Goal: Task Accomplishment & Management: Manage account settings

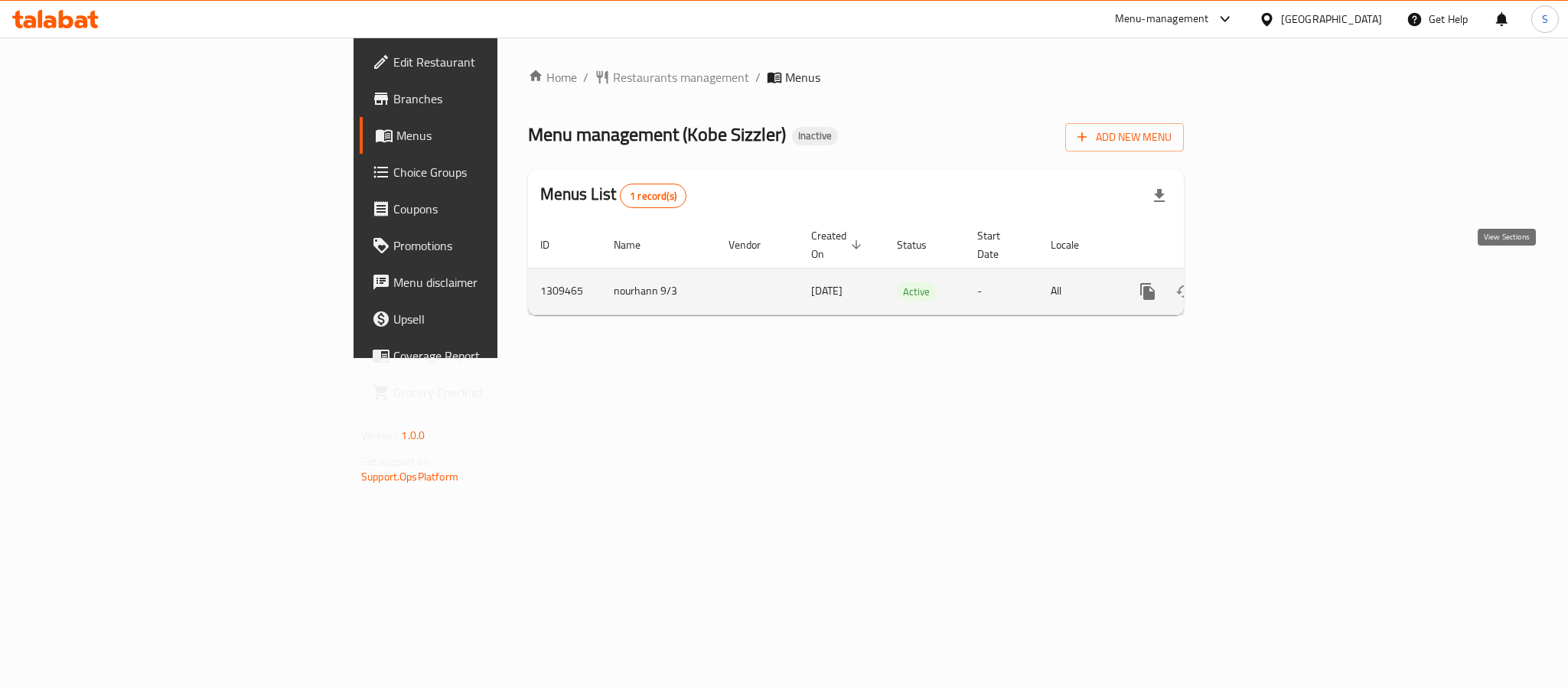
click at [1267, 282] on icon "enhanced table" at bounding box center [1258, 292] width 18 height 18
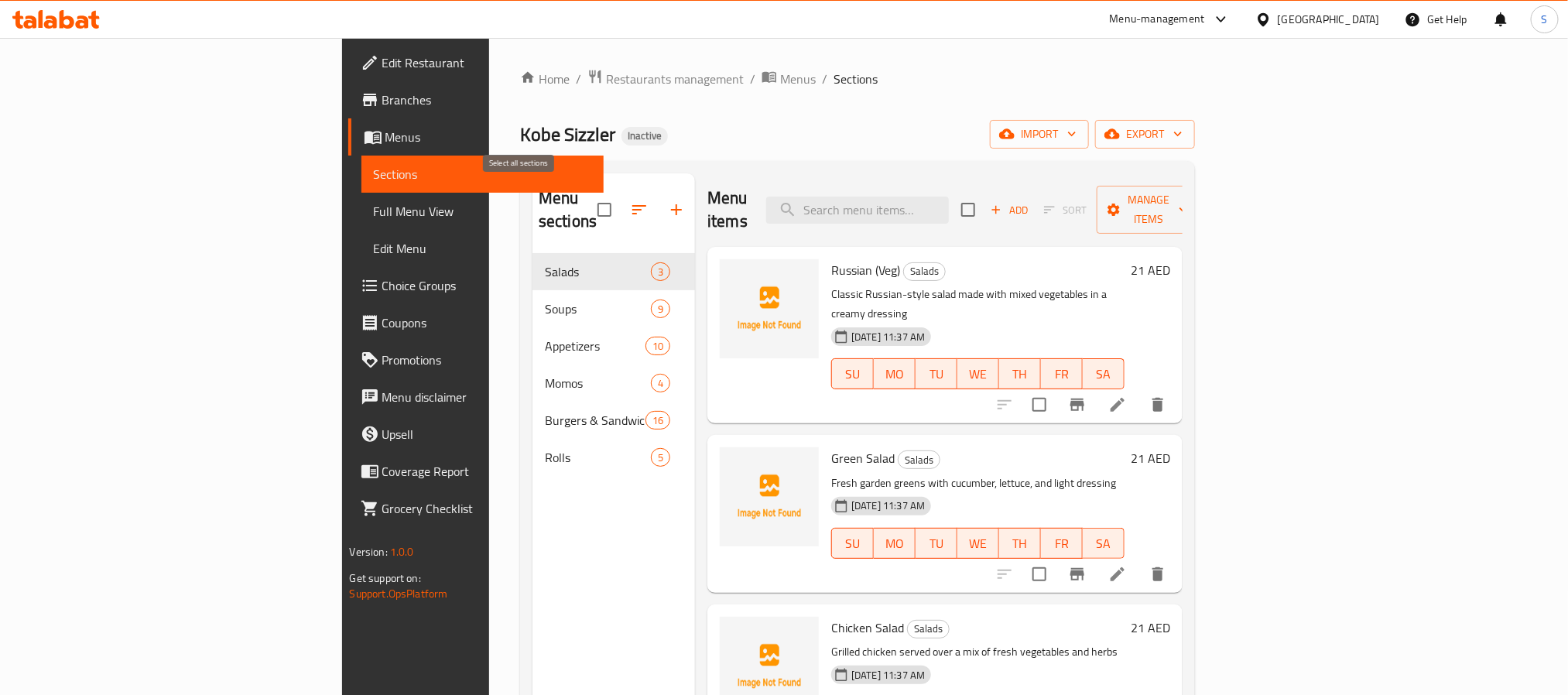
click at [588, 200] on input "checkbox" at bounding box center [604, 209] width 32 height 32
checkbox input "true"
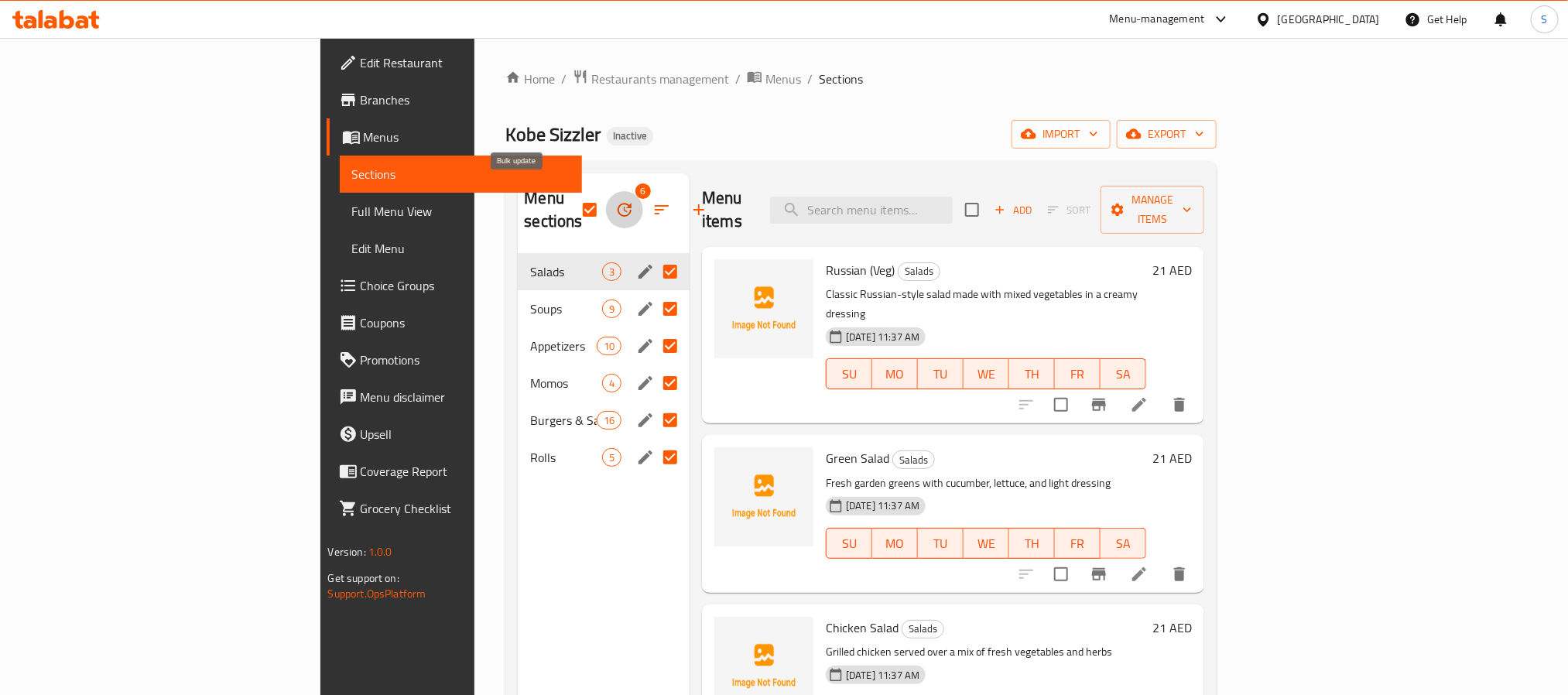
click at [618, 203] on icon "button" at bounding box center [624, 209] width 14 height 14
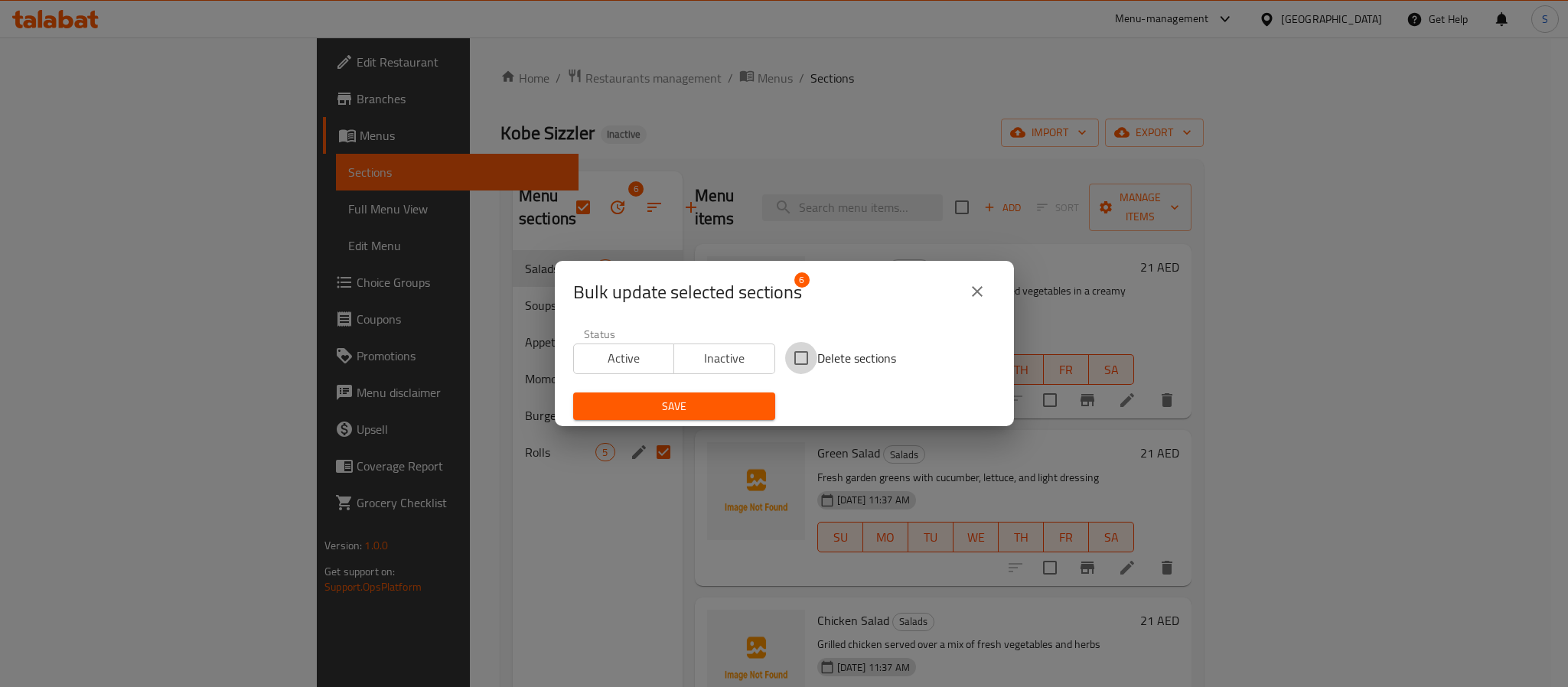
click at [789, 354] on input "Delete sections" at bounding box center [800, 357] width 32 height 32
click at [715, 365] on span "Inactive" at bounding box center [724, 358] width 88 height 22
click at [789, 358] on input "Delete sections" at bounding box center [800, 357] width 32 height 32
checkbox input "false"
click at [710, 408] on span "Save" at bounding box center [674, 406] width 178 height 19
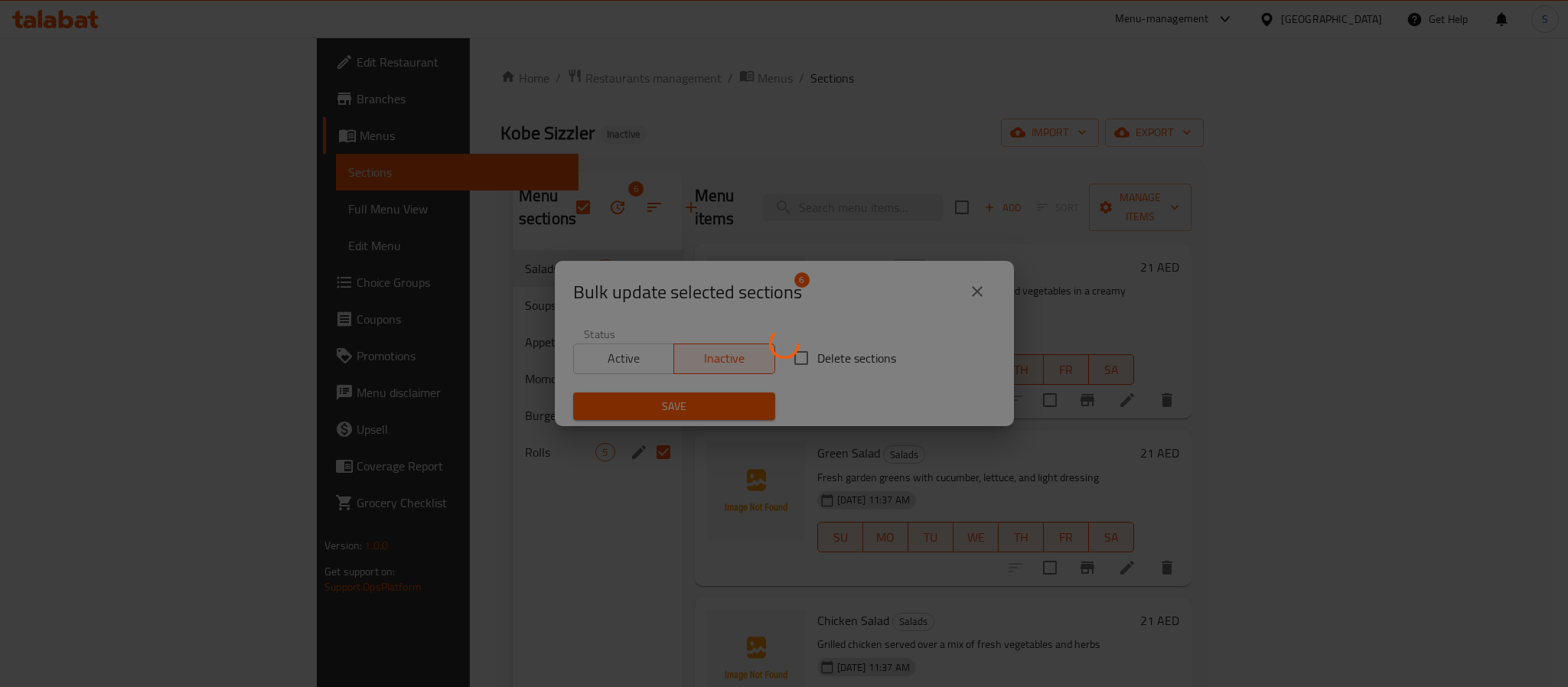
checkbox input "false"
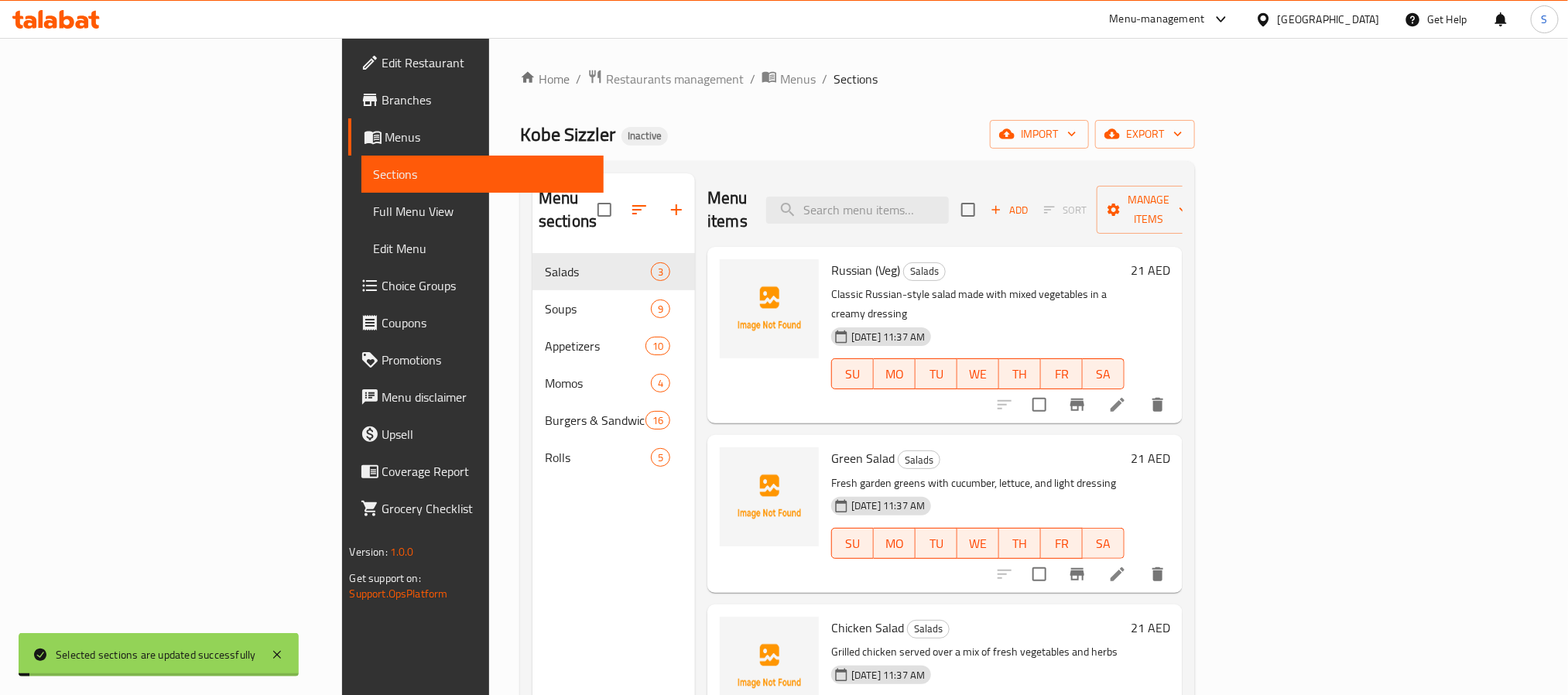
drag, startPoint x: 665, startPoint y: 122, endPoint x: 690, endPoint y: 122, distance: 25.0
click at [666, 122] on div "Kobe Sizzler Inactive import export" at bounding box center [857, 134] width 675 height 29
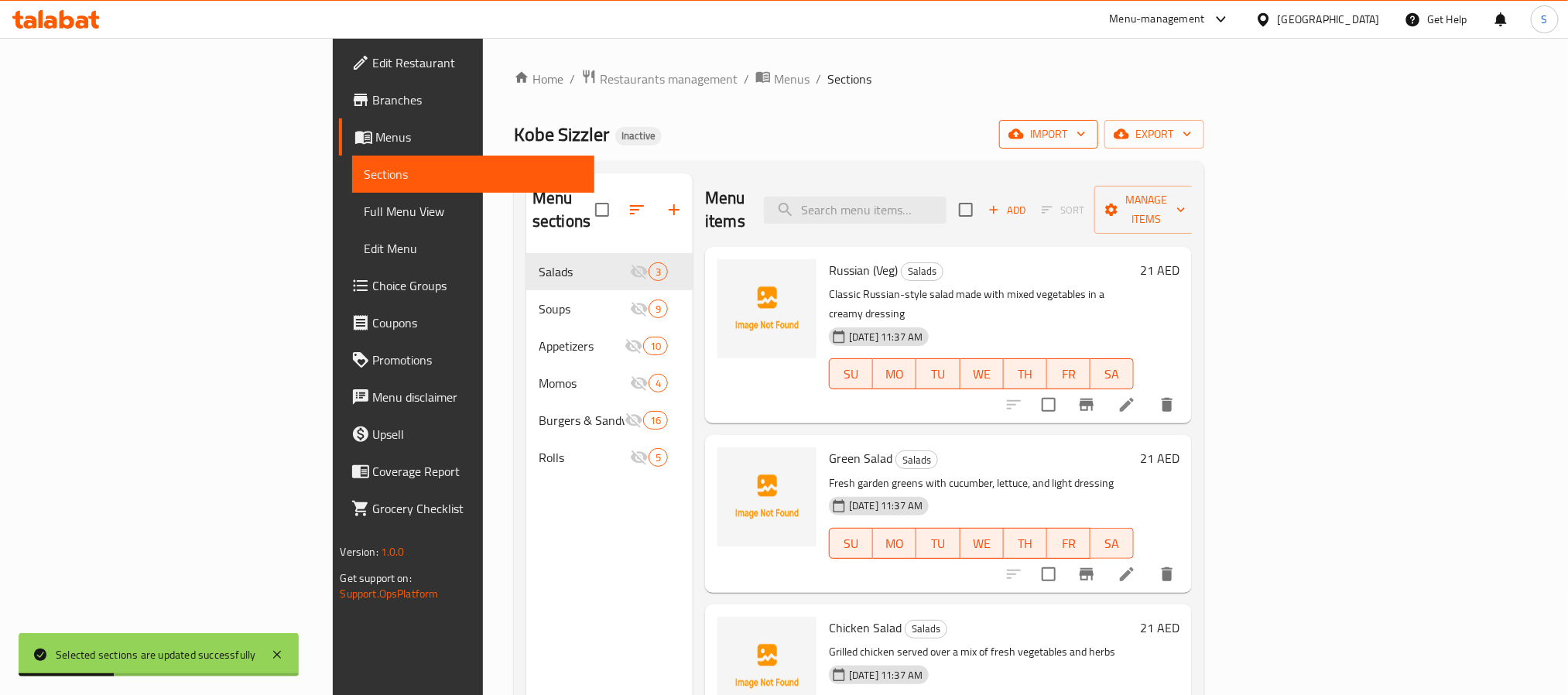
click at [1098, 145] on button "import" at bounding box center [1048, 134] width 99 height 29
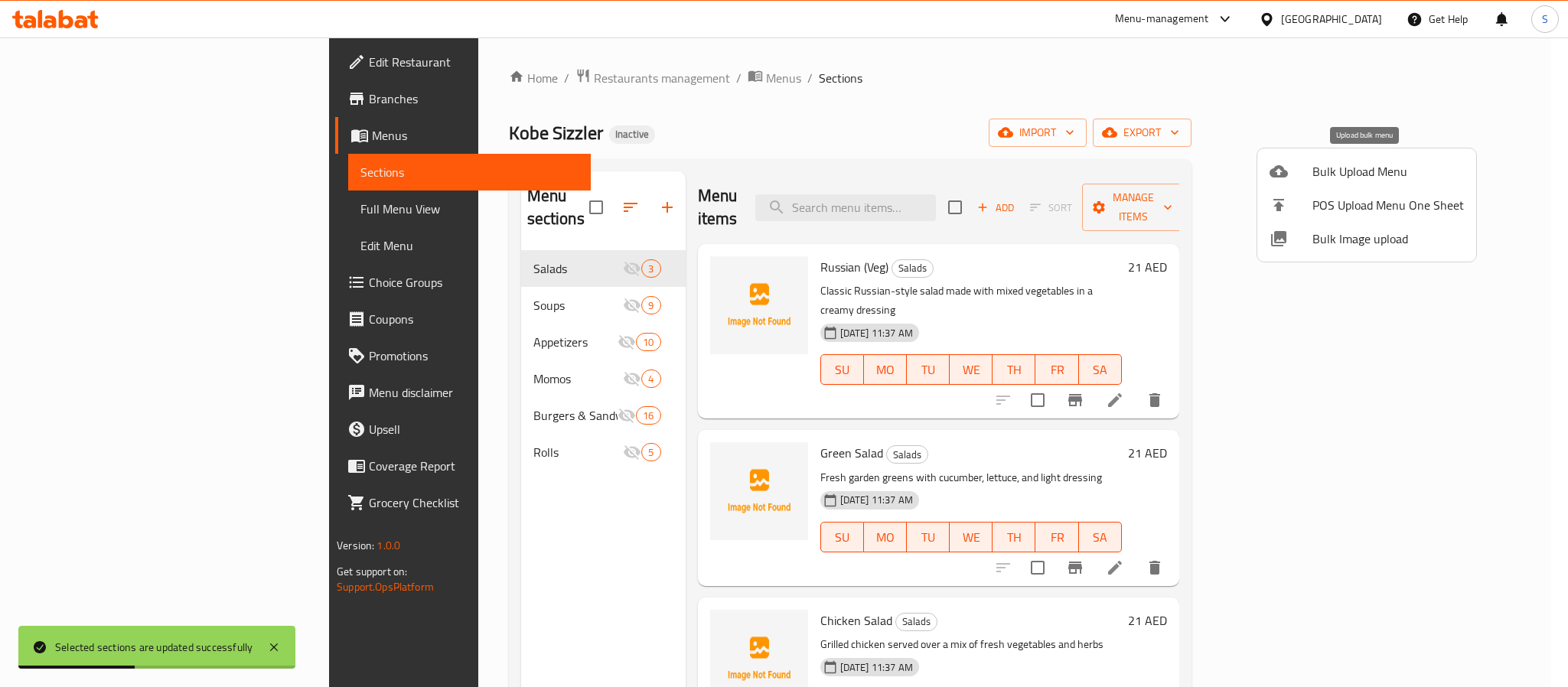
click at [1341, 174] on span "Bulk Upload Menu" at bounding box center [1388, 171] width 151 height 18
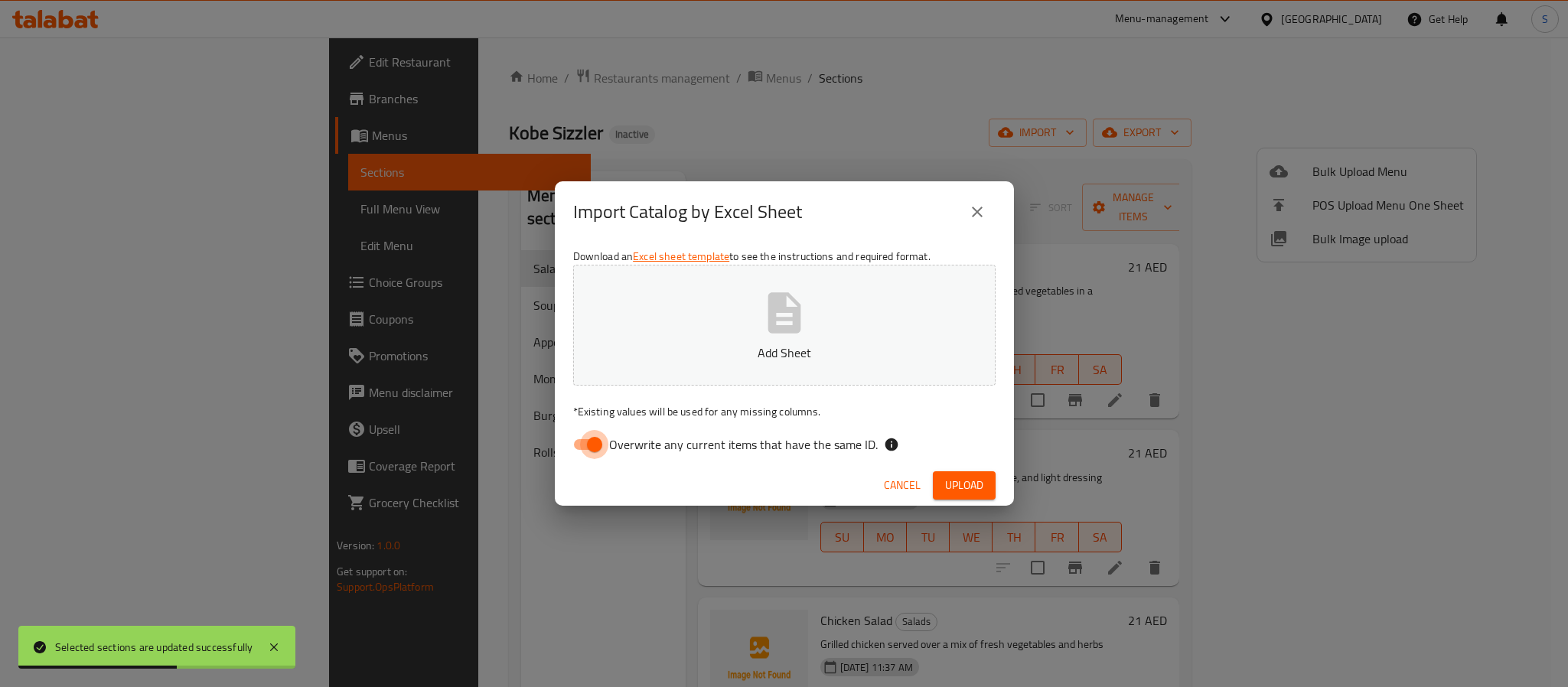
click at [593, 436] on input "Overwrite any current items that have the same ID." at bounding box center [595, 445] width 88 height 29
checkbox input "false"
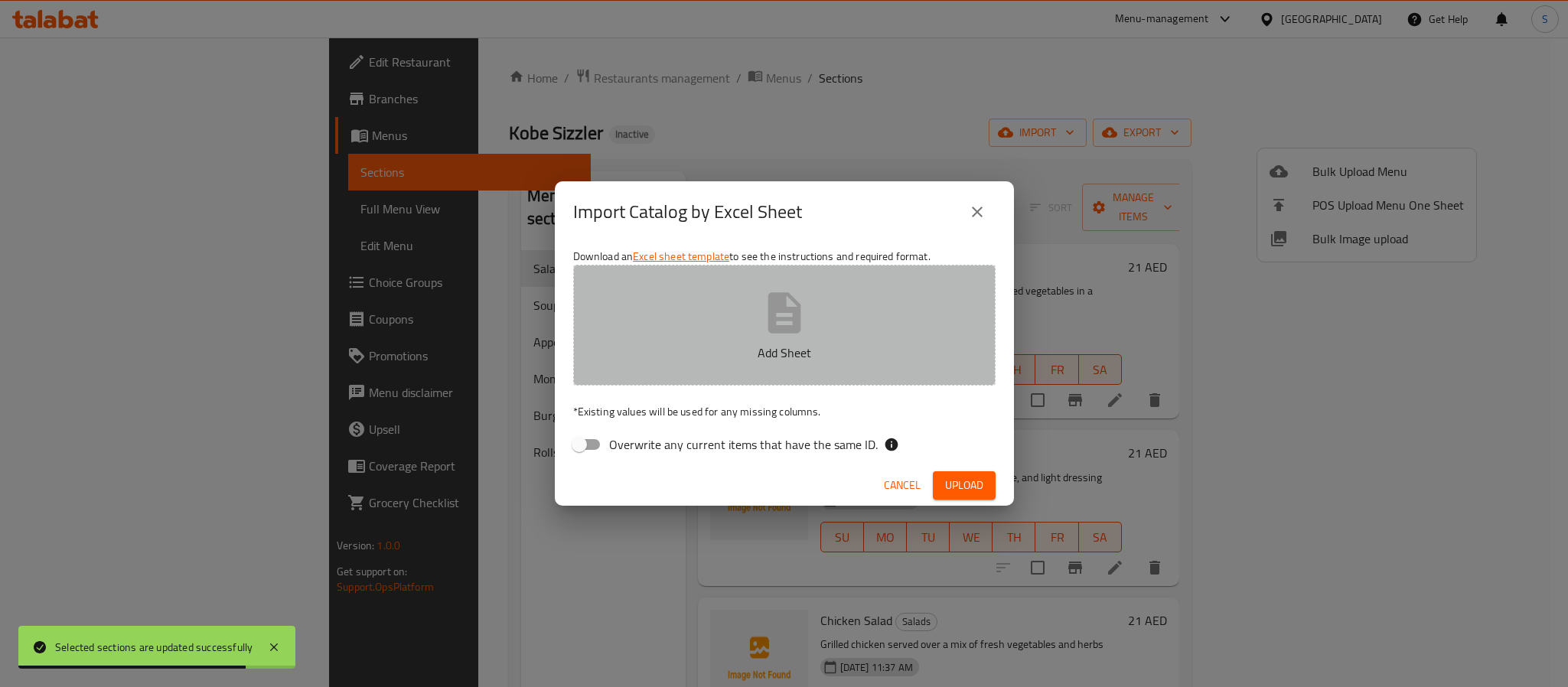
click at [775, 344] on p "Add Sheet" at bounding box center [784, 353] width 375 height 18
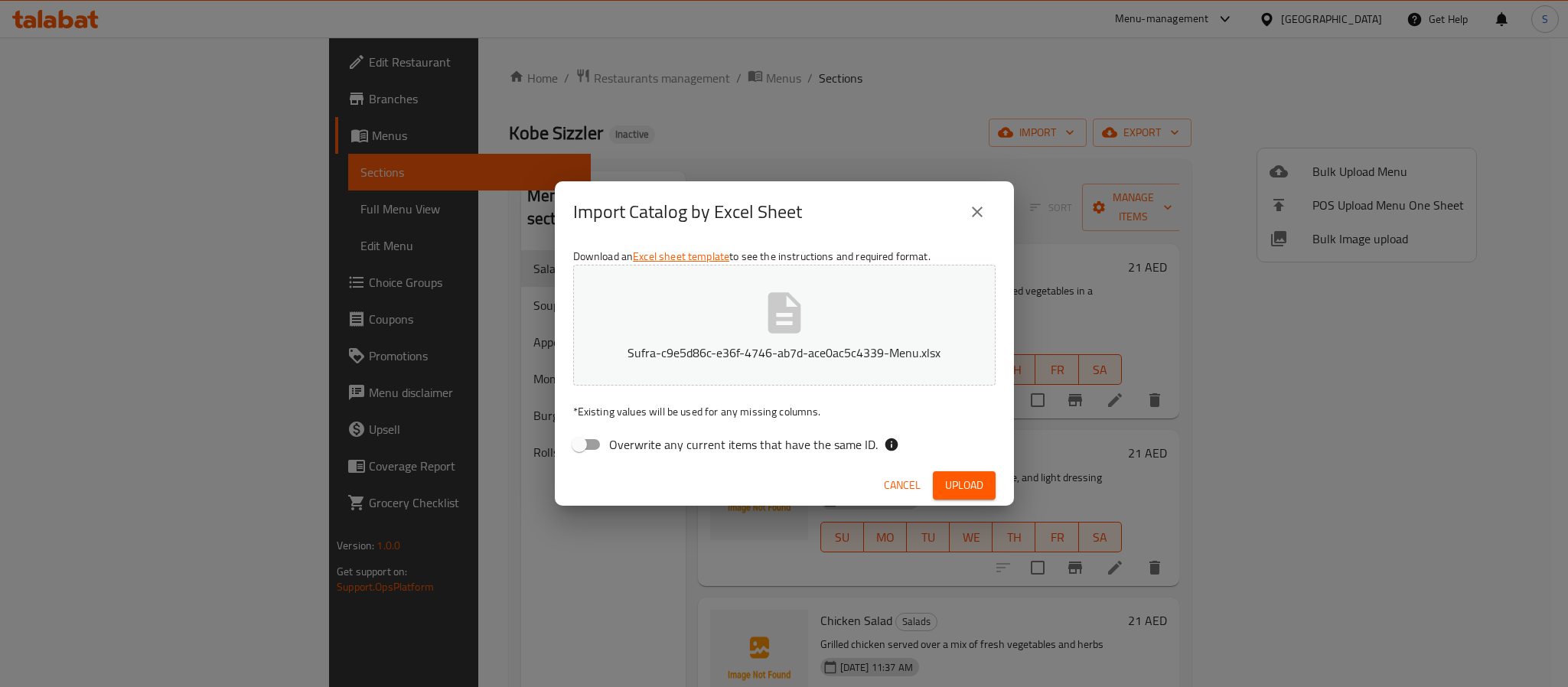
click at [967, 498] on button "Upload" at bounding box center [965, 485] width 63 height 28
click at [971, 208] on icon "close" at bounding box center [977, 212] width 18 height 18
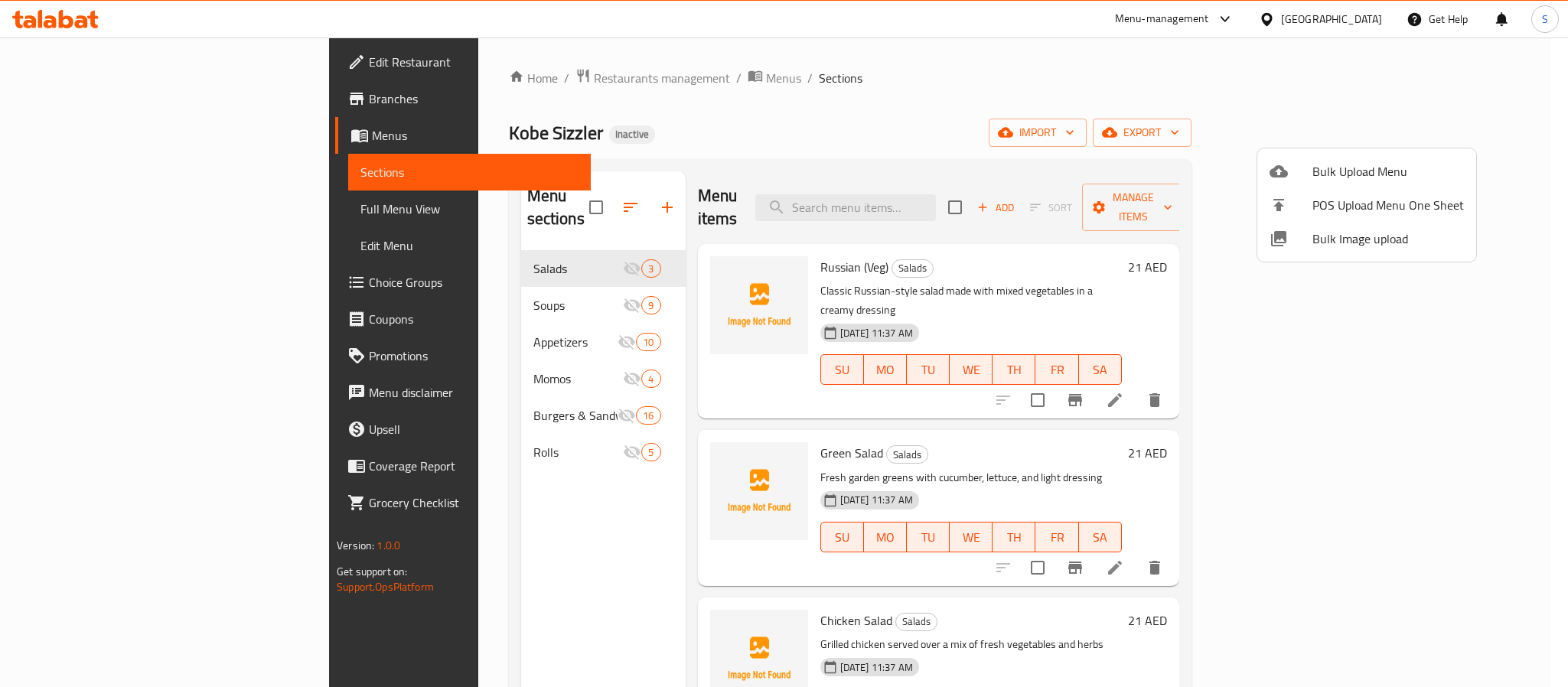
click at [917, 118] on div at bounding box center [784, 344] width 1568 height 687
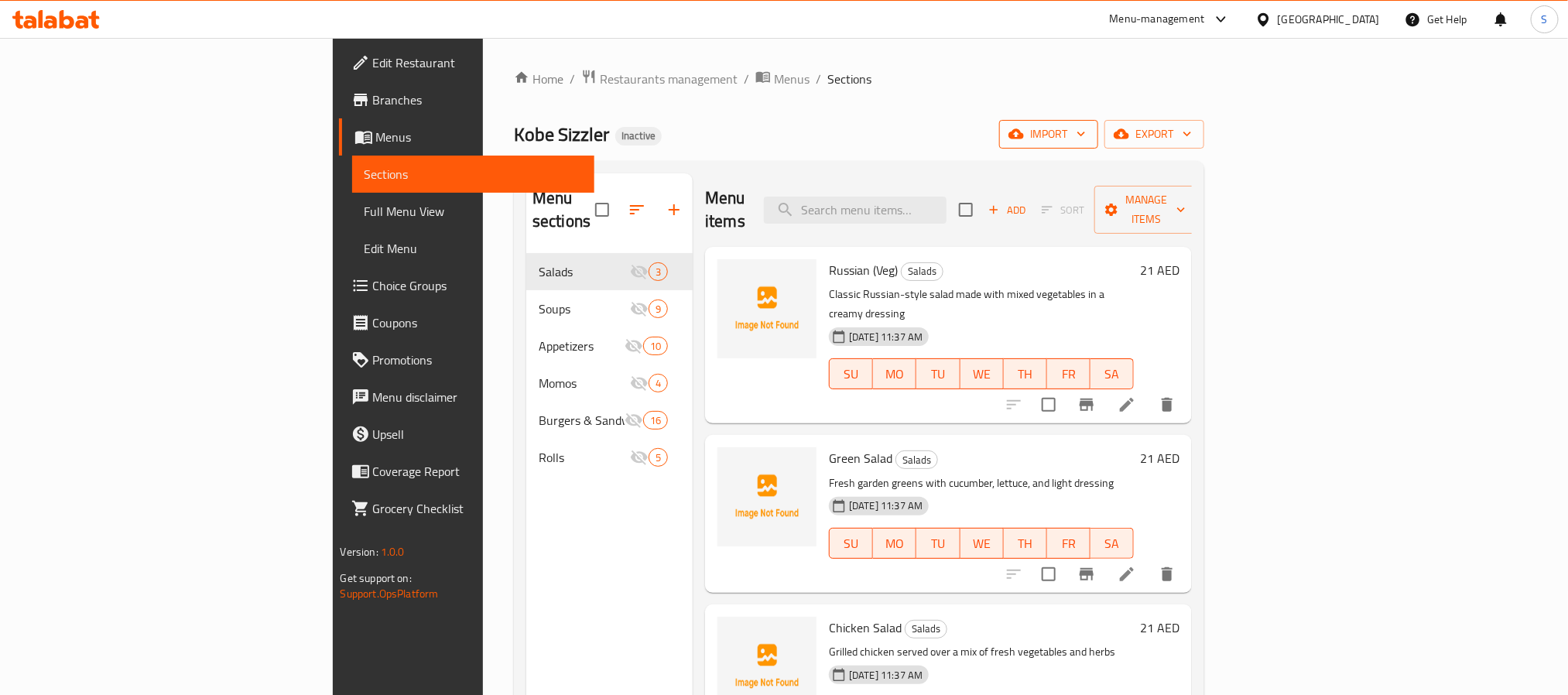
click at [1086, 142] on span "import" at bounding box center [1048, 134] width 75 height 19
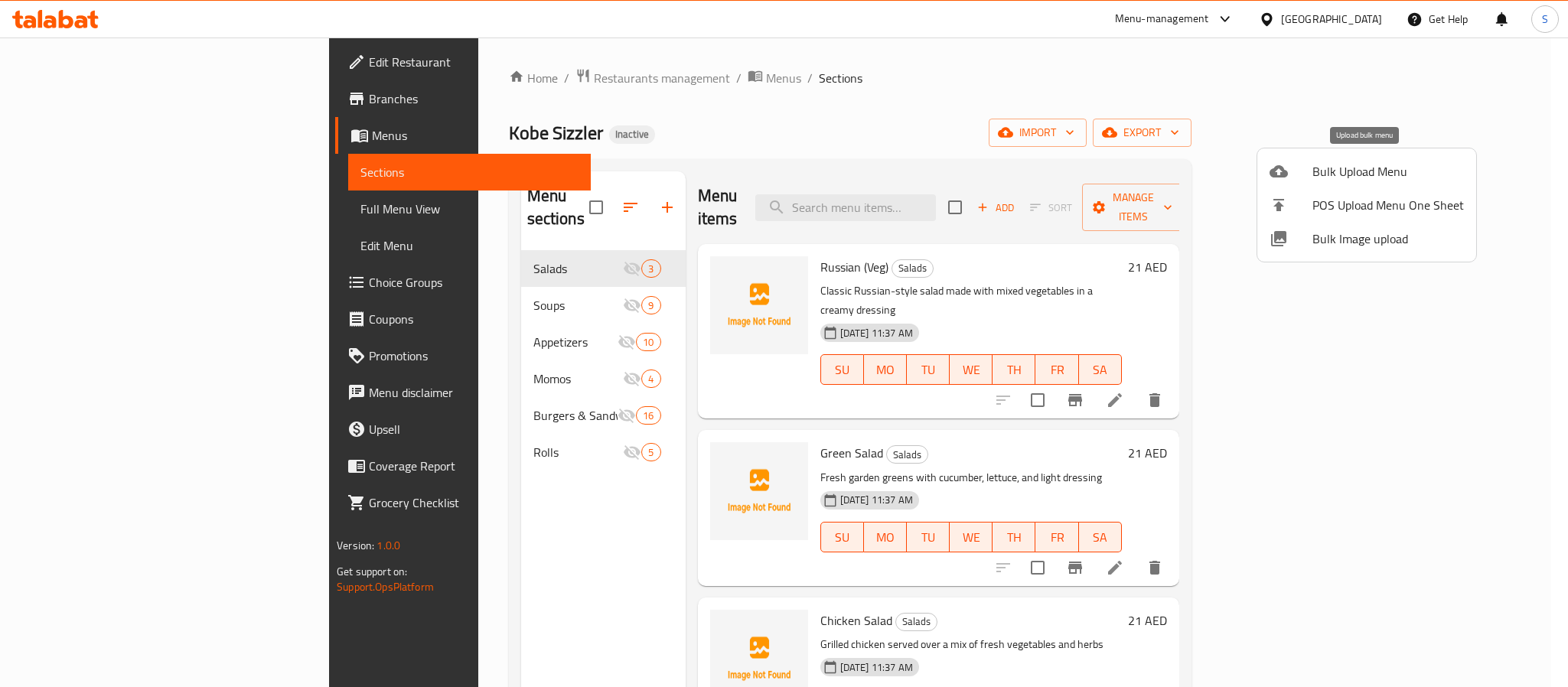
click at [1364, 172] on span "Bulk Upload Menu" at bounding box center [1388, 171] width 151 height 18
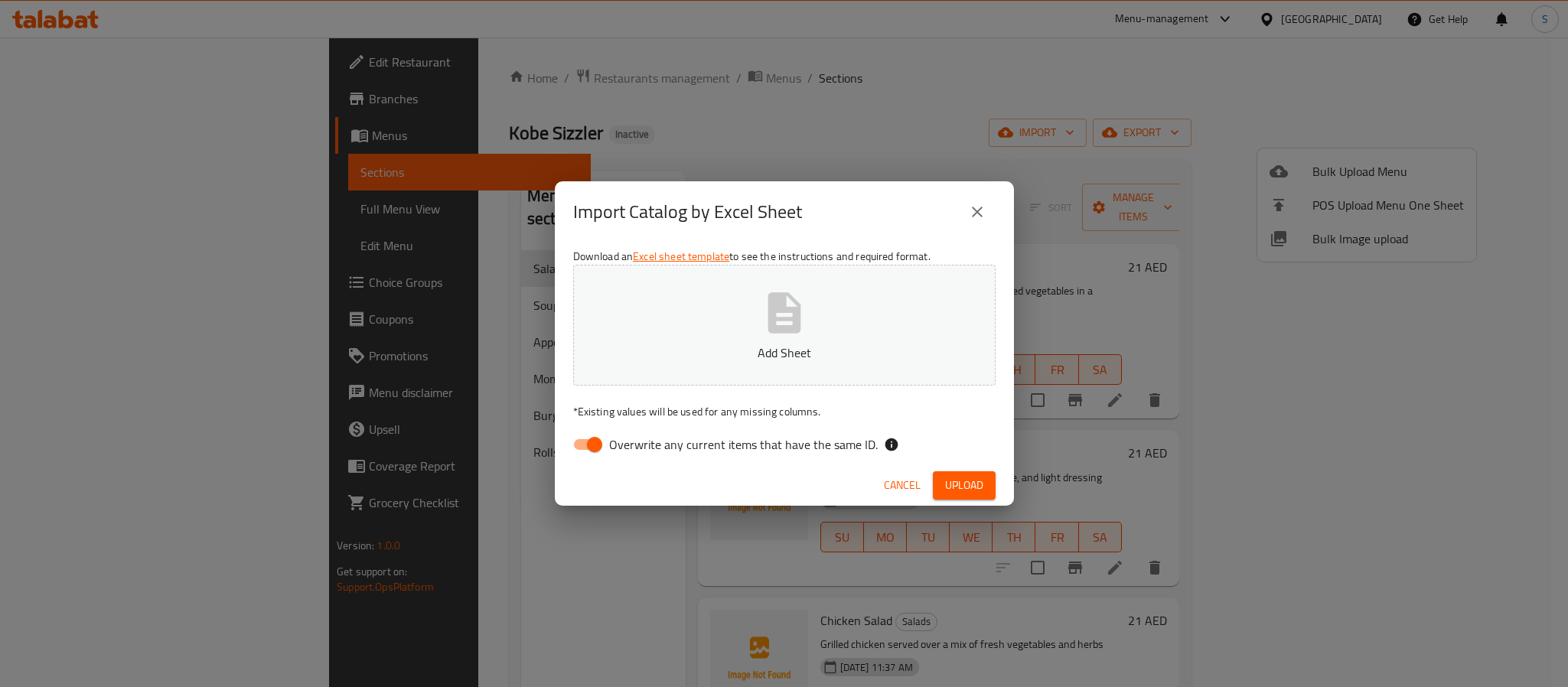
click at [582, 457] on input "Overwrite any current items that have the same ID." at bounding box center [595, 445] width 88 height 29
checkbox input "false"
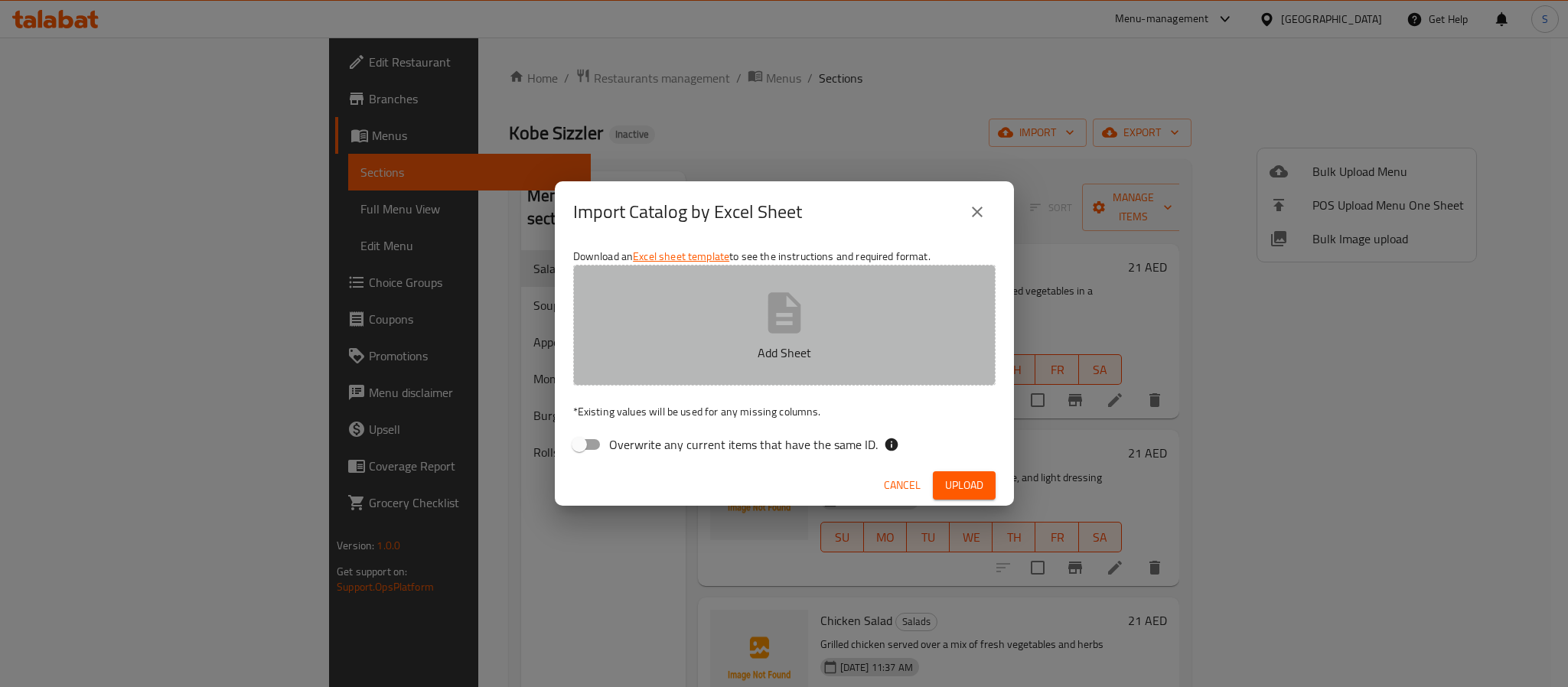
click at [774, 323] on icon "button" at bounding box center [784, 313] width 33 height 41
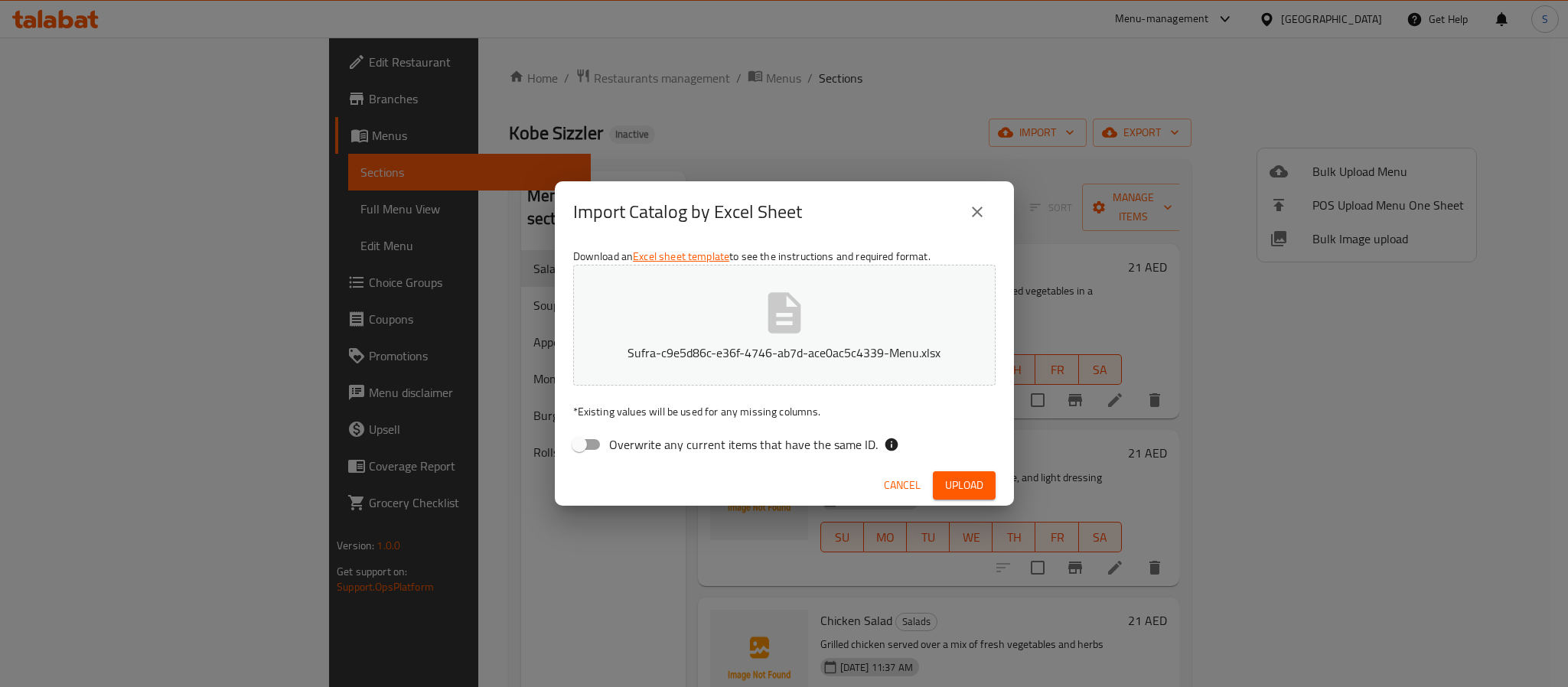
click at [953, 494] on span "Upload" at bounding box center [965, 485] width 38 height 19
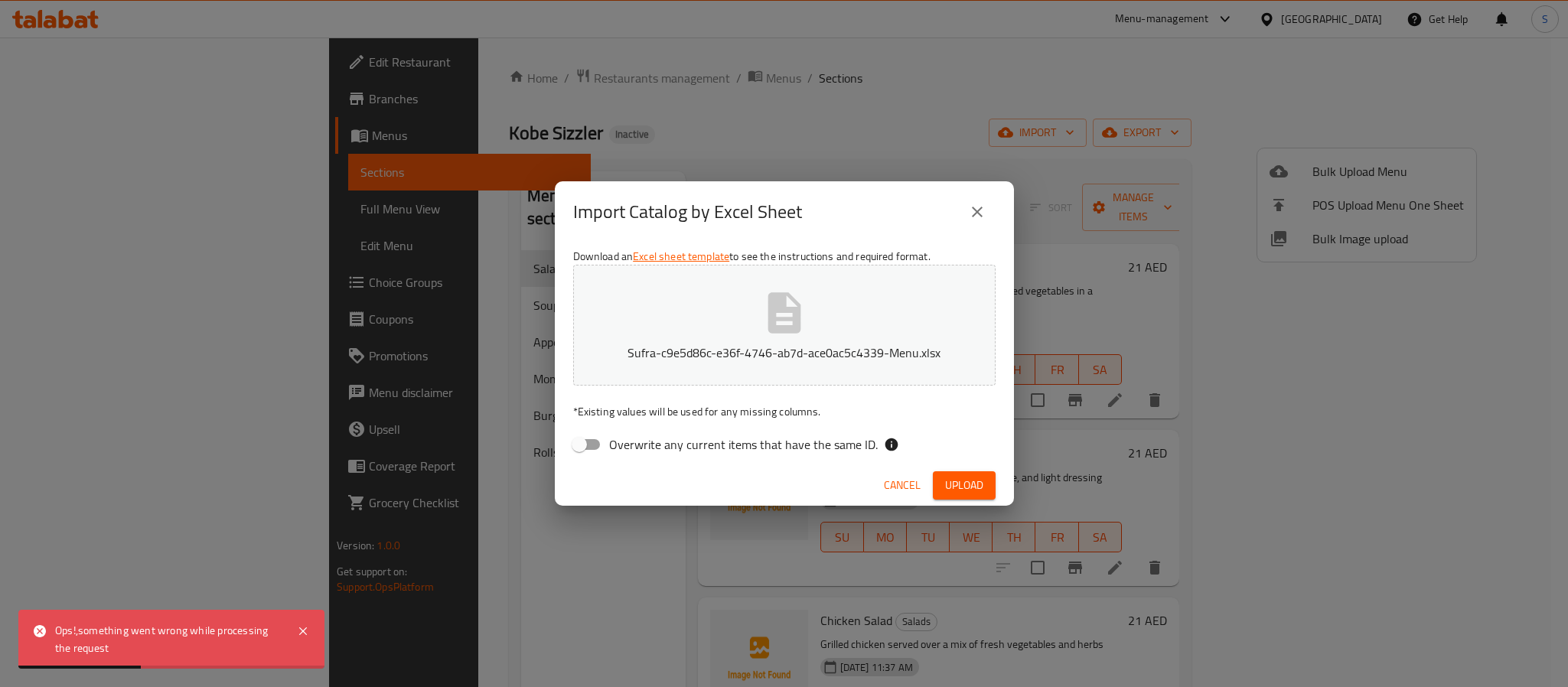
click at [909, 484] on span "Cancel" at bounding box center [903, 485] width 36 height 19
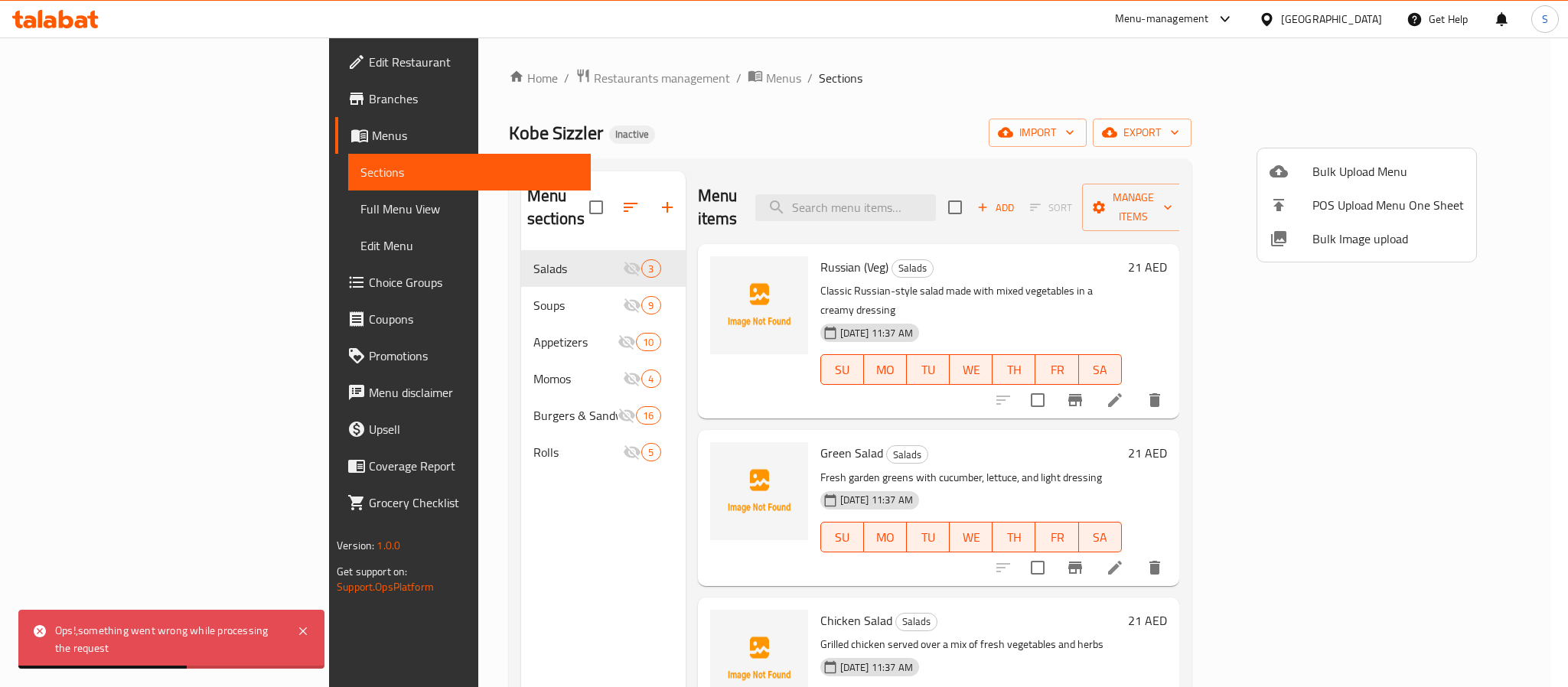
click at [757, 138] on div at bounding box center [784, 344] width 1568 height 687
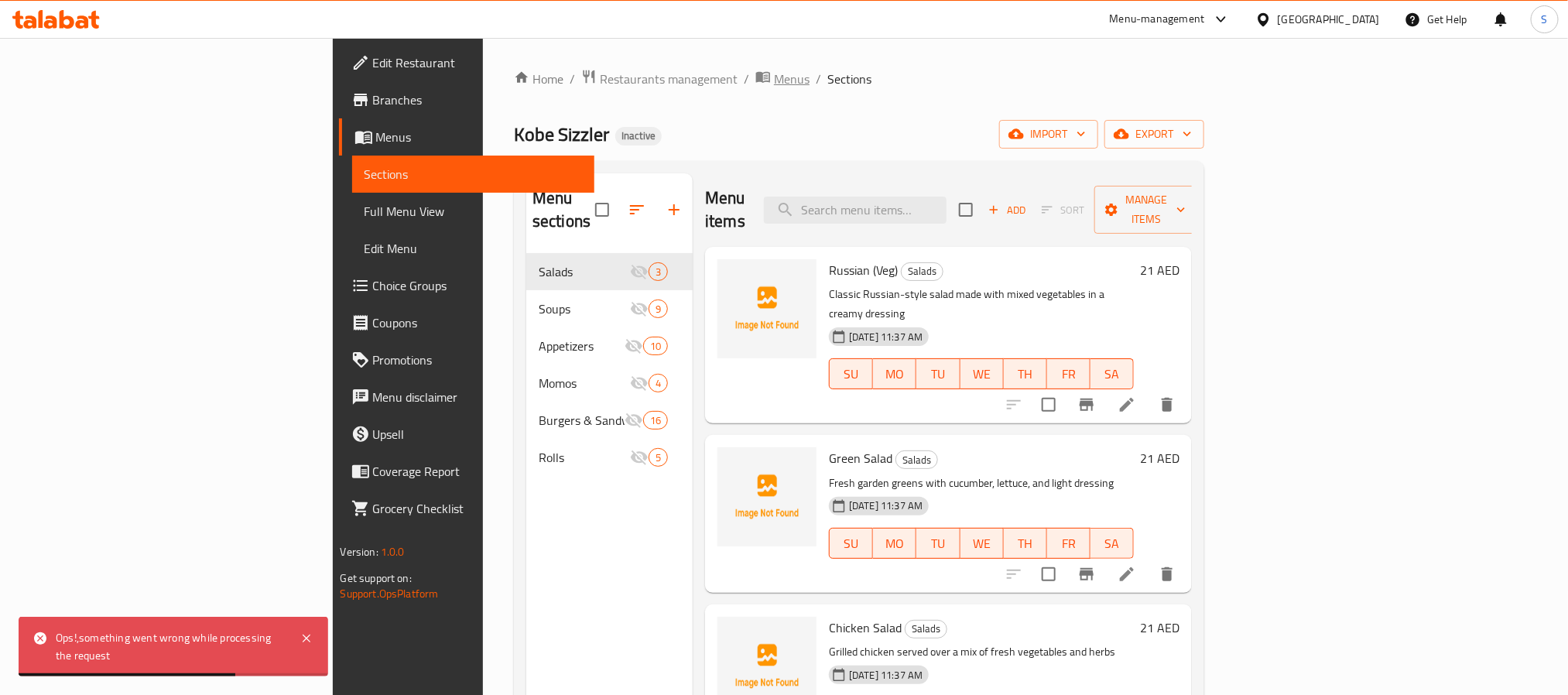
click at [774, 88] on span "Menus" at bounding box center [792, 79] width 36 height 18
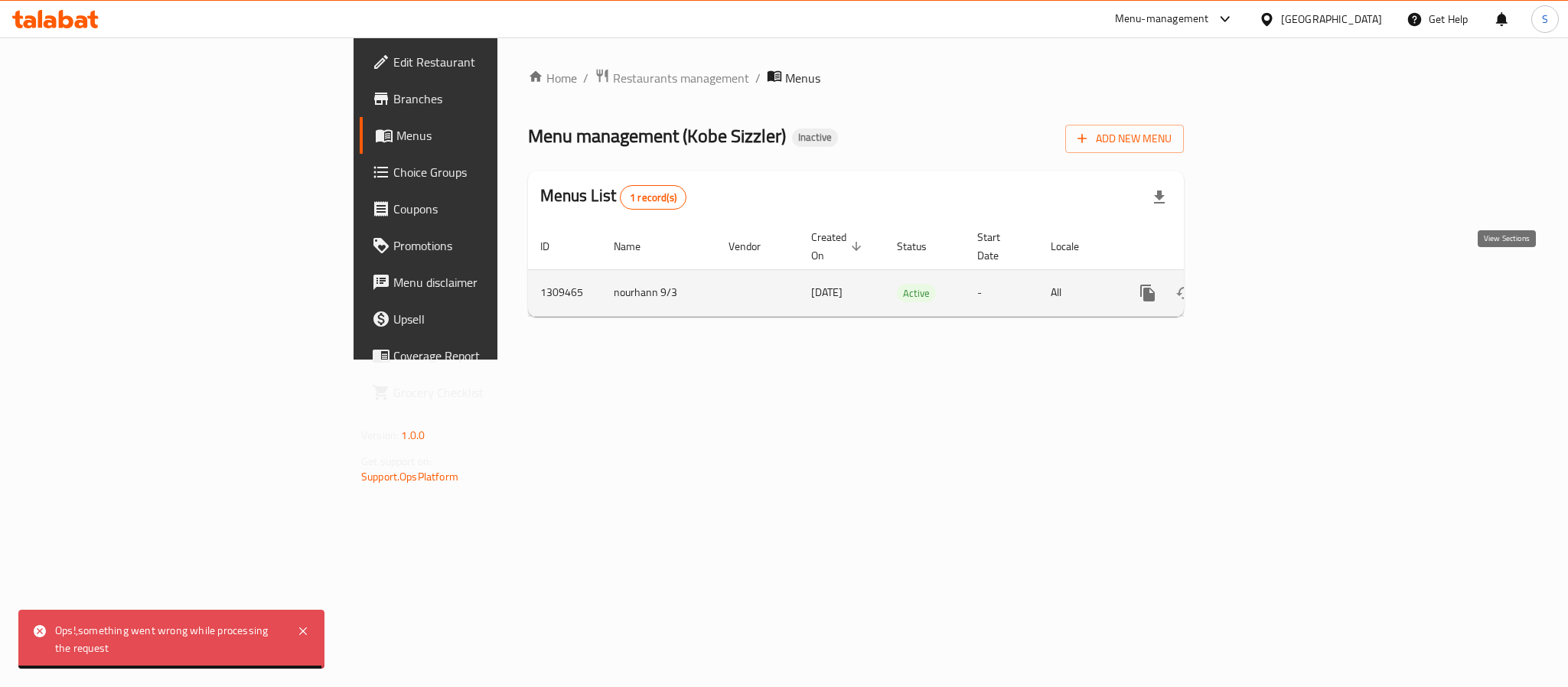
click at [1267, 284] on icon "enhanced table" at bounding box center [1258, 293] width 18 height 18
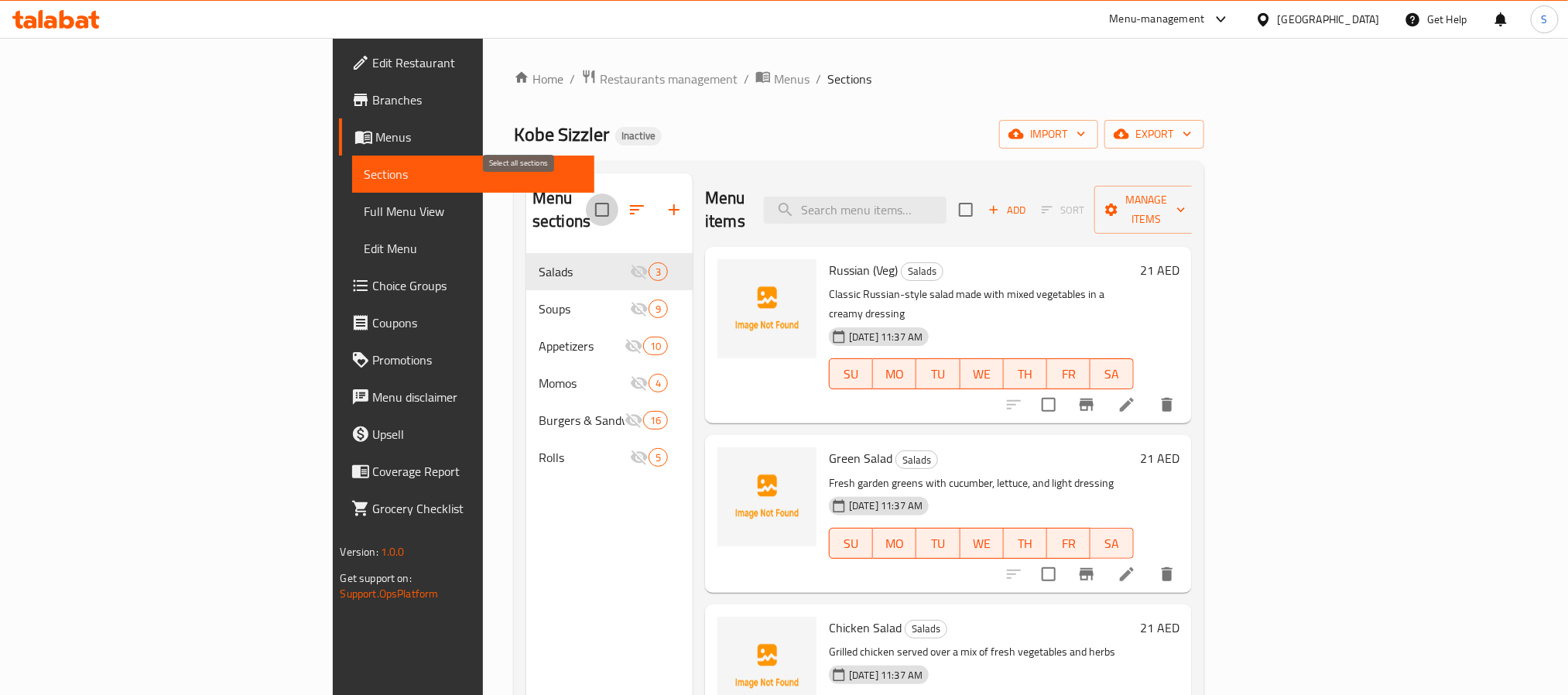
click at [586, 197] on input "checkbox" at bounding box center [602, 209] width 32 height 32
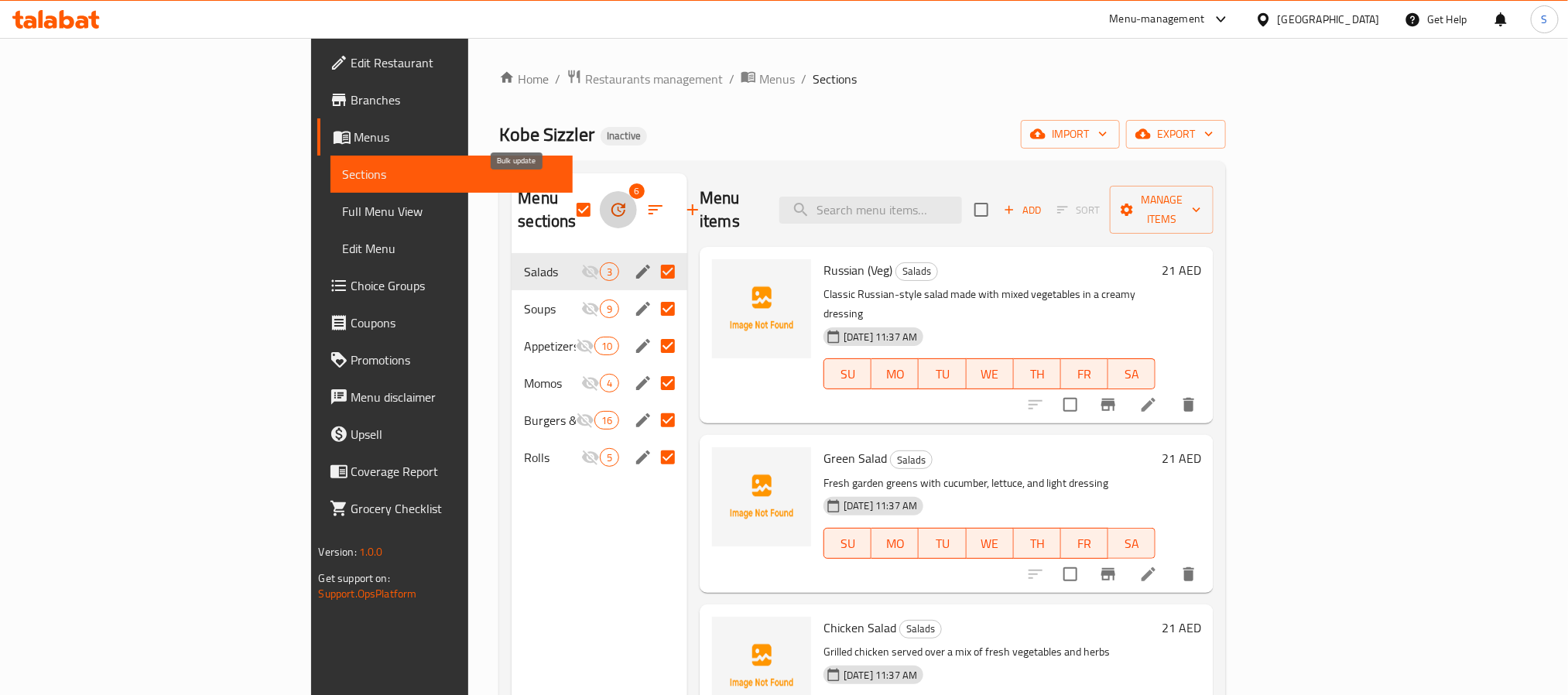
click at [611, 203] on icon "button" at bounding box center [618, 209] width 14 height 14
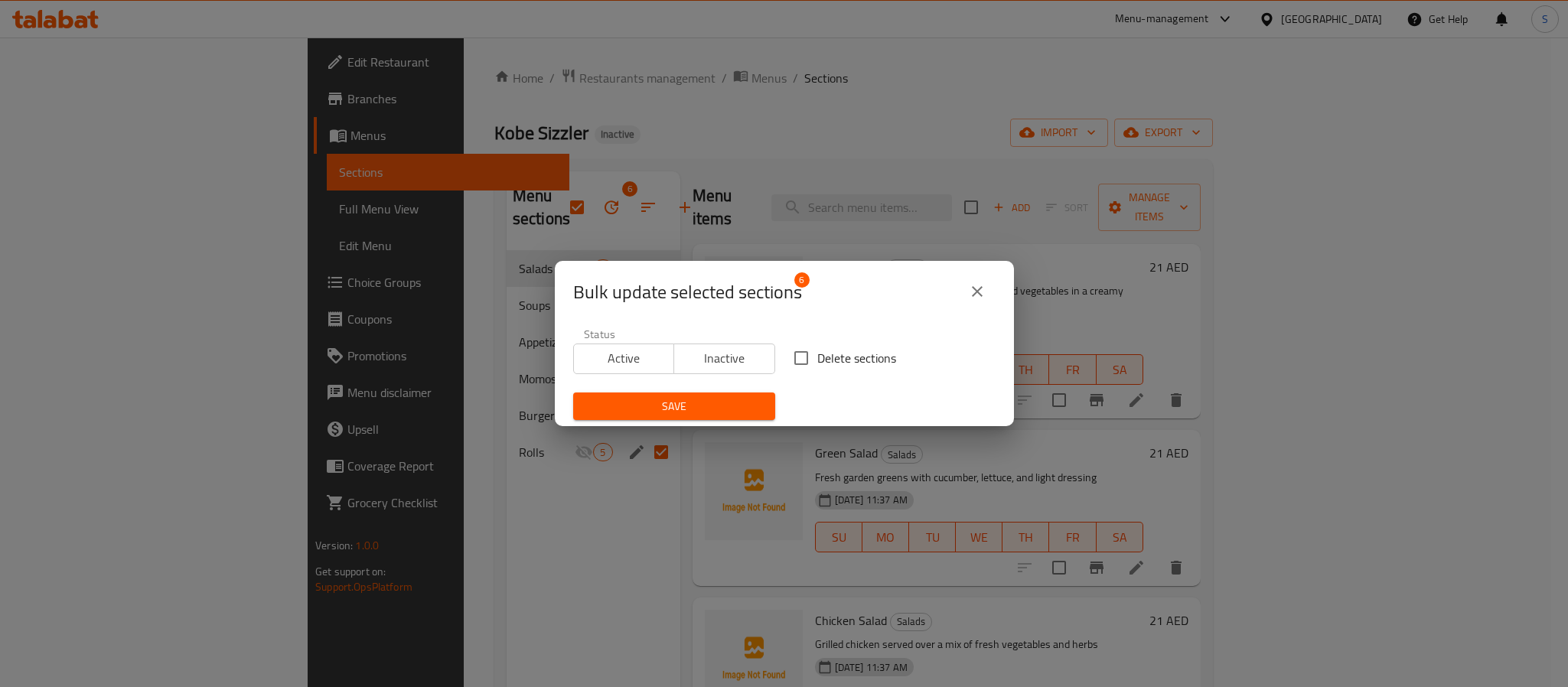
click at [629, 370] on span "Active" at bounding box center [624, 358] width 88 height 22
click at [637, 405] on span "Save" at bounding box center [674, 406] width 178 height 19
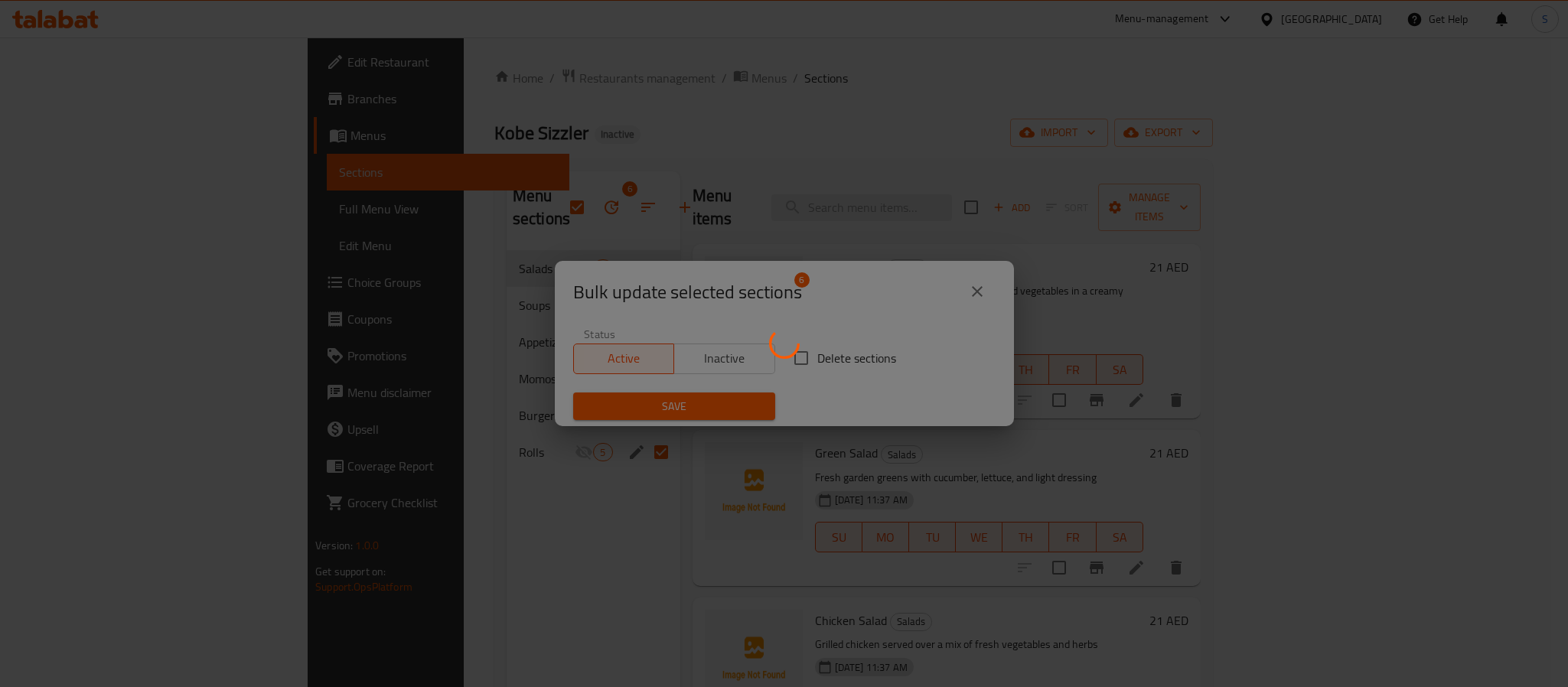
checkbox input "false"
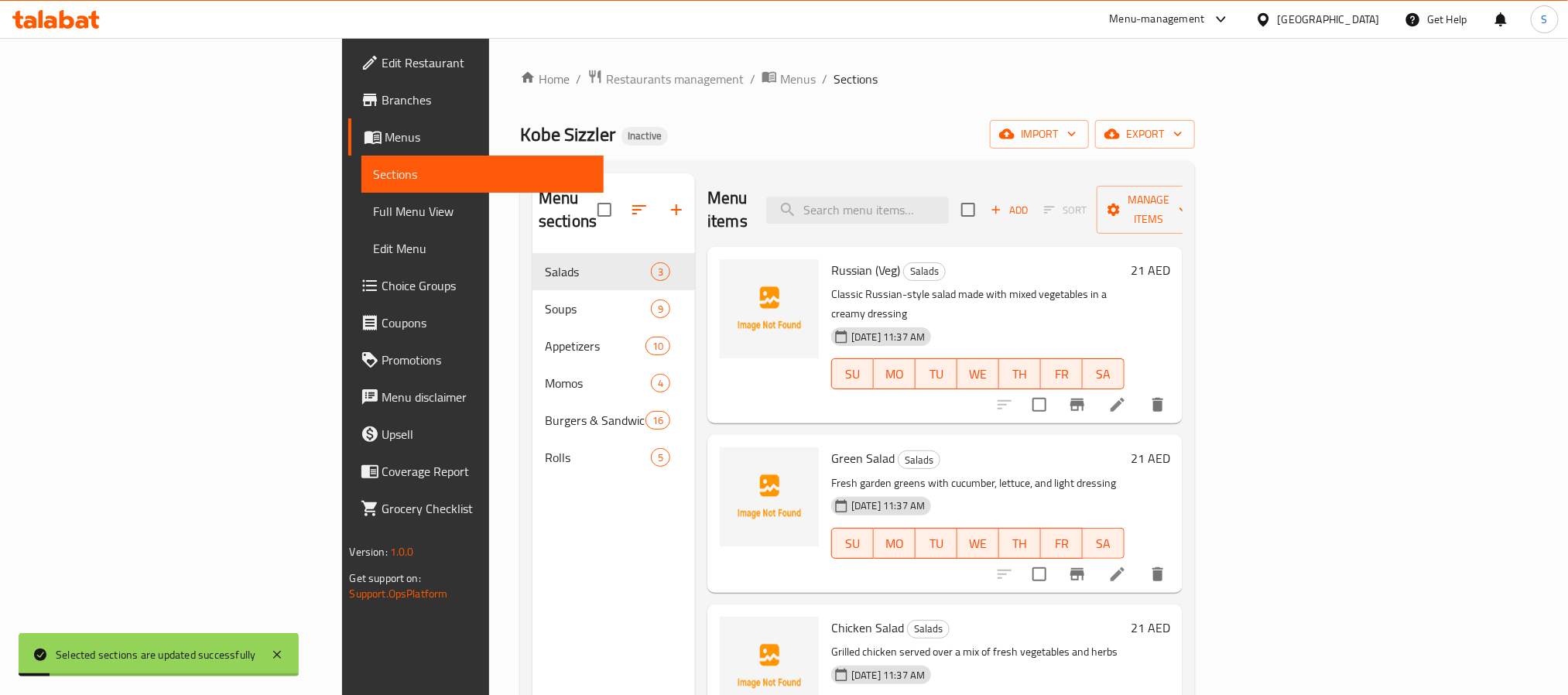
click at [551, 489] on div "Menu sections Salads 3 Soups 9 Appetizers 10 Momos 4 Burgers & Sandwiches 16 Ro…" at bounding box center [614, 521] width 162 height 695
click at [780, 81] on span "Menus" at bounding box center [797, 79] width 36 height 18
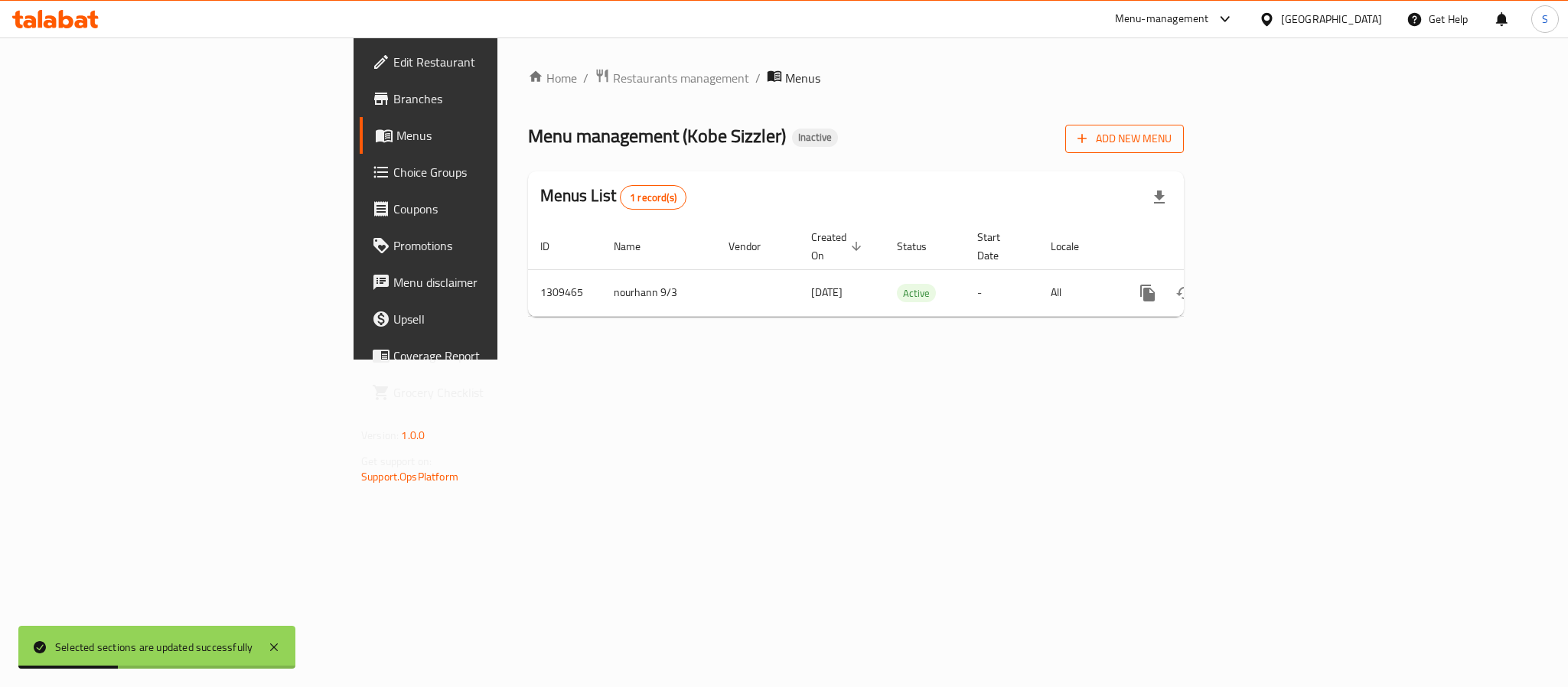
click at [1090, 140] on icon "button" at bounding box center [1082, 138] width 15 height 15
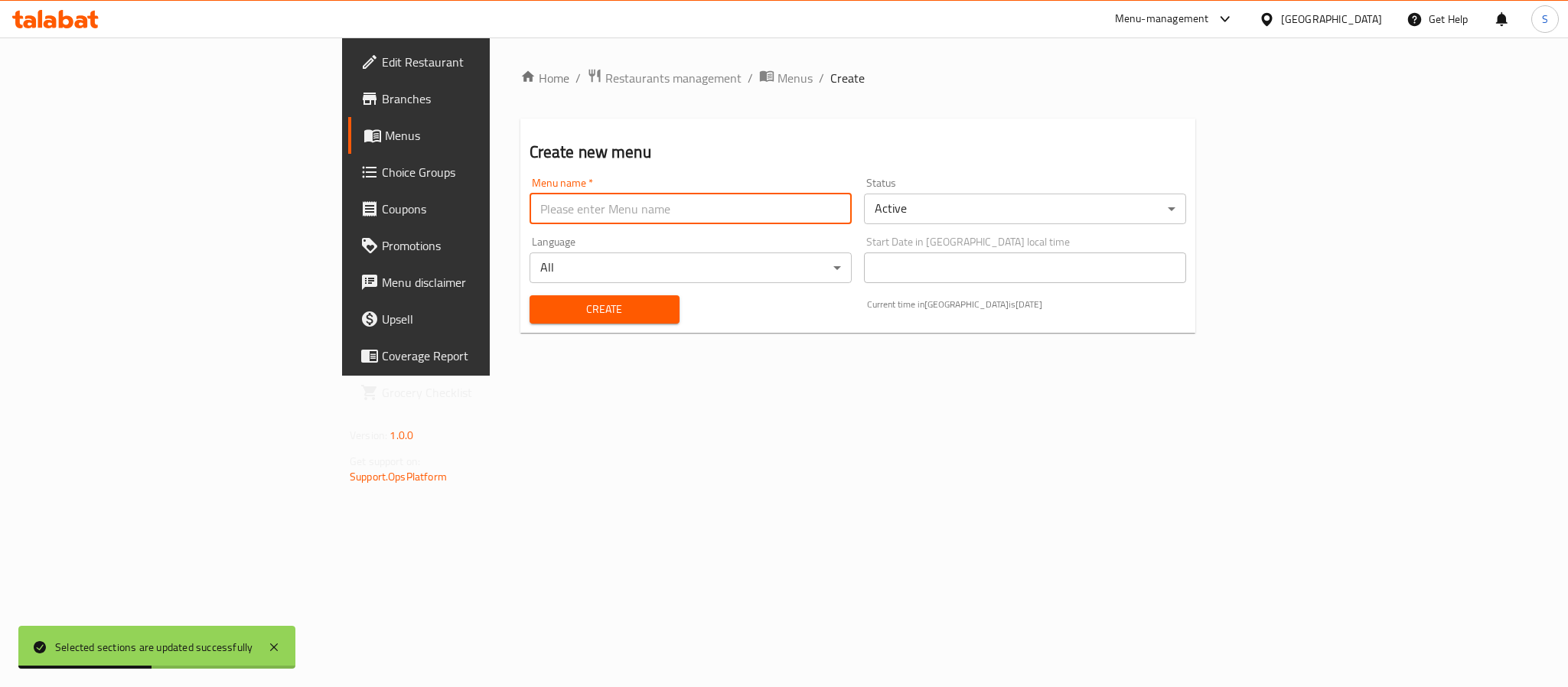
click at [804, 219] on input "text" at bounding box center [690, 209] width 322 height 31
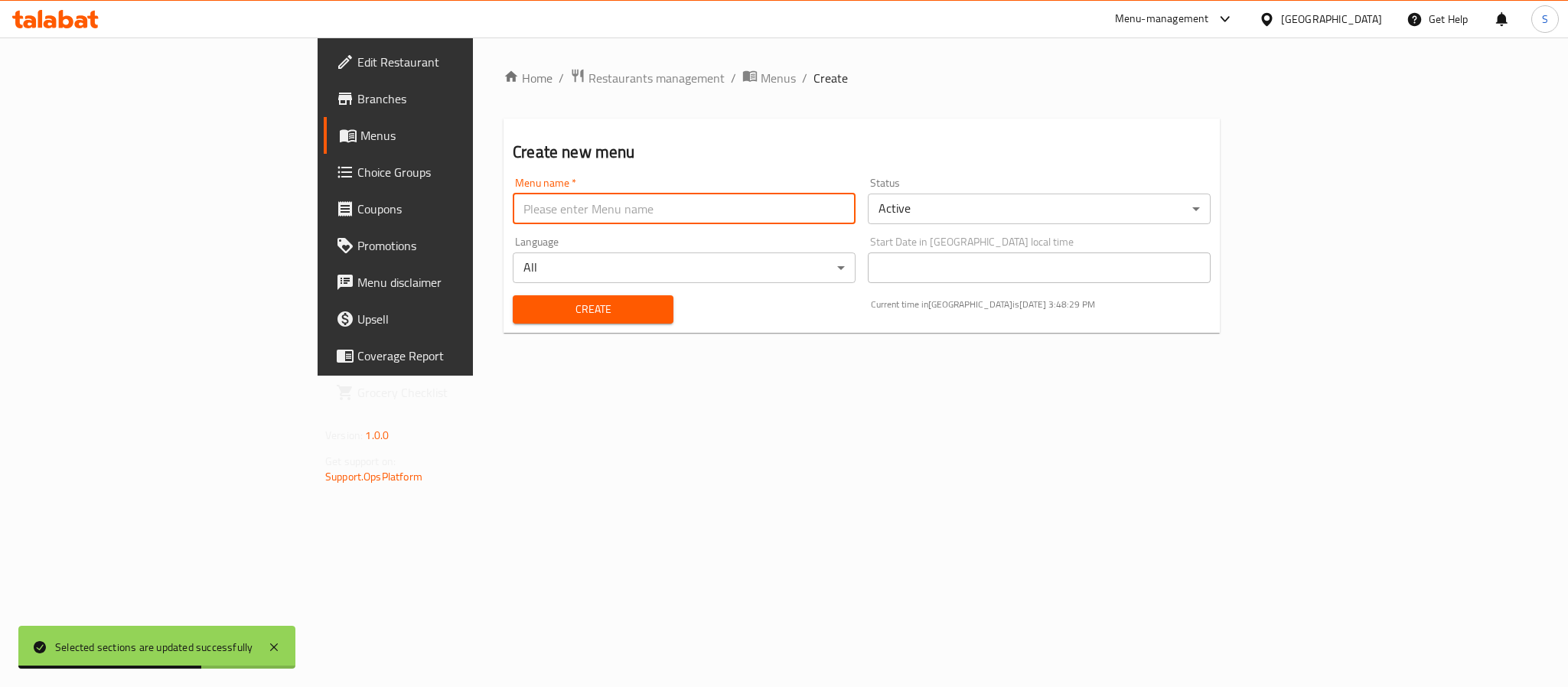
type input "Menu 2"
click at [503, 323] on div "Create" at bounding box center [593, 309] width 179 height 46
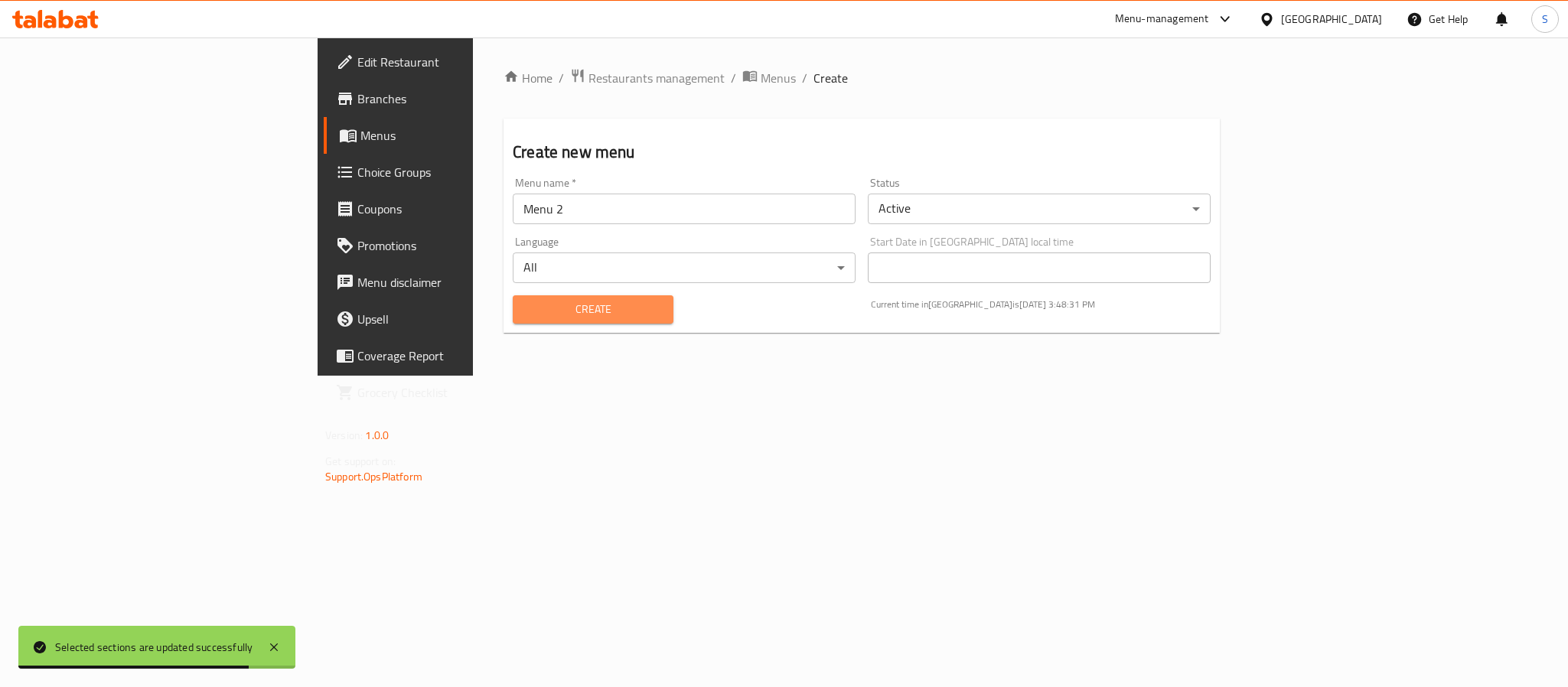
click at [525, 315] on span "Create" at bounding box center [593, 309] width 136 height 19
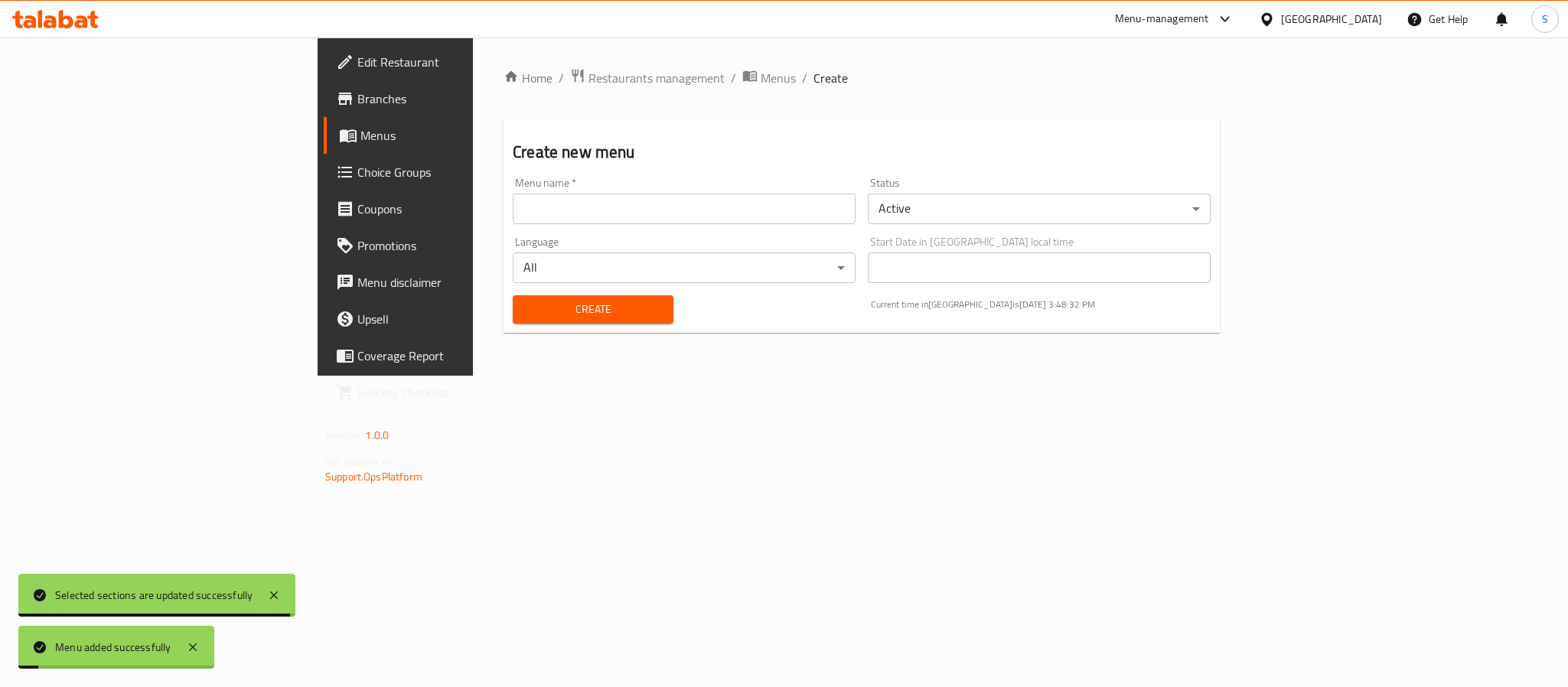
click at [571, 113] on div "Home / Restaurants management / Menus / Create Create new menu Menu name   * Me…" at bounding box center [861, 207] width 717 height 277
click at [761, 80] on span "Menus" at bounding box center [779, 78] width 36 height 18
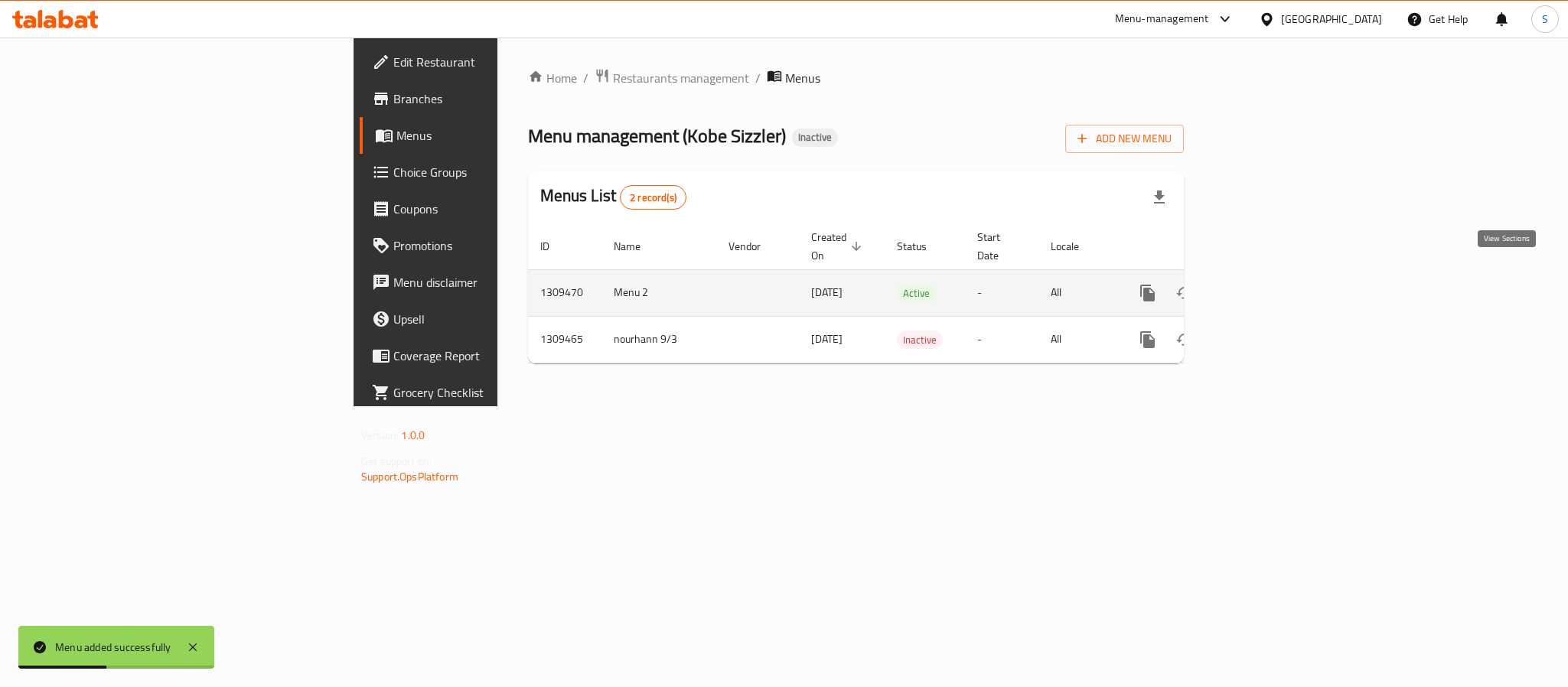
click at [1265, 286] on icon "enhanced table" at bounding box center [1258, 292] width 14 height 14
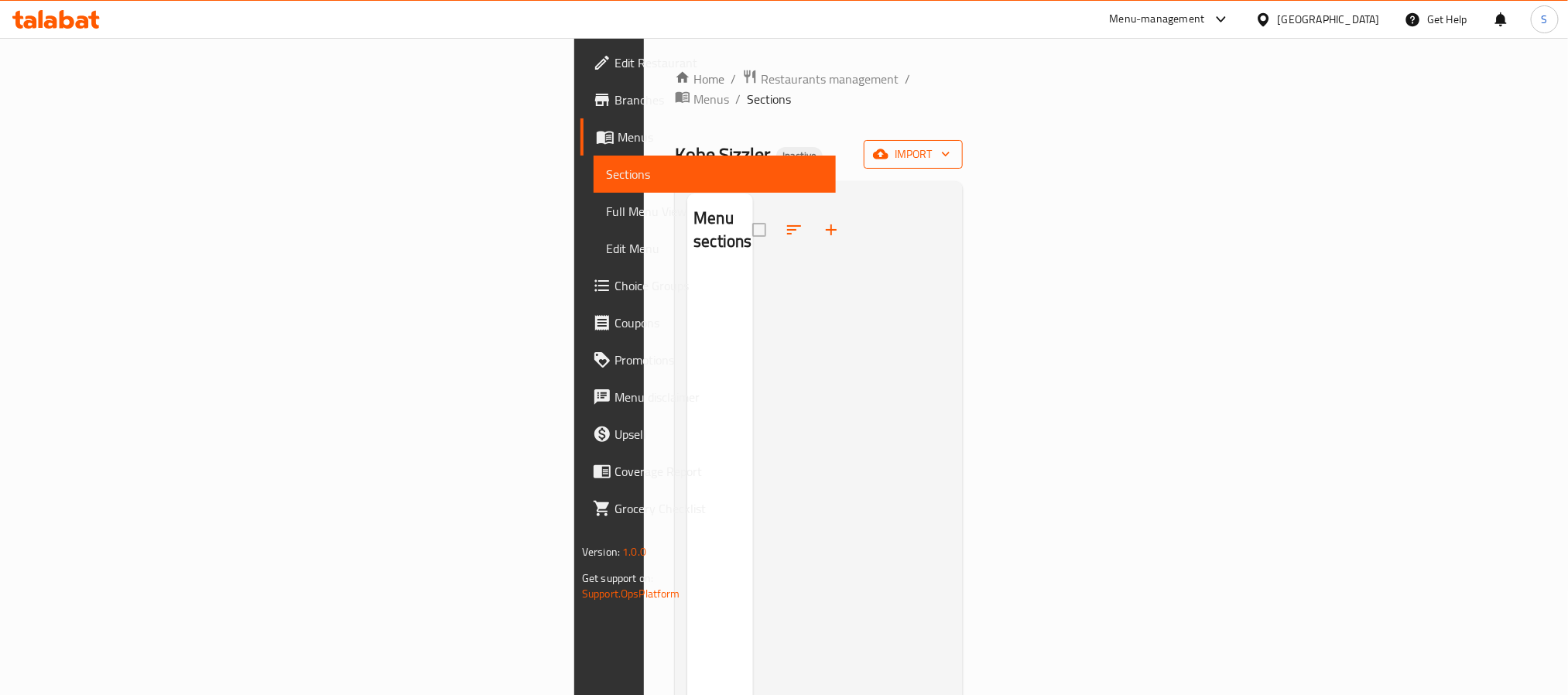
click at [889, 149] on icon "button" at bounding box center [880, 154] width 16 height 10
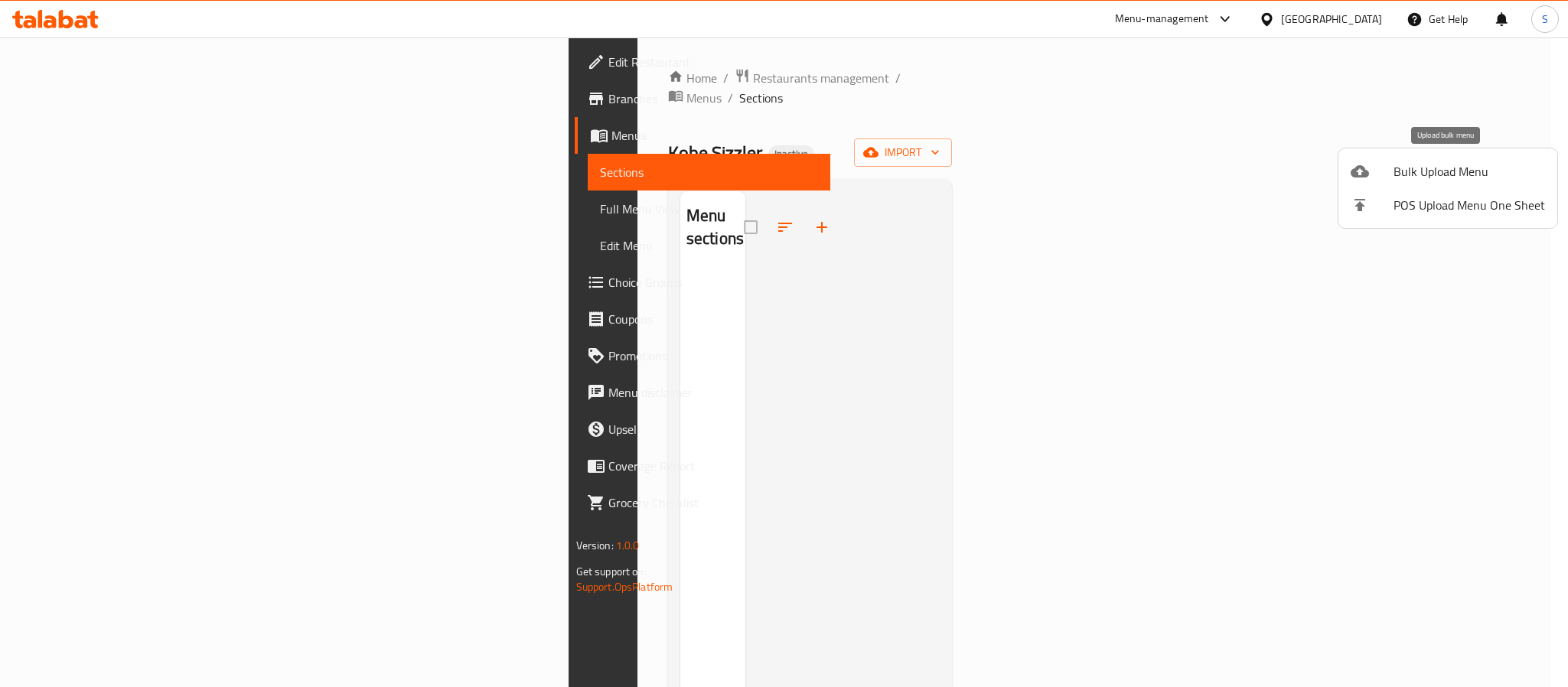
click at [1408, 170] on span "Bulk Upload Menu" at bounding box center [1470, 171] width 151 height 18
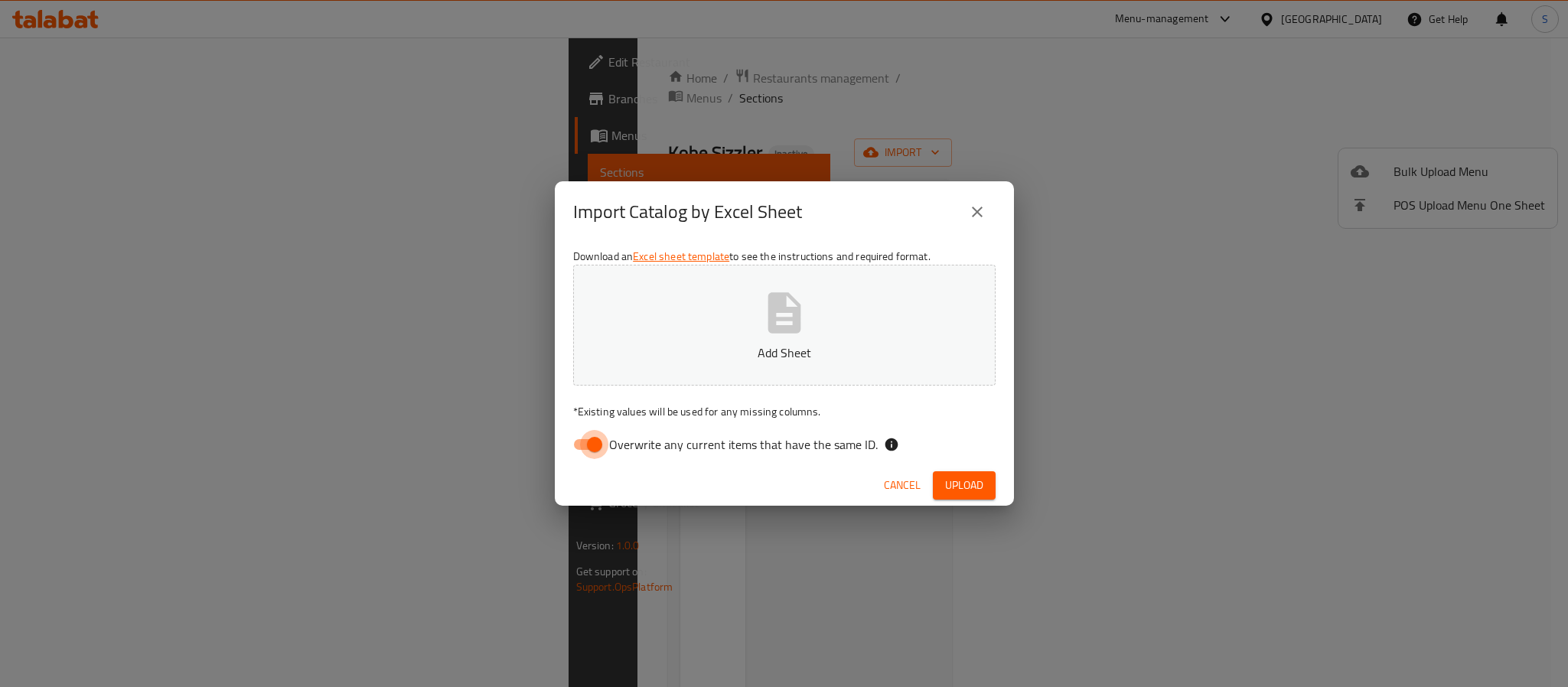
click at [585, 443] on input "Overwrite any current items that have the same ID." at bounding box center [595, 445] width 88 height 29
checkbox input "false"
click at [783, 336] on icon "button" at bounding box center [785, 313] width 49 height 49
click at [955, 478] on span "Upload" at bounding box center [965, 485] width 38 height 19
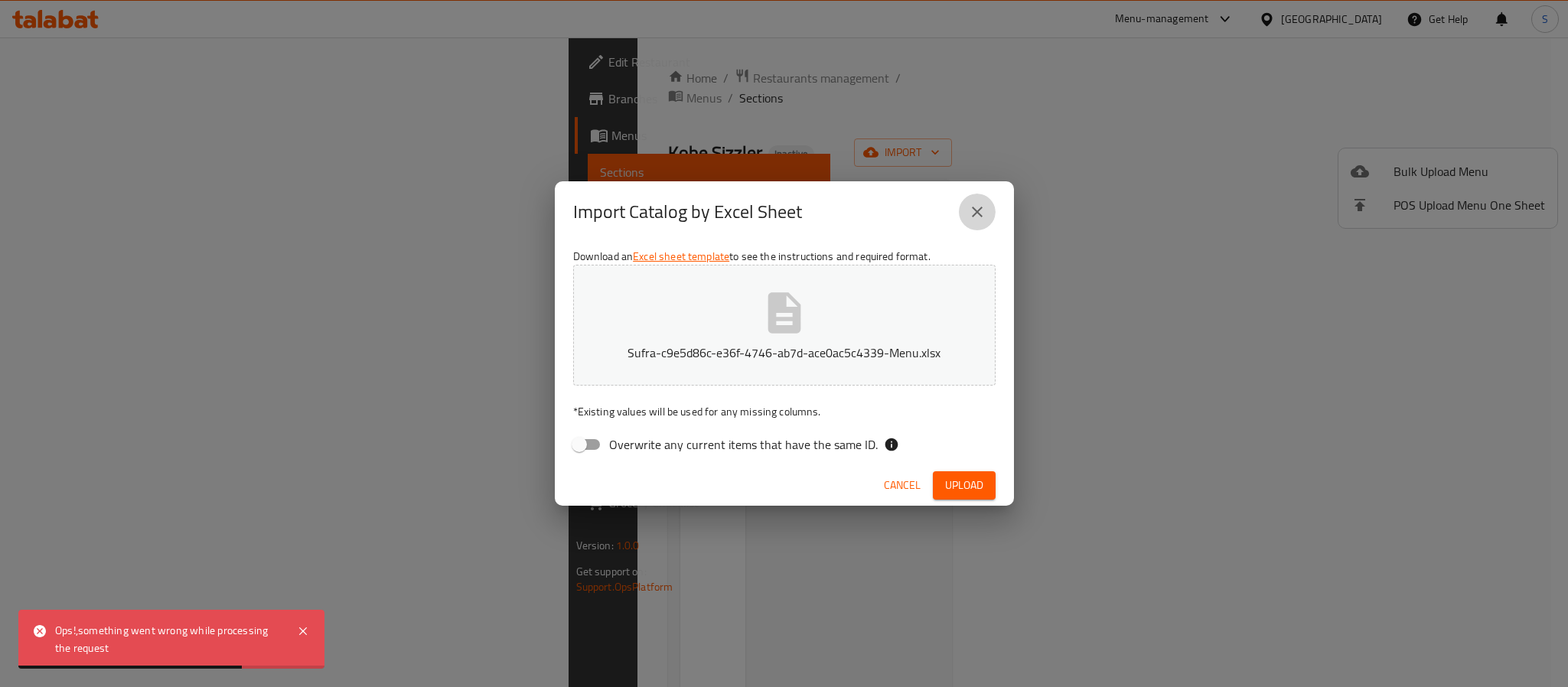
click at [970, 208] on icon "close" at bounding box center [977, 212] width 18 height 18
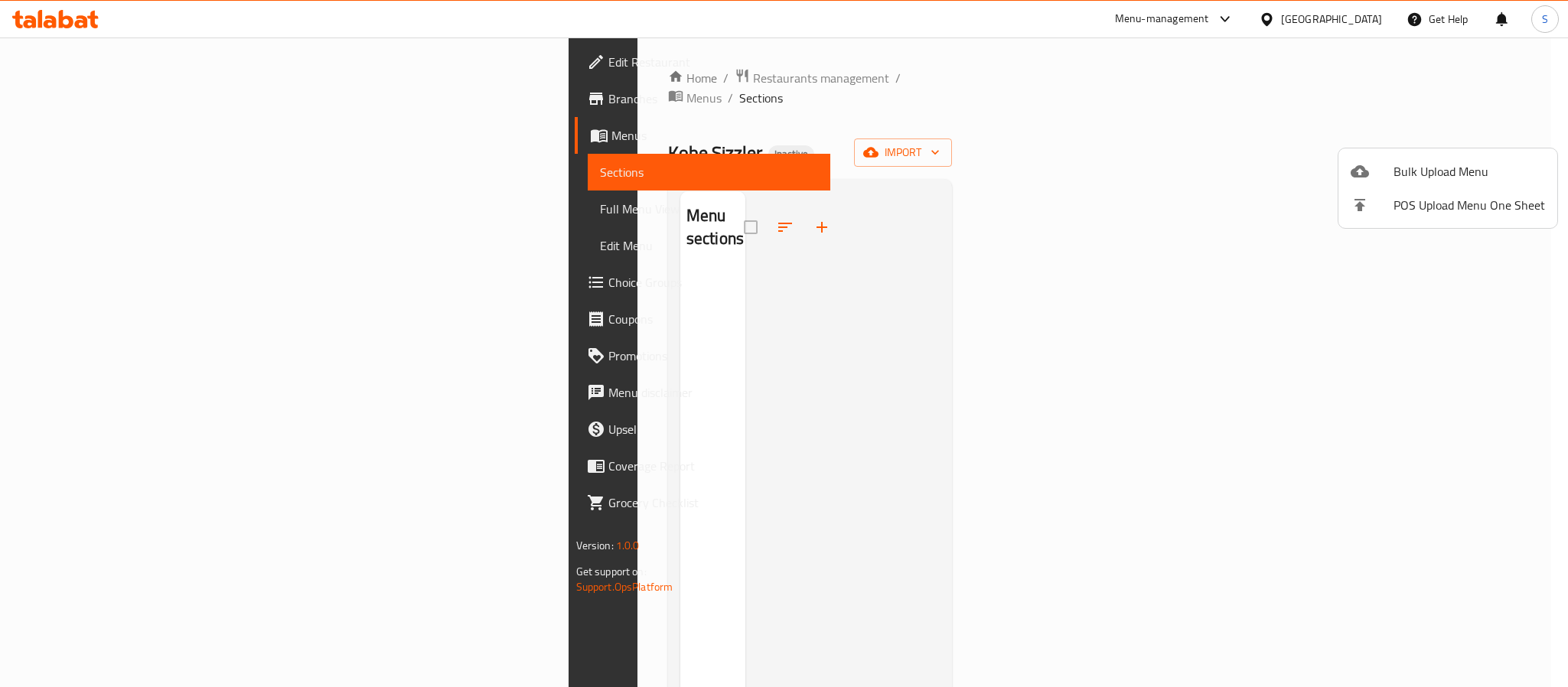
click at [761, 379] on div at bounding box center [784, 344] width 1568 height 687
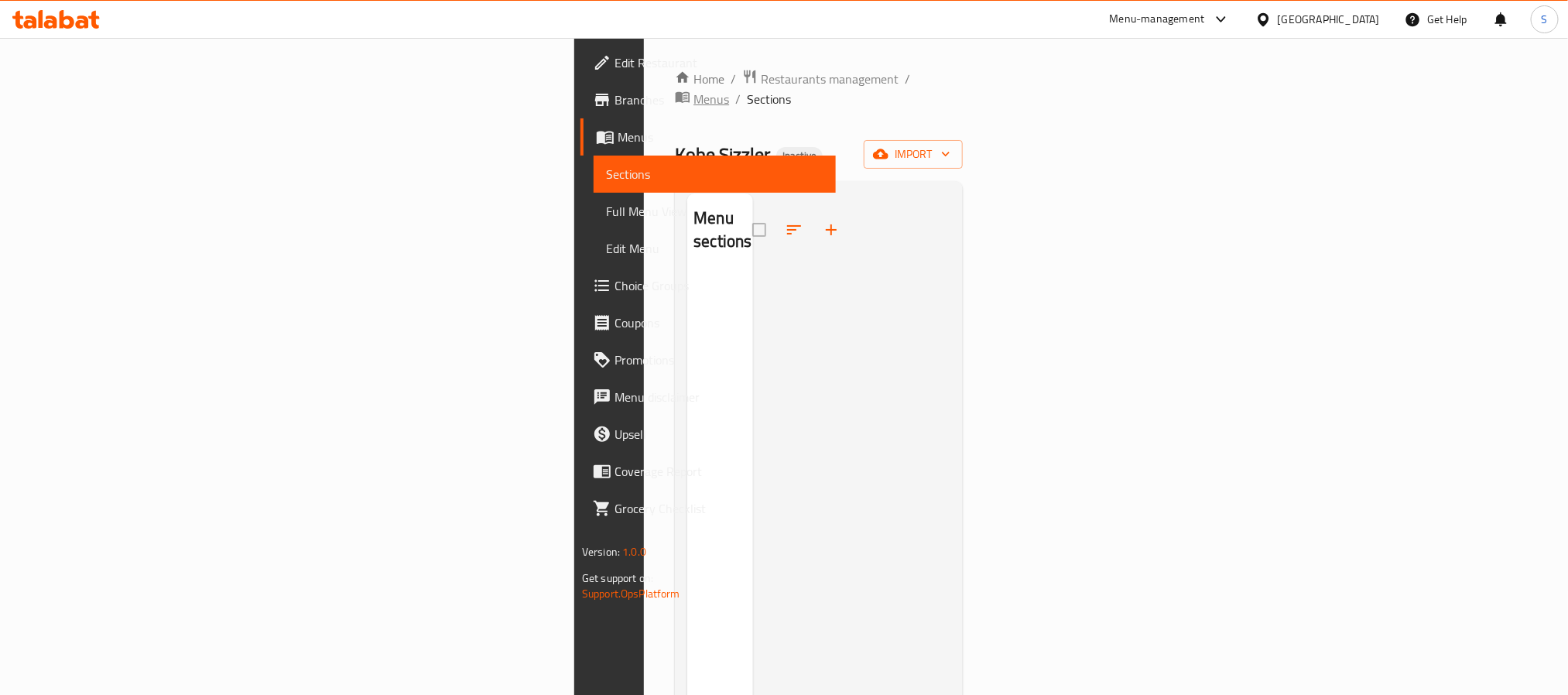
click at [693, 89] on span "Menus" at bounding box center [711, 99] width 36 height 18
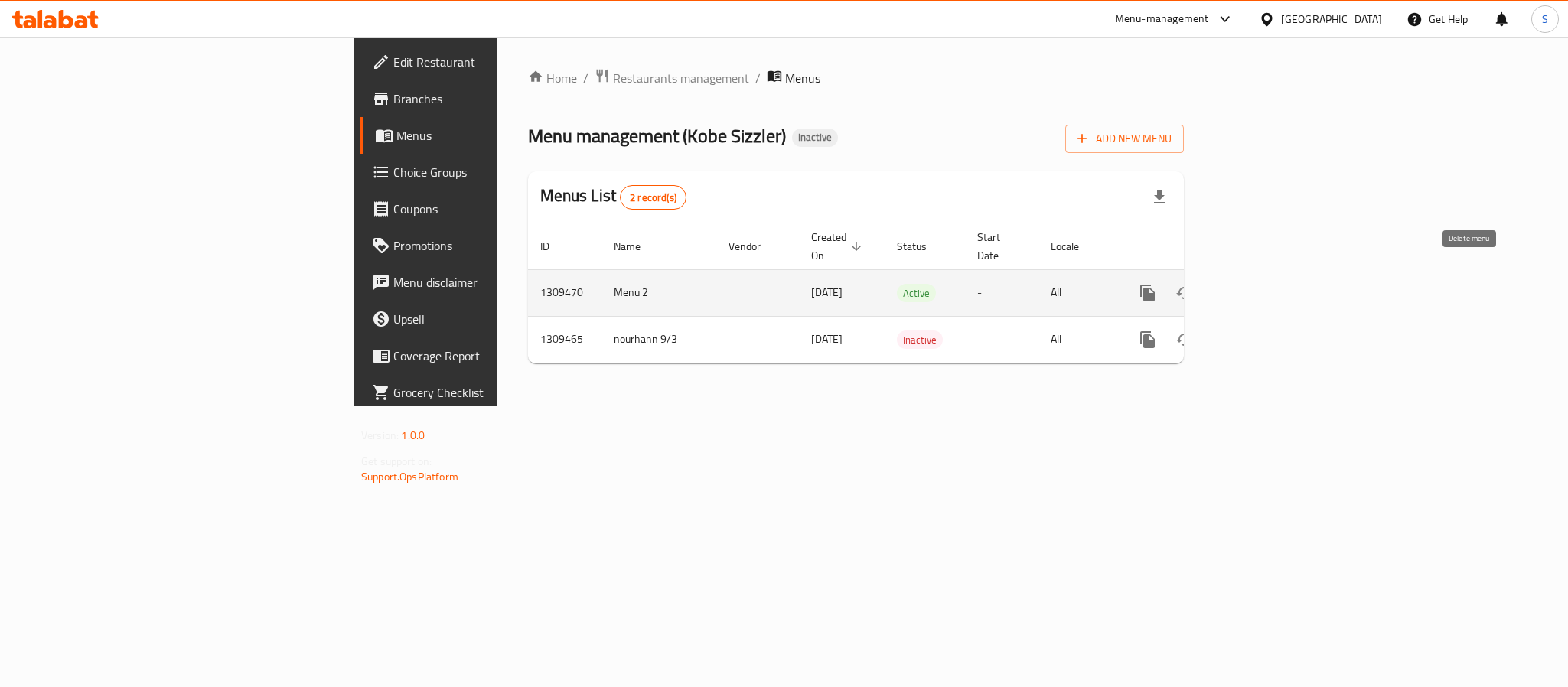
click at [1231, 284] on icon "enhanced table" at bounding box center [1222, 293] width 18 height 18
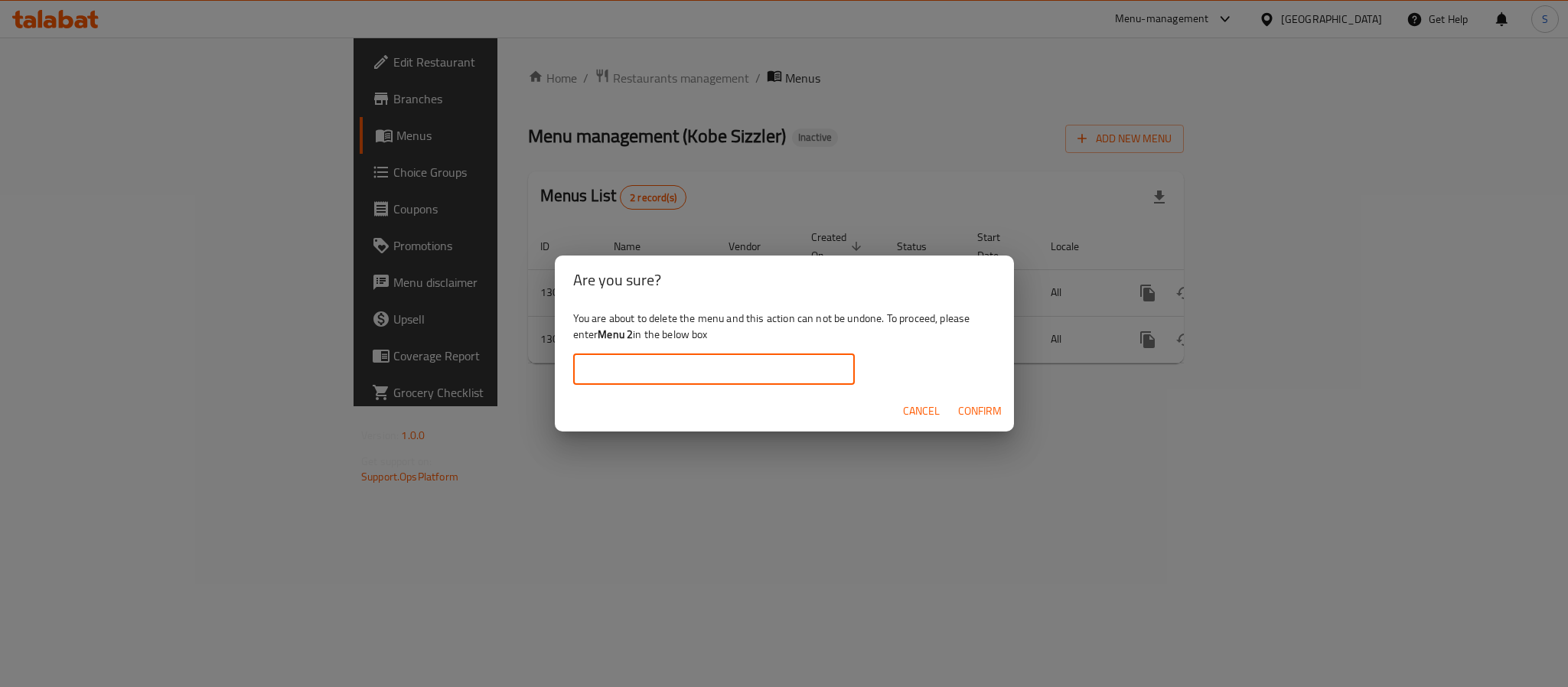
click at [779, 374] on input "text" at bounding box center [714, 370] width 282 height 31
drag, startPoint x: 609, startPoint y: 370, endPoint x: 528, endPoint y: 363, distance: 81.3
click at [533, 361] on div "Are you sure? You are about to delete the menu and this action can not be undon…" at bounding box center [784, 344] width 1568 height 687
click at [692, 376] on input "Menu" at bounding box center [714, 370] width 282 height 31
type input "Menu 2"
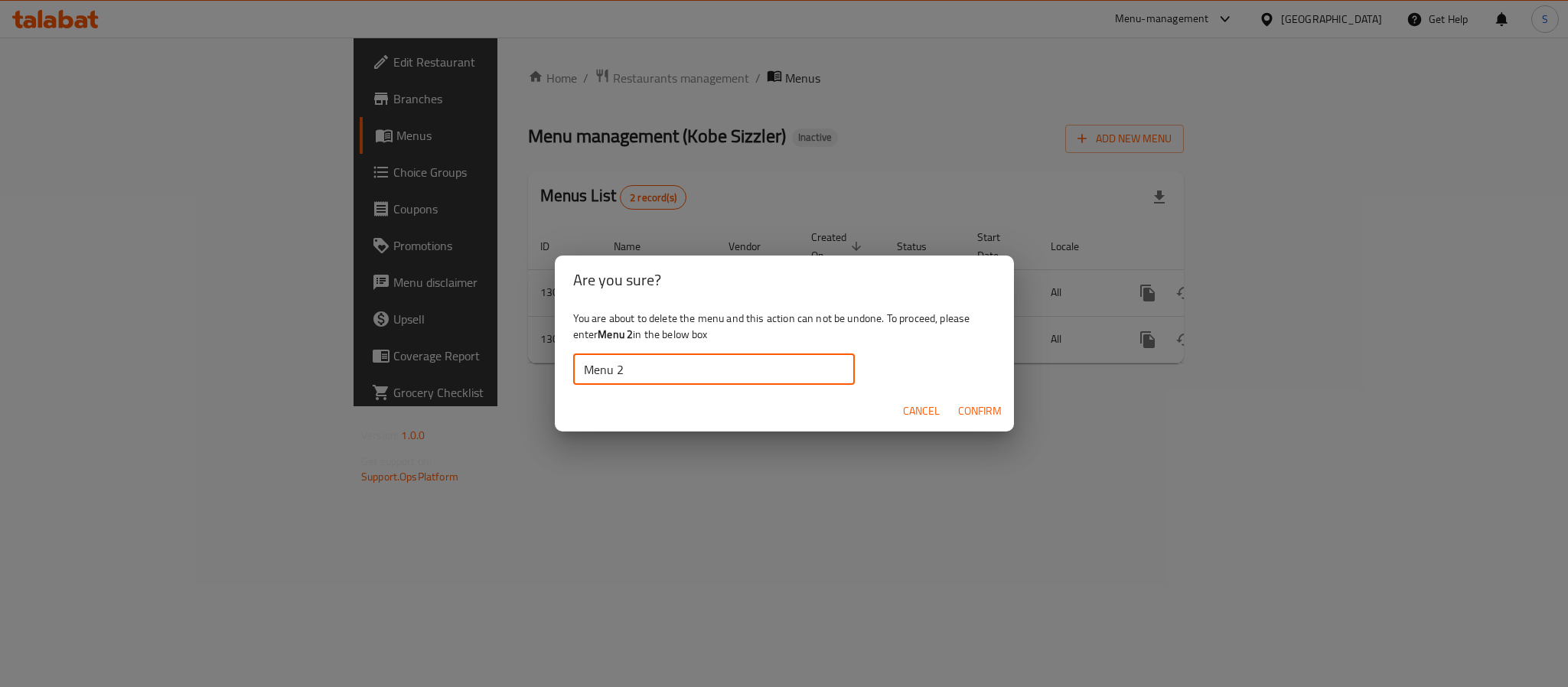
click at [993, 402] on span "Confirm" at bounding box center [980, 411] width 44 height 19
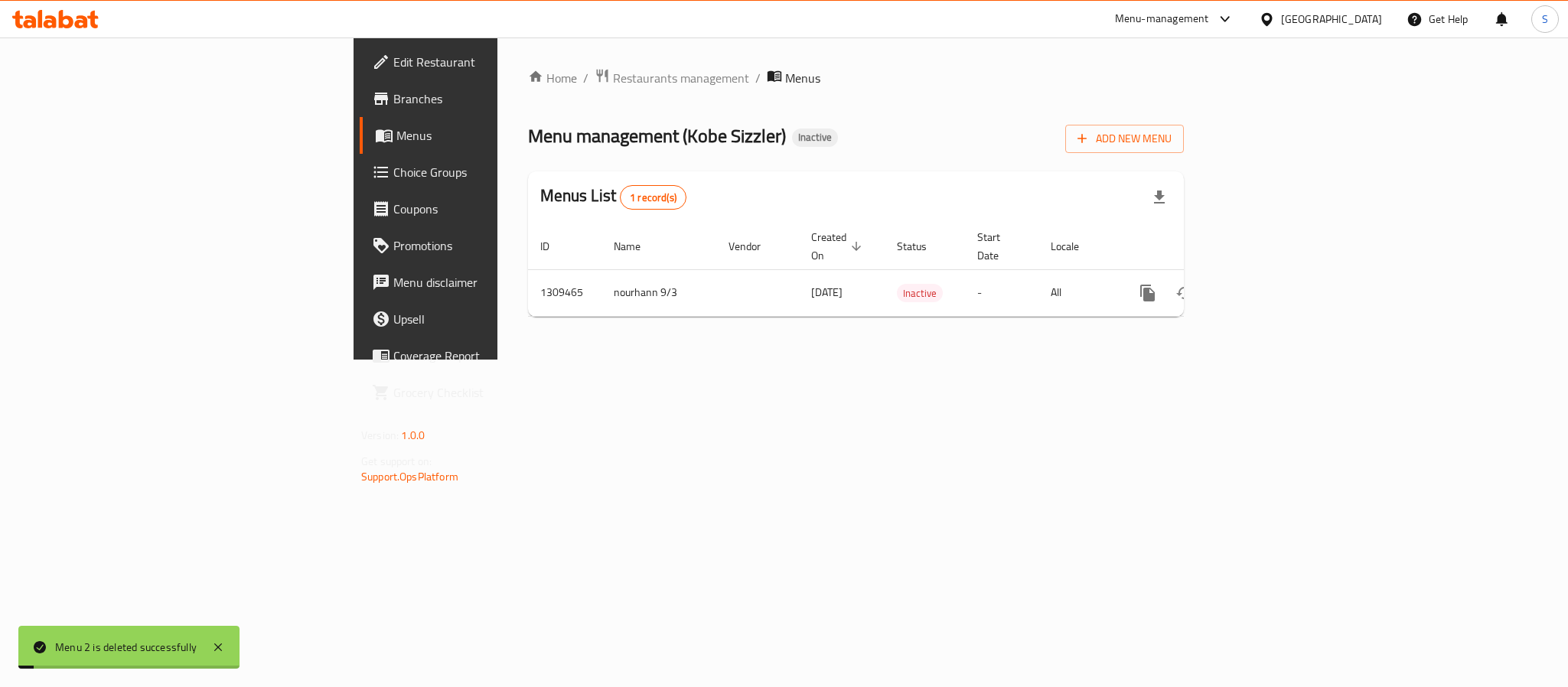
click at [860, 177] on div "Menus List 1 record(s)" at bounding box center [856, 197] width 656 height 52
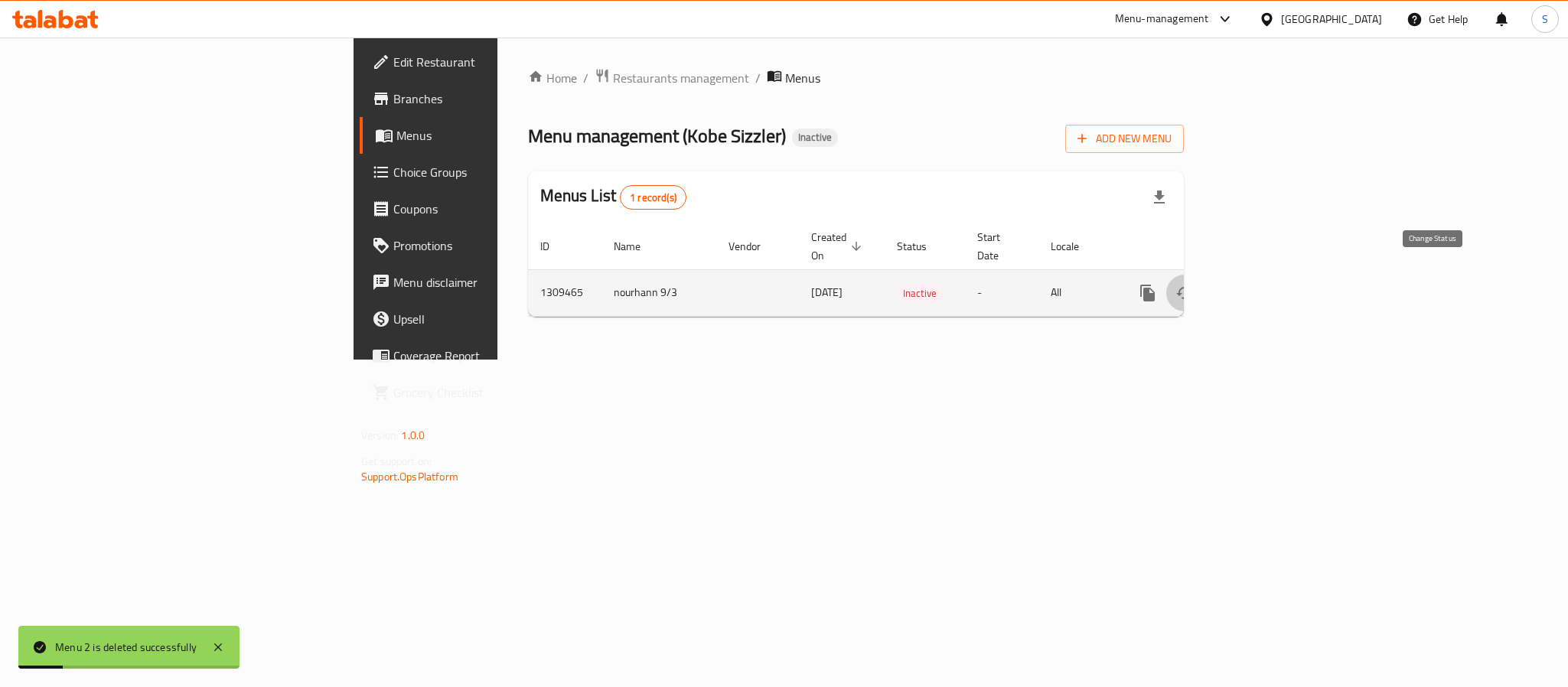
click at [1194, 284] on icon "enhanced table" at bounding box center [1185, 293] width 18 height 18
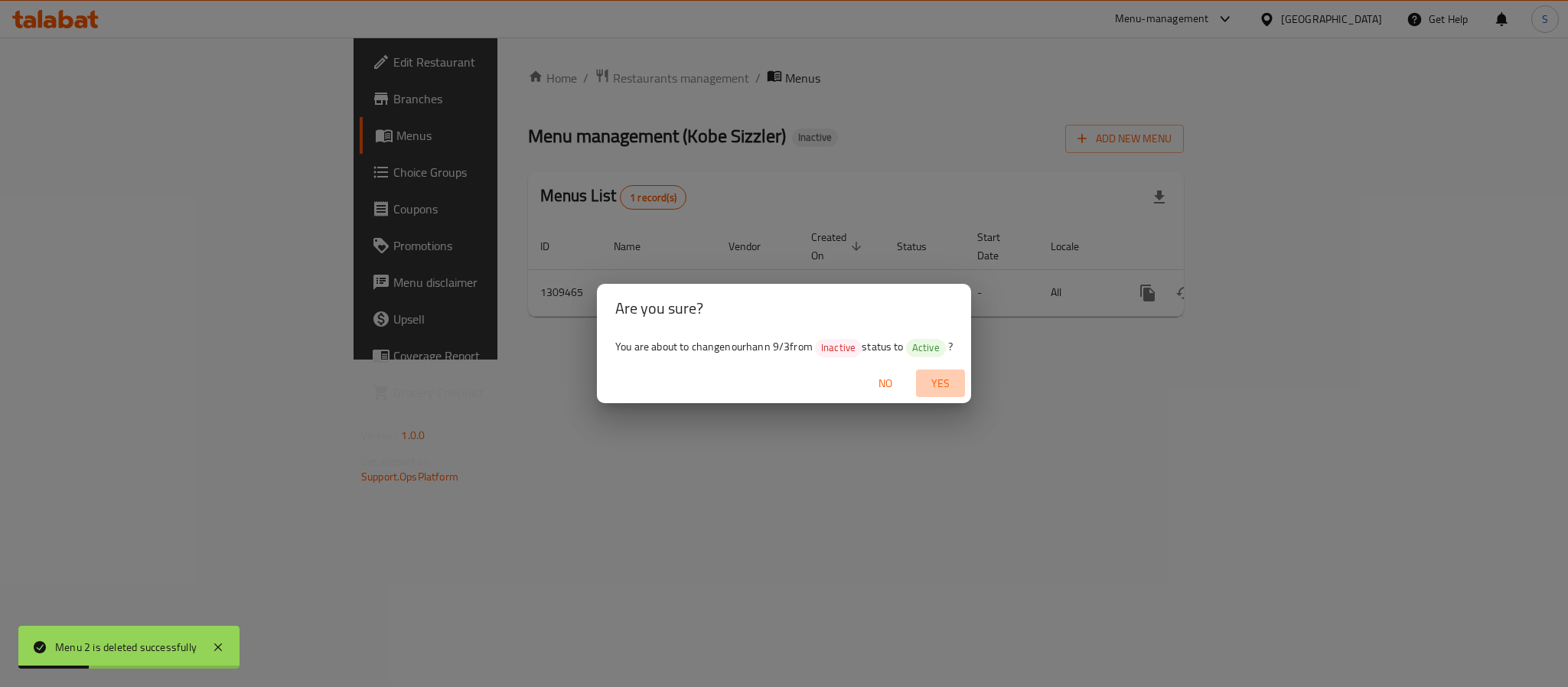
click at [935, 382] on span "Yes" at bounding box center [941, 384] width 36 height 19
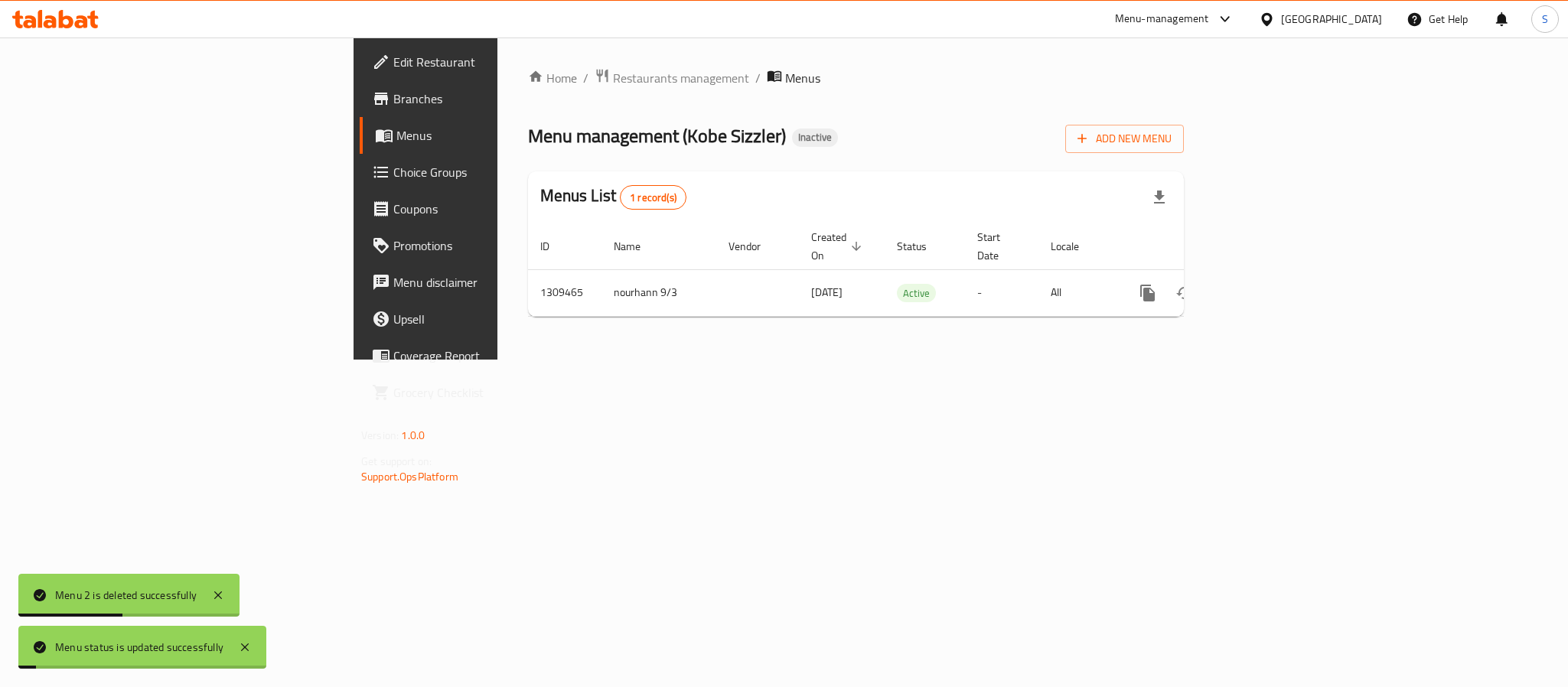
click at [935, 360] on div "Home / Restaurants management / Menus Menu management ( Kobe Sizzler ) Inactive…" at bounding box center [856, 198] width 717 height 322
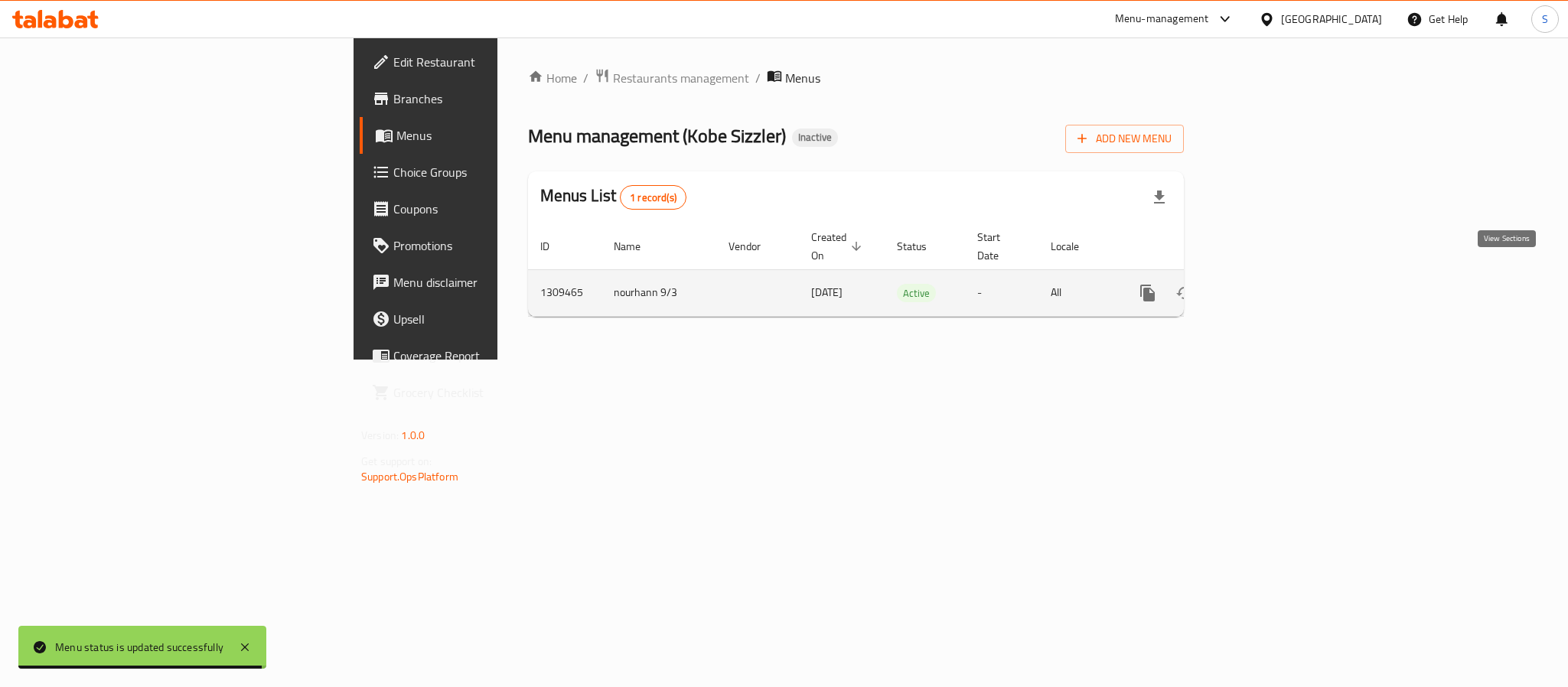
click at [1265, 286] on icon "enhanced table" at bounding box center [1258, 292] width 14 height 14
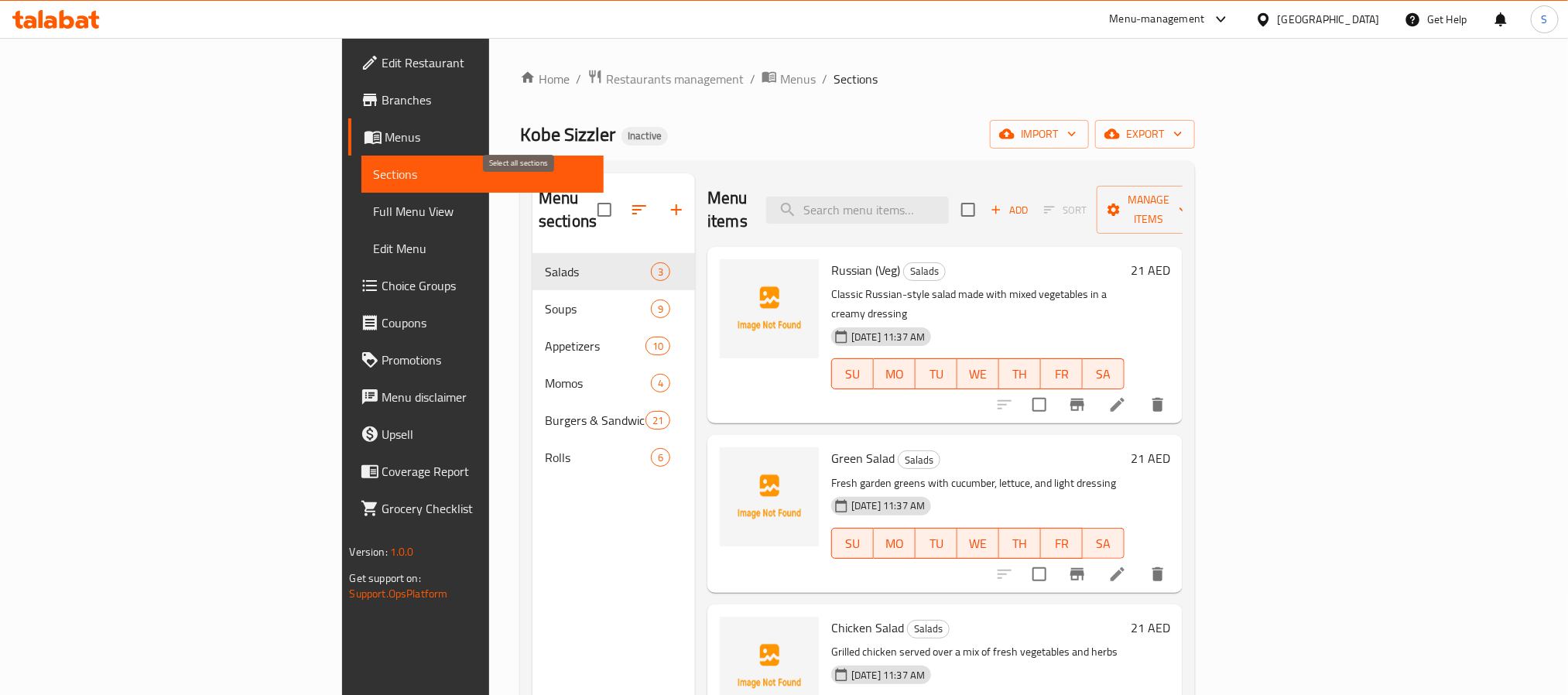
click at [588, 198] on input "checkbox" at bounding box center [604, 209] width 32 height 32
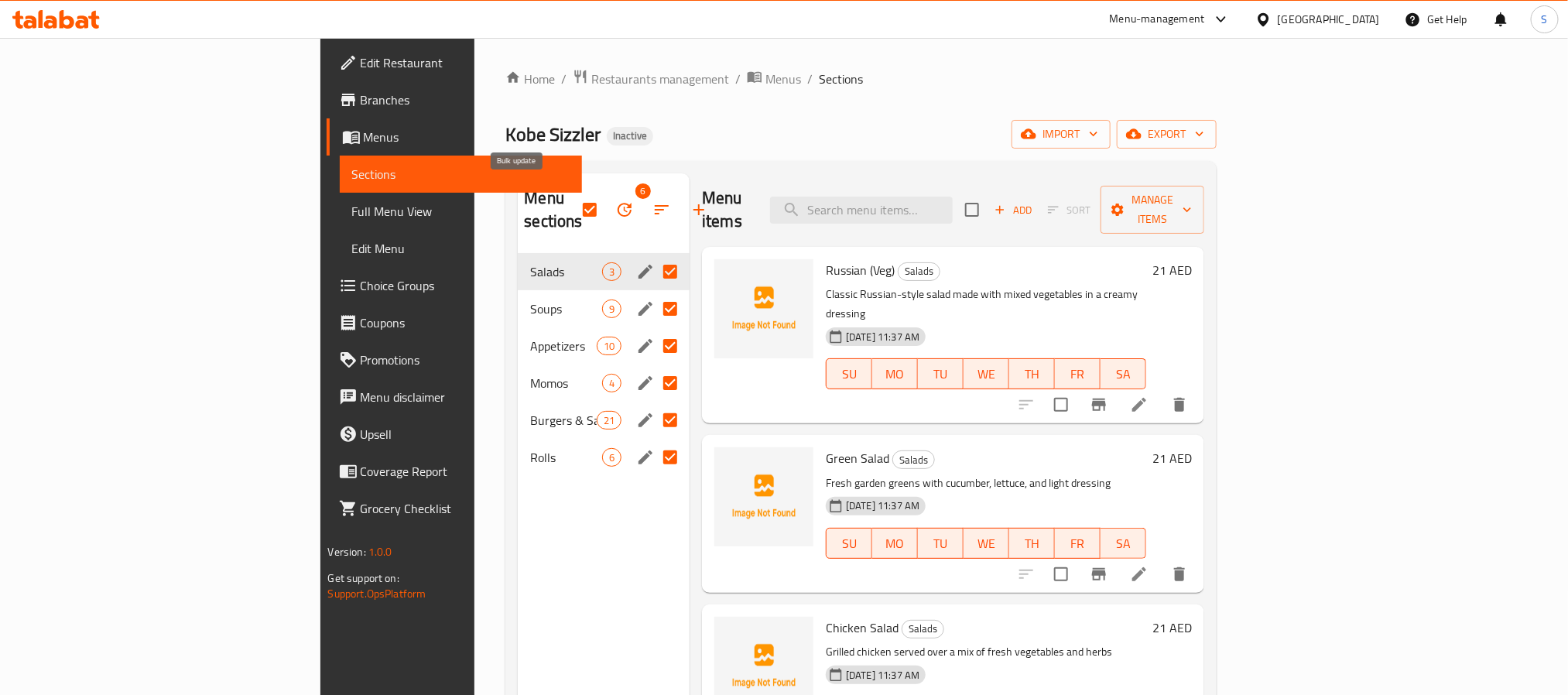
click at [616, 200] on icon "button" at bounding box center [625, 209] width 18 height 18
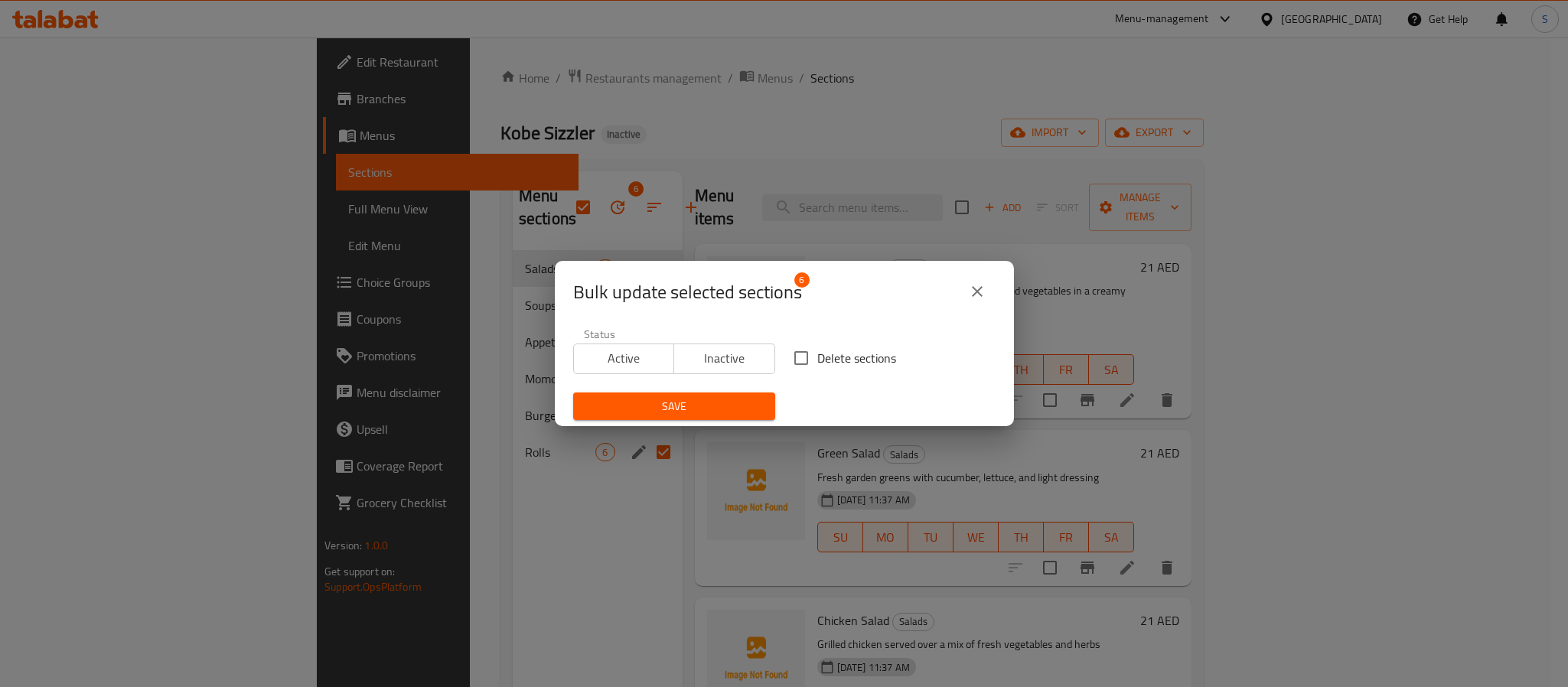
click at [685, 354] on span "Inactive" at bounding box center [724, 358] width 88 height 22
click at [696, 415] on span "Save" at bounding box center [674, 406] width 178 height 19
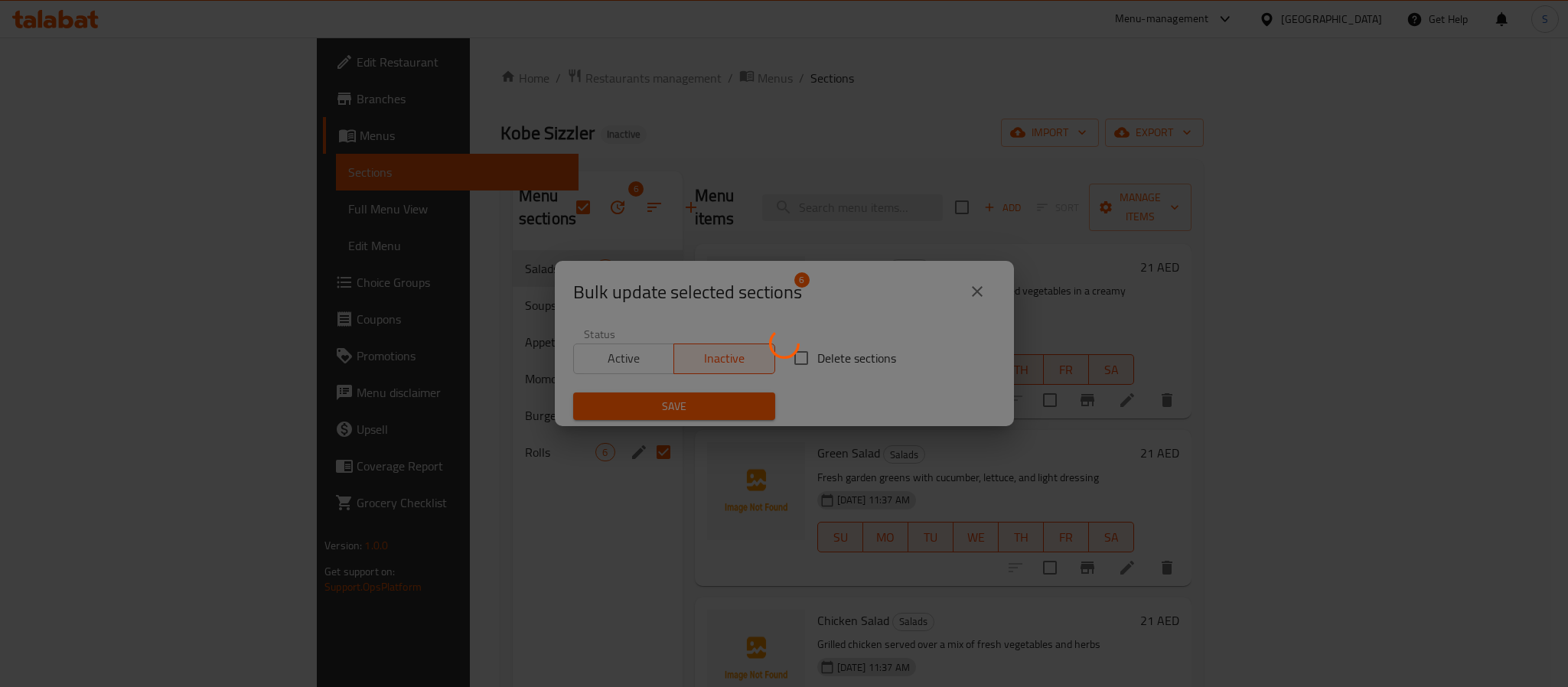
checkbox input "false"
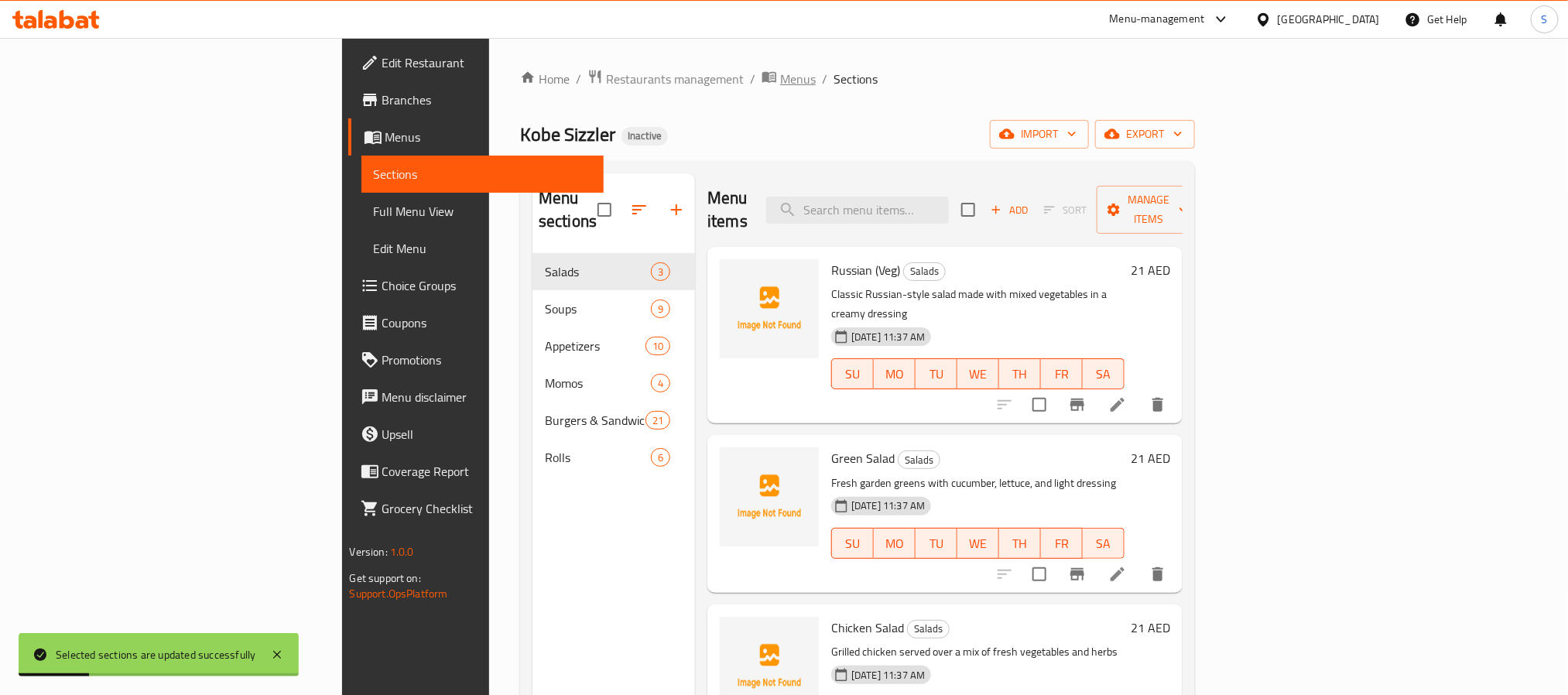
click at [780, 81] on span "Menus" at bounding box center [797, 79] width 36 height 18
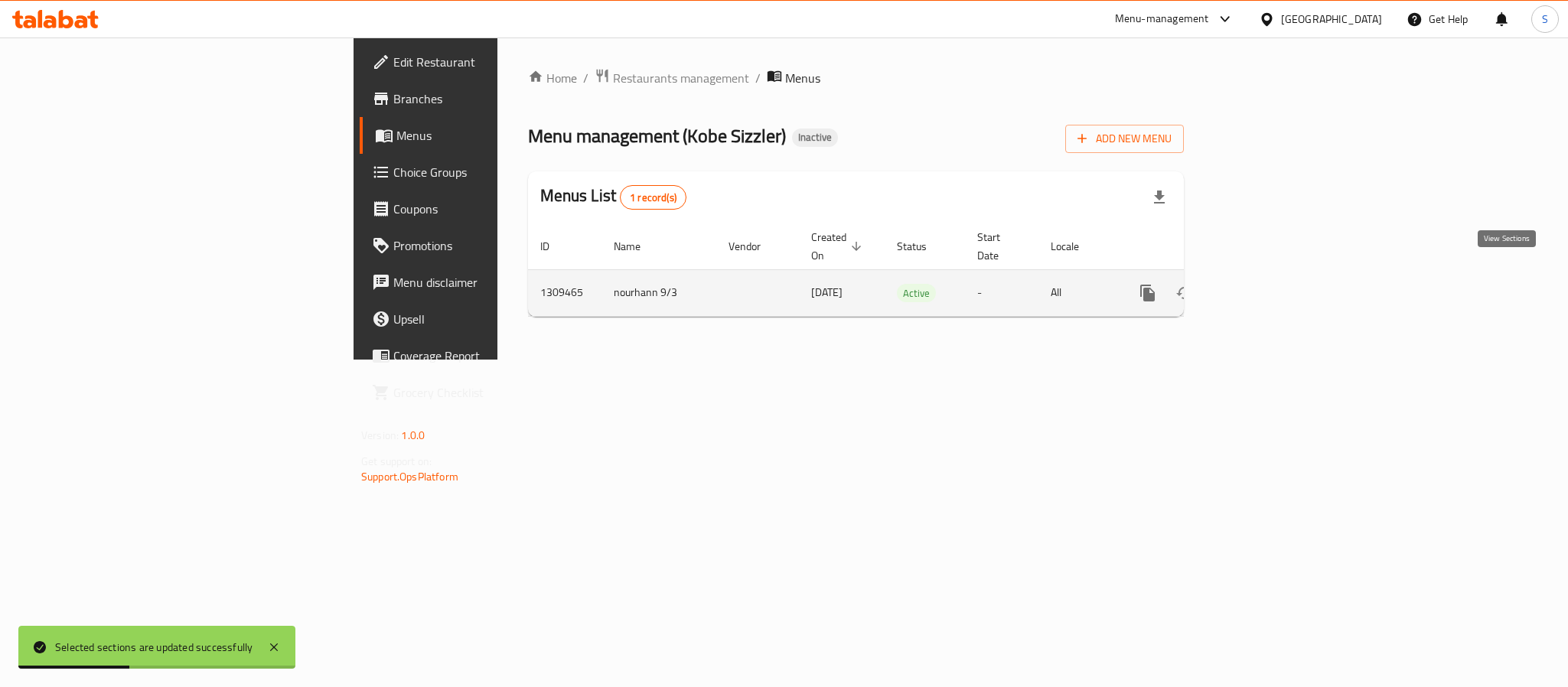
click at [1267, 284] on icon "enhanced table" at bounding box center [1258, 293] width 18 height 18
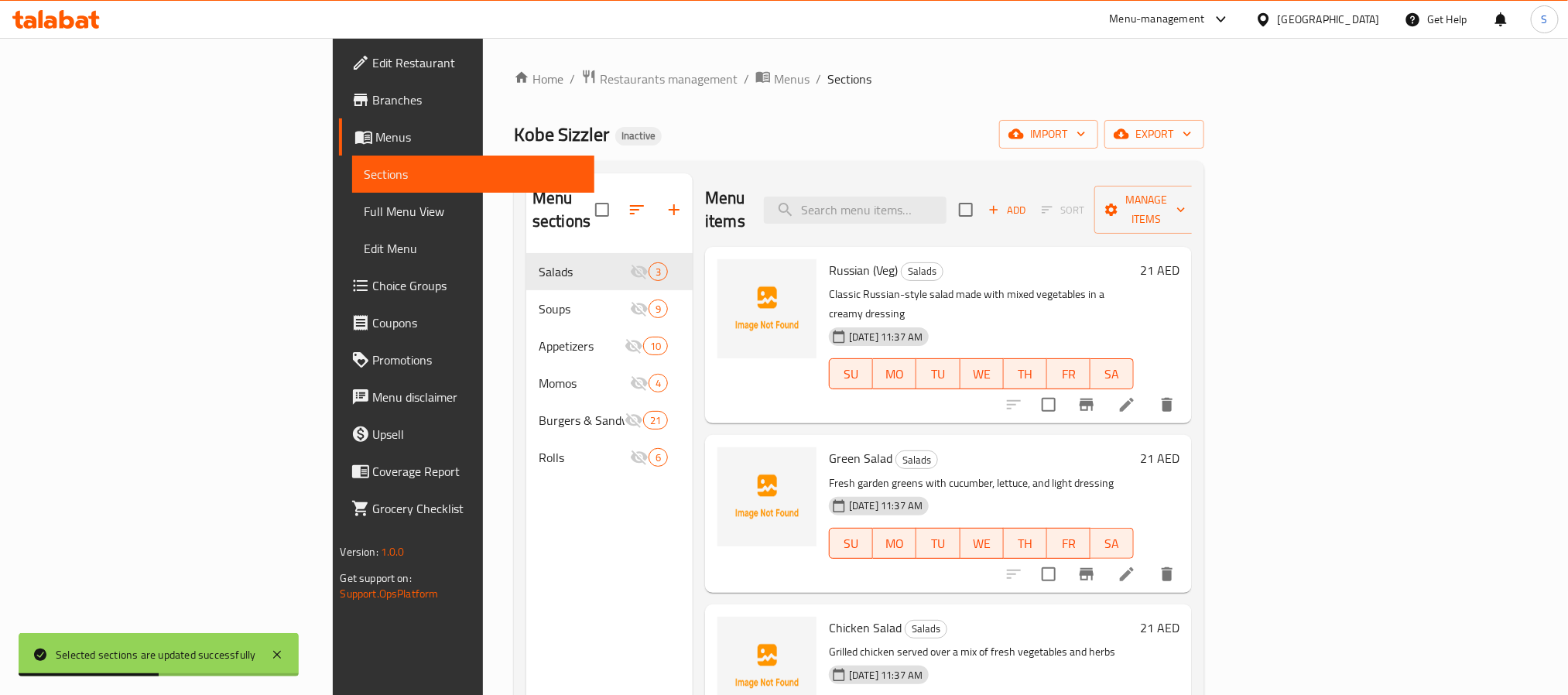
click at [634, 151] on div "Home / Restaurants management / Menus / Sections Kobe Sizzler Inactive import e…" at bounding box center [859, 475] width 690 height 812
click at [1089, 137] on icon "button" at bounding box center [1081, 134] width 16 height 16
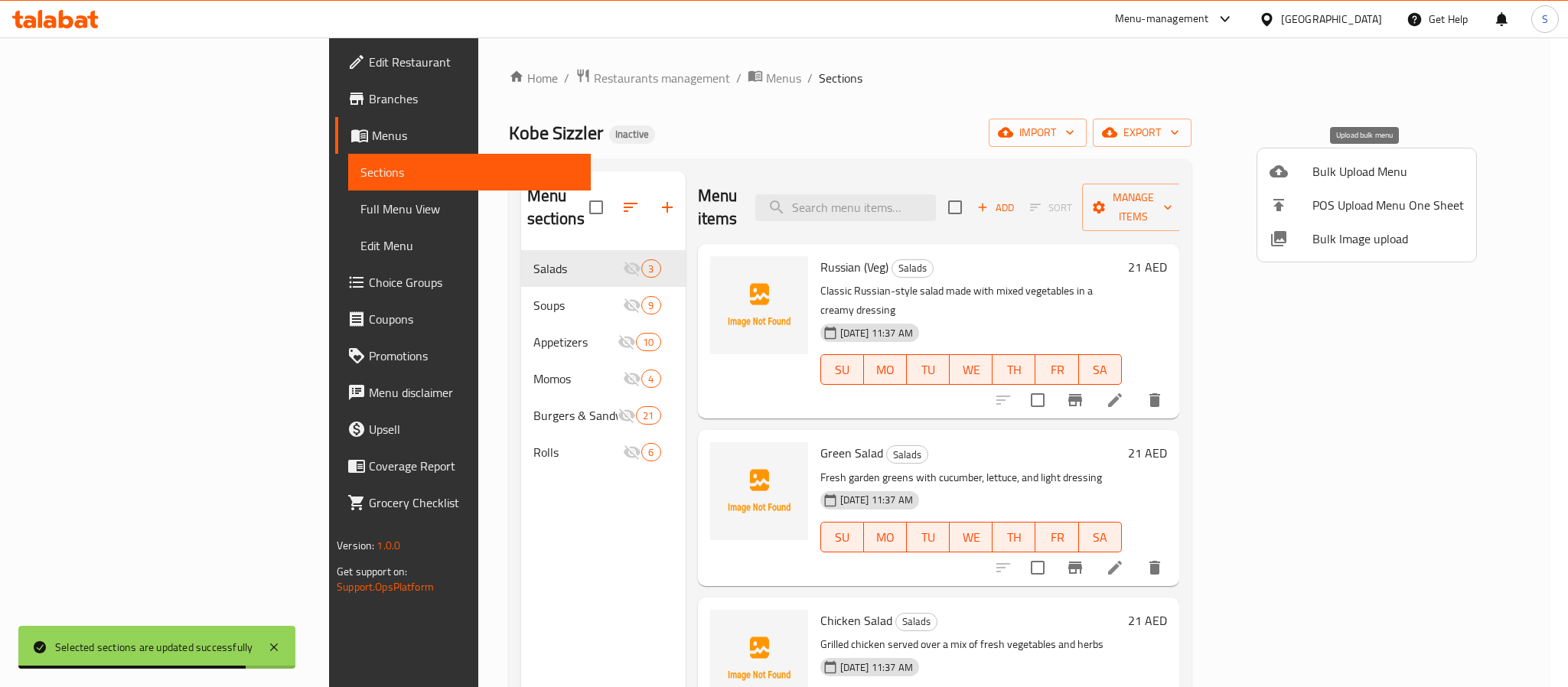
click at [1359, 169] on span "Bulk Upload Menu" at bounding box center [1388, 171] width 151 height 18
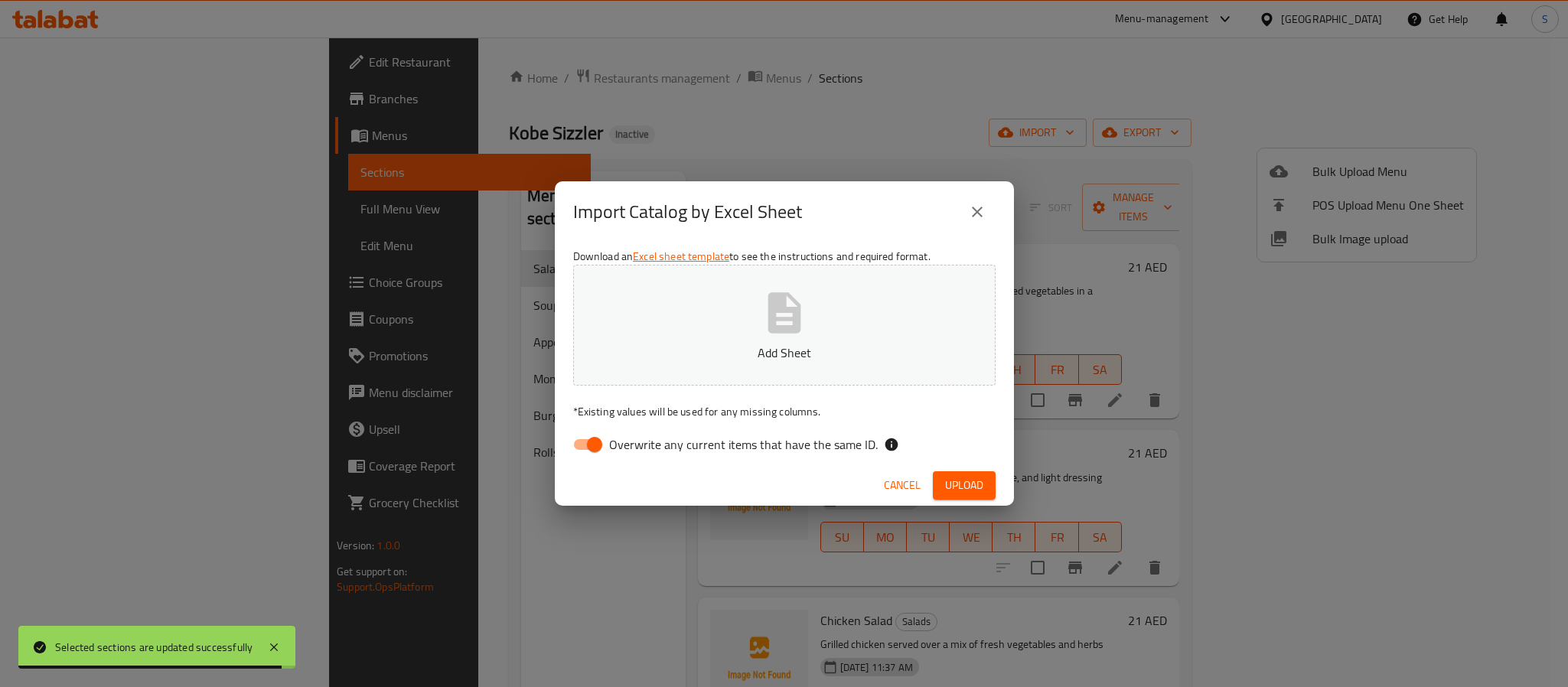
click at [593, 446] on input "Overwrite any current items that have the same ID." at bounding box center [595, 445] width 88 height 29
checkbox input "false"
click at [777, 344] on p "Add Sheet" at bounding box center [784, 353] width 375 height 18
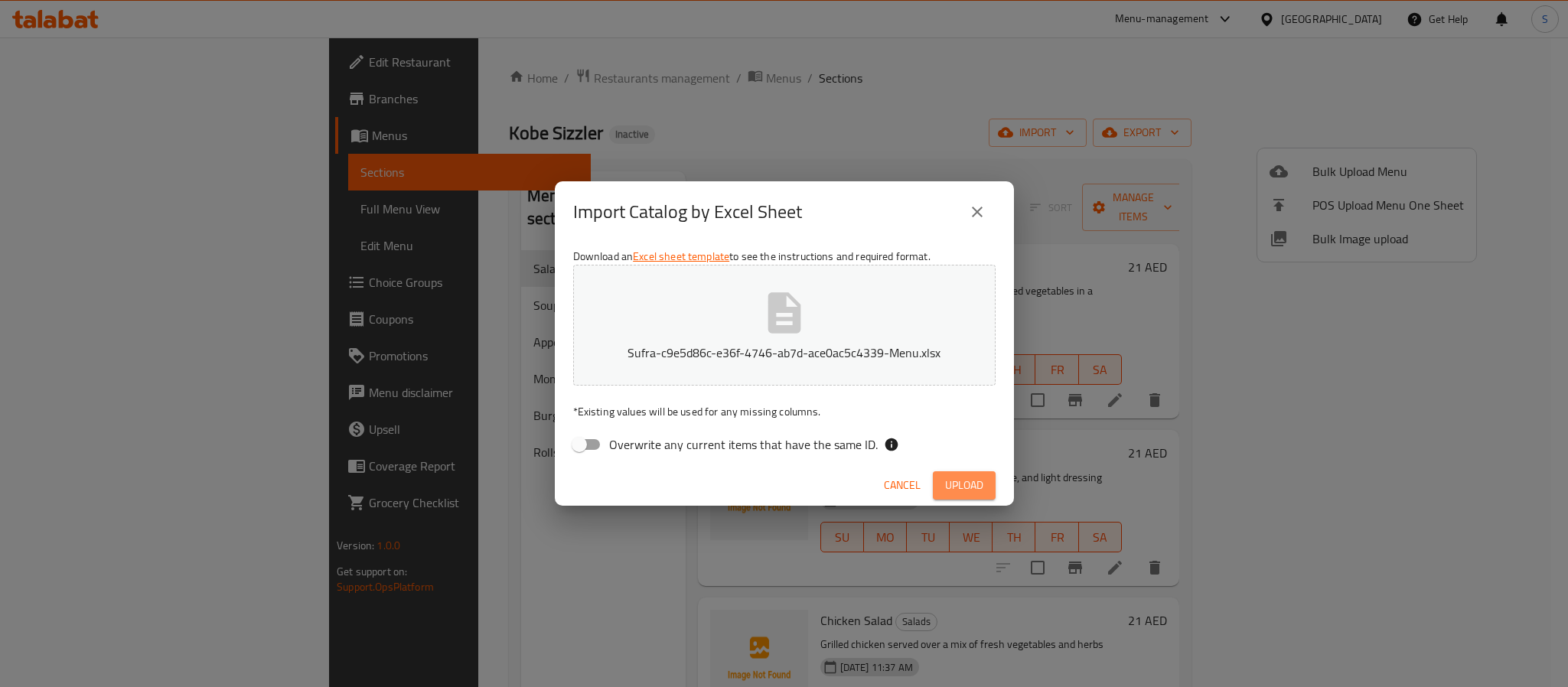
click at [951, 477] on span "Upload" at bounding box center [965, 485] width 38 height 19
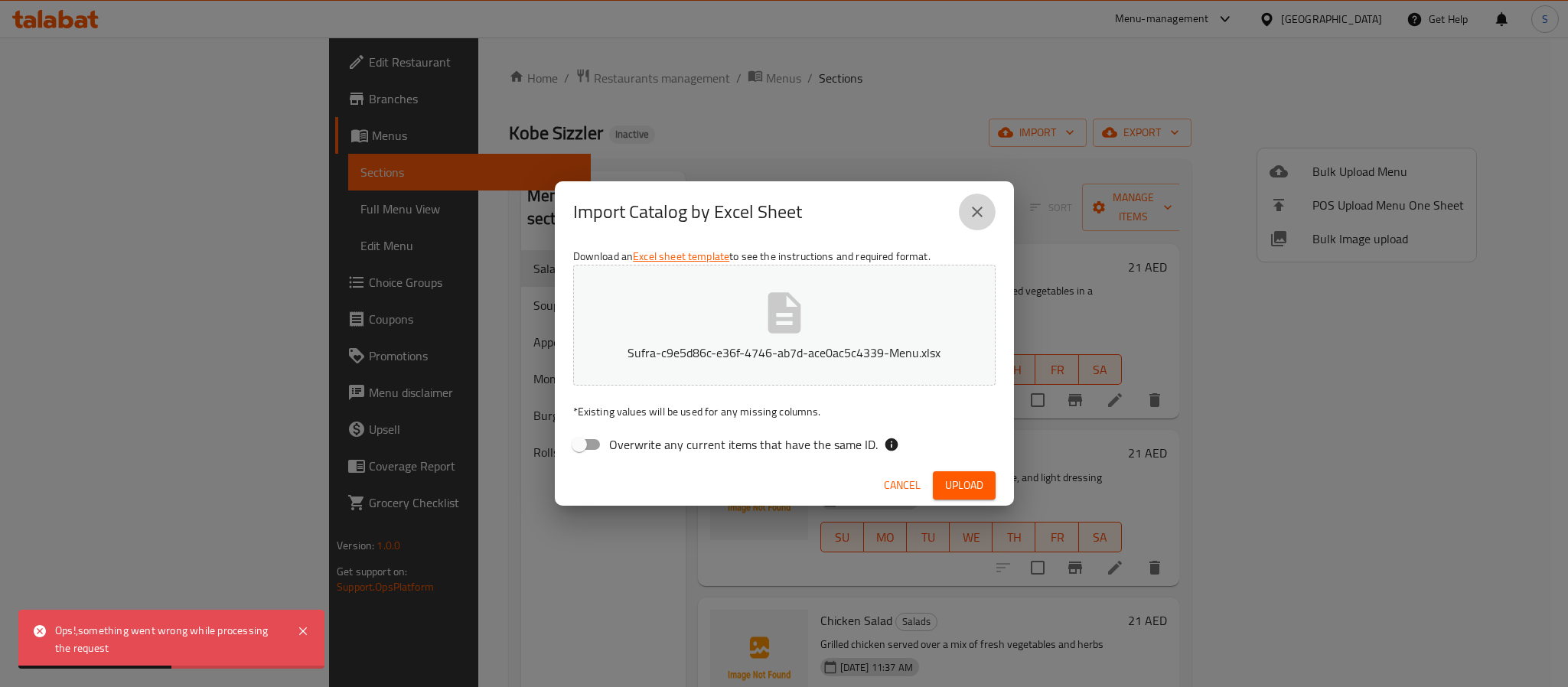
click at [970, 209] on icon "close" at bounding box center [977, 212] width 18 height 18
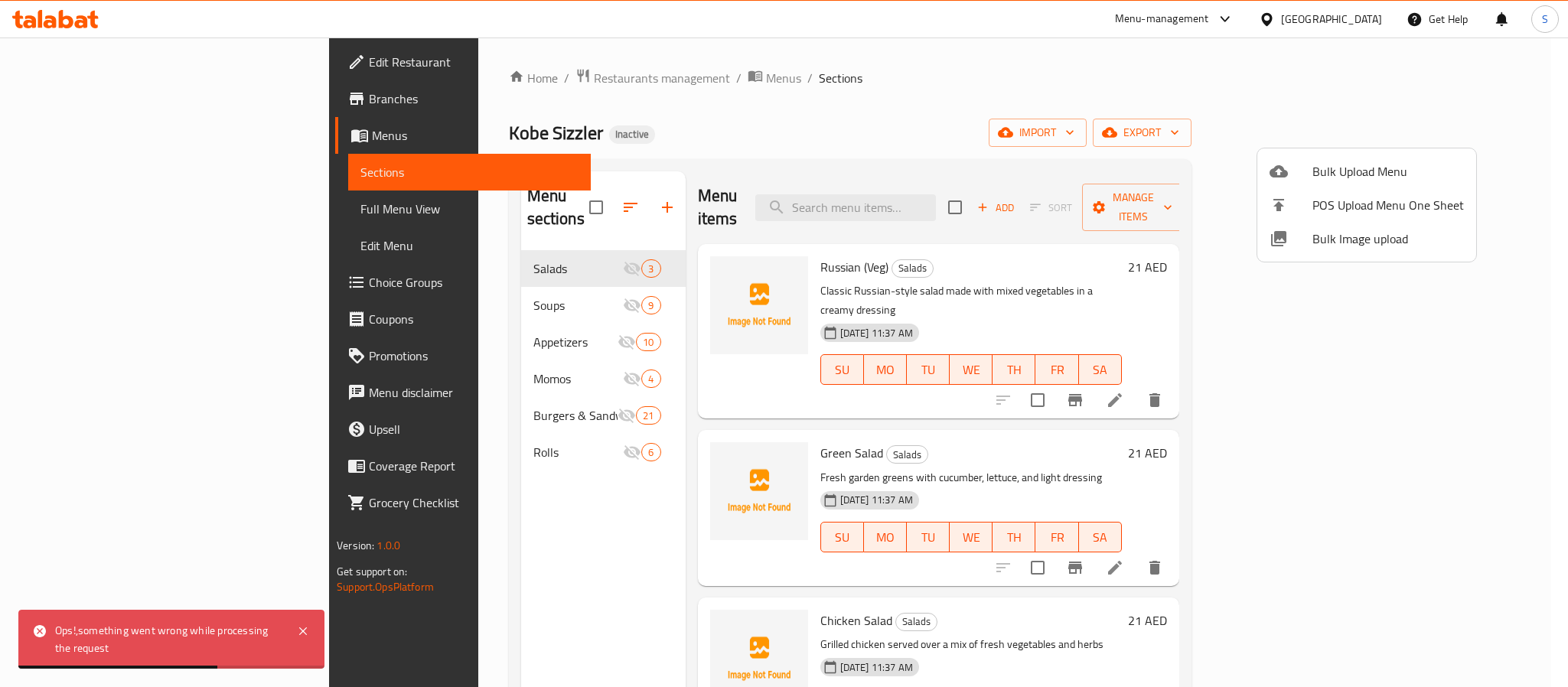
click at [837, 148] on div at bounding box center [784, 344] width 1568 height 687
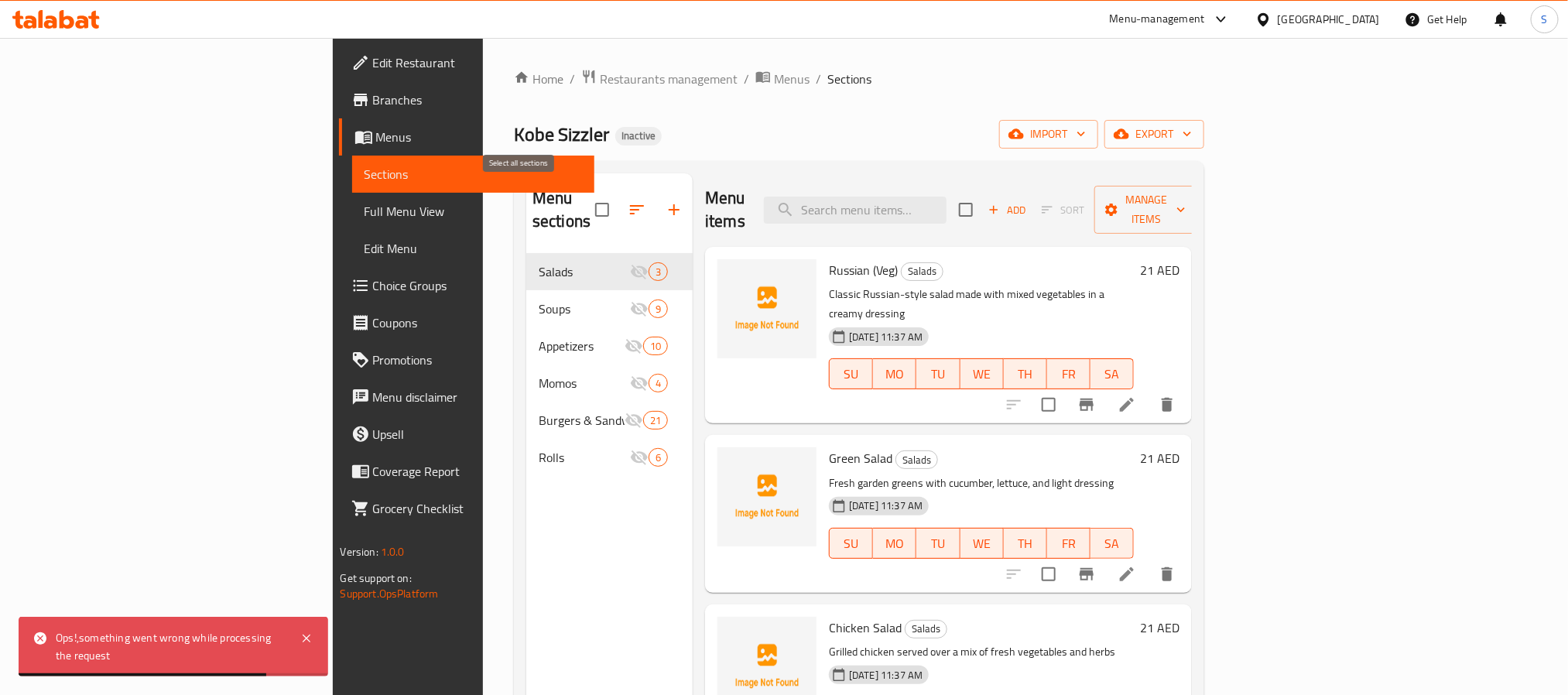
click at [586, 203] on input "checkbox" at bounding box center [602, 209] width 32 height 32
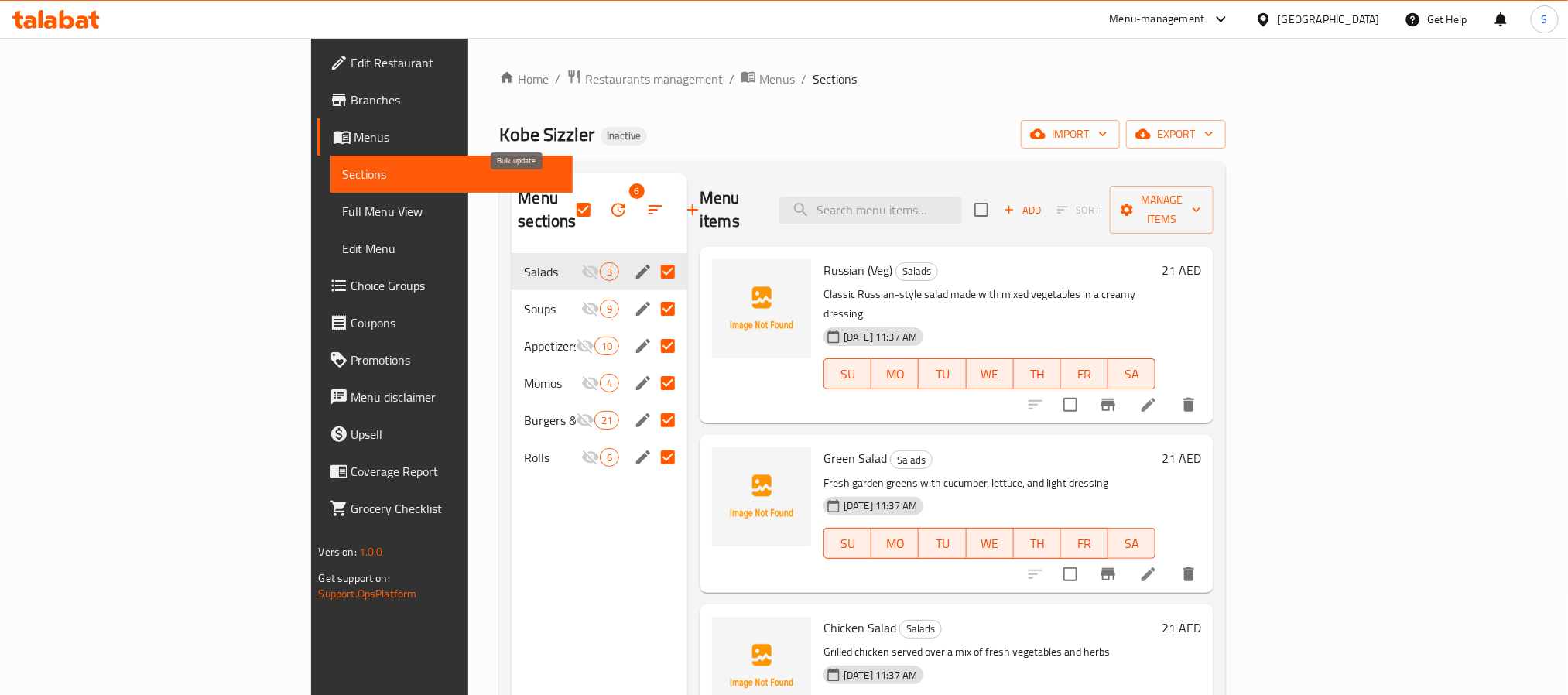
click at [611, 205] on icon "button" at bounding box center [618, 209] width 14 height 14
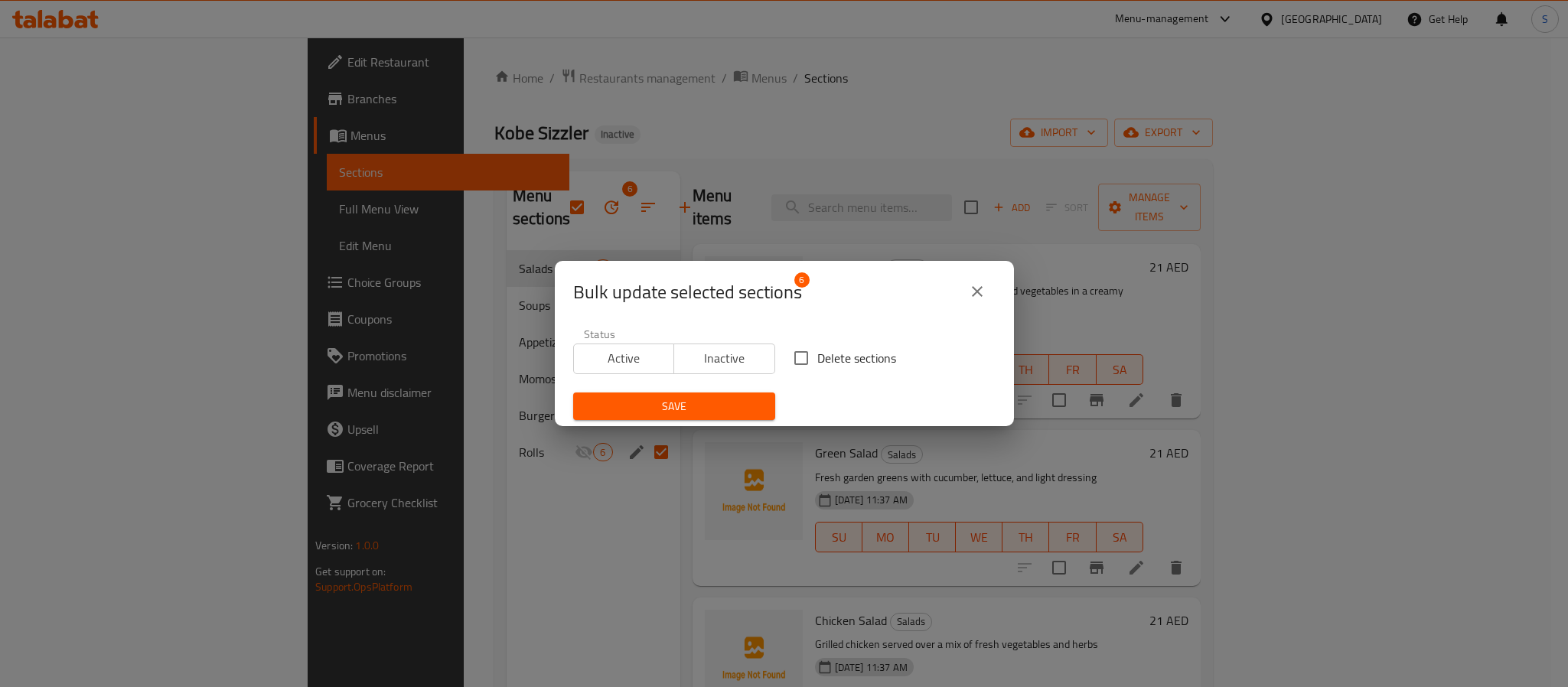
click at [661, 355] on span "Active" at bounding box center [624, 358] width 88 height 22
click at [655, 406] on span "Save" at bounding box center [674, 406] width 178 height 19
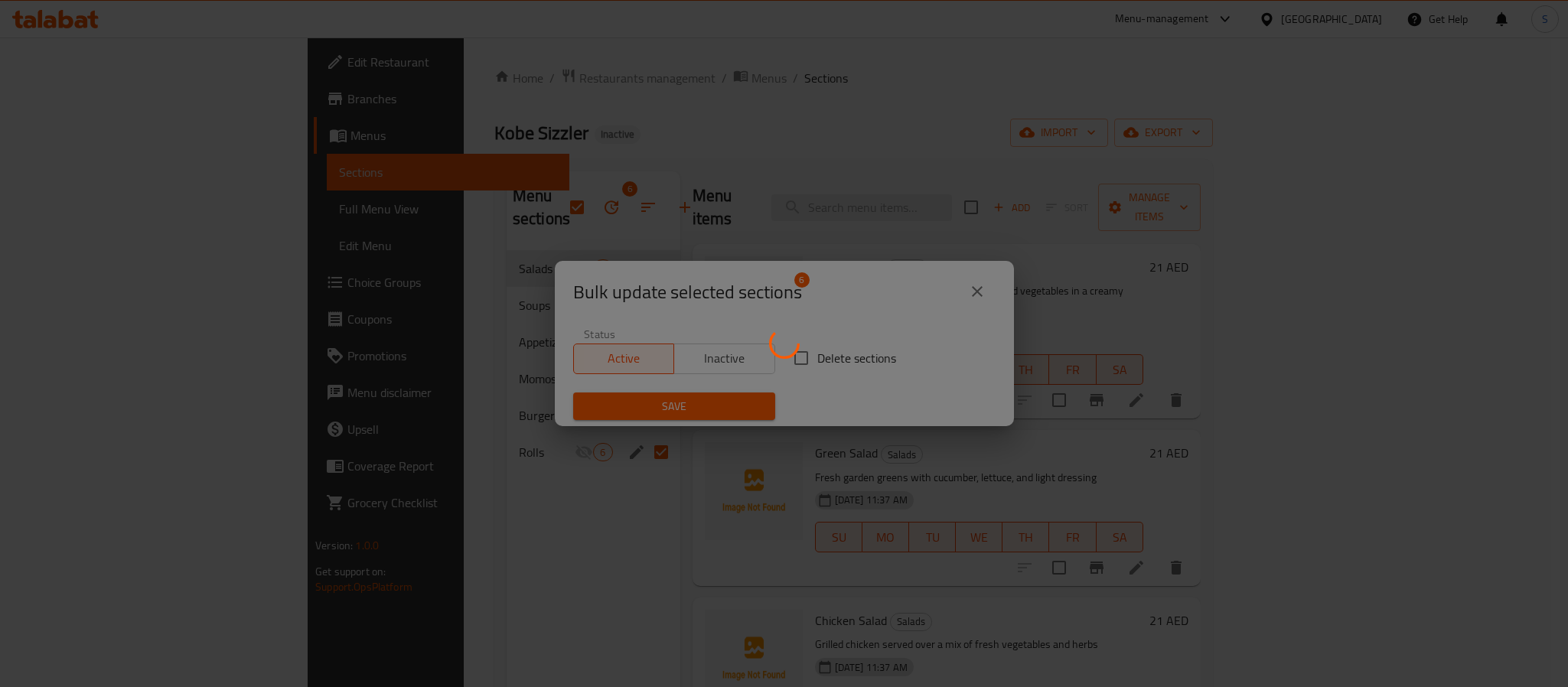
checkbox input "false"
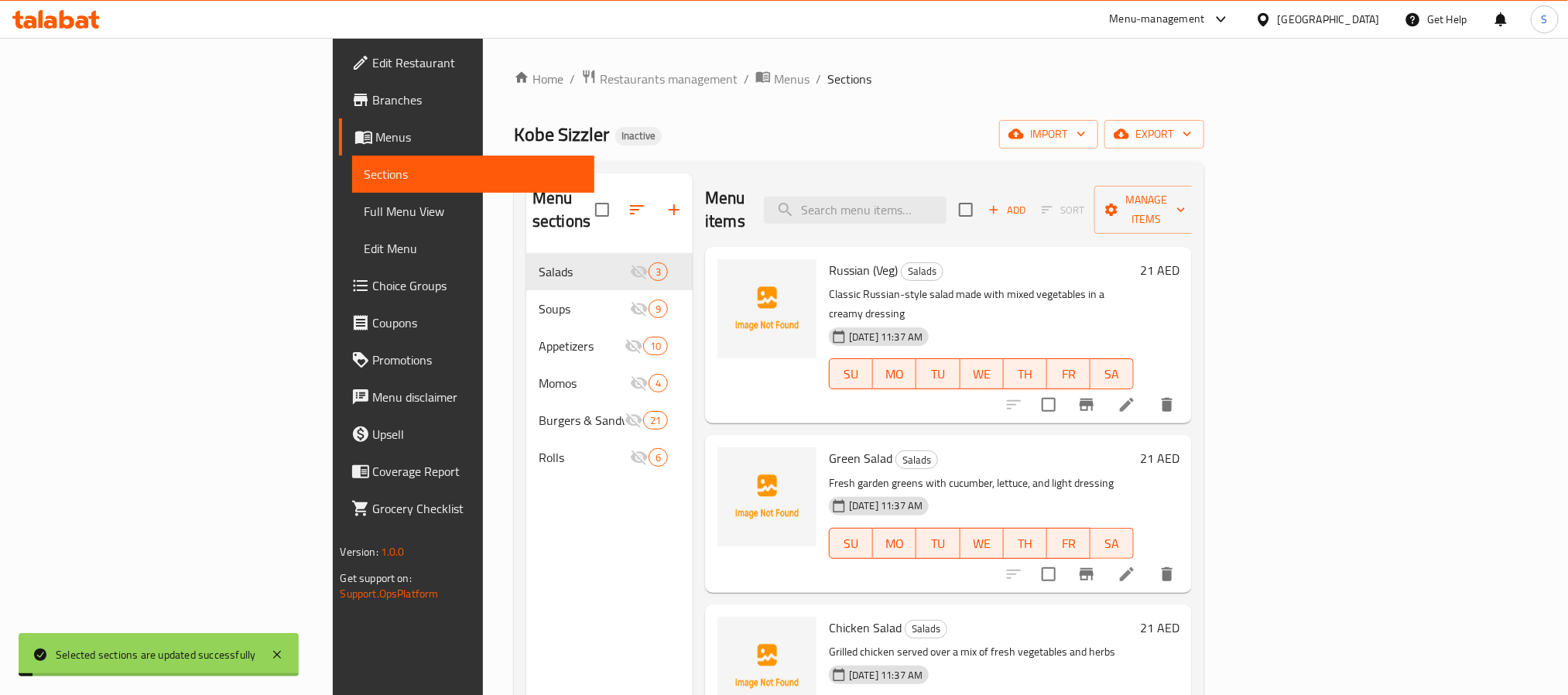
click at [725, 156] on div "Home / Restaurants management / Menus / Sections Kobe Sizzler Inactive import e…" at bounding box center [859, 475] width 690 height 812
click at [774, 79] on span "Menus" at bounding box center [792, 79] width 36 height 18
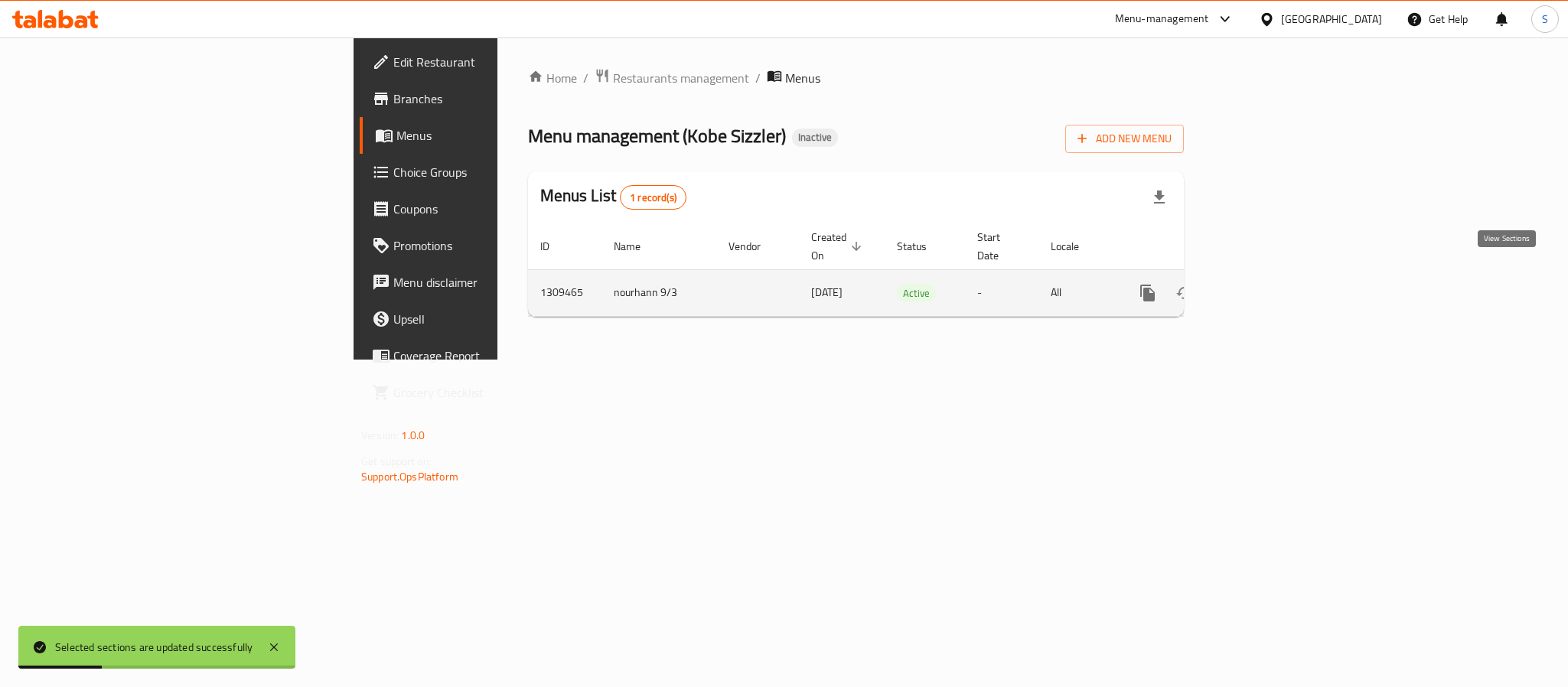
click at [1267, 284] on icon "enhanced table" at bounding box center [1258, 293] width 18 height 18
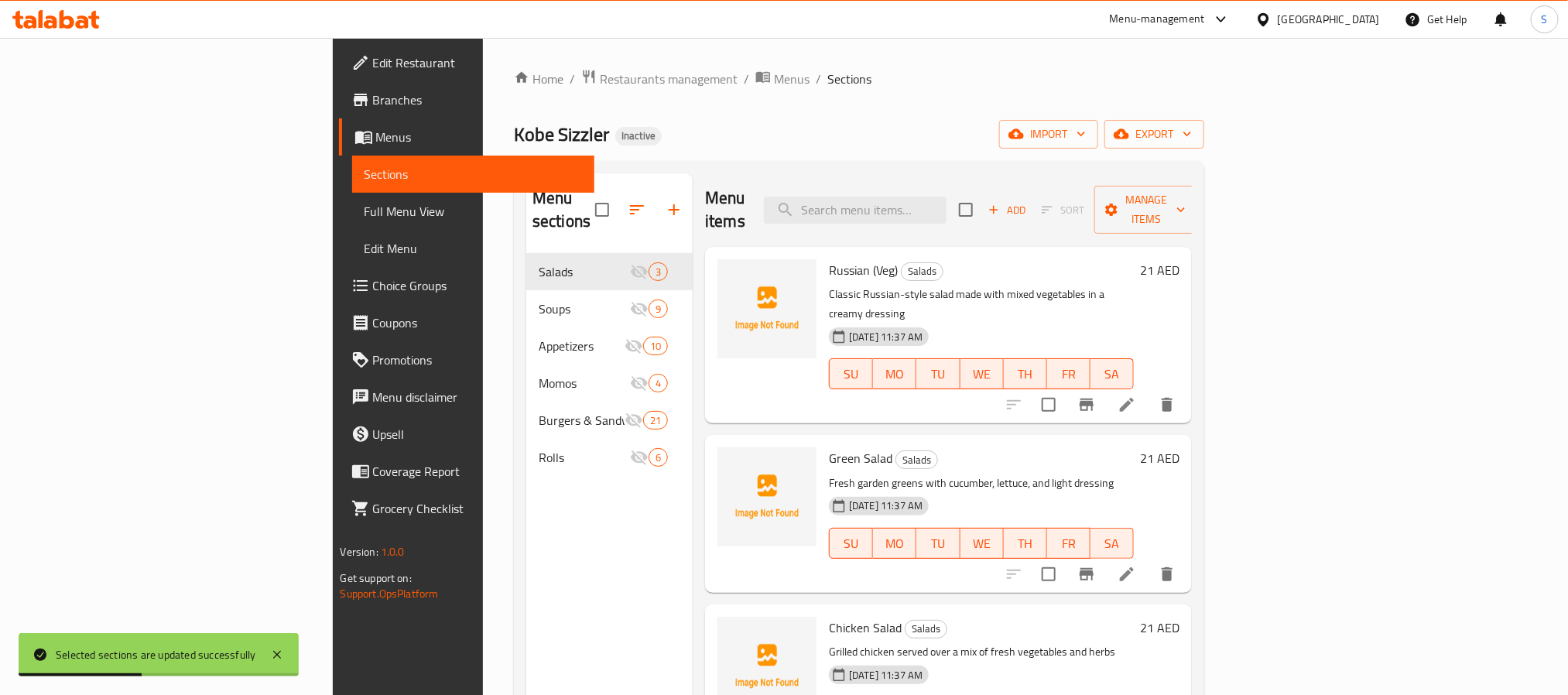
click at [755, 148] on div "Kobe Sizzler Inactive import export" at bounding box center [859, 134] width 690 height 29
click at [774, 79] on span "Menus" at bounding box center [792, 79] width 36 height 18
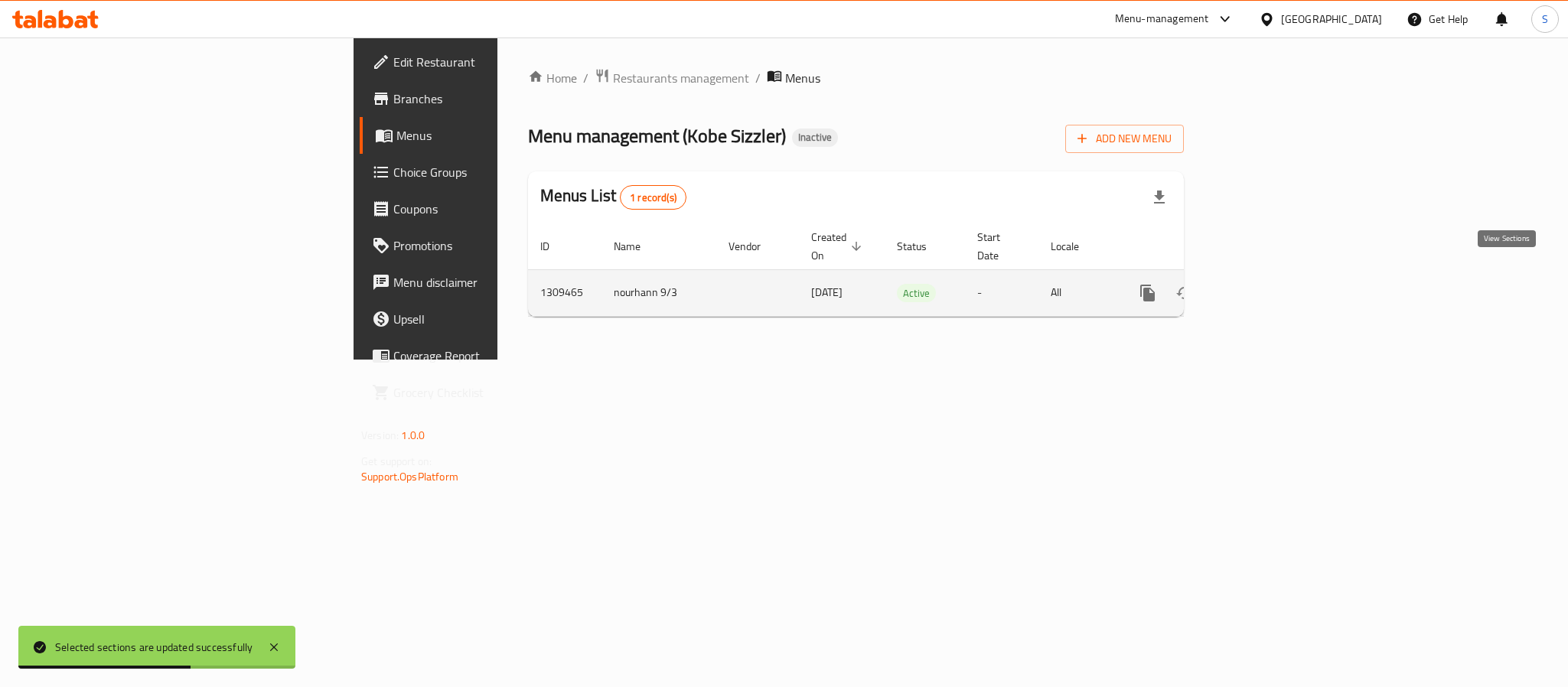
click at [1267, 284] on icon "enhanced table" at bounding box center [1258, 293] width 18 height 18
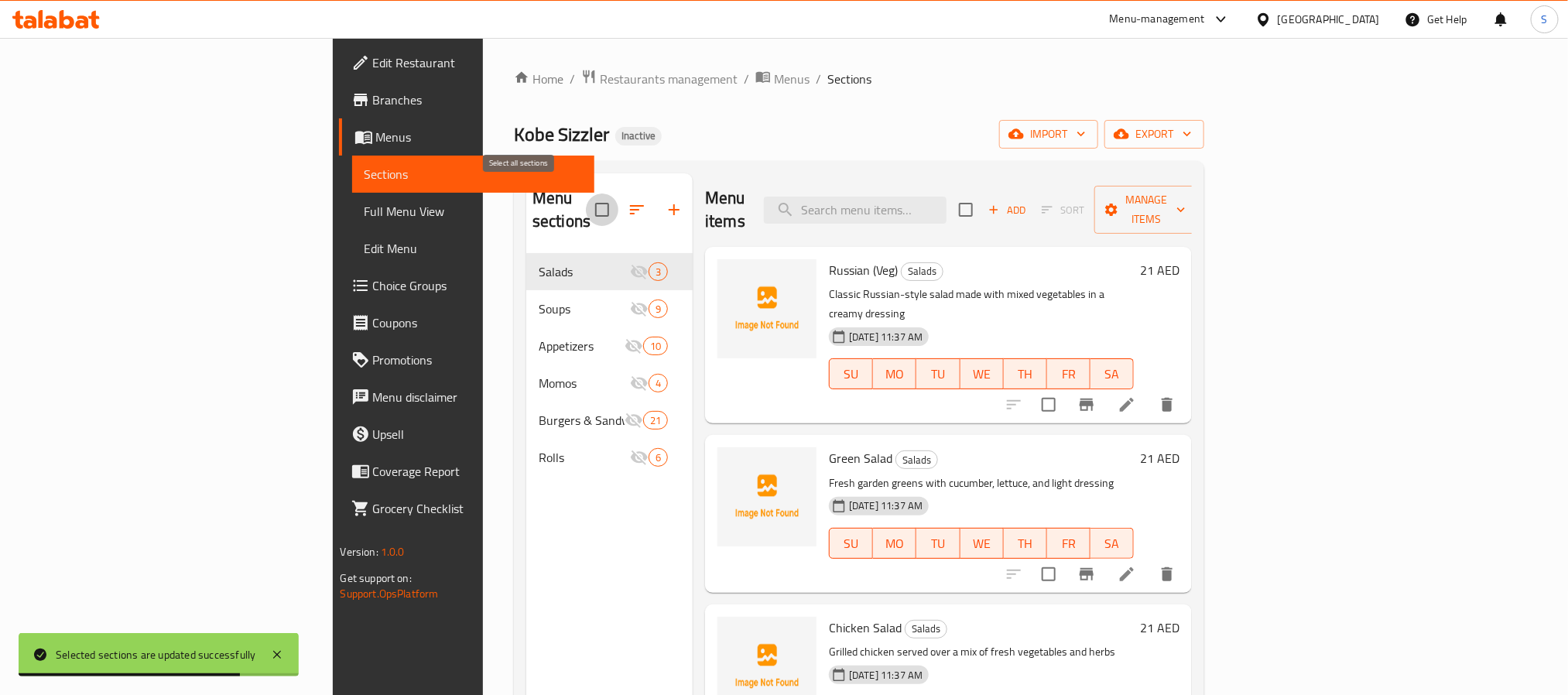
click at [586, 200] on input "checkbox" at bounding box center [602, 209] width 32 height 32
checkbox input "true"
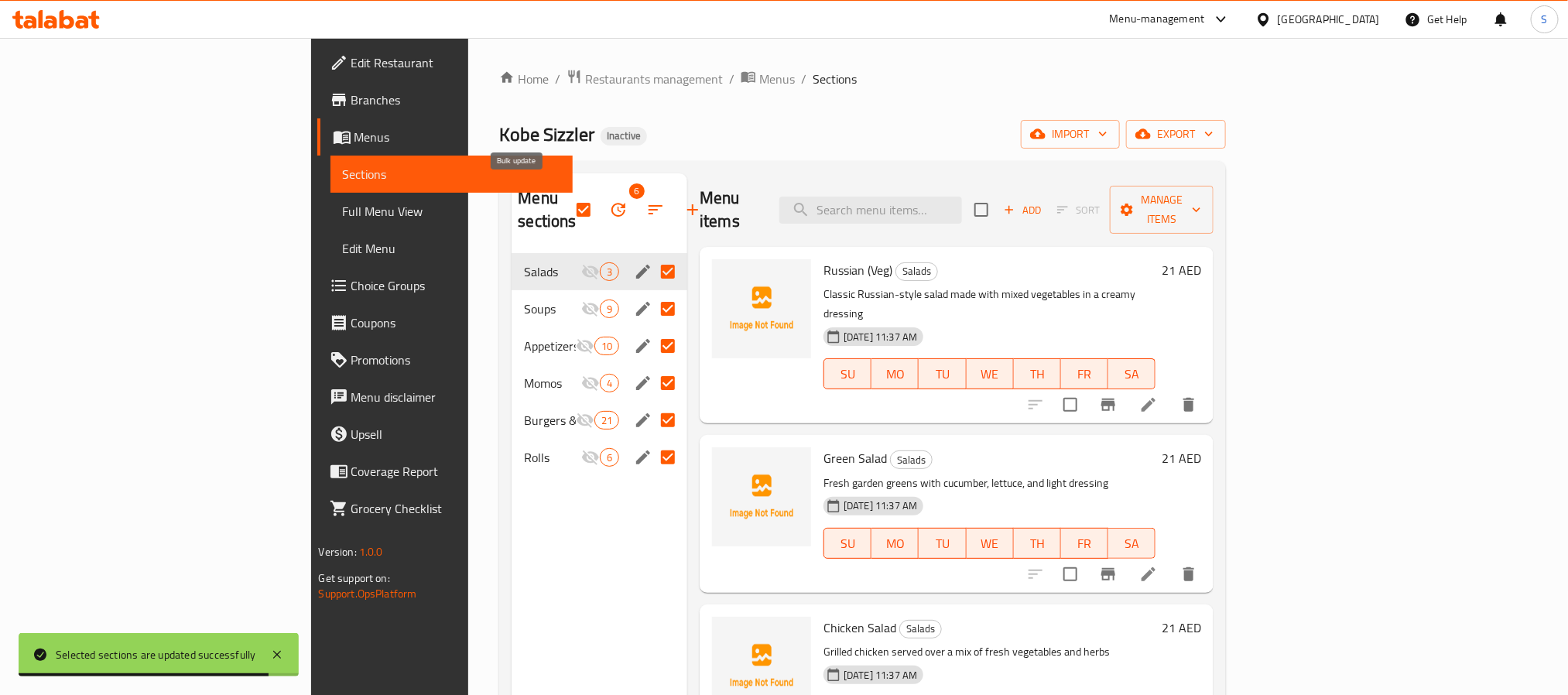
click at [609, 205] on icon "button" at bounding box center [619, 209] width 18 height 18
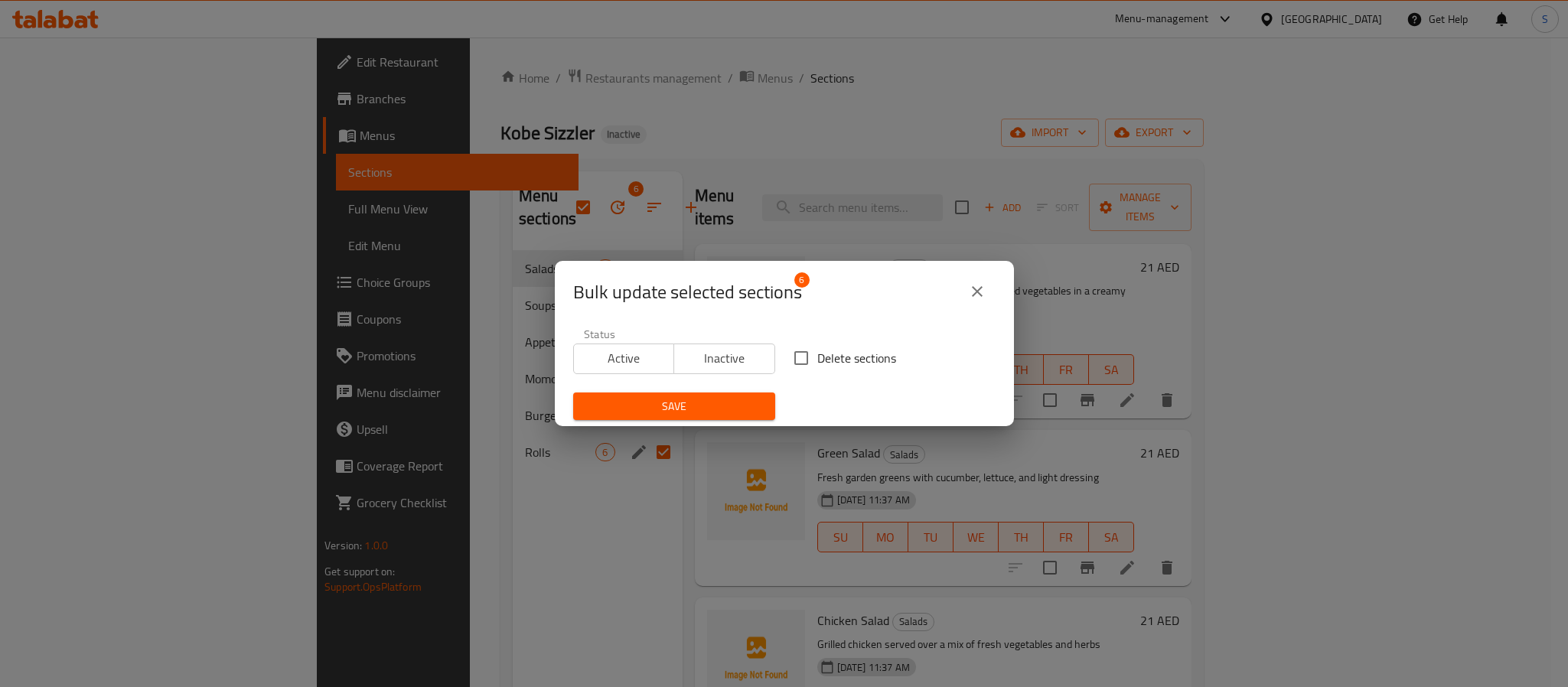
click at [975, 289] on icon "close" at bounding box center [977, 292] width 11 height 11
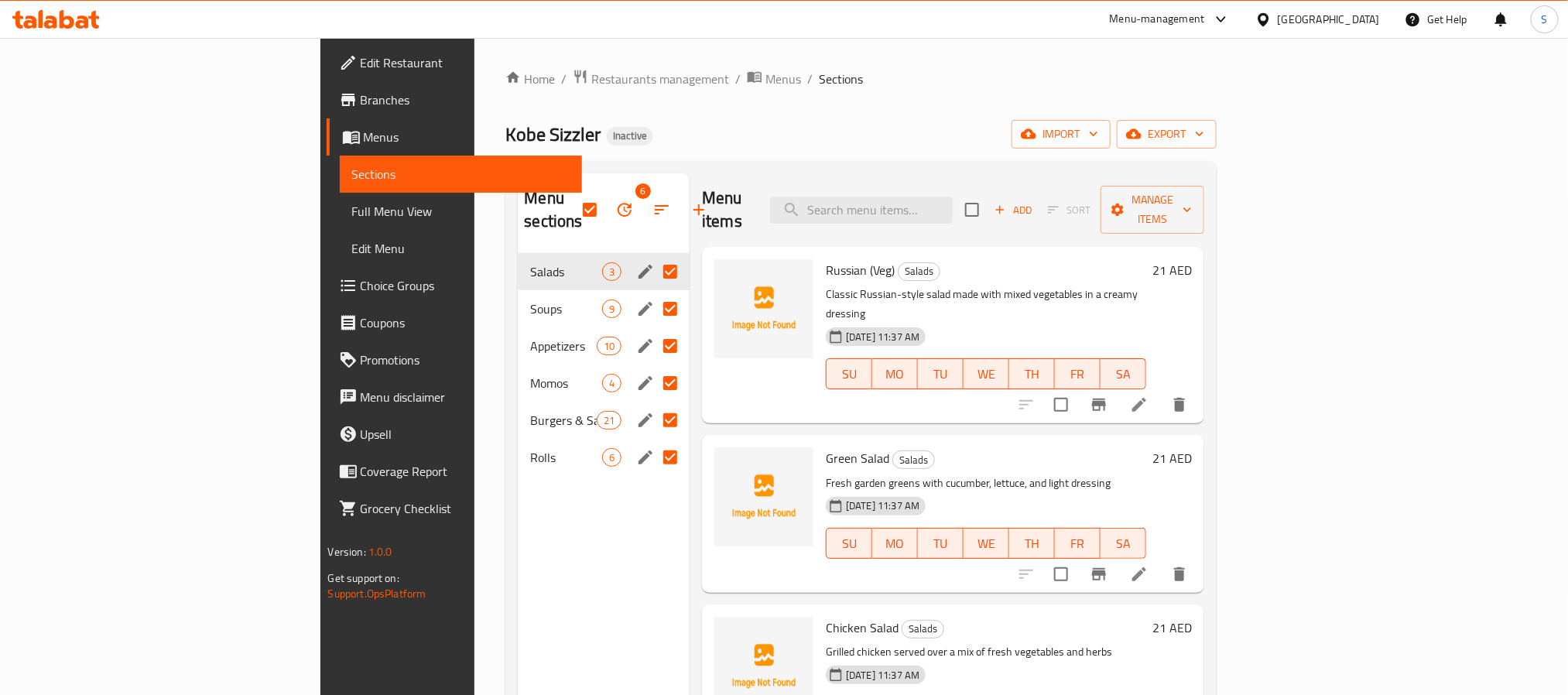
click at [769, 124] on div "Kobe Sizzler Inactive import export" at bounding box center [861, 134] width 712 height 29
click at [765, 84] on span "Menus" at bounding box center [783, 79] width 36 height 18
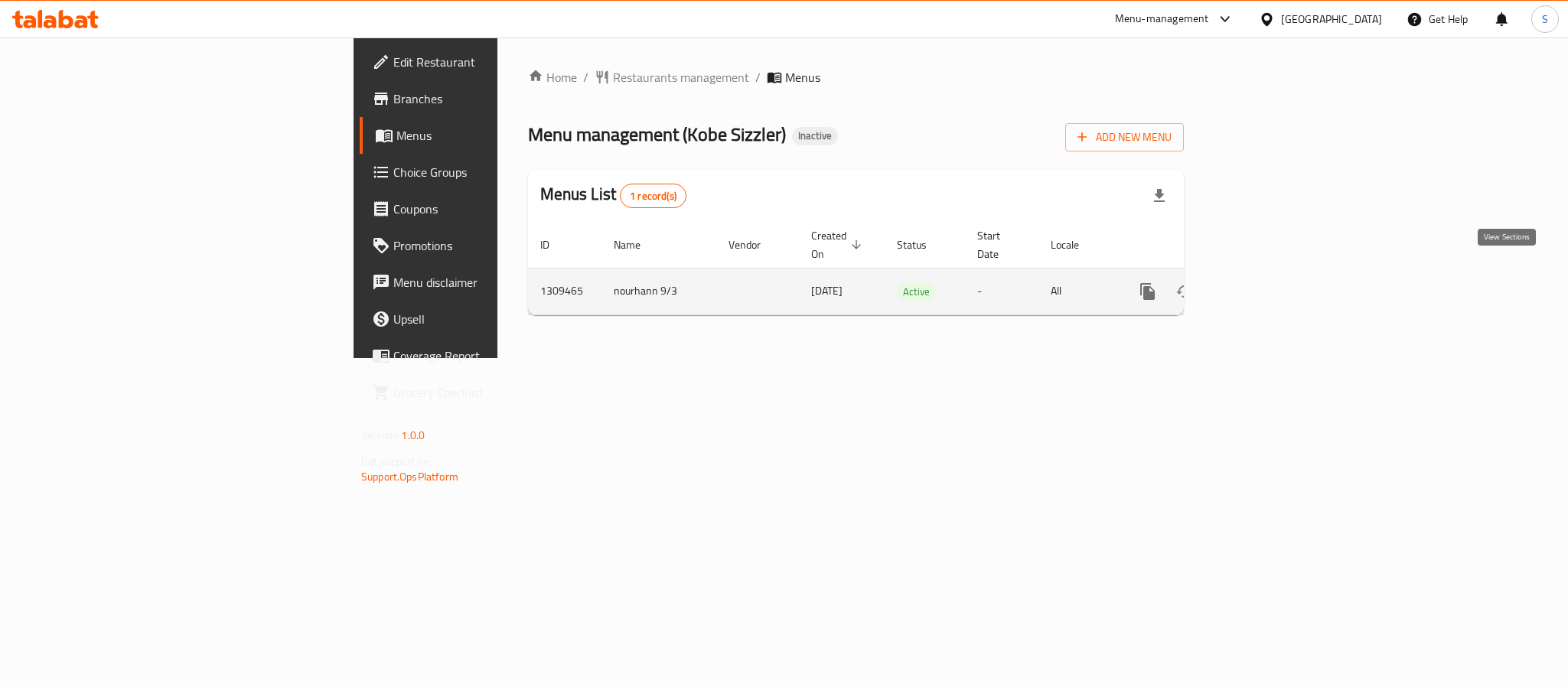
click at [1267, 282] on icon "enhanced table" at bounding box center [1258, 292] width 18 height 18
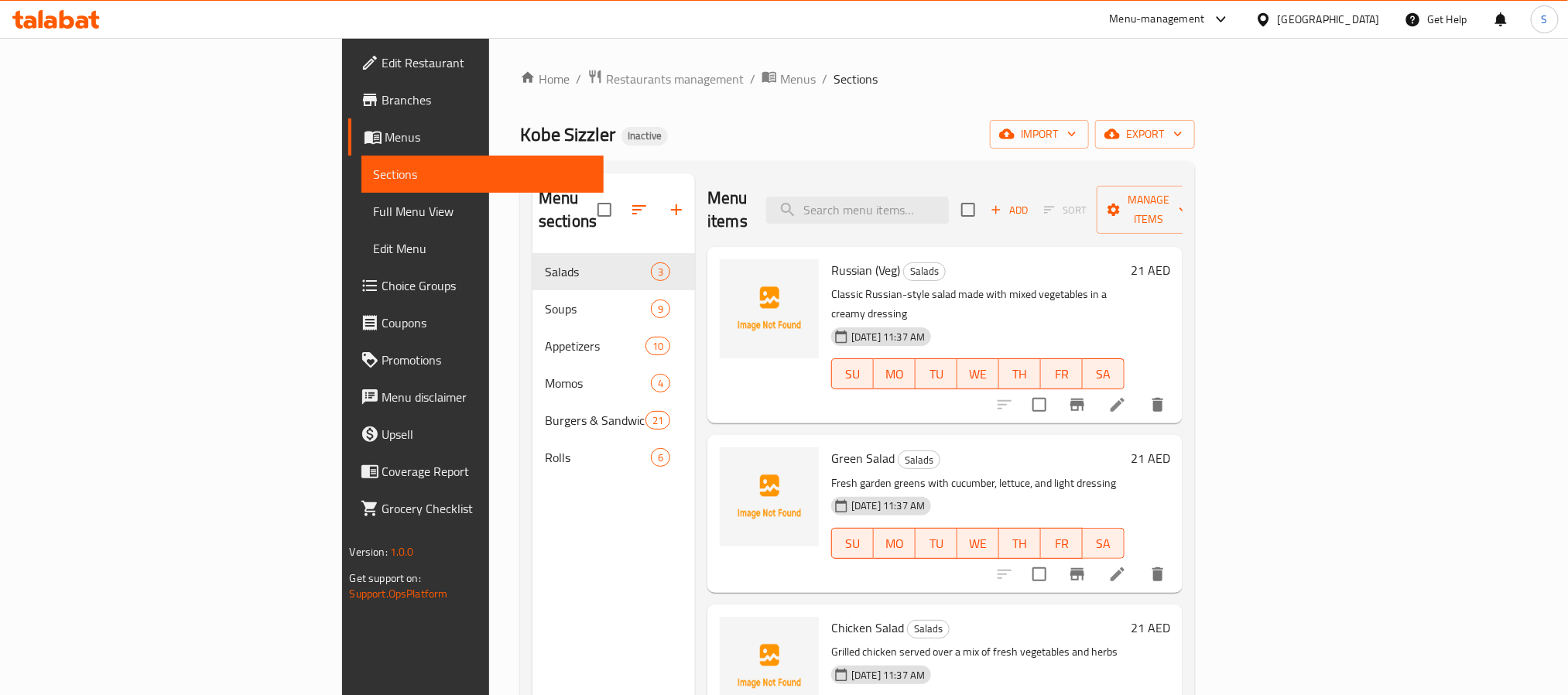
click at [533, 523] on div "Menu sections Salads 3 Soups 9 Appetizers 10 Momos 4 Burgers & Sandwiches 21 Ro…" at bounding box center [614, 521] width 162 height 695
click at [1178, 145] on div "Kobe Sizzler Inactive import export" at bounding box center [857, 134] width 675 height 29
click at [1077, 137] on span "import" at bounding box center [1039, 134] width 75 height 19
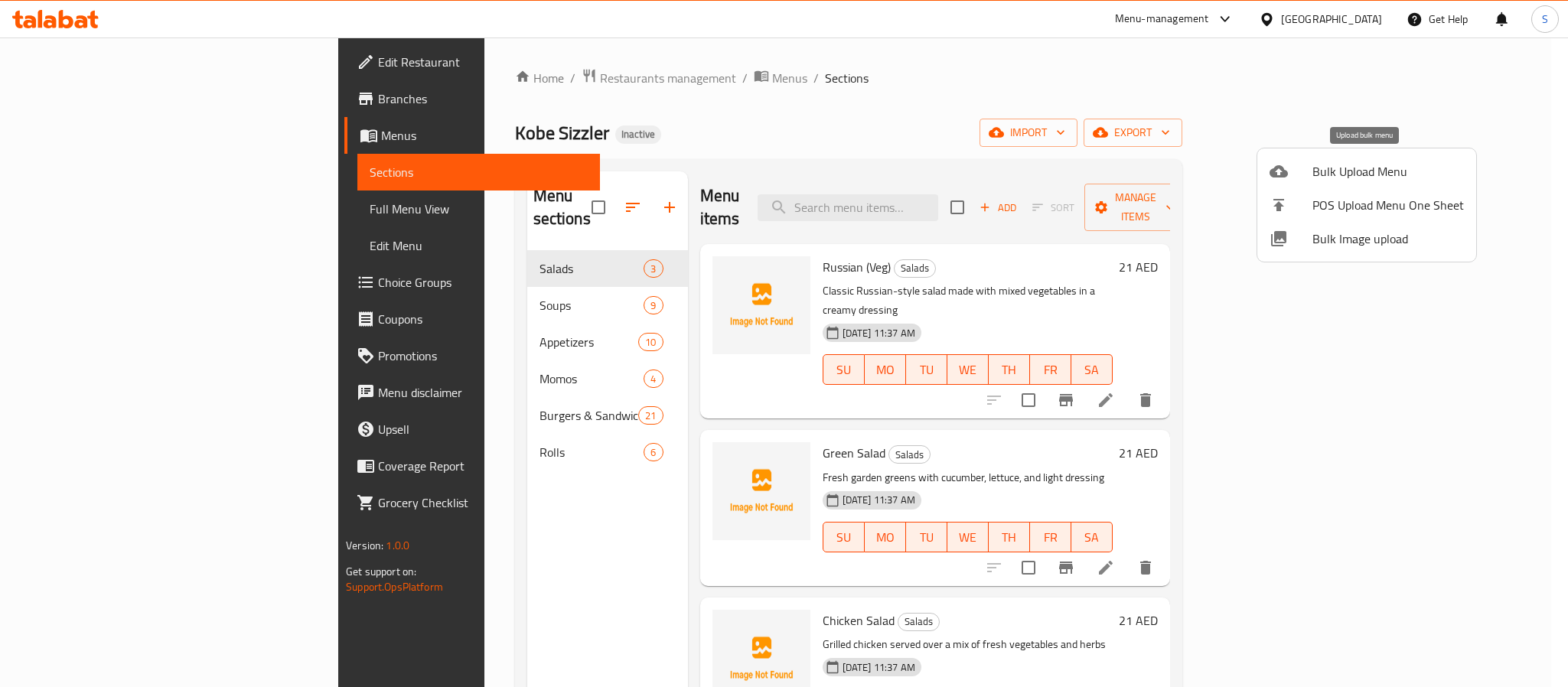
click at [1367, 159] on li "Bulk Upload Menu" at bounding box center [1367, 171] width 219 height 34
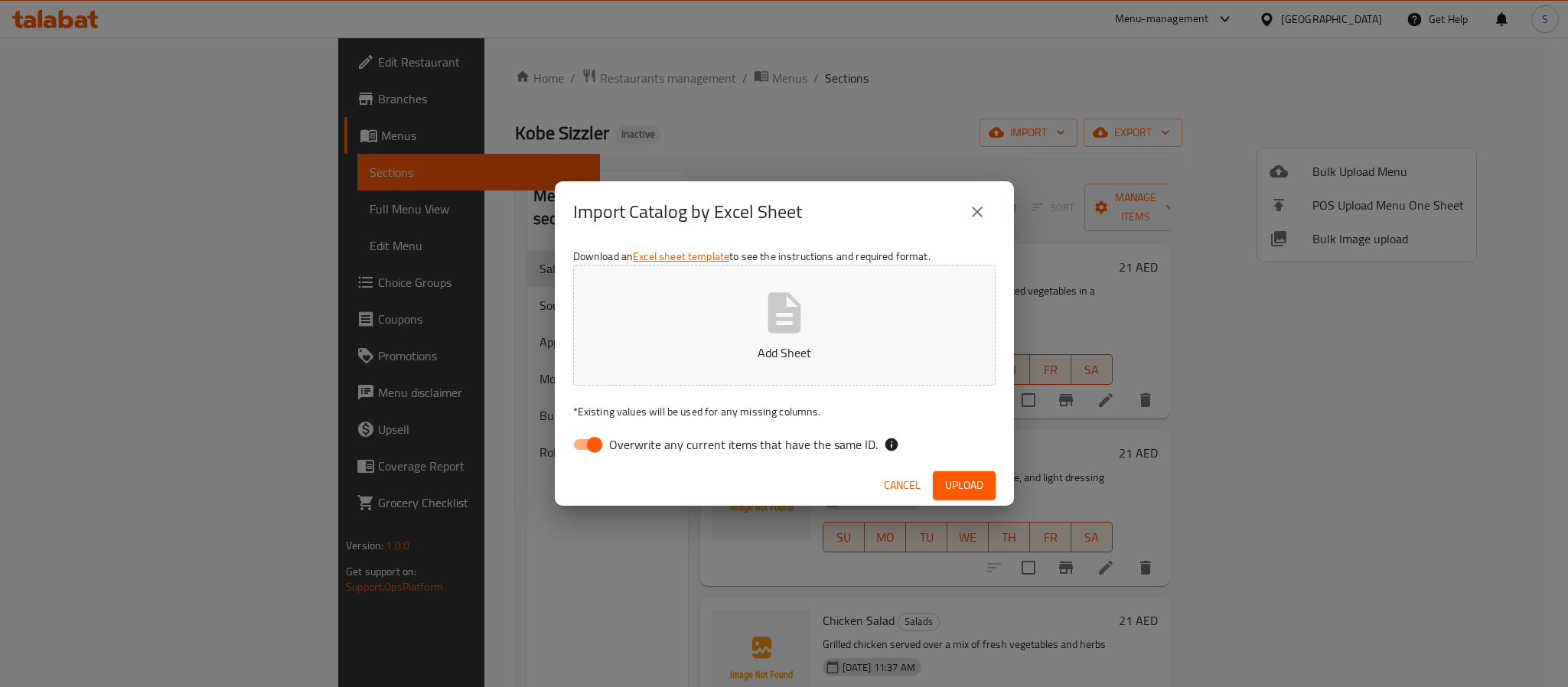
click at [590, 439] on input "Overwrite any current items that have the same ID." at bounding box center [595, 445] width 88 height 29
checkbox input "false"
click at [779, 350] on p "Add Sheet" at bounding box center [784, 353] width 375 height 18
click at [945, 492] on span "Upload" at bounding box center [965, 485] width 38 height 19
click at [972, 216] on icon "close" at bounding box center [977, 212] width 18 height 18
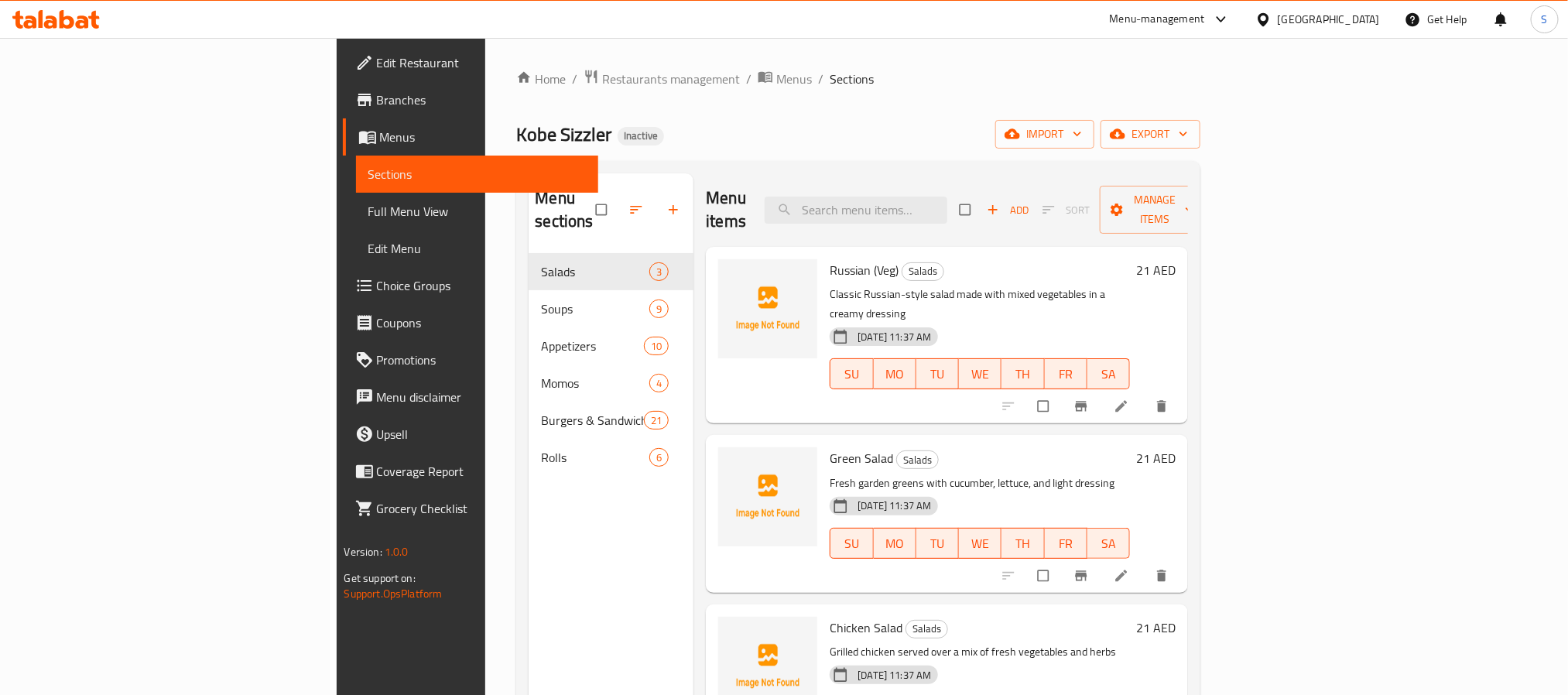
click at [755, 142] on div "Kobe Sizzler Inactive import export" at bounding box center [858, 134] width 684 height 29
click at [776, 79] on span "Menus" at bounding box center [794, 79] width 36 height 18
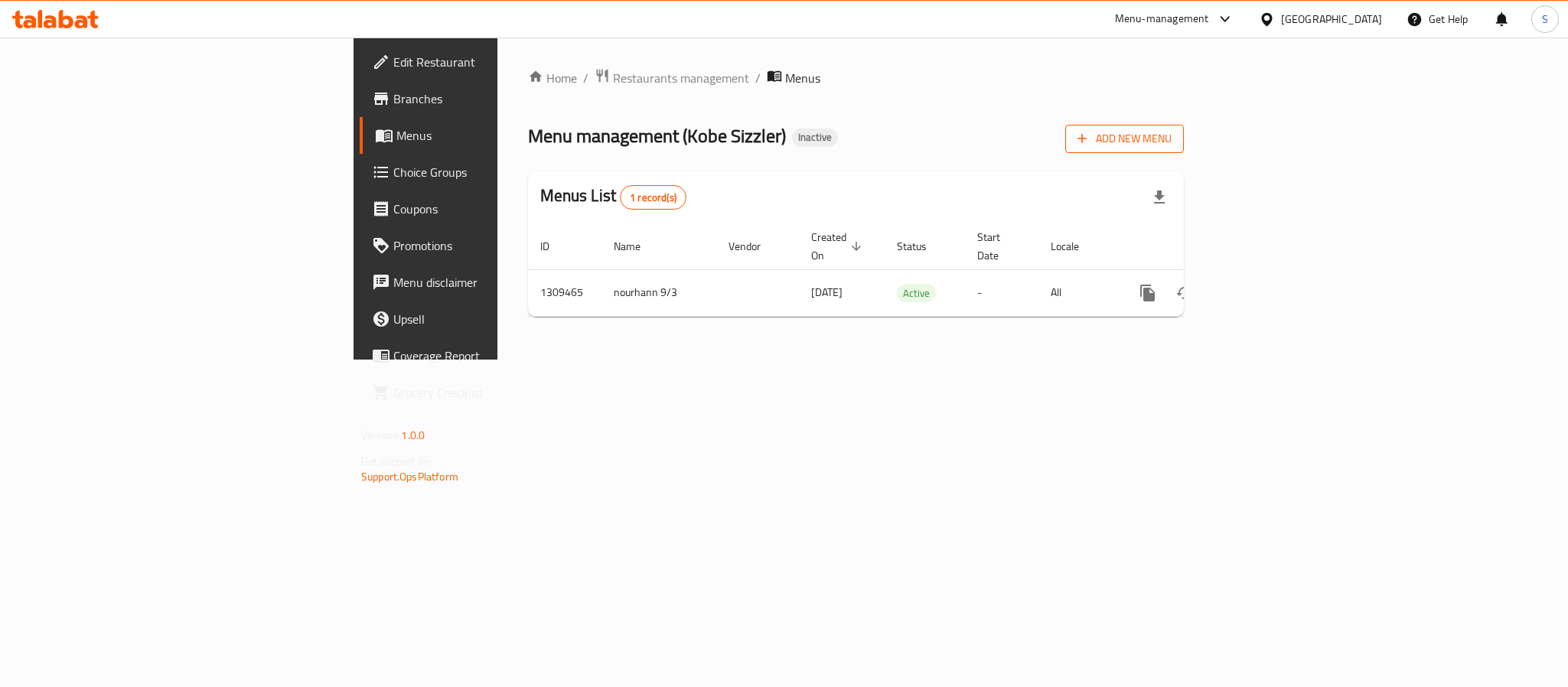
click at [1184, 149] on button "Add New Menu" at bounding box center [1125, 138] width 119 height 28
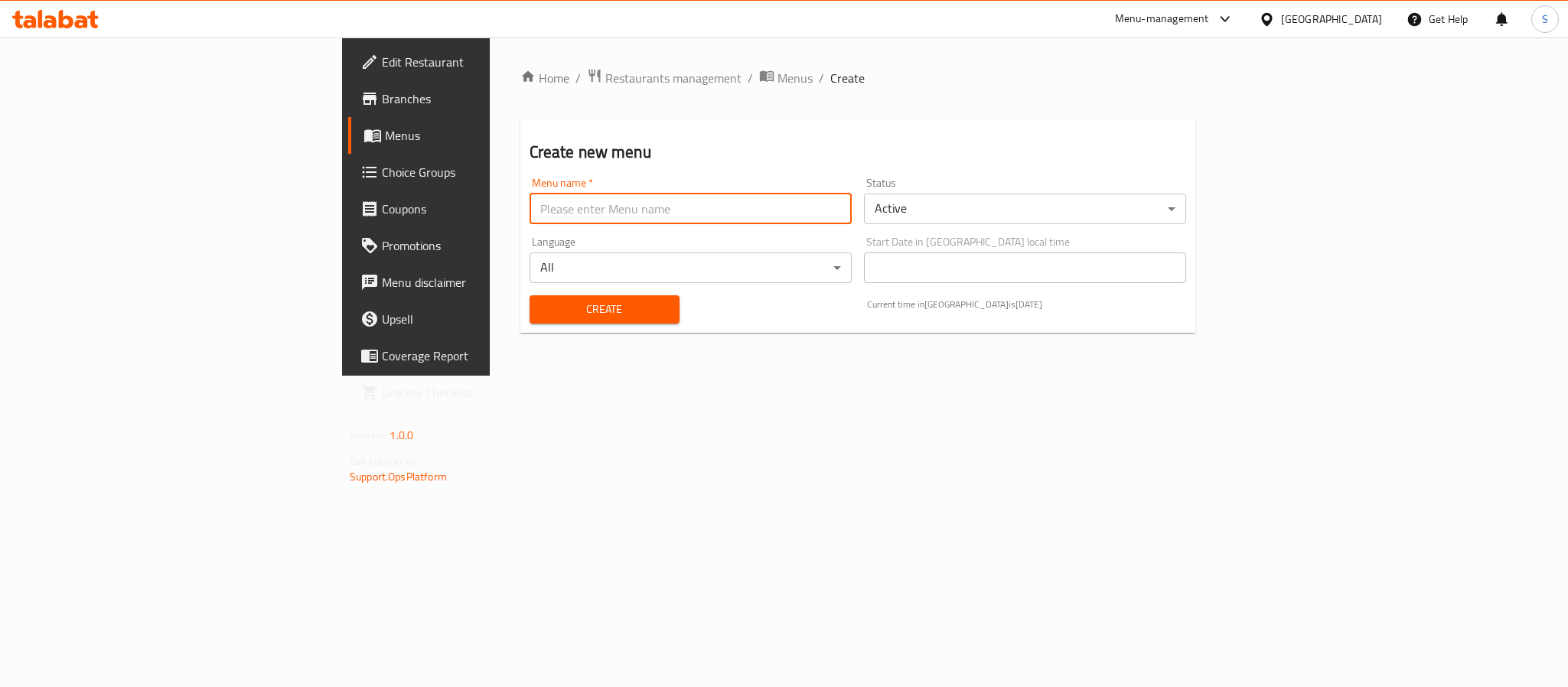
click at [530, 207] on input "text" at bounding box center [690, 209] width 322 height 31
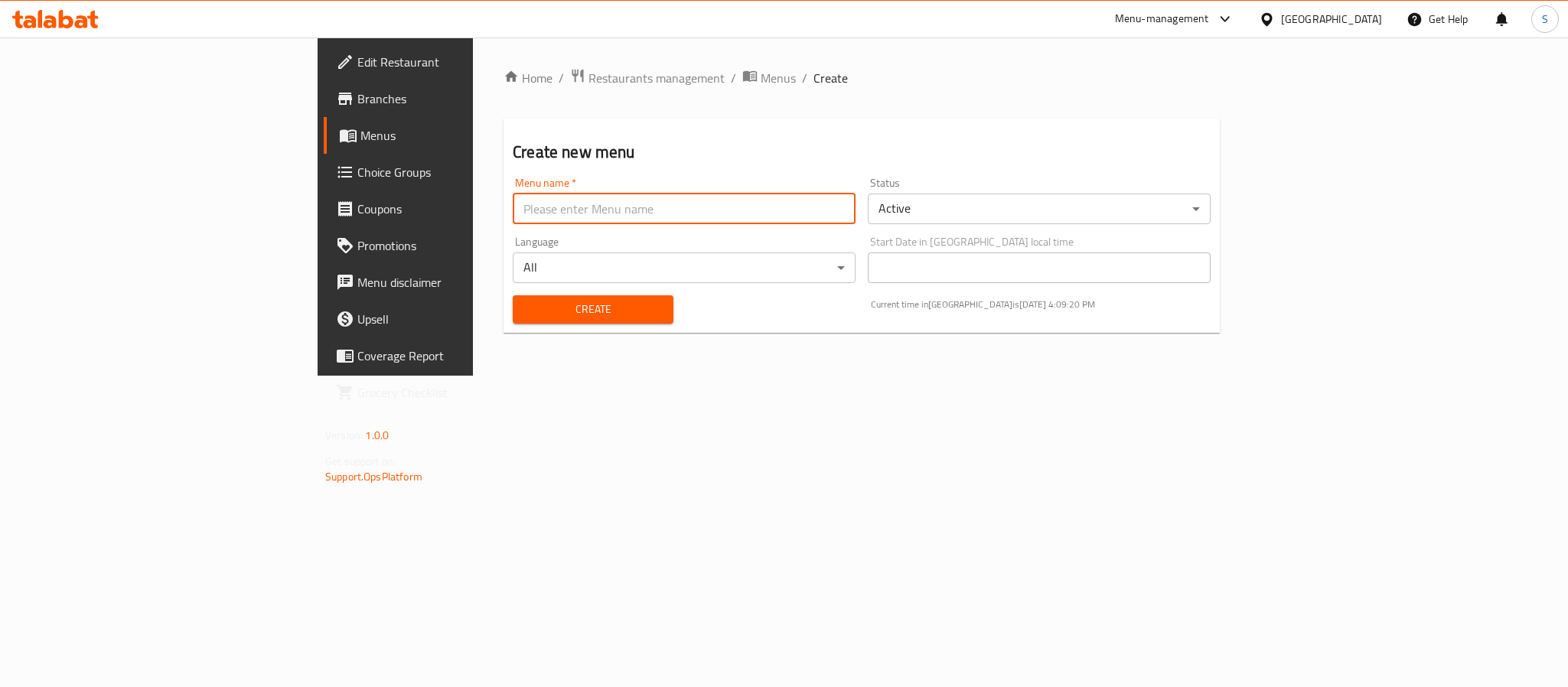
type input "Menu 2"
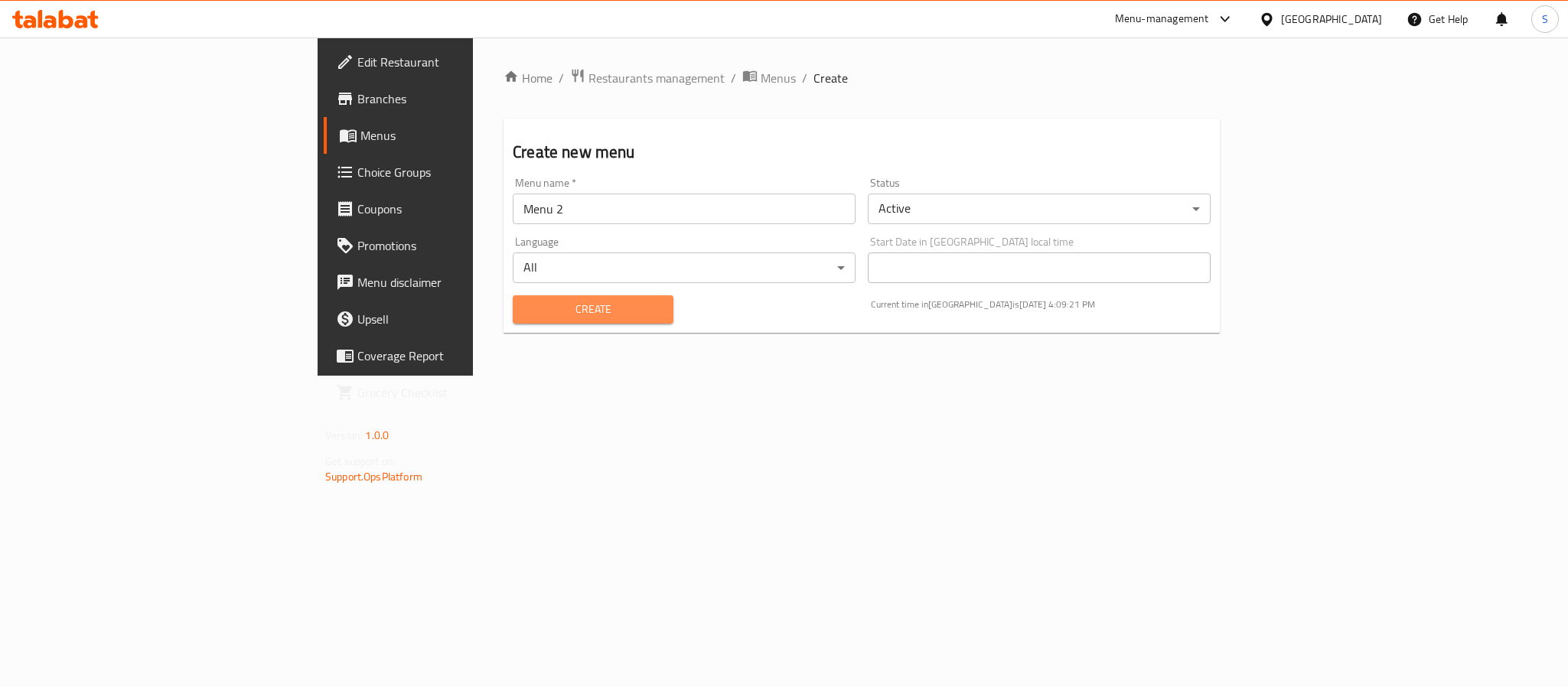
click at [525, 317] on span "Create" at bounding box center [593, 309] width 136 height 19
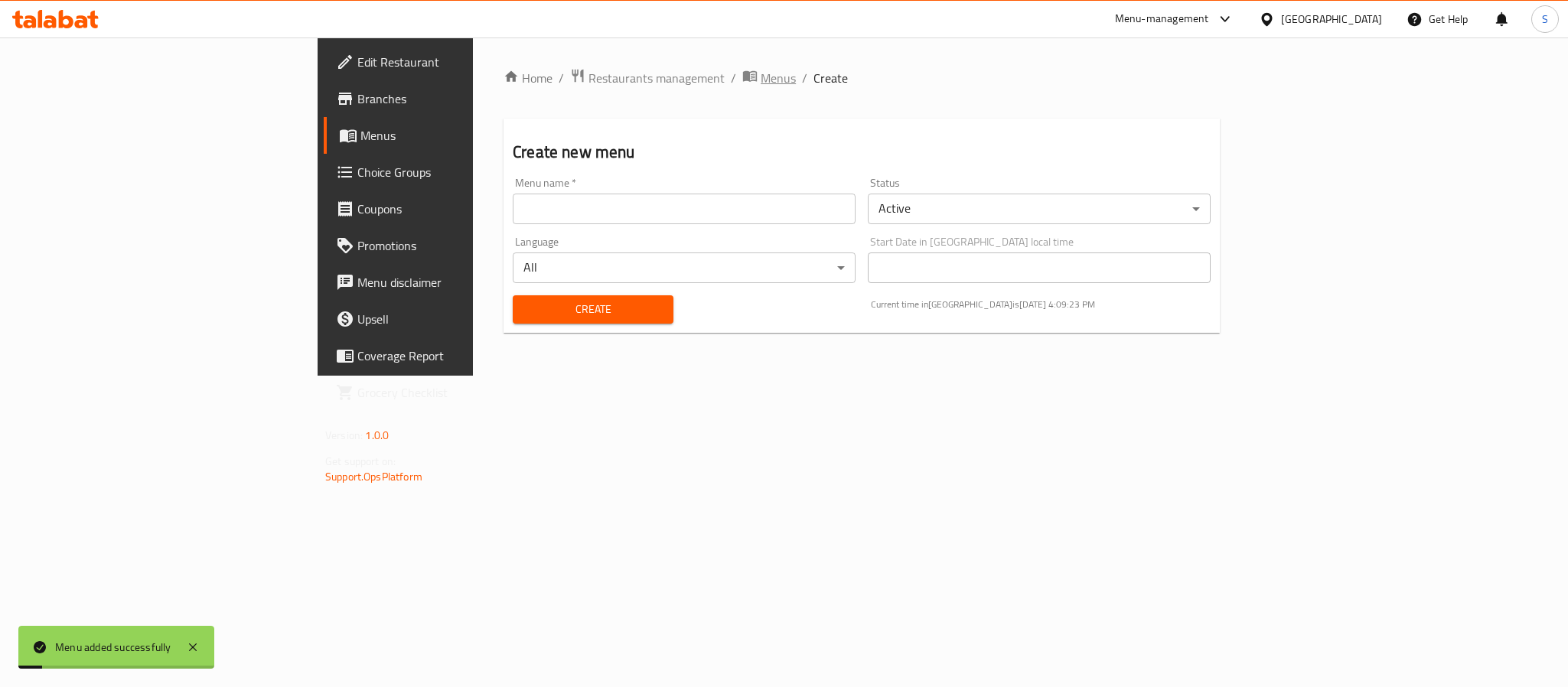
click at [761, 76] on span "Menus" at bounding box center [779, 78] width 36 height 18
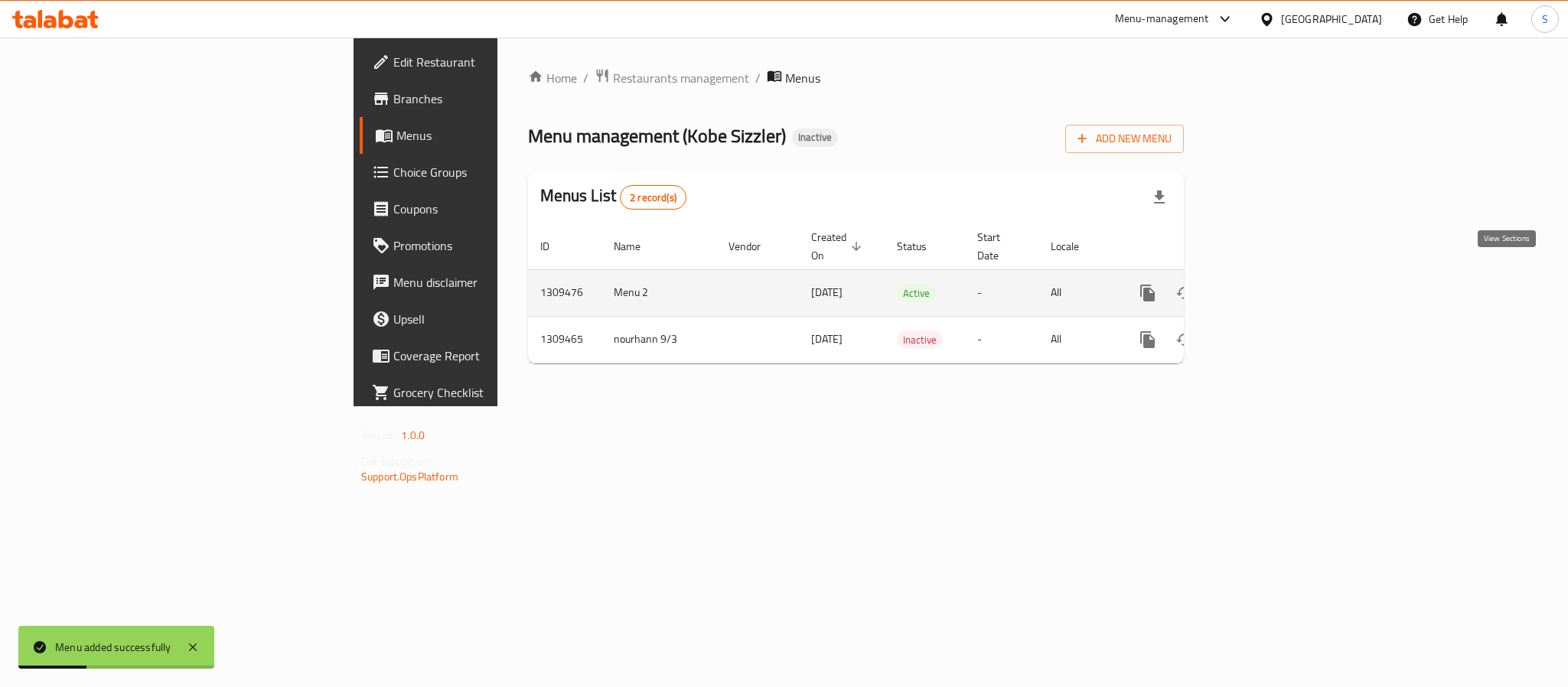
click at [1267, 284] on icon "enhanced table" at bounding box center [1258, 293] width 18 height 18
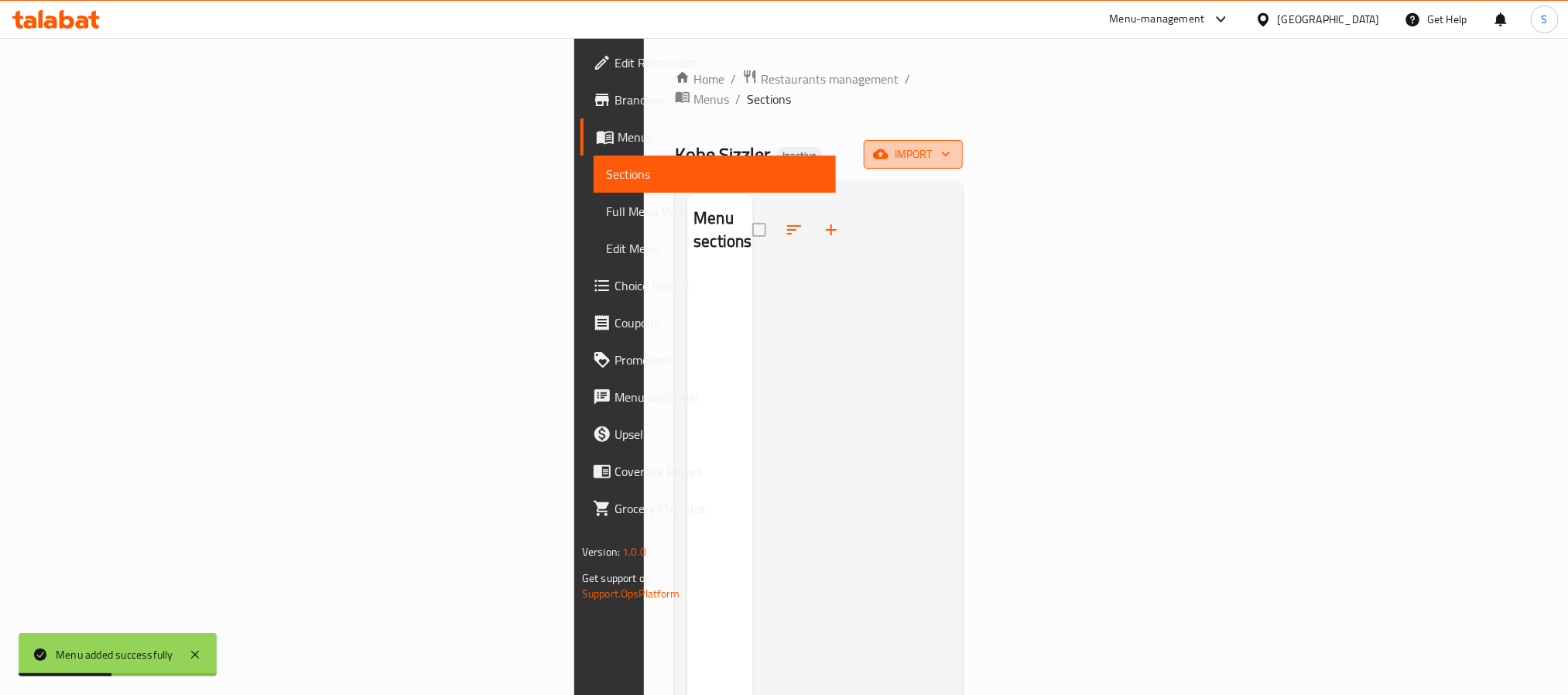
click at [950, 145] on span "import" at bounding box center [913, 154] width 75 height 19
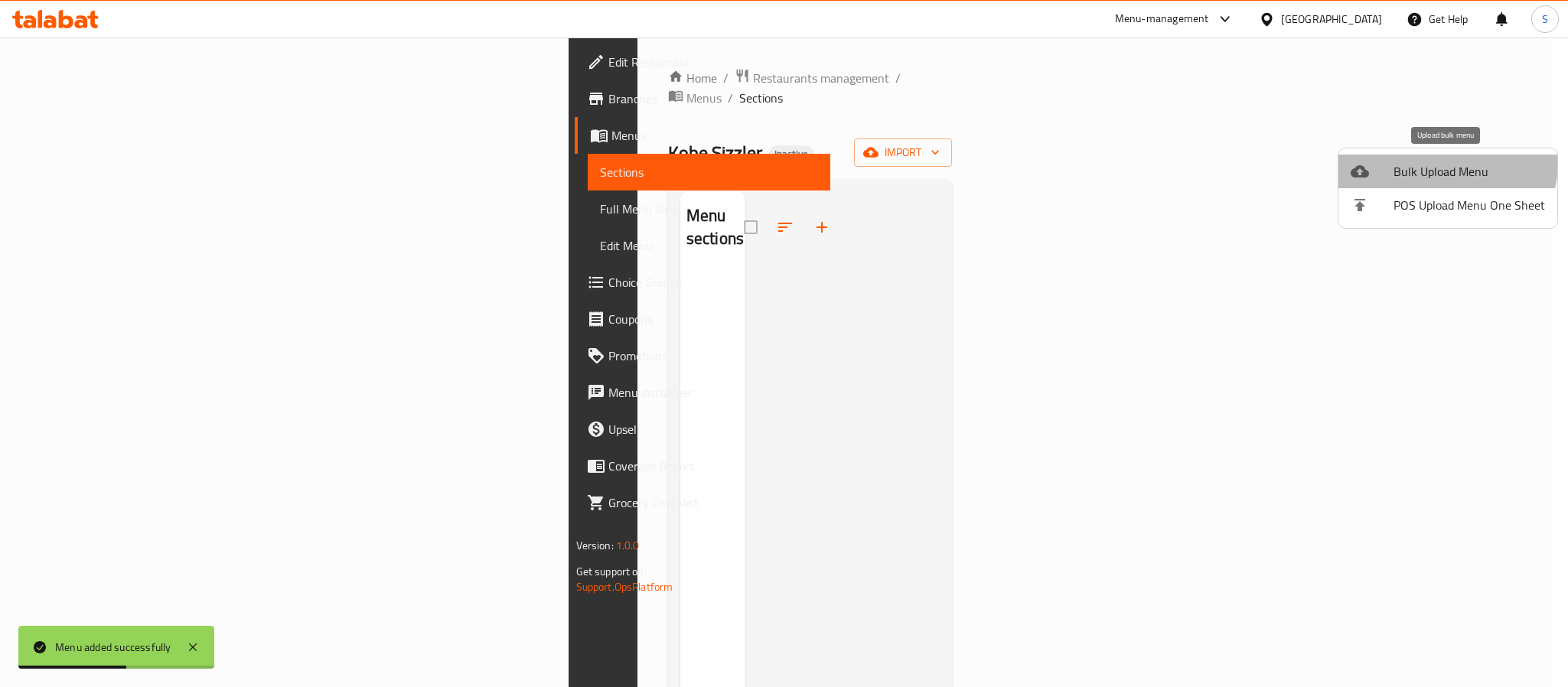
click at [1433, 162] on span "Bulk Upload Menu" at bounding box center [1470, 171] width 151 height 18
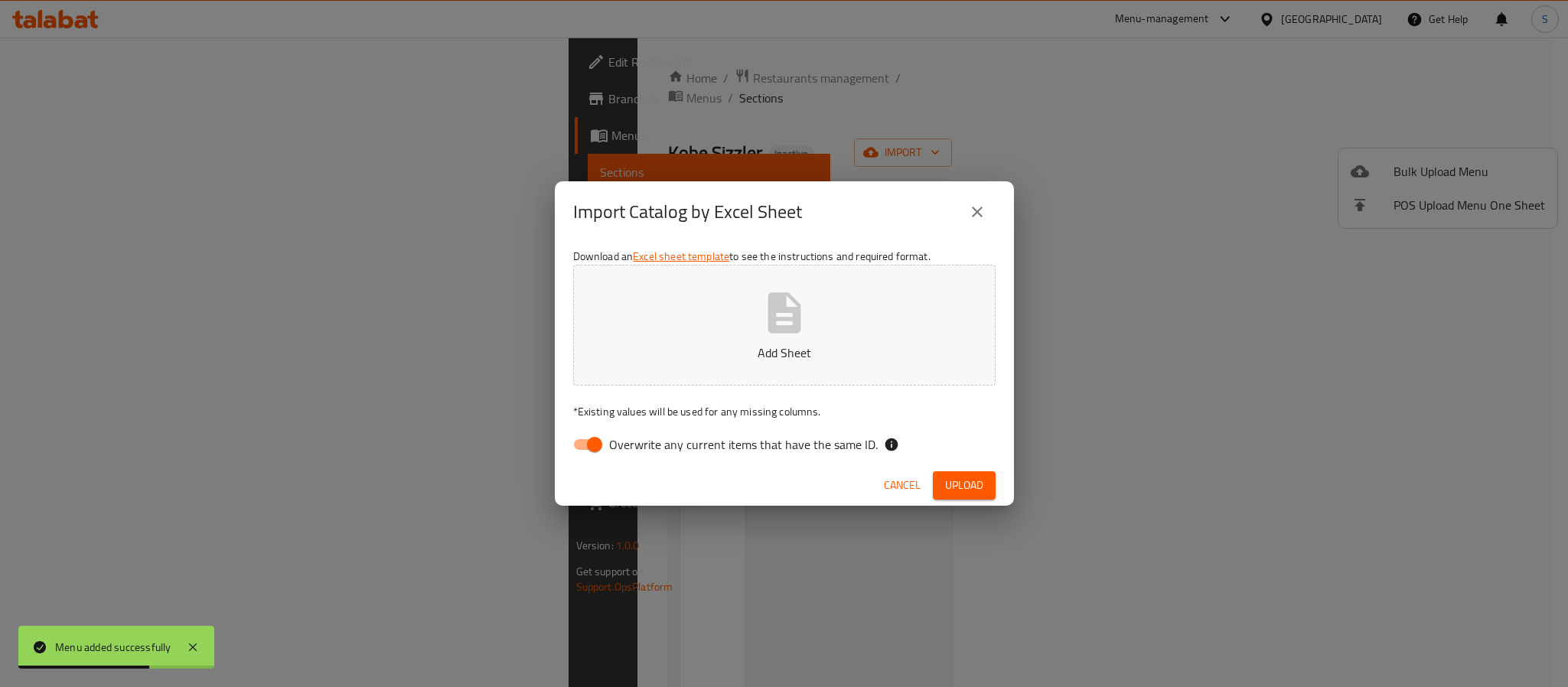
click at [588, 436] on input "Overwrite any current items that have the same ID." at bounding box center [595, 445] width 88 height 29
checkbox input "false"
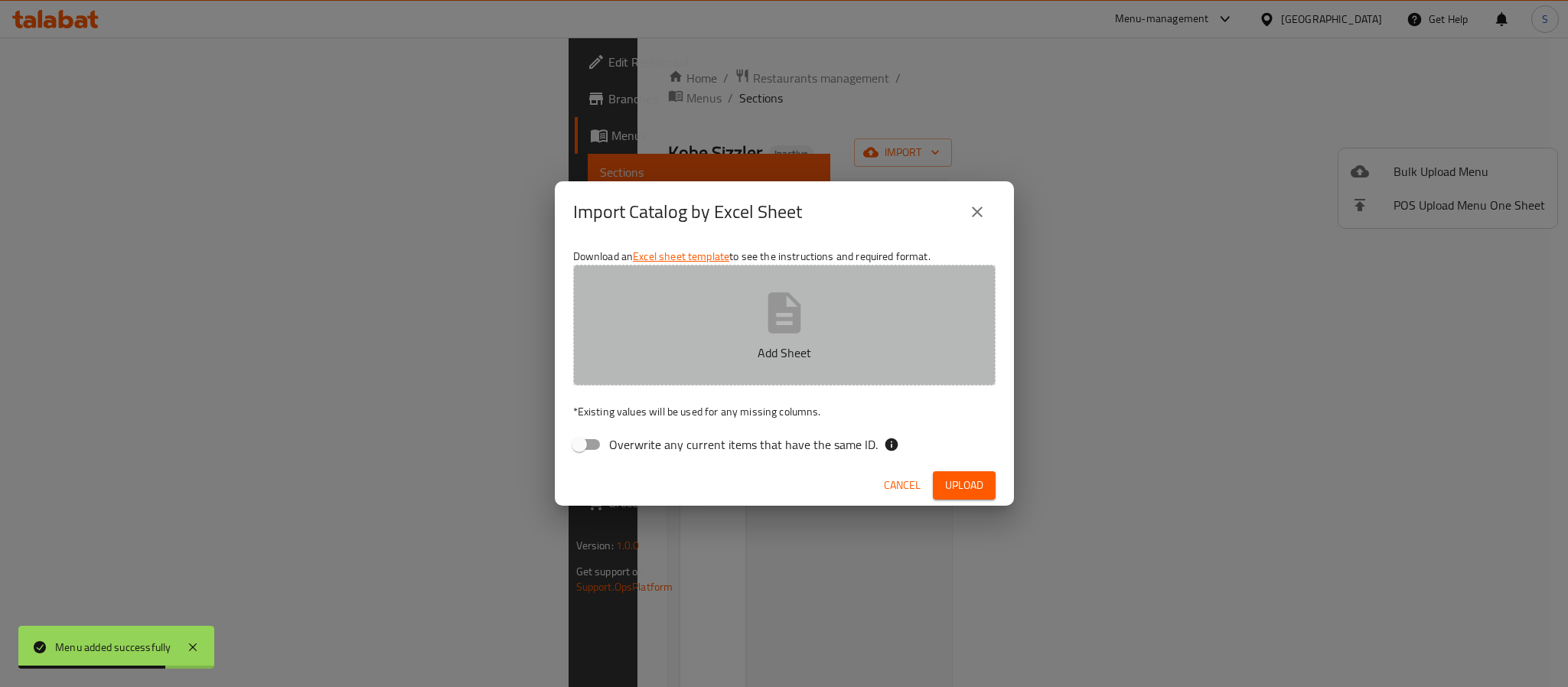
click at [770, 337] on button "Add Sheet" at bounding box center [784, 325] width 422 height 121
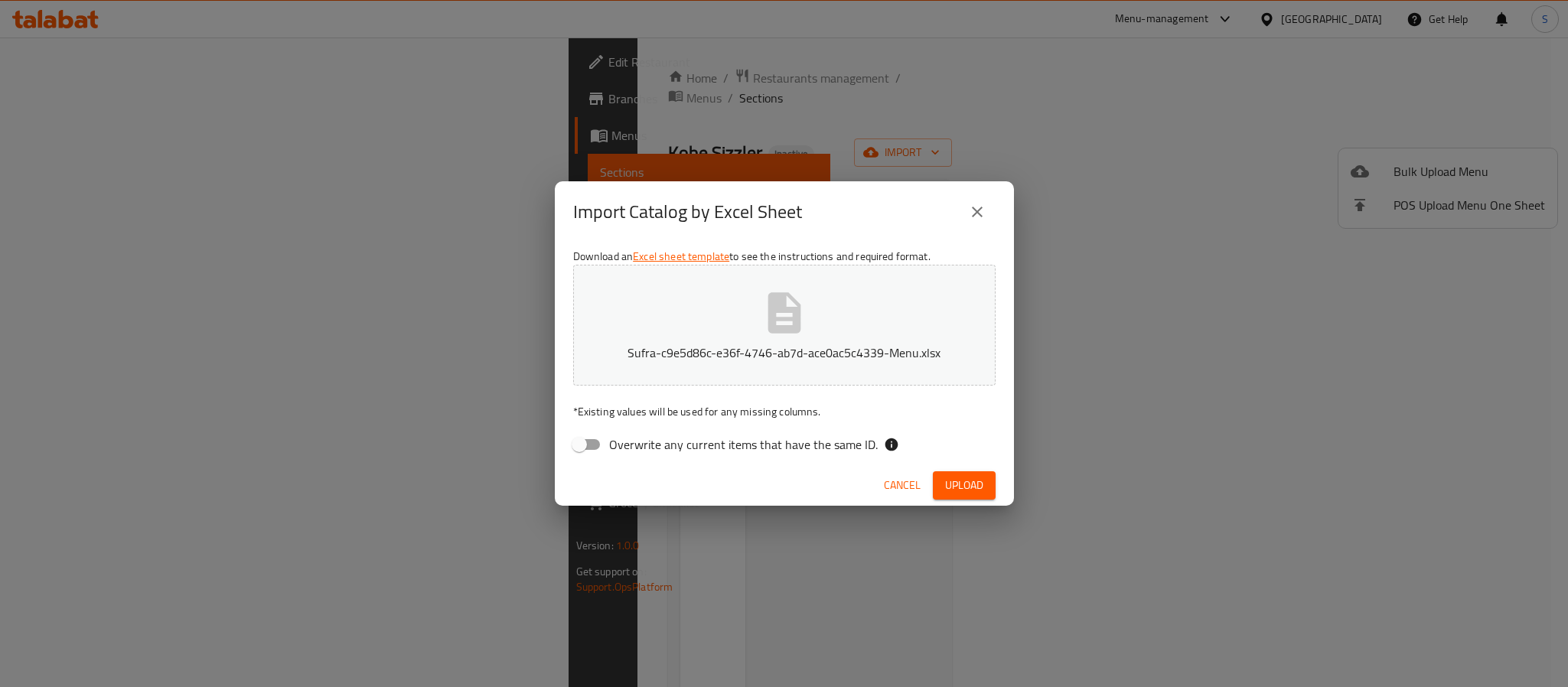
click at [979, 212] on icon "close" at bounding box center [977, 212] width 18 height 18
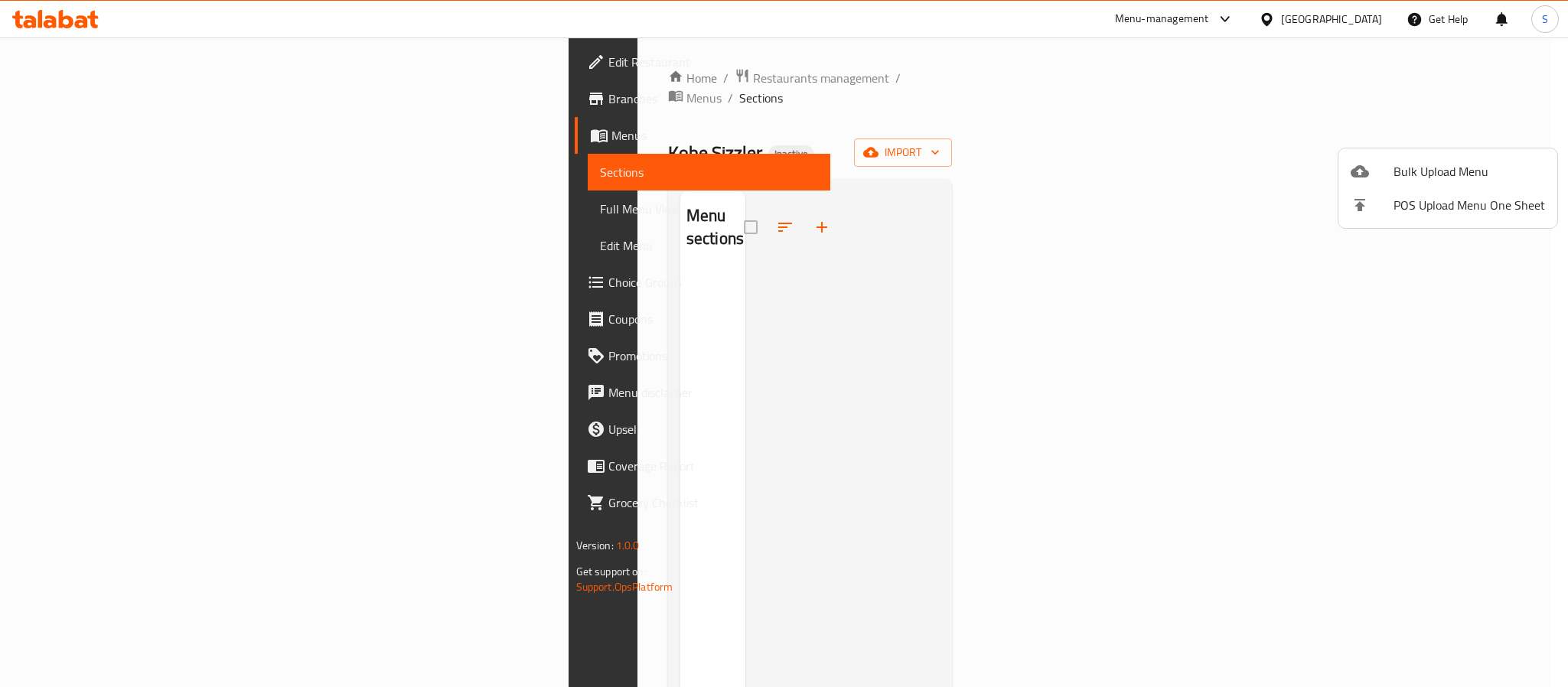
click at [914, 308] on div at bounding box center [784, 344] width 1568 height 687
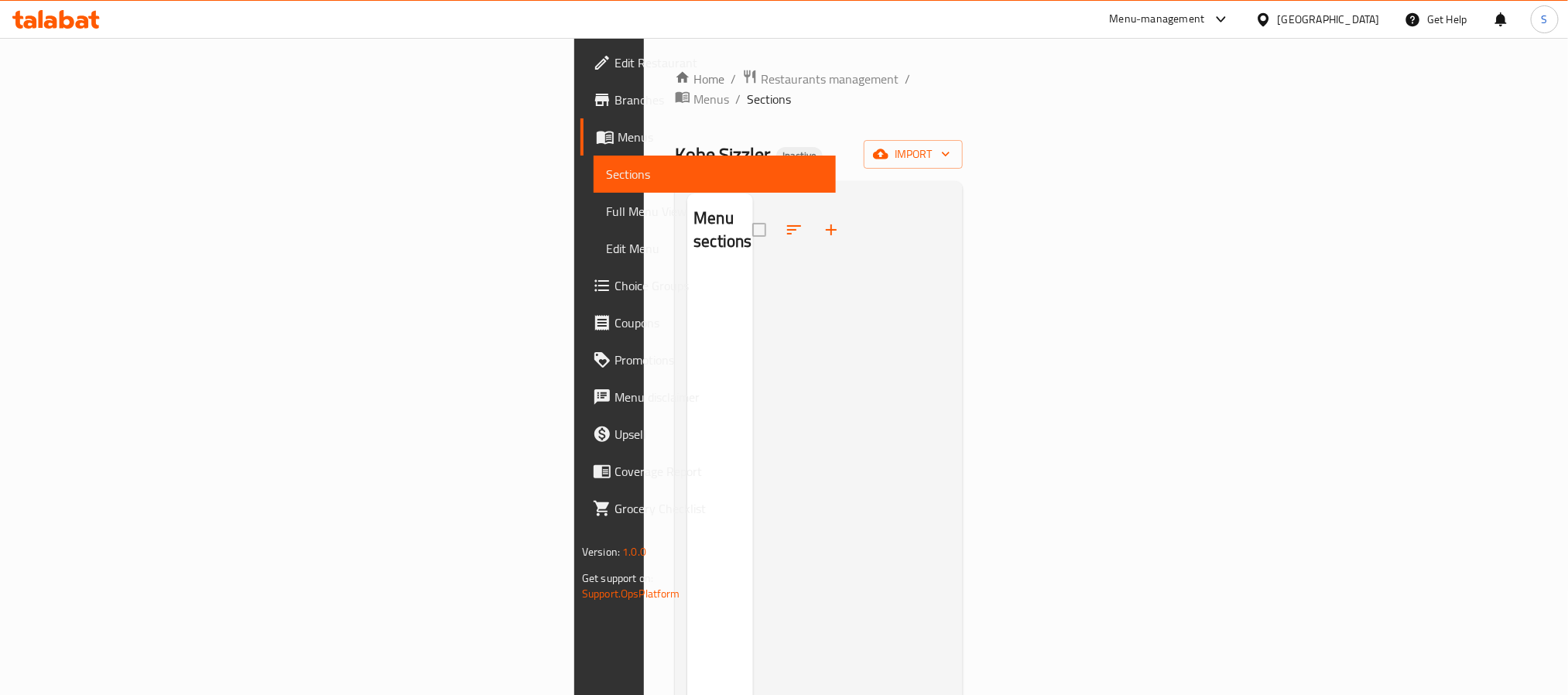
click at [709, 160] on div "Home / Restaurants management / Menus / Sections Kobe Sizzler Inactive import M…" at bounding box center [819, 485] width 288 height 832
click at [693, 89] on span "Menus" at bounding box center [711, 99] width 36 height 18
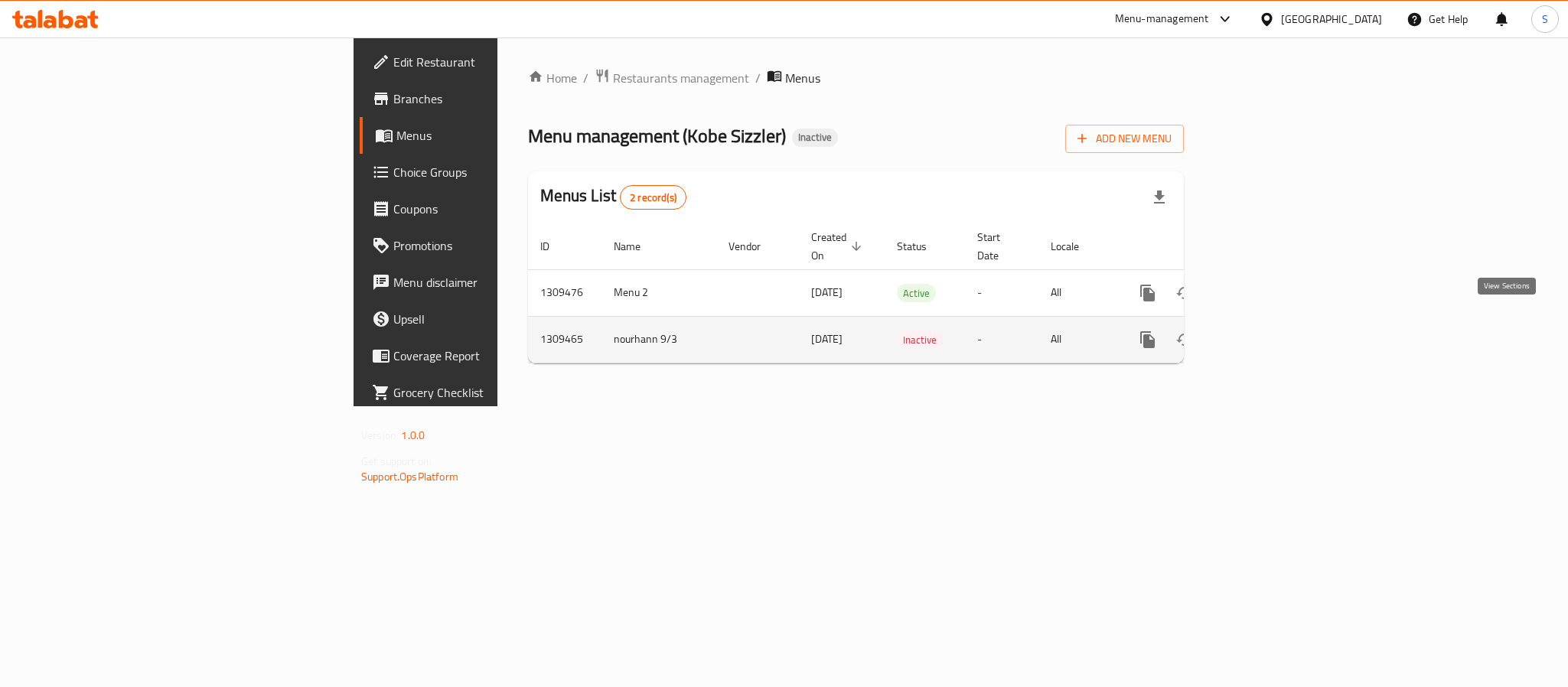
click at [1267, 331] on icon "enhanced table" at bounding box center [1258, 340] width 18 height 18
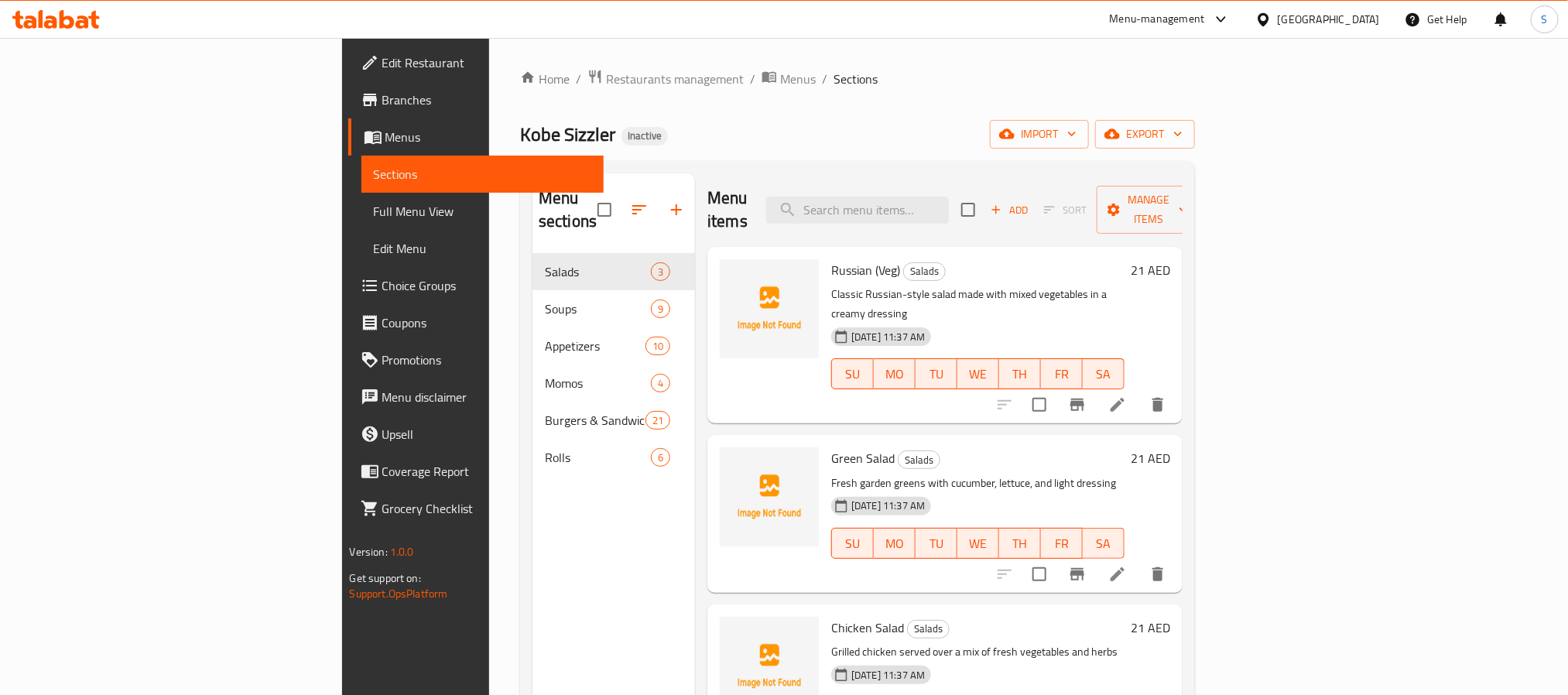
click at [973, 160] on div "Home / Restaurants management / Menus / Sections Kobe Sizzler Inactive import e…" at bounding box center [857, 475] width 675 height 812
click at [1015, 142] on icon "button" at bounding box center [1007, 134] width 16 height 16
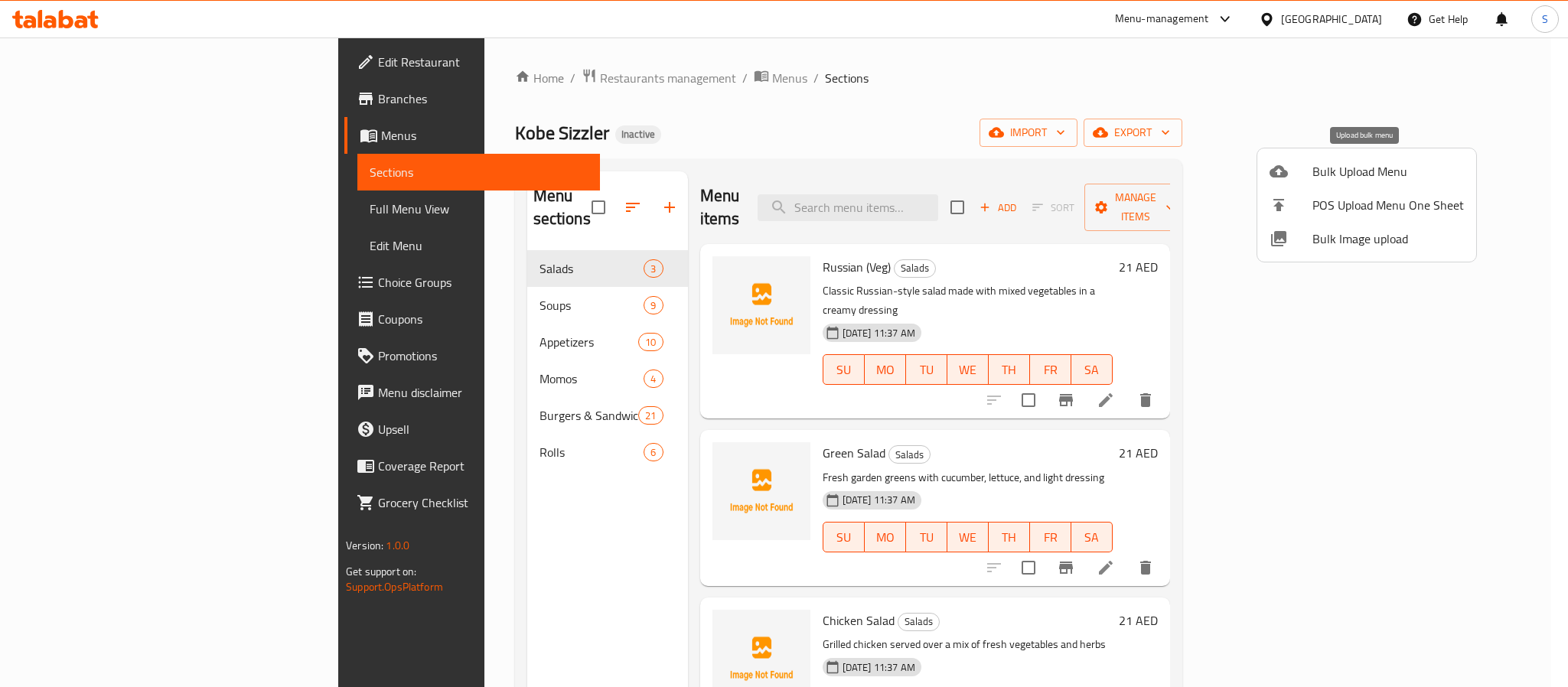
click at [1333, 177] on span "Bulk Upload Menu" at bounding box center [1388, 171] width 151 height 18
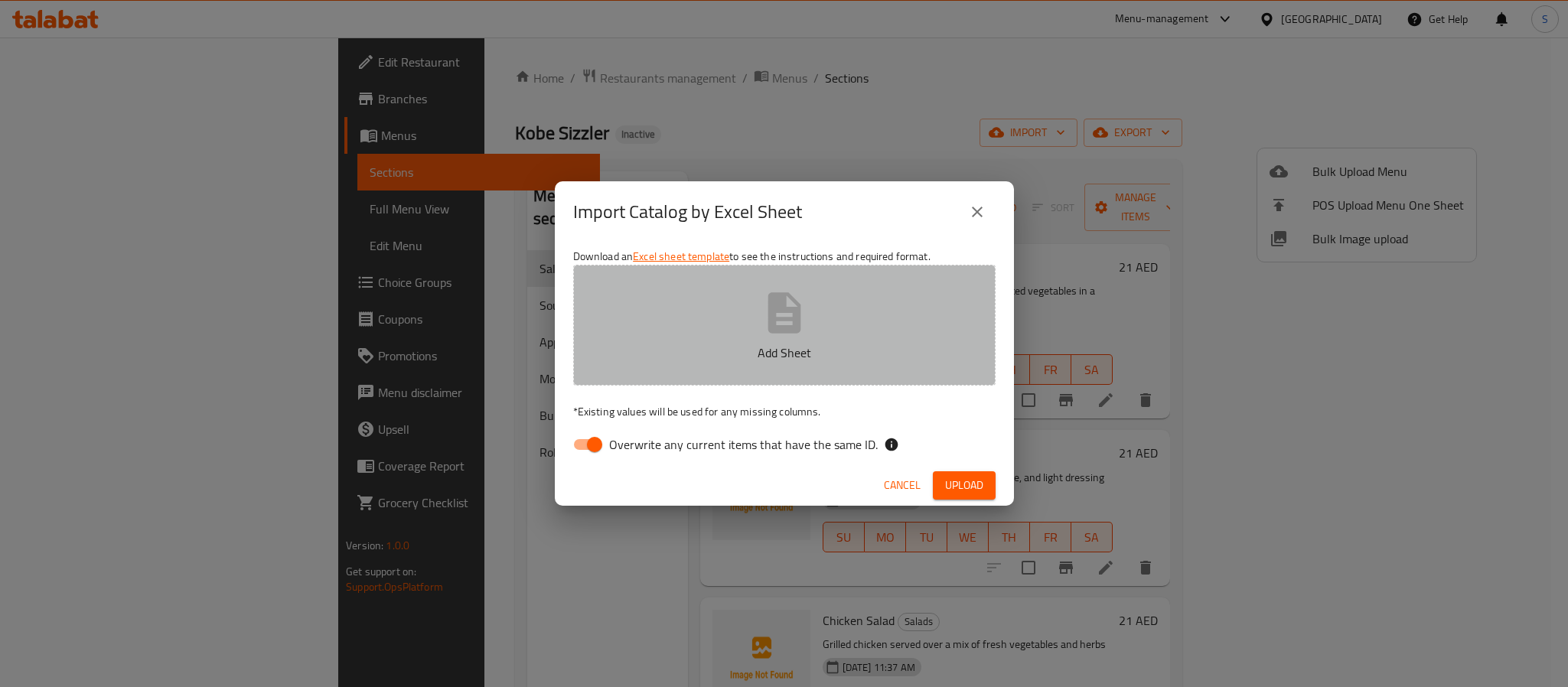
click at [763, 324] on icon "button" at bounding box center [785, 313] width 49 height 49
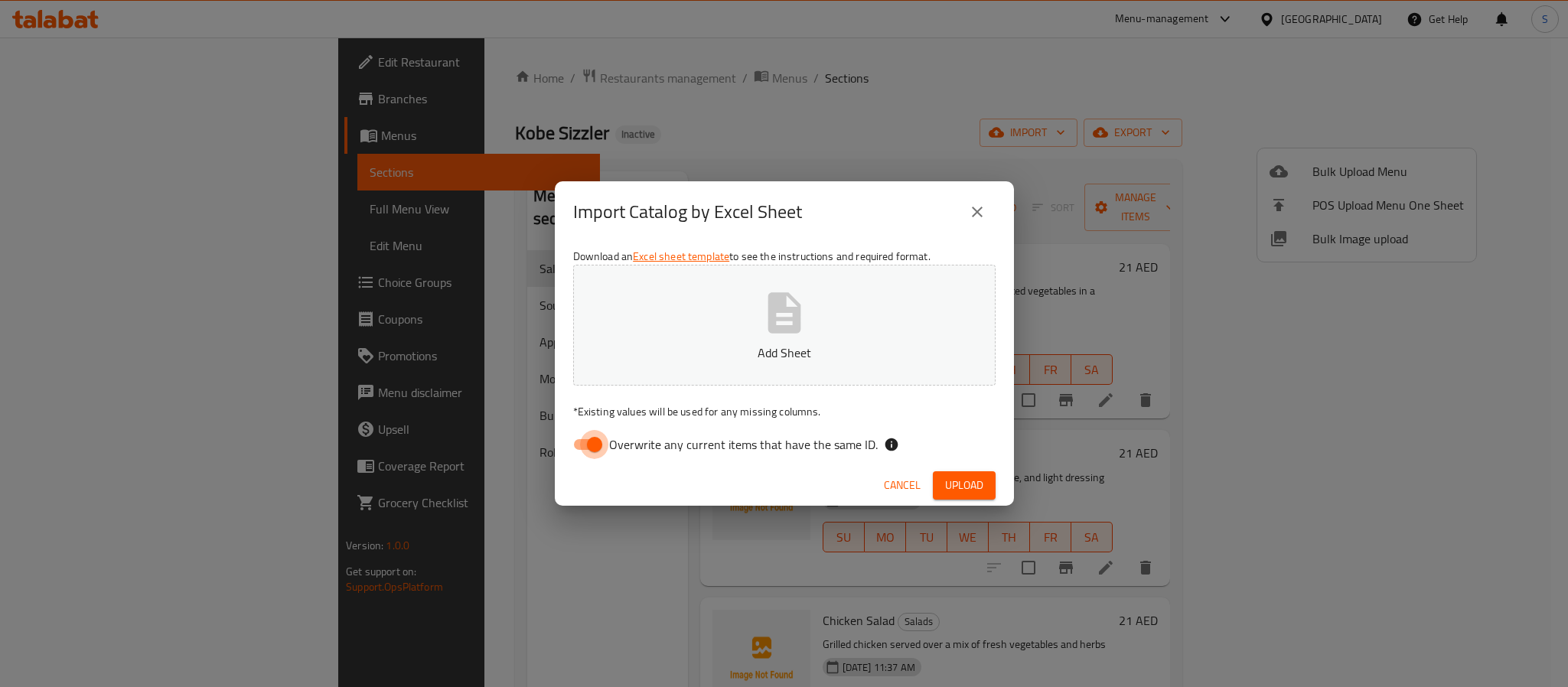
drag, startPoint x: 588, startPoint y: 446, endPoint x: 639, endPoint y: 423, distance: 55.9
click at [588, 446] on input "Overwrite any current items that have the same ID." at bounding box center [595, 445] width 88 height 29
checkbox input "false"
click at [792, 327] on icon "button" at bounding box center [784, 313] width 33 height 41
click at [960, 489] on span "Upload" at bounding box center [965, 485] width 38 height 19
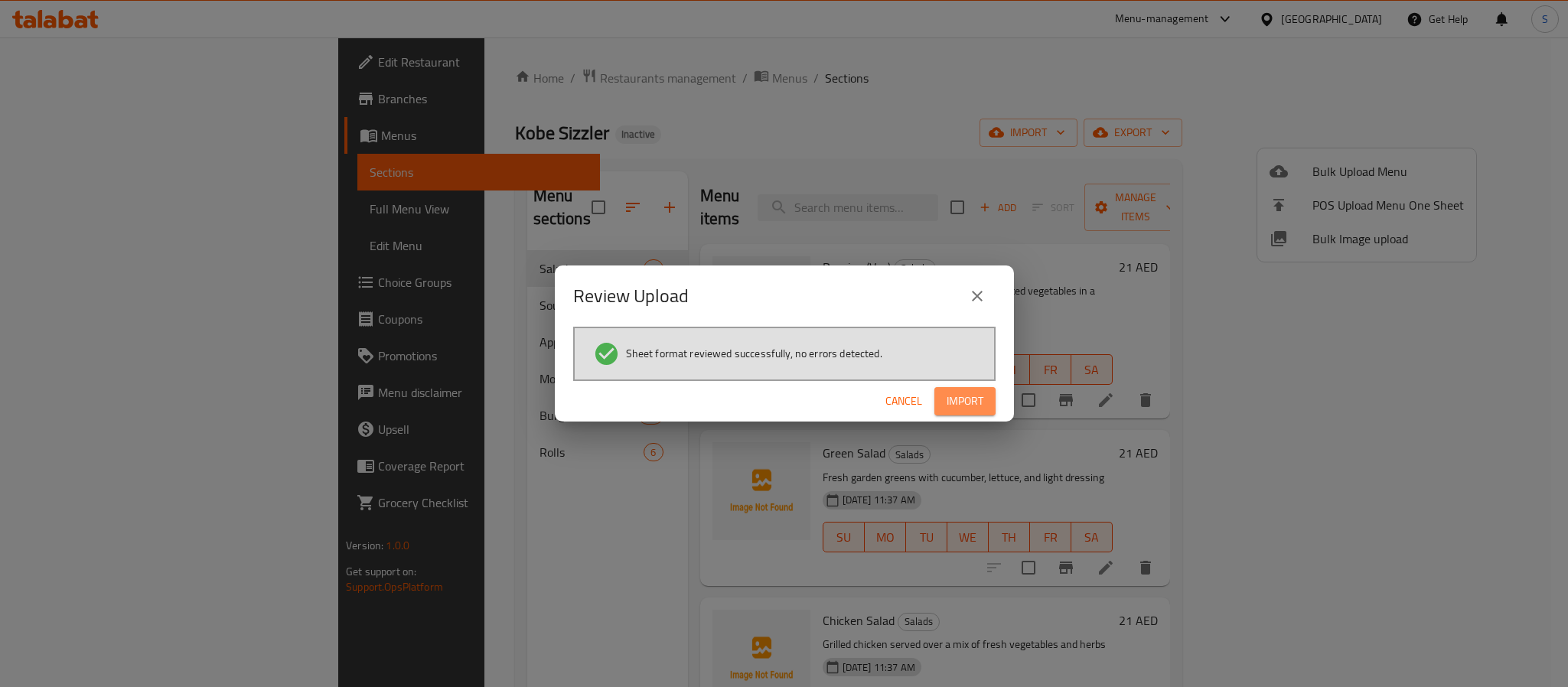
click at [955, 405] on span "Import" at bounding box center [965, 401] width 36 height 19
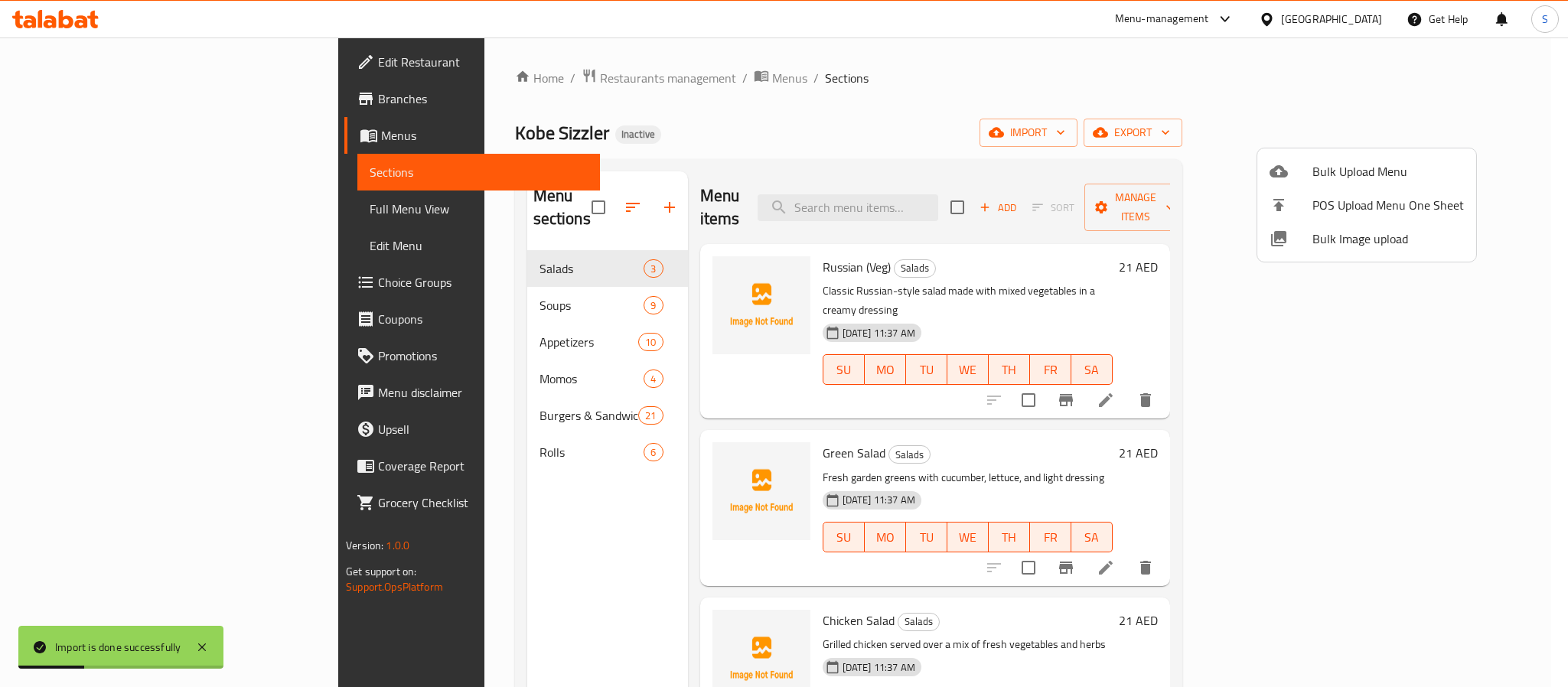
click at [785, 129] on div at bounding box center [784, 344] width 1568 height 687
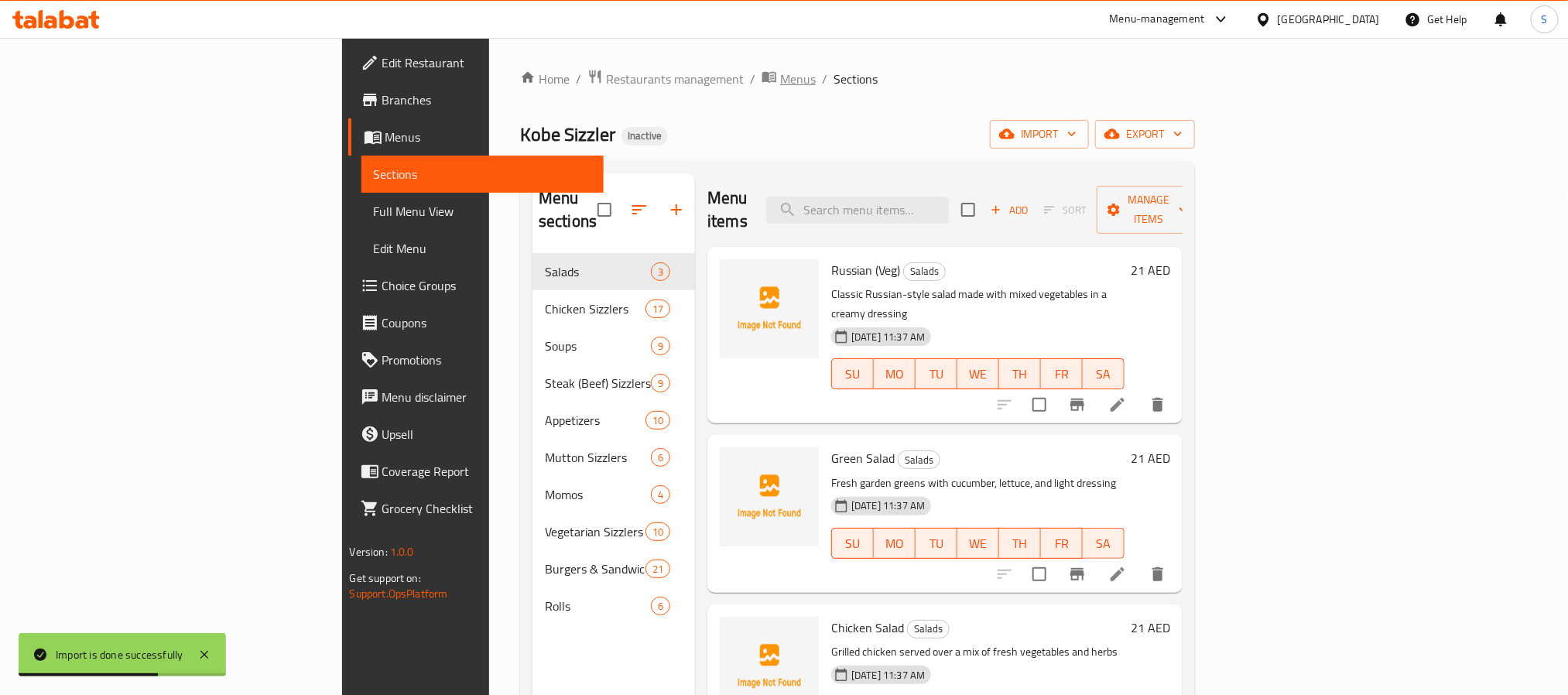
click at [780, 86] on span "Menus" at bounding box center [797, 79] width 36 height 18
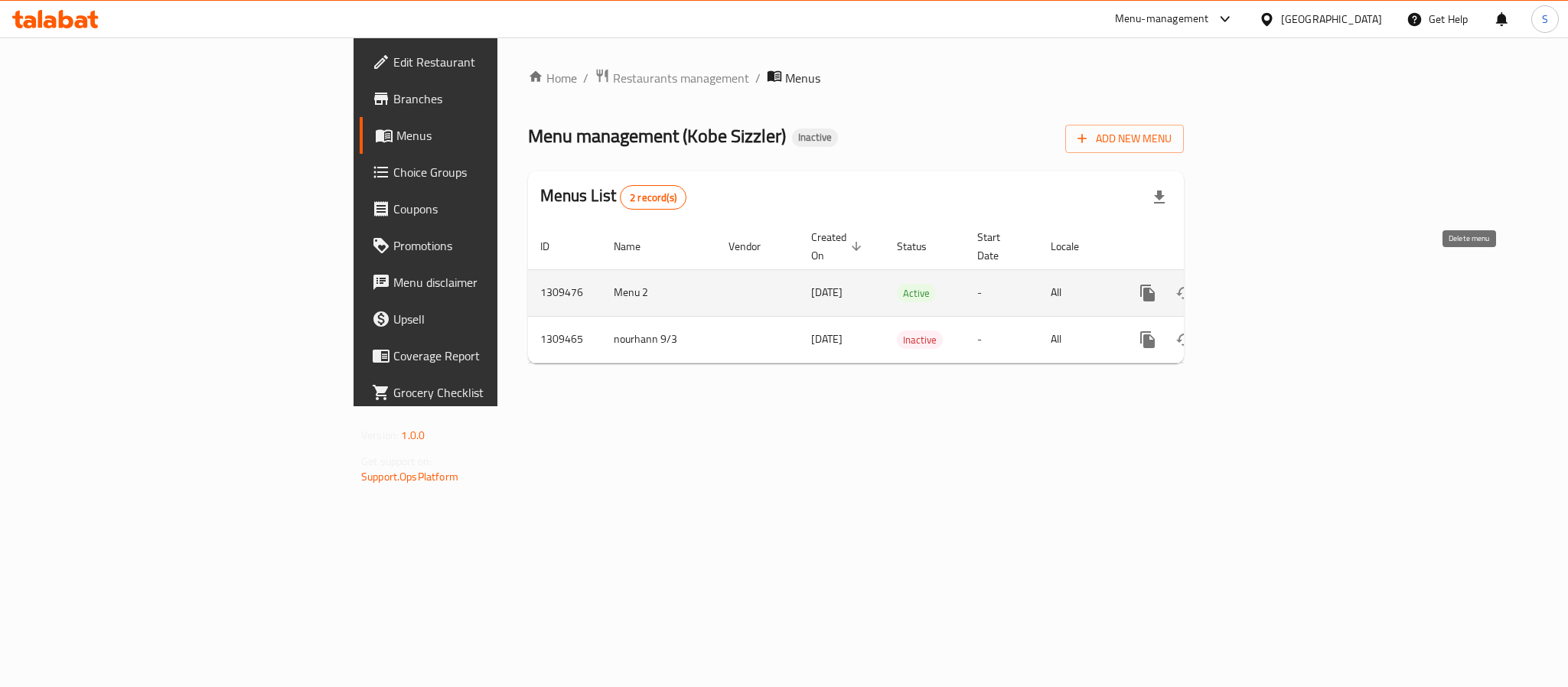
click at [1227, 286] on icon "enhanced table" at bounding box center [1222, 292] width 11 height 14
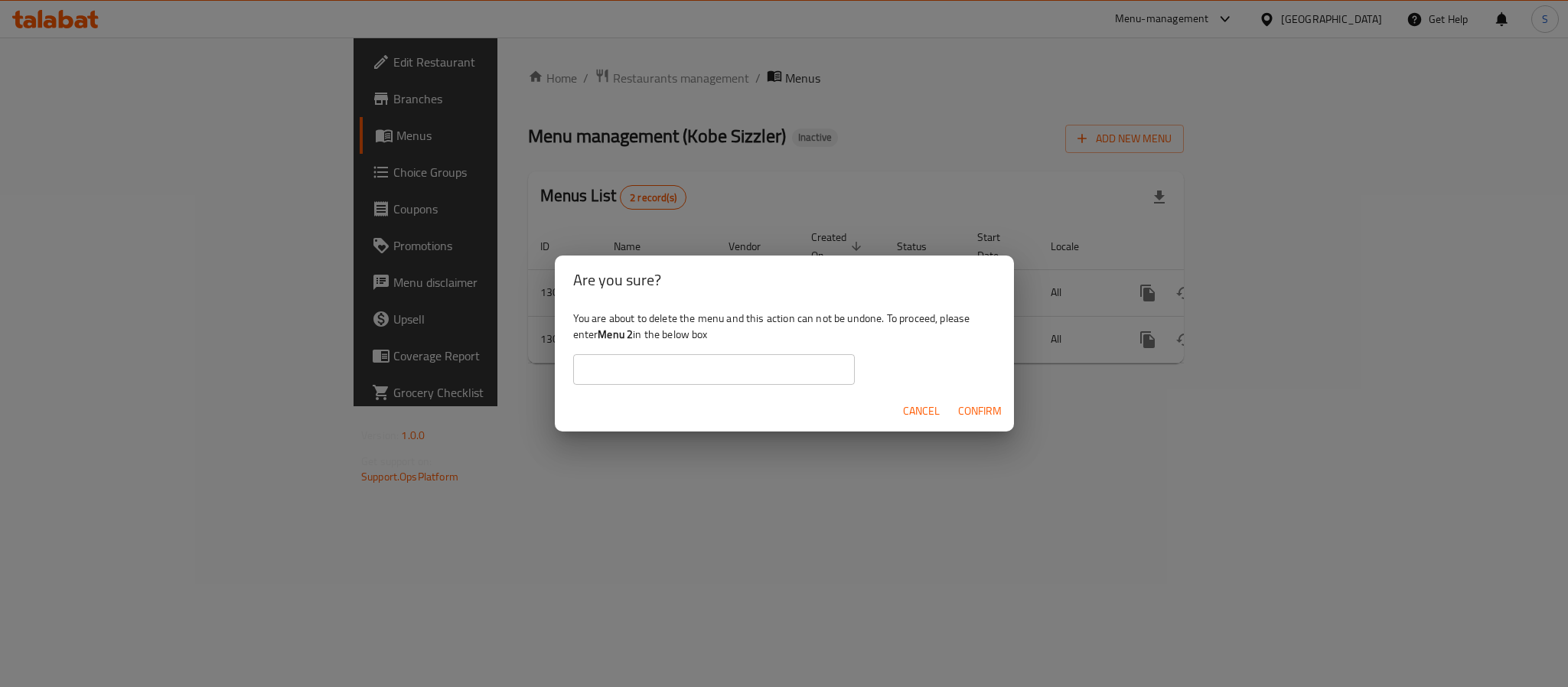
click at [723, 365] on input "text" at bounding box center [714, 370] width 282 height 31
type input "Menu 2"
click at [747, 333] on div "You are about to delete the menu and this action can not be undone. To proceed,…" at bounding box center [785, 347] width 459 height 86
click at [985, 406] on span "Confirm" at bounding box center [980, 411] width 44 height 19
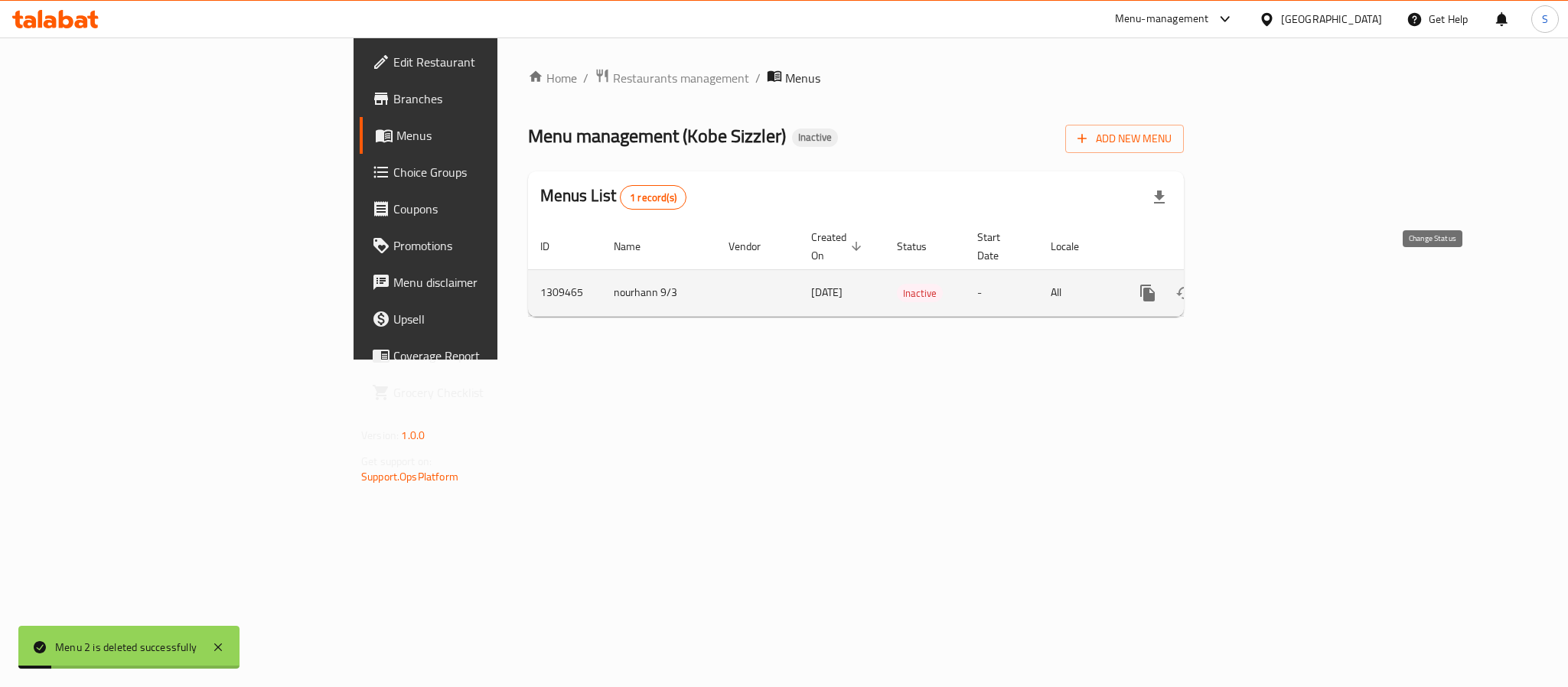
click at [1194, 284] on icon "enhanced table" at bounding box center [1185, 293] width 18 height 18
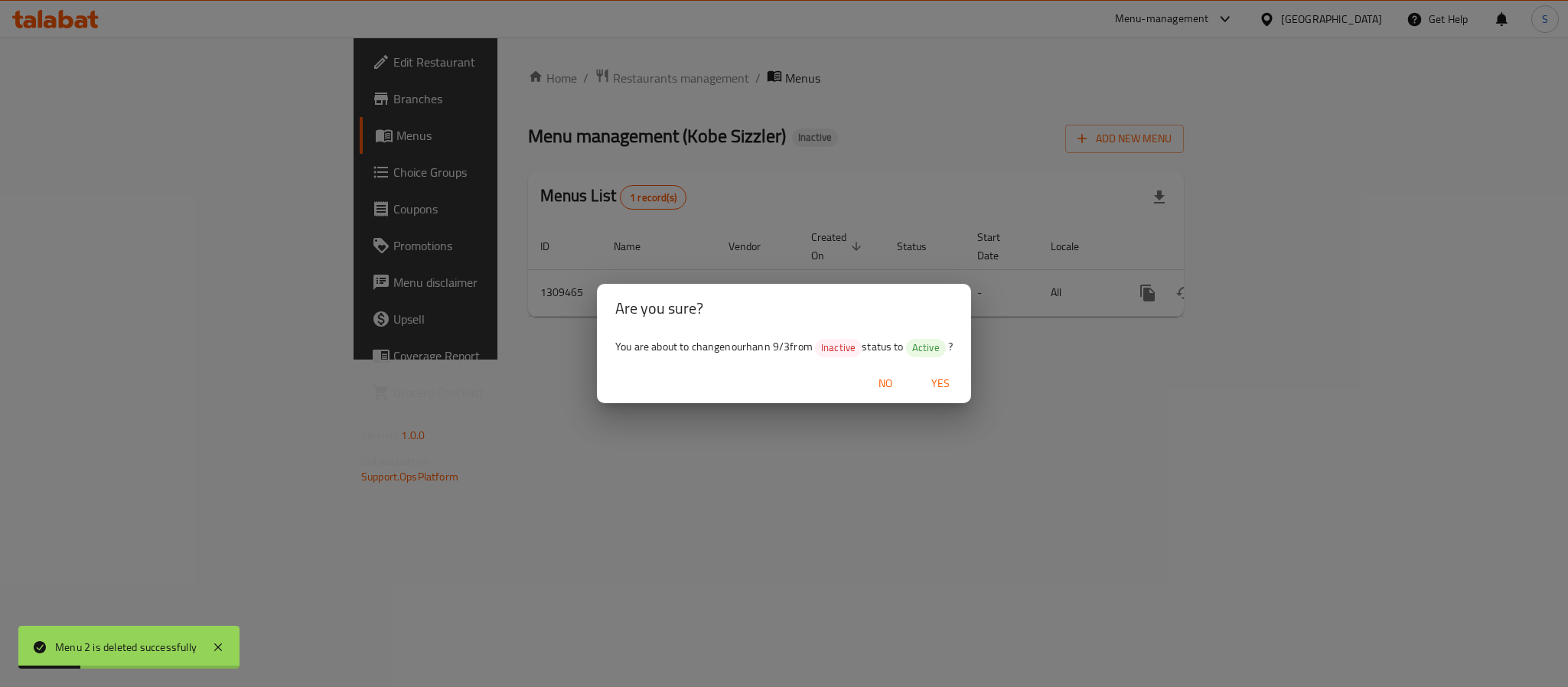
click at [948, 384] on span "Yes" at bounding box center [941, 384] width 36 height 19
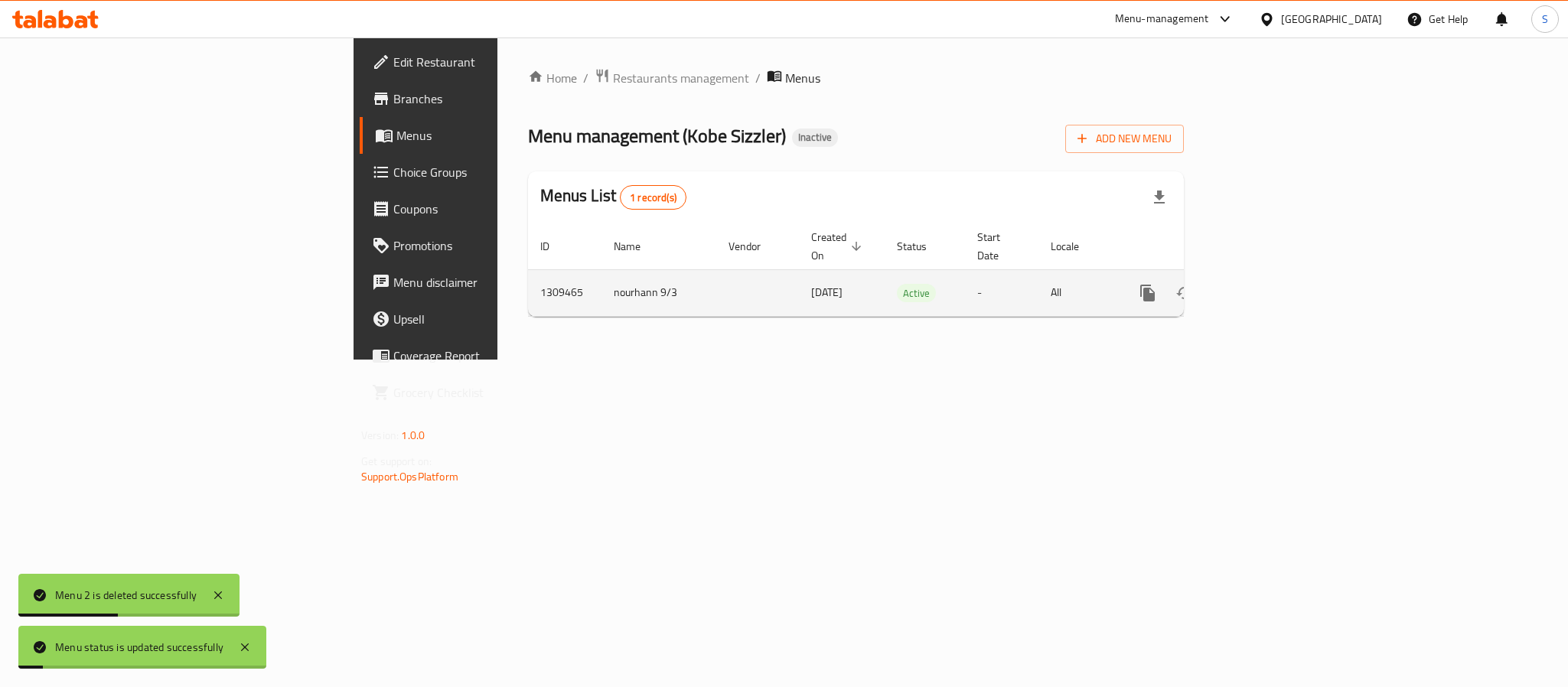
click at [1267, 284] on icon "enhanced table" at bounding box center [1258, 293] width 18 height 18
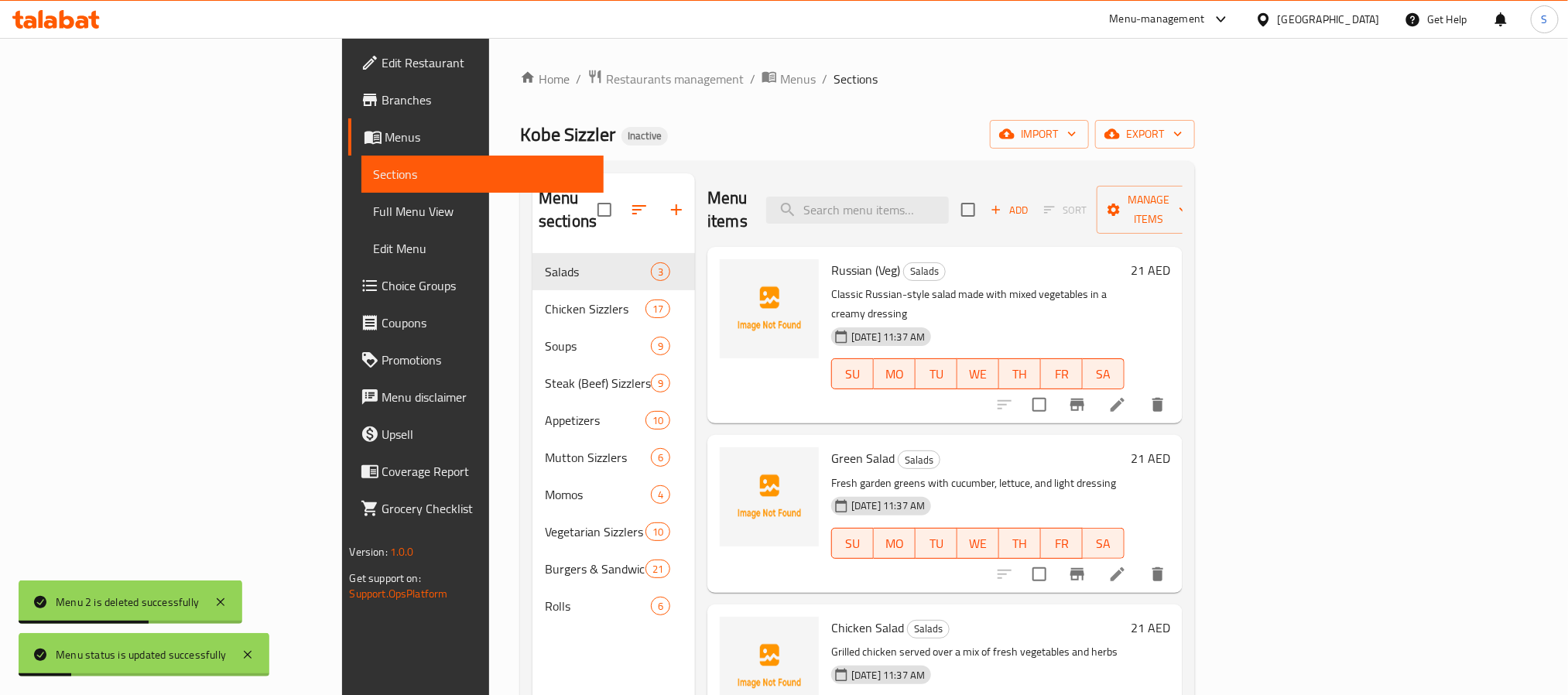
click at [636, 145] on div "Kobe Sizzler Inactive import export" at bounding box center [857, 134] width 675 height 29
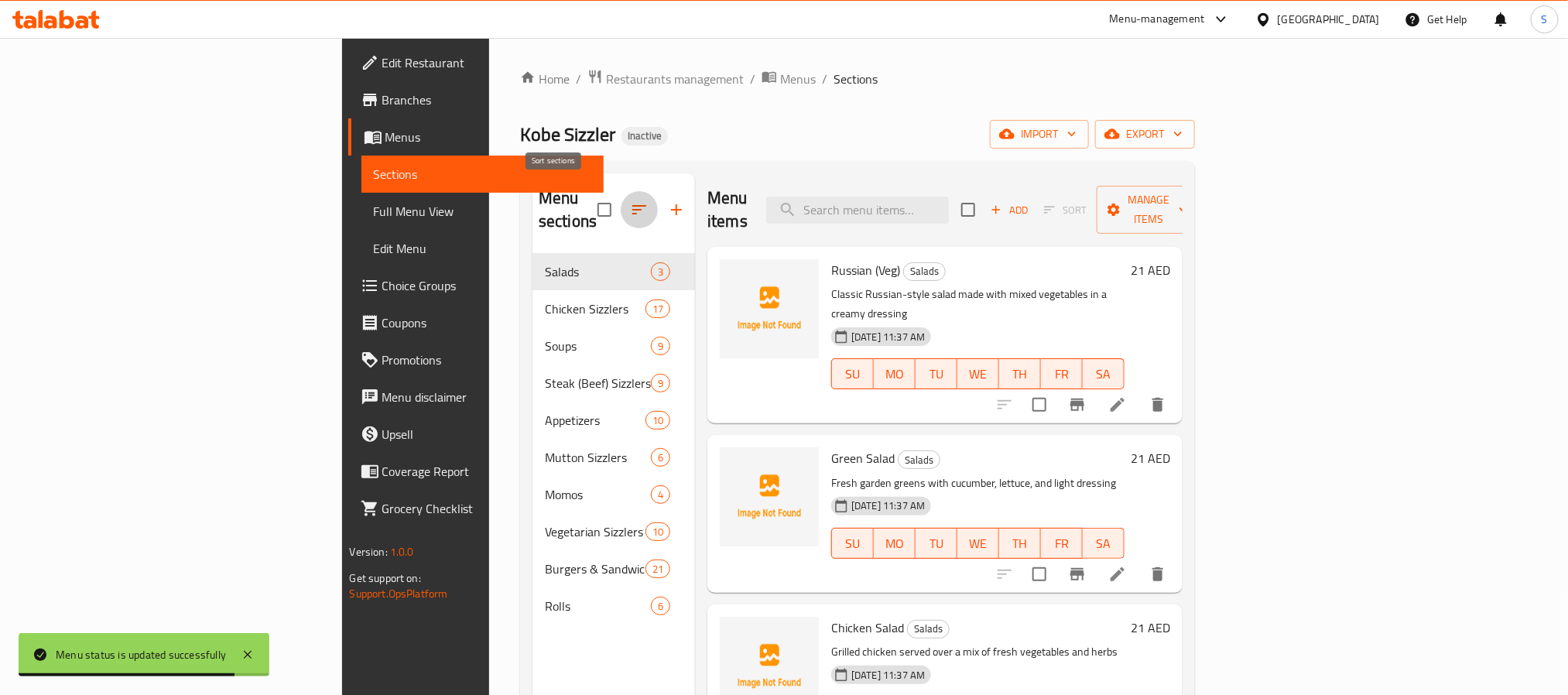
click at [630, 202] on icon "button" at bounding box center [639, 209] width 18 height 18
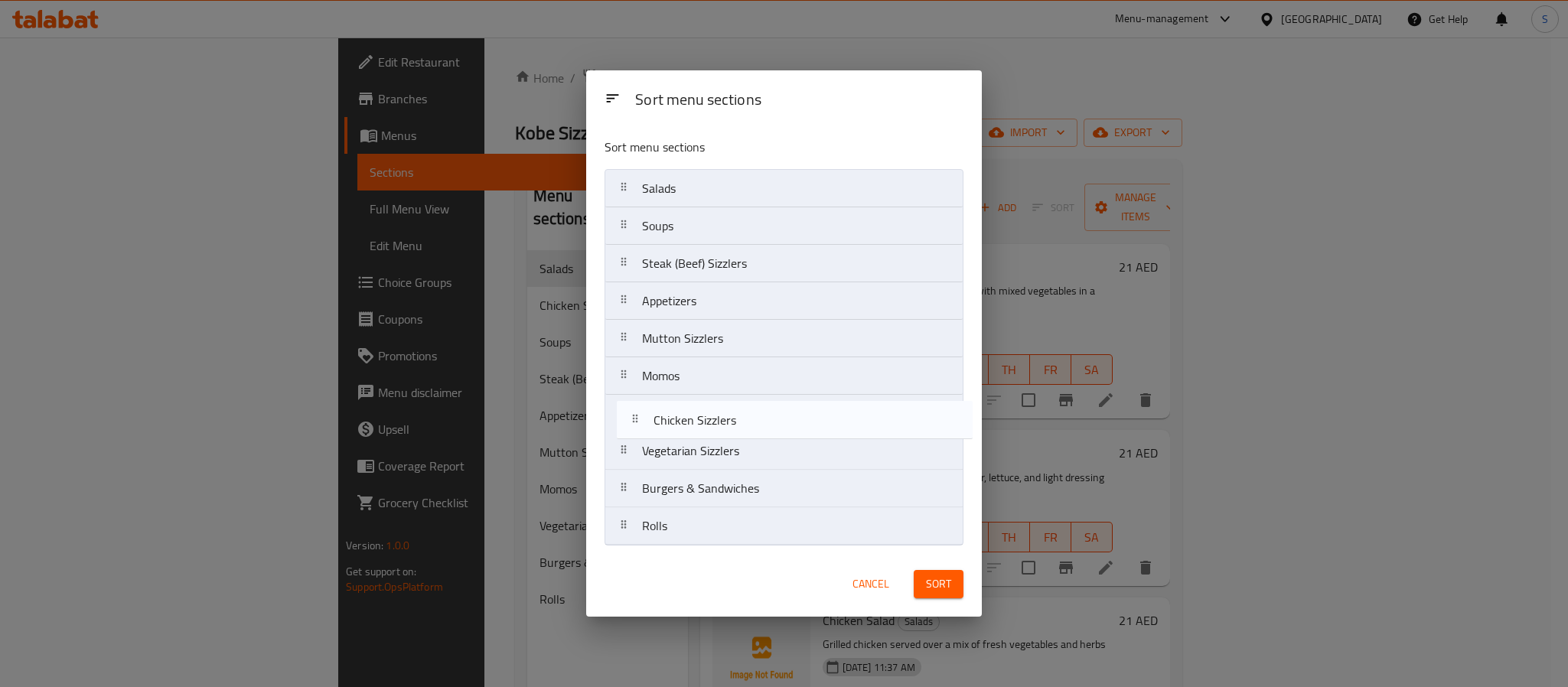
drag, startPoint x: 680, startPoint y: 241, endPoint x: 691, endPoint y: 446, distance: 205.3
click at [691, 446] on nav "Salads Chicken Sizzlers Soups Steak (Beef) Sizzlers Appetizers Mutton Sizzlers …" at bounding box center [784, 357] width 359 height 376
drag, startPoint x: 701, startPoint y: 269, endPoint x: 718, endPoint y: 418, distance: 150.0
click at [718, 418] on nav "Salads Soups Steak (Beef) Sizzlers Appetizers Mutton Sizzlers Momos Chicken Siz…" at bounding box center [784, 357] width 359 height 376
drag, startPoint x: 676, startPoint y: 308, endPoint x: 685, endPoint y: 436, distance: 128.3
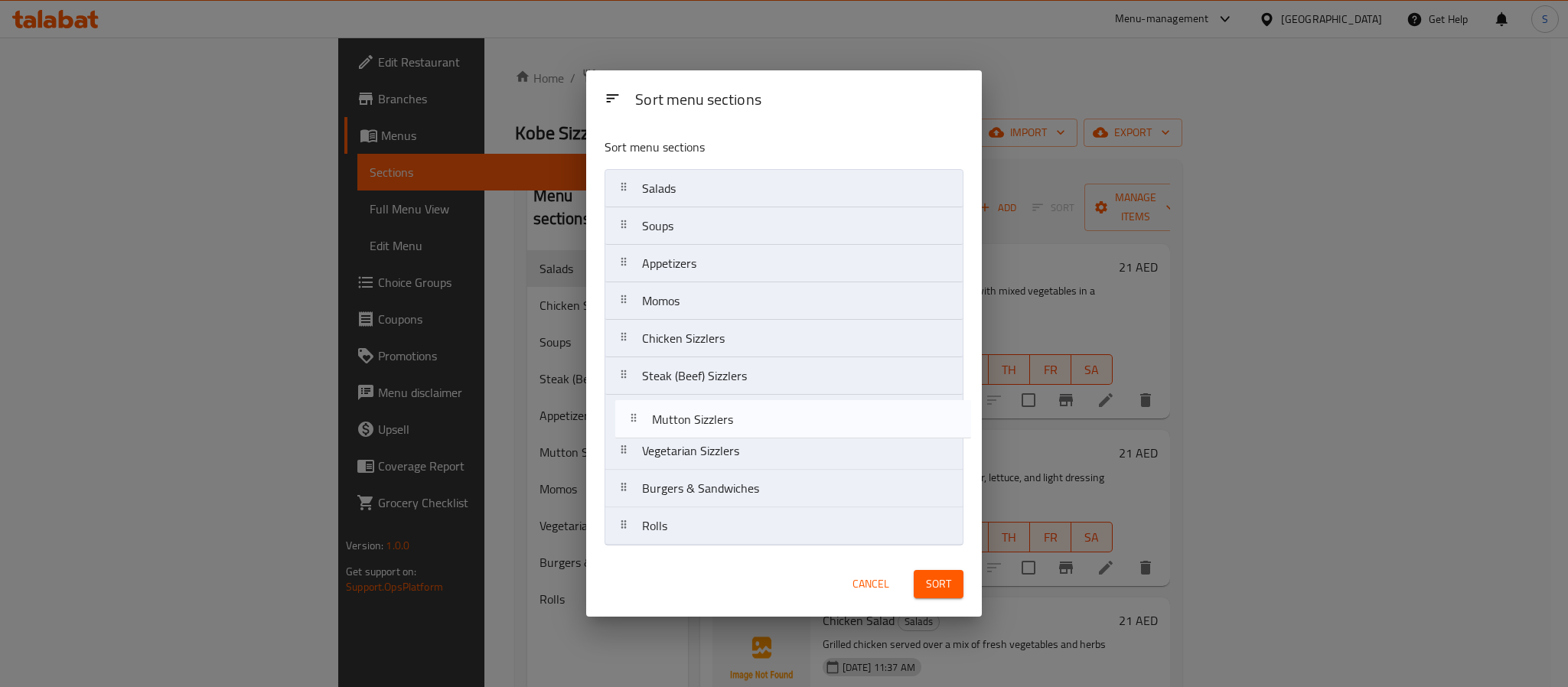
click at [685, 436] on nav "Salads Soups Appetizers Mutton Sizzlers Momos Chicken Sizzlers Steak (Beef) Siz…" at bounding box center [784, 357] width 359 height 376
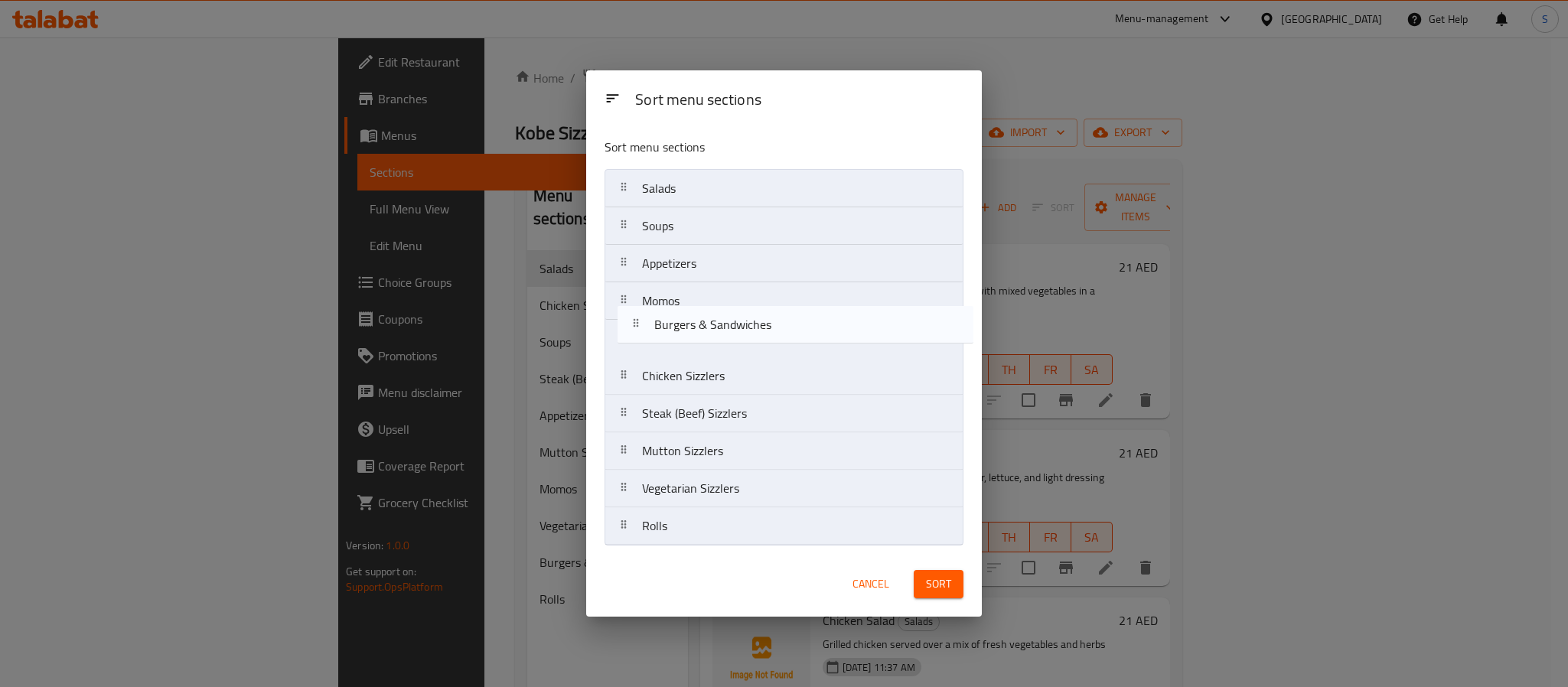
drag, startPoint x: 677, startPoint y: 498, endPoint x: 689, endPoint y: 324, distance: 174.4
click at [689, 324] on nav "Salads Soups Appetizers Momos Chicken Sizzlers Steak (Beef) Sizzlers Mutton Siz…" at bounding box center [784, 357] width 359 height 376
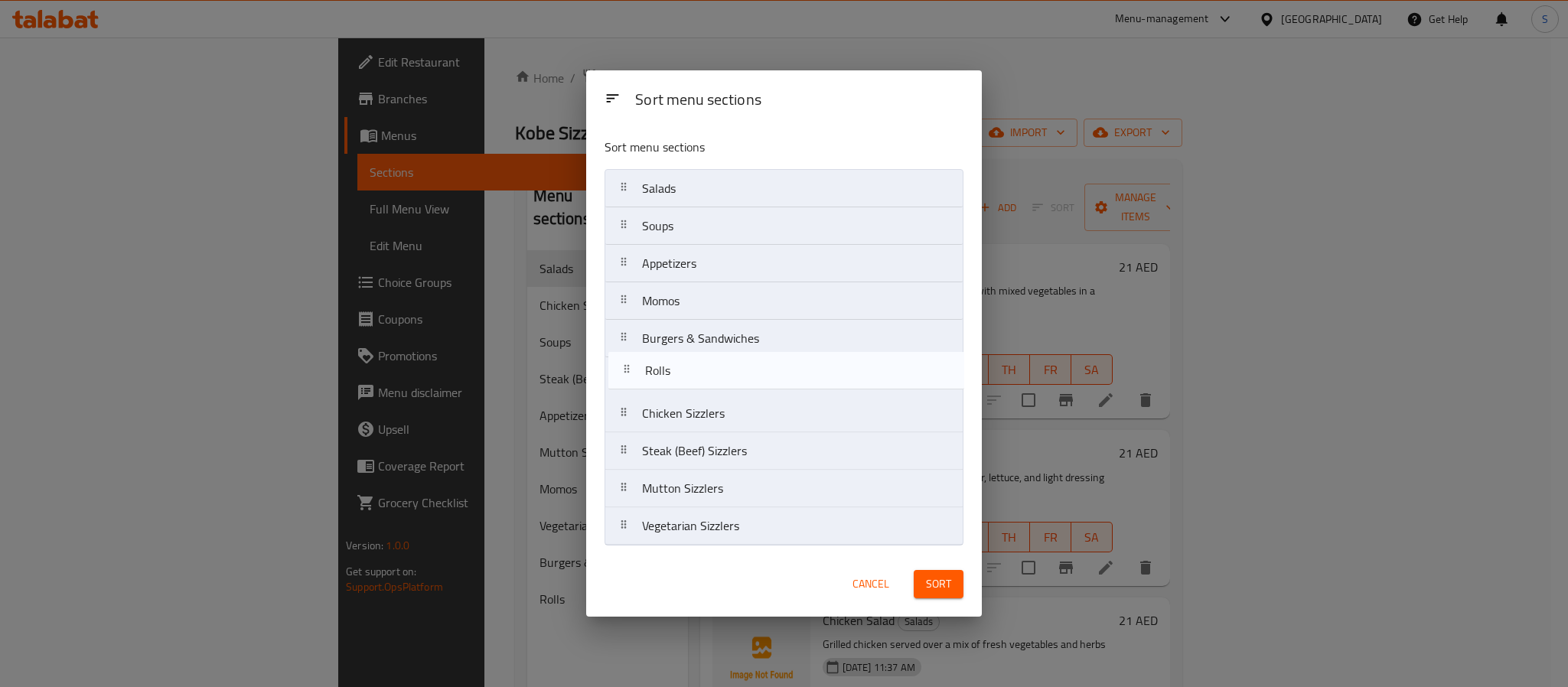
drag, startPoint x: 674, startPoint y: 527, endPoint x: 676, endPoint y: 358, distance: 169.0
click at [676, 358] on nav "Salads Soups Appetizers Momos Burgers & Sandwiches Chicken Sizzlers Steak (Beef…" at bounding box center [784, 357] width 359 height 376
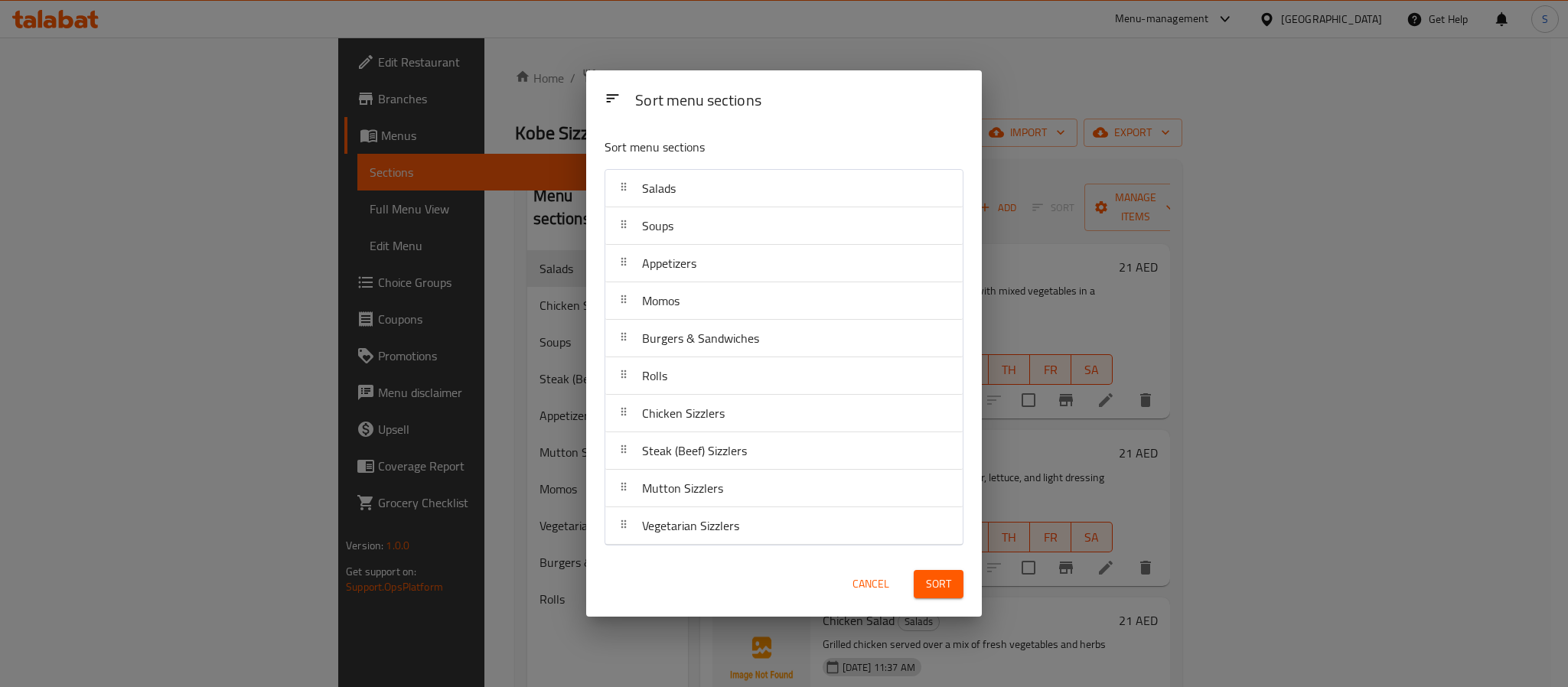
click at [926, 583] on span "Sort" at bounding box center [939, 584] width 26 height 19
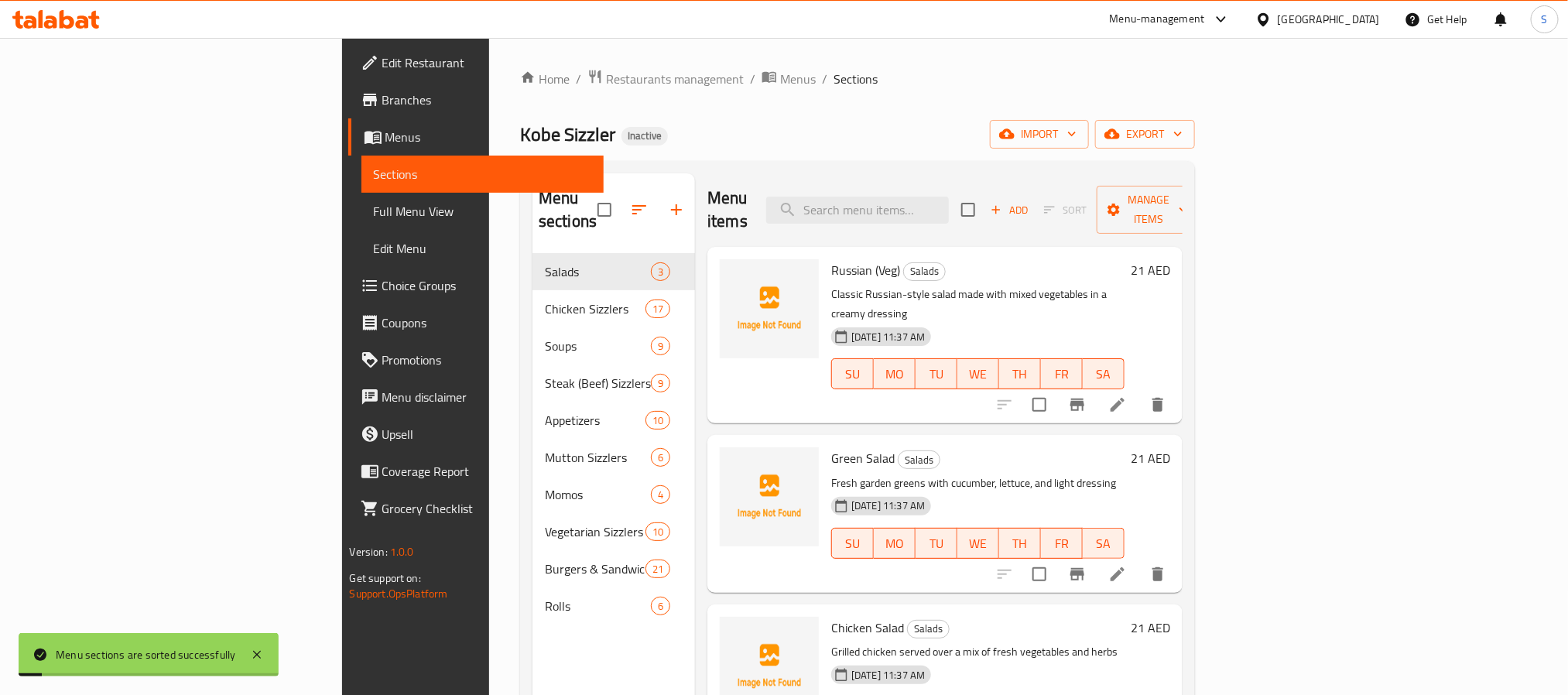
click at [802, 158] on div "Home / Restaurants management / Menus / Sections Kobe Sizzler Inactive import e…" at bounding box center [857, 475] width 675 height 812
click at [533, 614] on div "Menu sections Salads 3 Soups 9 Appetizers 10 Momos 4 Burgers & Sandwiches 21 Ro…" at bounding box center [614, 521] width 162 height 695
click at [533, 616] on div "Menu sections Salads 3 Soups 9 Appetizers 10 Momos 4 Burgers & Sandwiches 21 Ro…" at bounding box center [614, 521] width 162 height 695
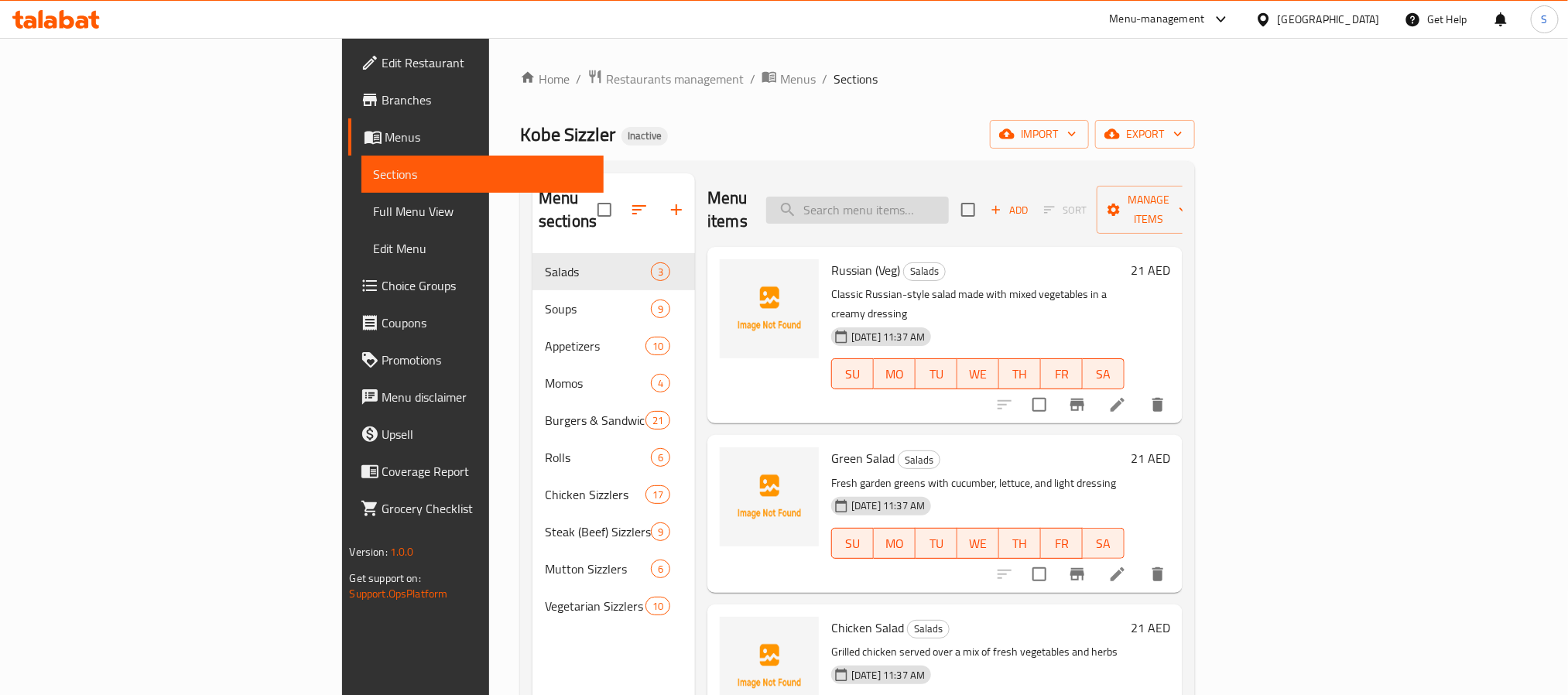
click at [949, 196] on input "search" at bounding box center [857, 209] width 183 height 27
paste input "Veg Pasta Sizzler"
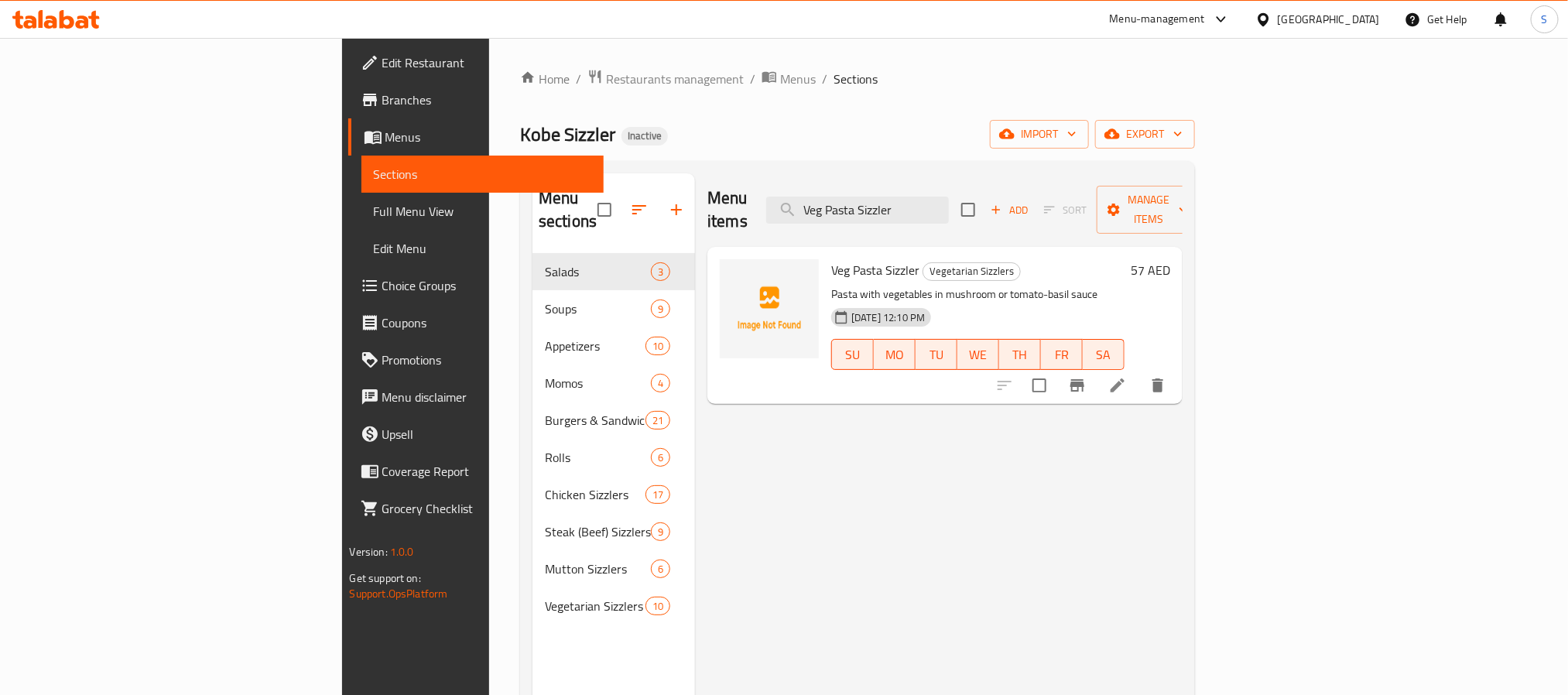
click at [865, 285] on p "Pasta with vegetables in mushroom or tomato-basil sauce" at bounding box center [978, 294] width 293 height 19
click at [949, 196] on input "Veg Pasta Sizzler" at bounding box center [857, 209] width 183 height 27
paste input "Chicken"
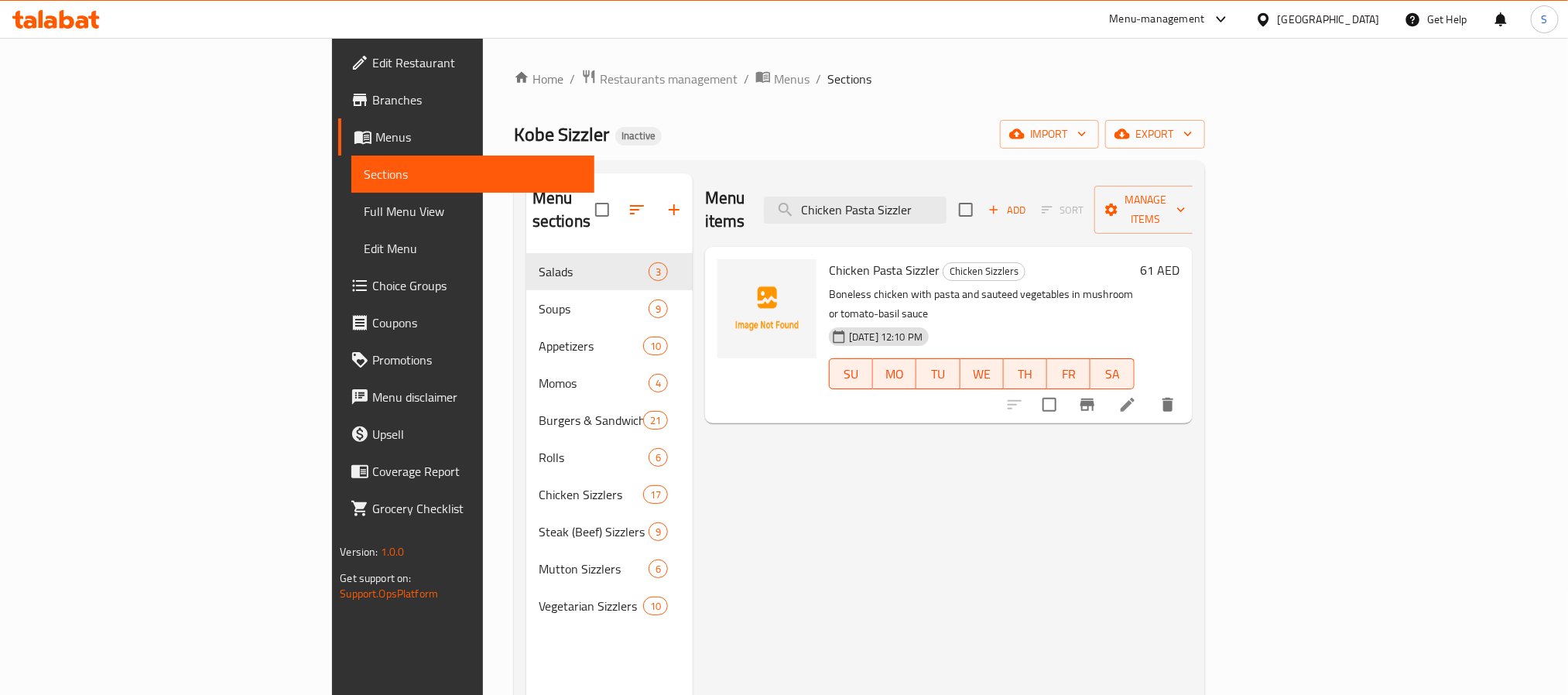
type input "Chicken Pasta Sizzler"
drag, startPoint x: 959, startPoint y: 448, endPoint x: 636, endPoint y: 362, distance: 334.3
click at [957, 449] on div "Menu items Chicken Pasta Sizzler Add Sort Manage items Chicken Pasta Sizzler Ch…" at bounding box center [942, 521] width 500 height 695
click at [372, 279] on span "Choice Groups" at bounding box center [477, 286] width 209 height 18
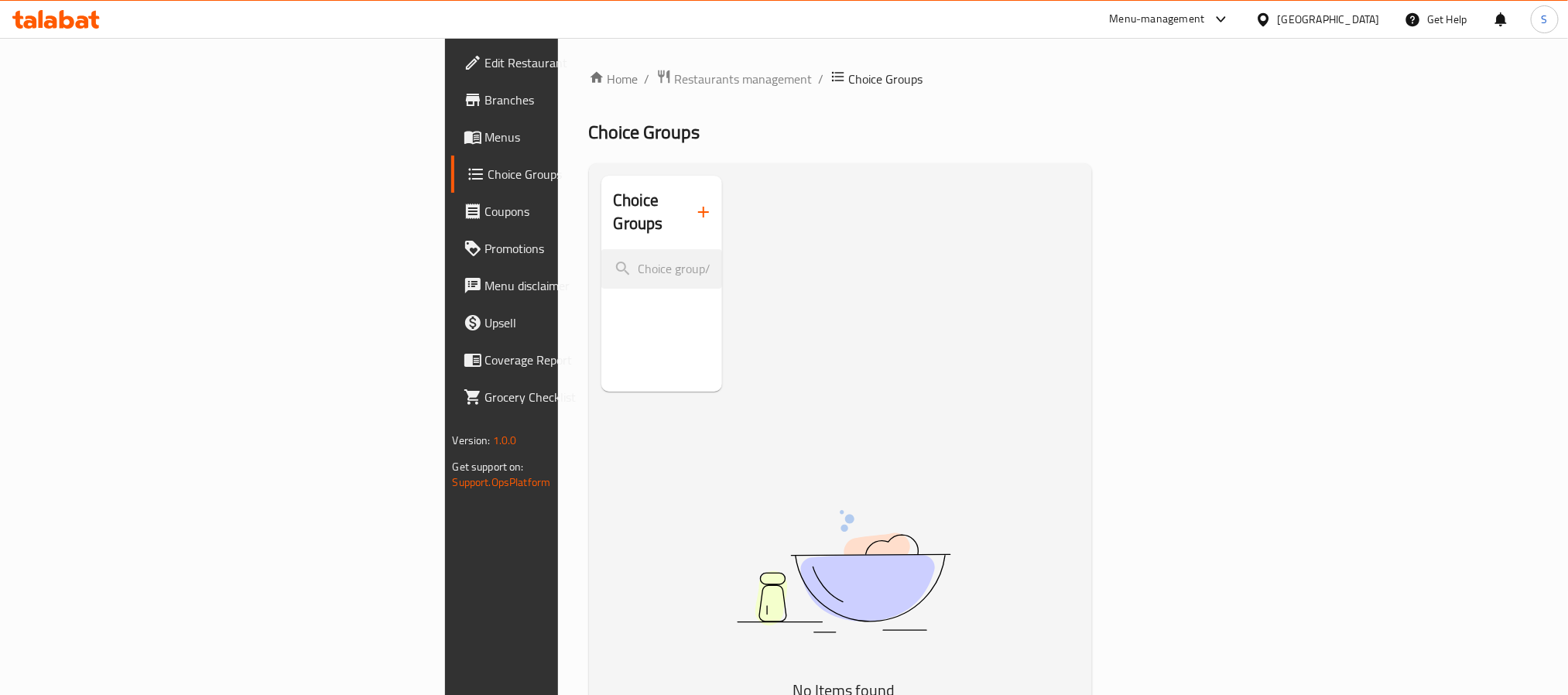
click at [694, 209] on icon "button" at bounding box center [703, 212] width 18 height 18
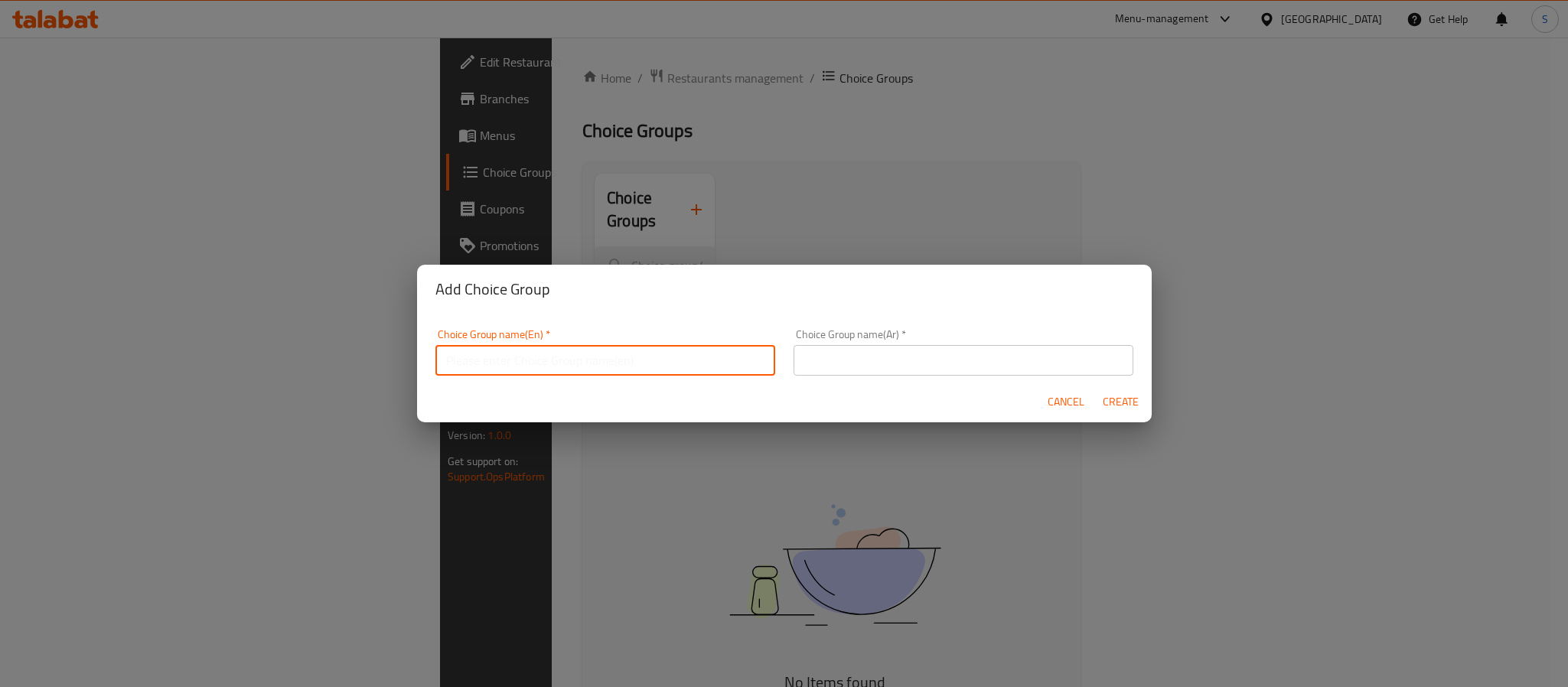
drag, startPoint x: 627, startPoint y: 358, endPoint x: 612, endPoint y: 370, distance: 19.2
click at [627, 358] on input "text" at bounding box center [605, 361] width 340 height 31
type input "Your Choice Of:"
click at [852, 354] on input "text" at bounding box center [964, 361] width 340 height 31
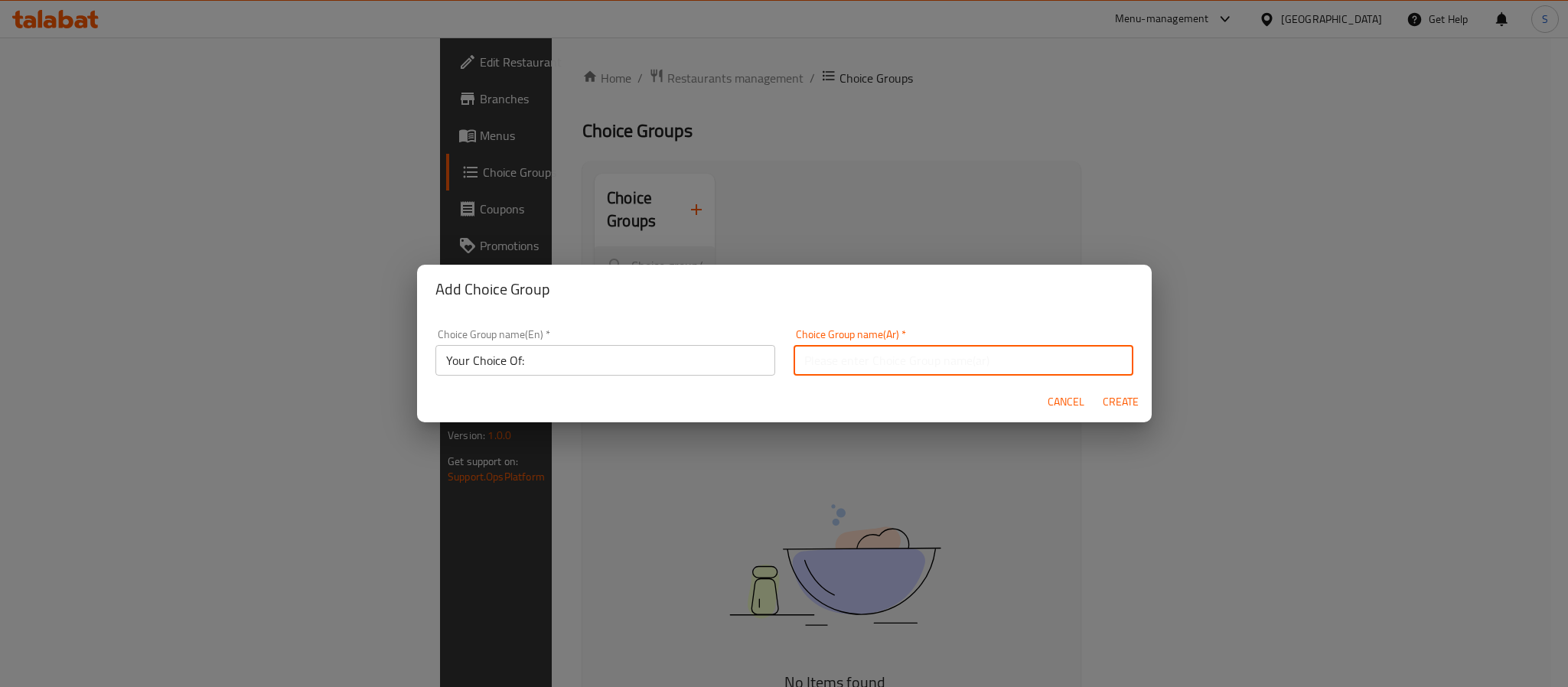
type input "إختيارك من:"
click at [1114, 398] on span "Create" at bounding box center [1121, 402] width 36 height 19
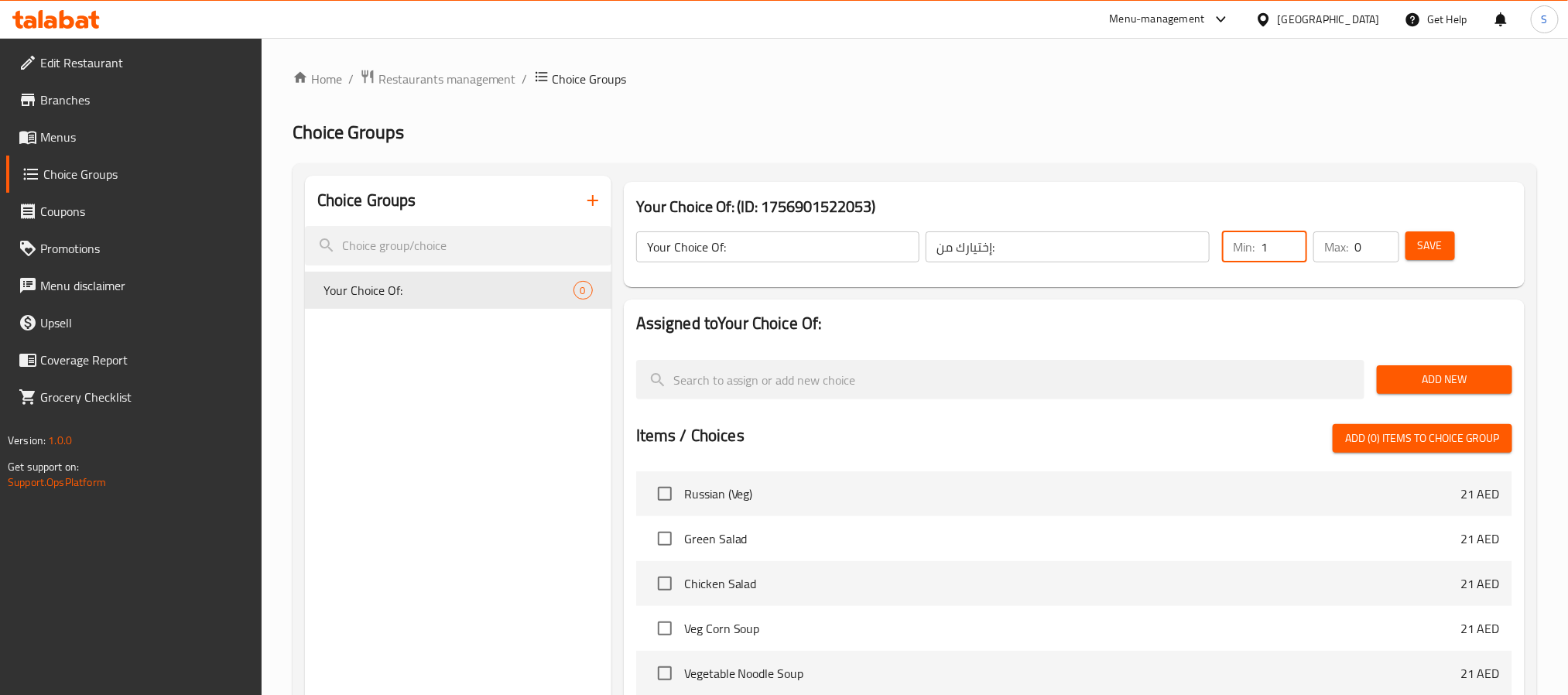
type input "1"
click at [1290, 246] on input "1" at bounding box center [1284, 247] width 46 height 31
type input "1"
click at [1385, 240] on input "1" at bounding box center [1376, 247] width 44 height 31
click at [1418, 247] on span "Save" at bounding box center [1430, 245] width 25 height 19
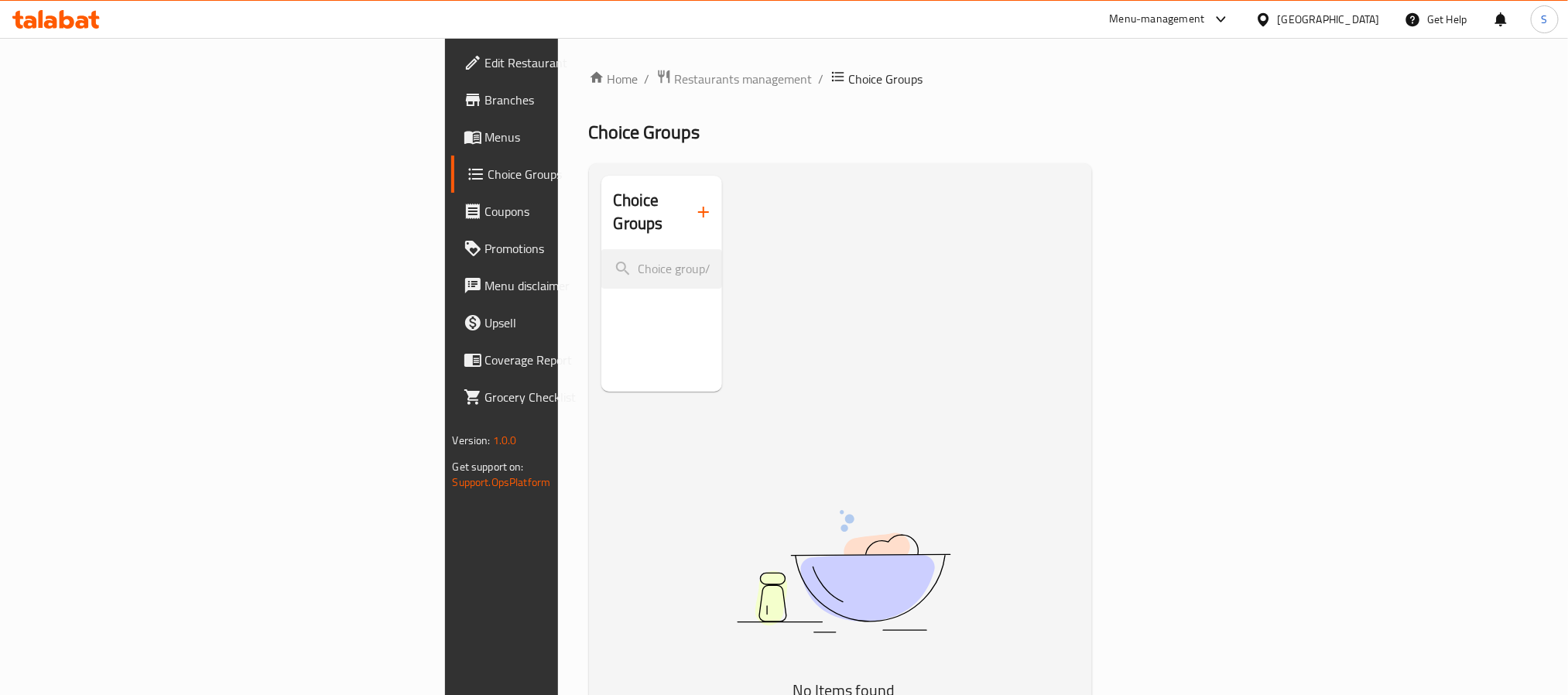
click at [685, 212] on button "button" at bounding box center [703, 212] width 37 height 37
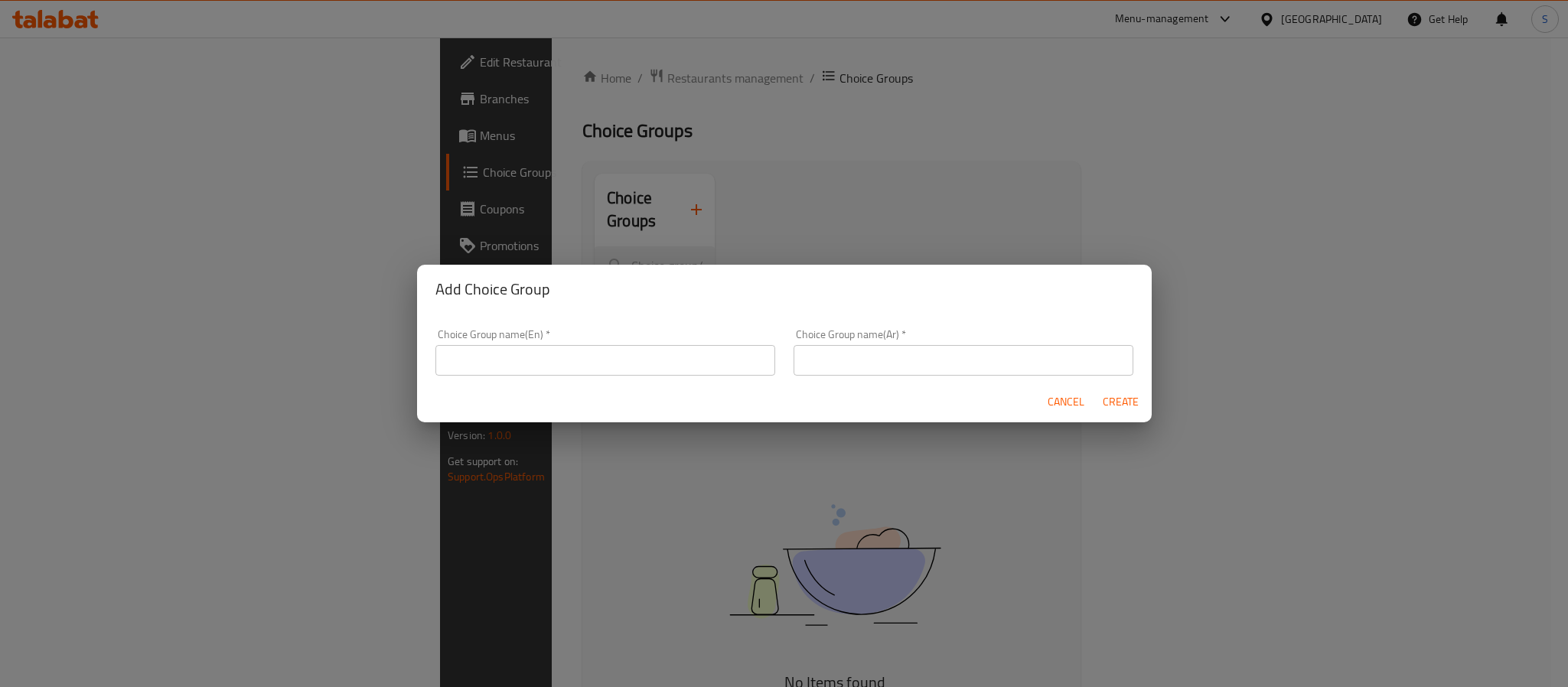
click at [1061, 395] on span "Cancel" at bounding box center [1066, 402] width 36 height 19
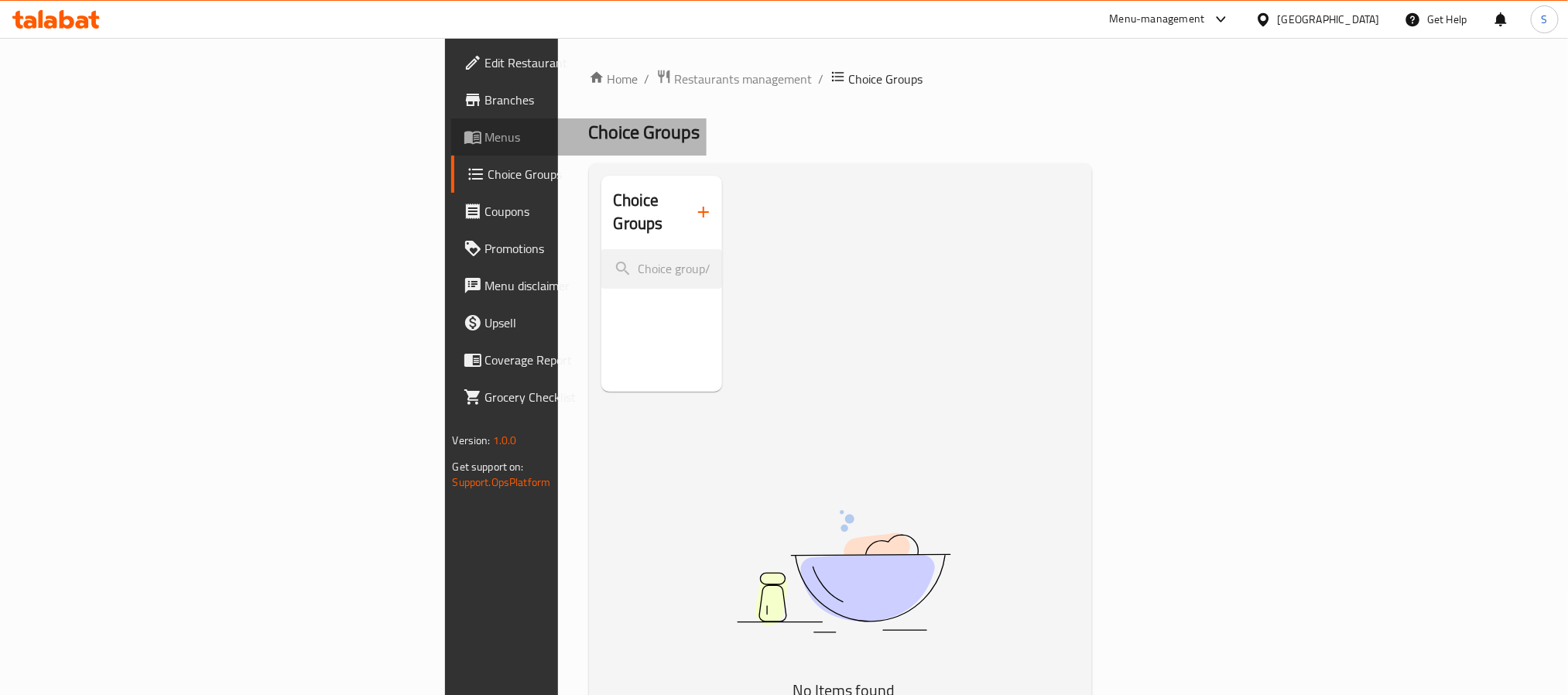
click at [485, 142] on span "Menus" at bounding box center [589, 137] width 209 height 18
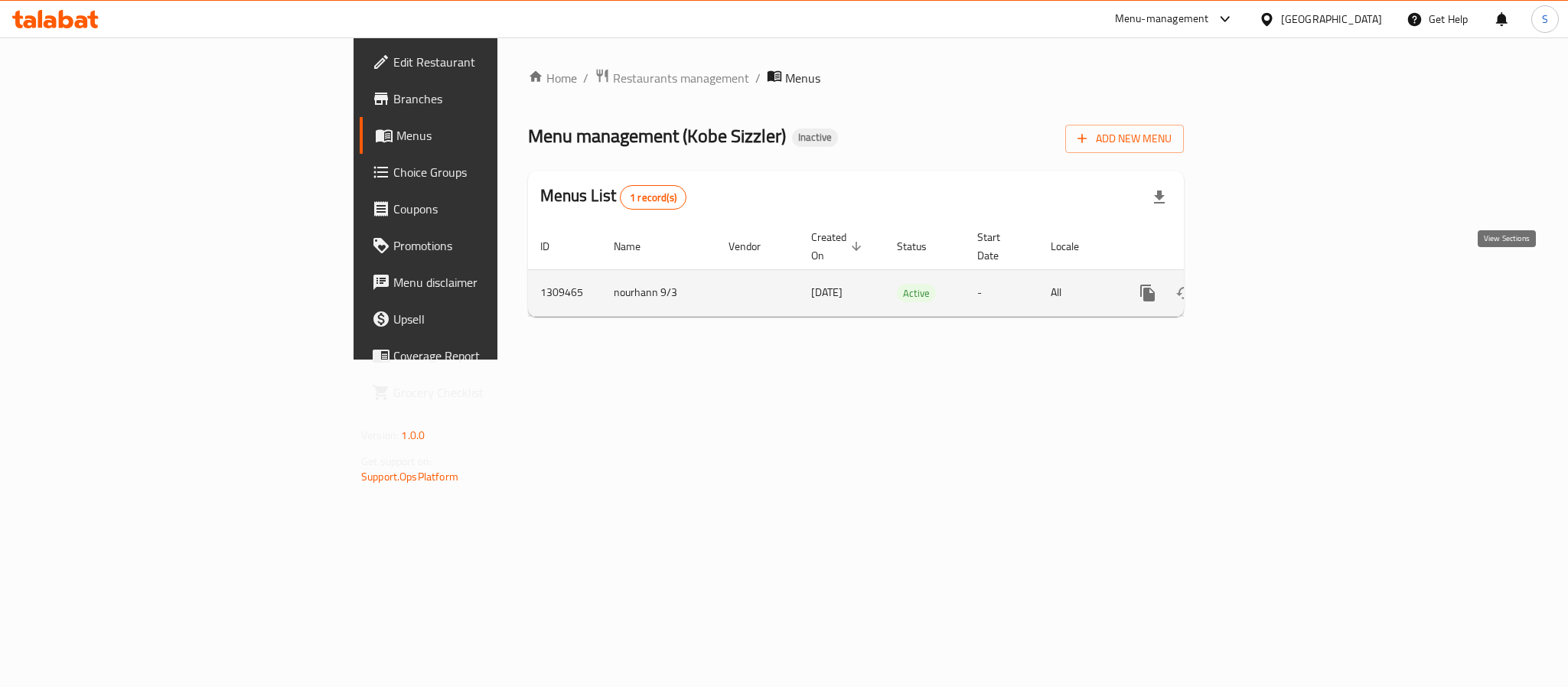
click at [1265, 286] on icon "enhanced table" at bounding box center [1258, 292] width 14 height 14
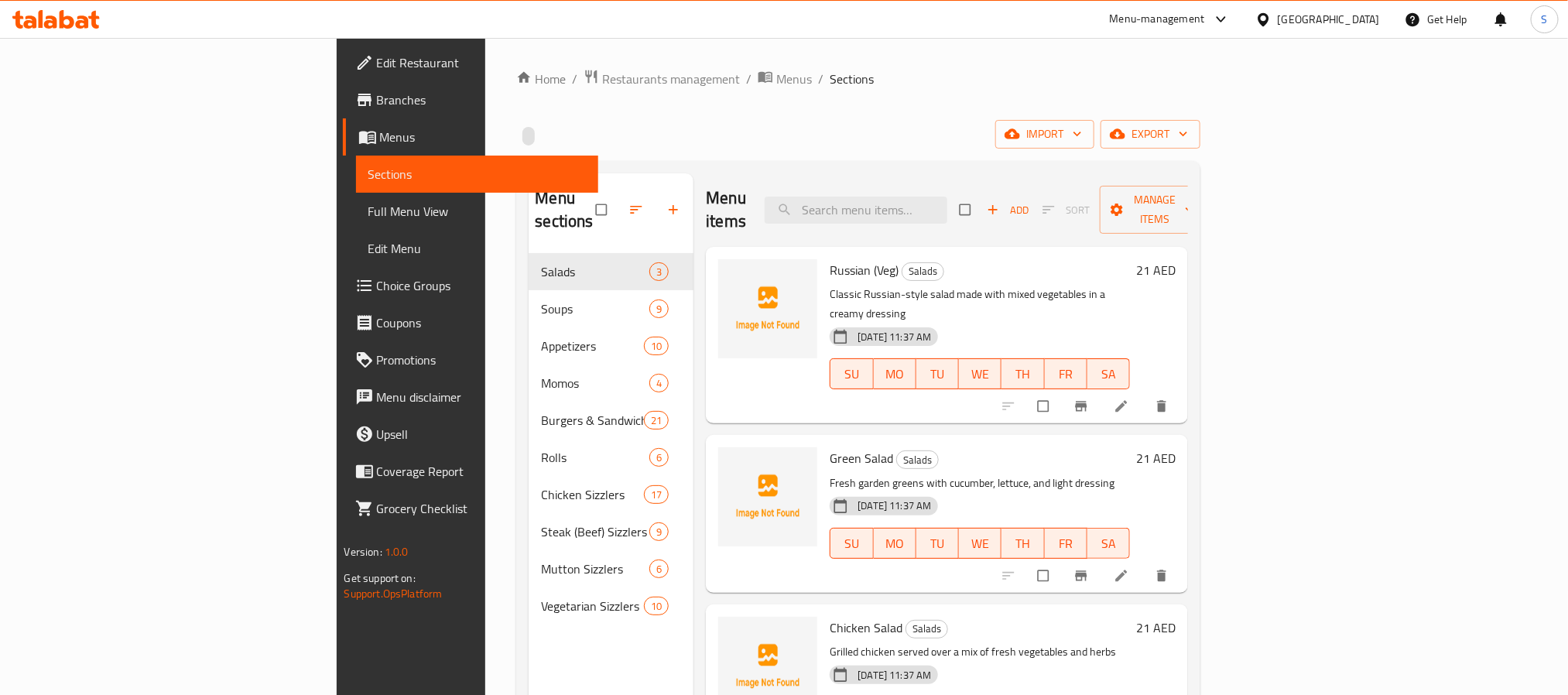
click at [377, 287] on span "Choice Groups" at bounding box center [481, 286] width 209 height 18
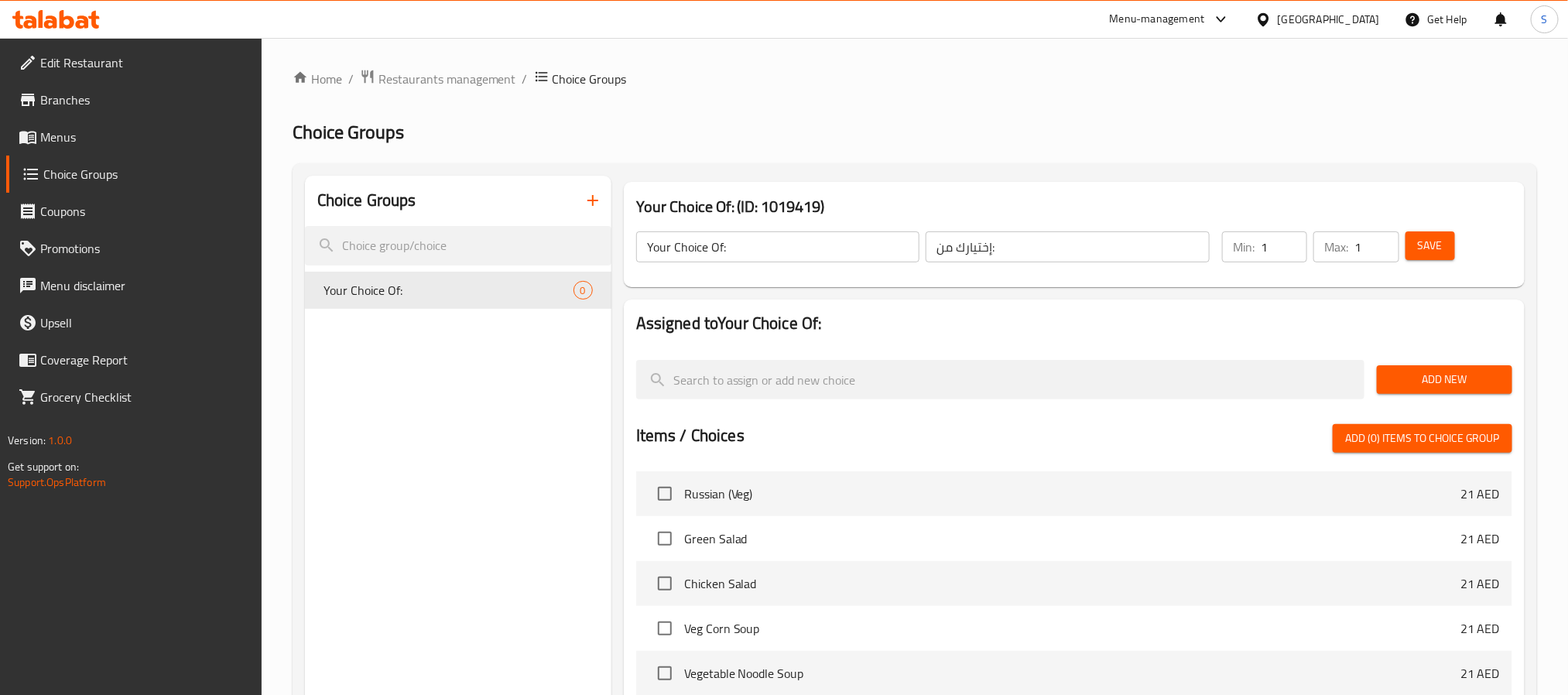
click at [1408, 386] on span "Add New" at bounding box center [1444, 379] width 111 height 19
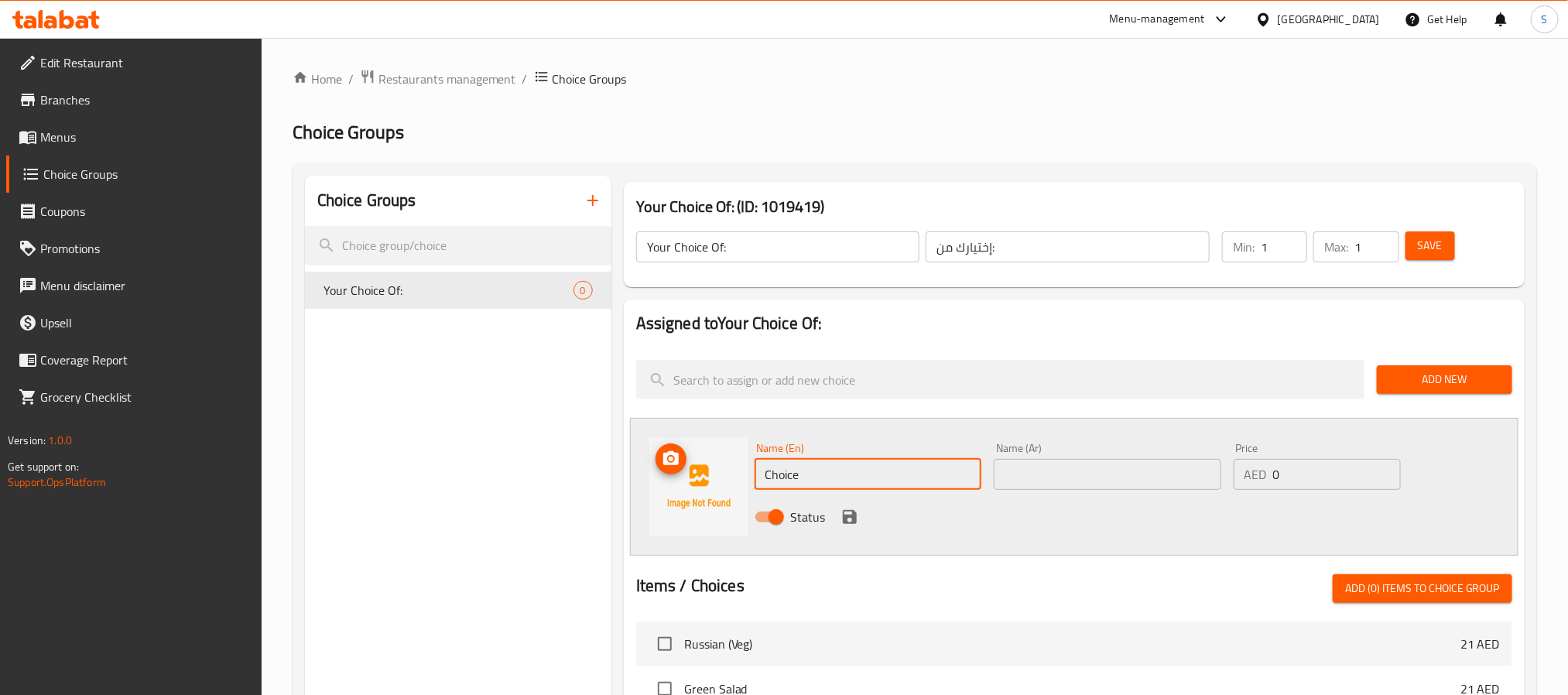
drag, startPoint x: 846, startPoint y: 486, endPoint x: 725, endPoint y: 465, distance: 122.8
click at [725, 465] on div "Name (En) Choice Name (En) Name (Ar) Name (Ar) Price AED 0 Price Status" at bounding box center [1074, 486] width 889 height 137
paste input "Mushroom Or Tomato-basil Sau"
type input "Mushroom Or Tomato-basil Sauce"
click at [1043, 476] on input "text" at bounding box center [1107, 475] width 228 height 31
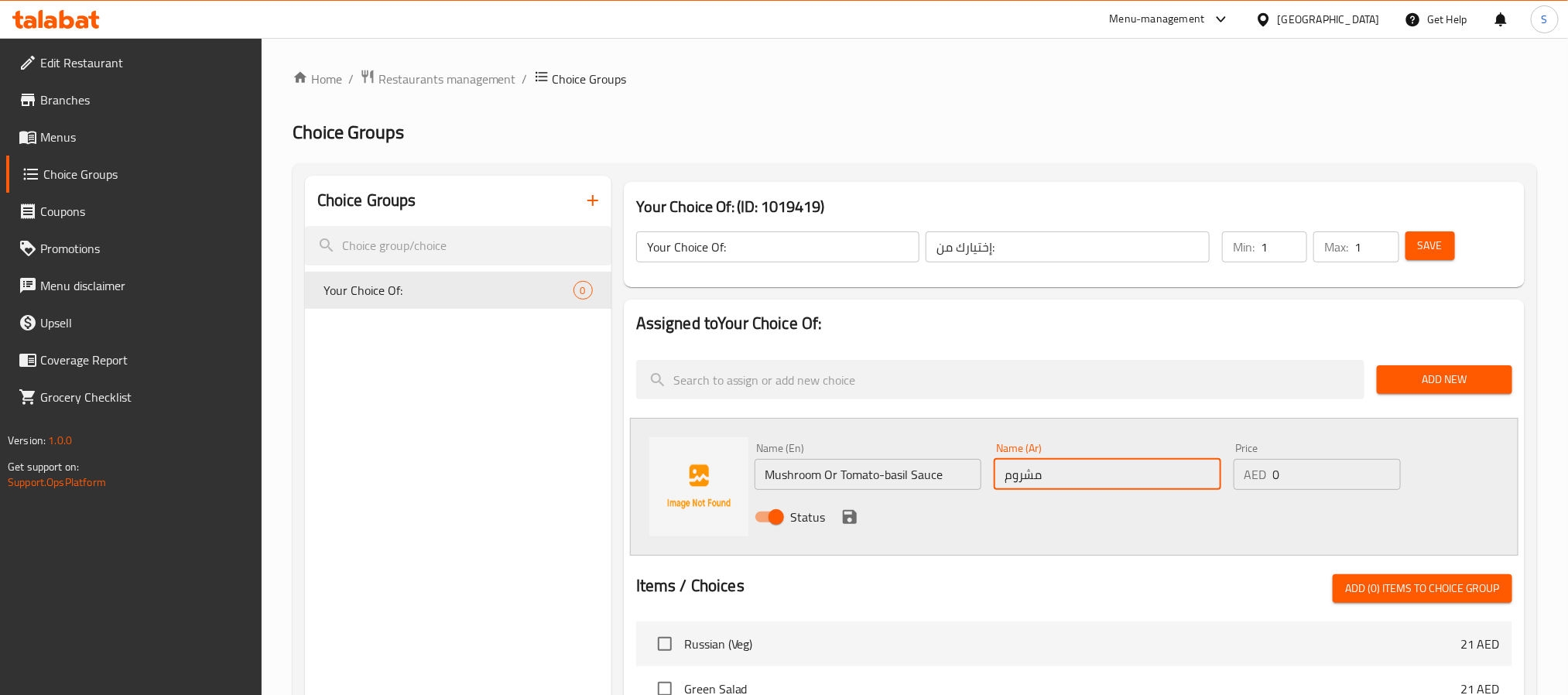
type input "مشروم"
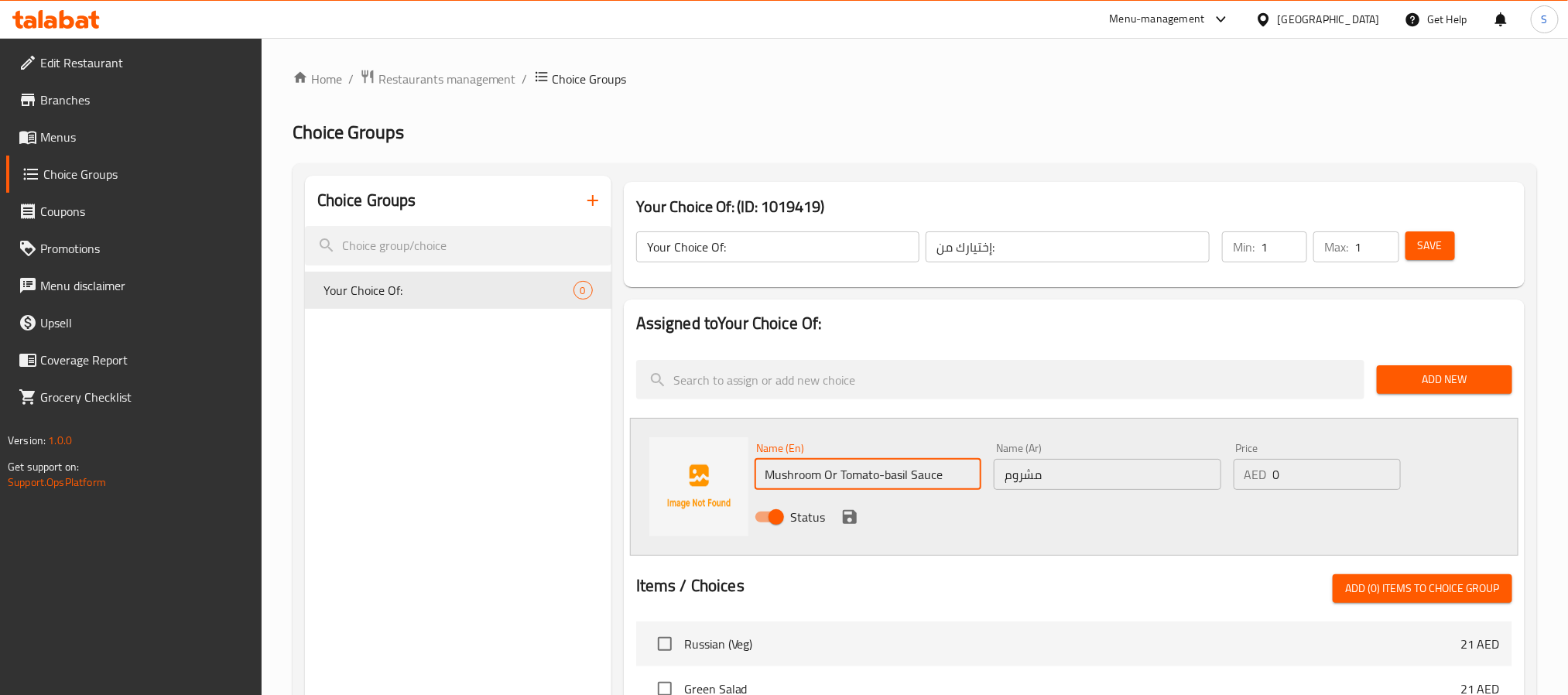
drag, startPoint x: 841, startPoint y: 475, endPoint x: 959, endPoint y: 474, distance: 118.0
click at [959, 474] on input "Mushroom Or Tomato-basil Sauce" at bounding box center [868, 475] width 228 height 31
type input "Mushroom"
click at [581, 483] on div "Choice Groups Your Choice Of: 0" at bounding box center [458, 667] width 306 height 984
click at [852, 509] on icon "save" at bounding box center [850, 517] width 18 height 18
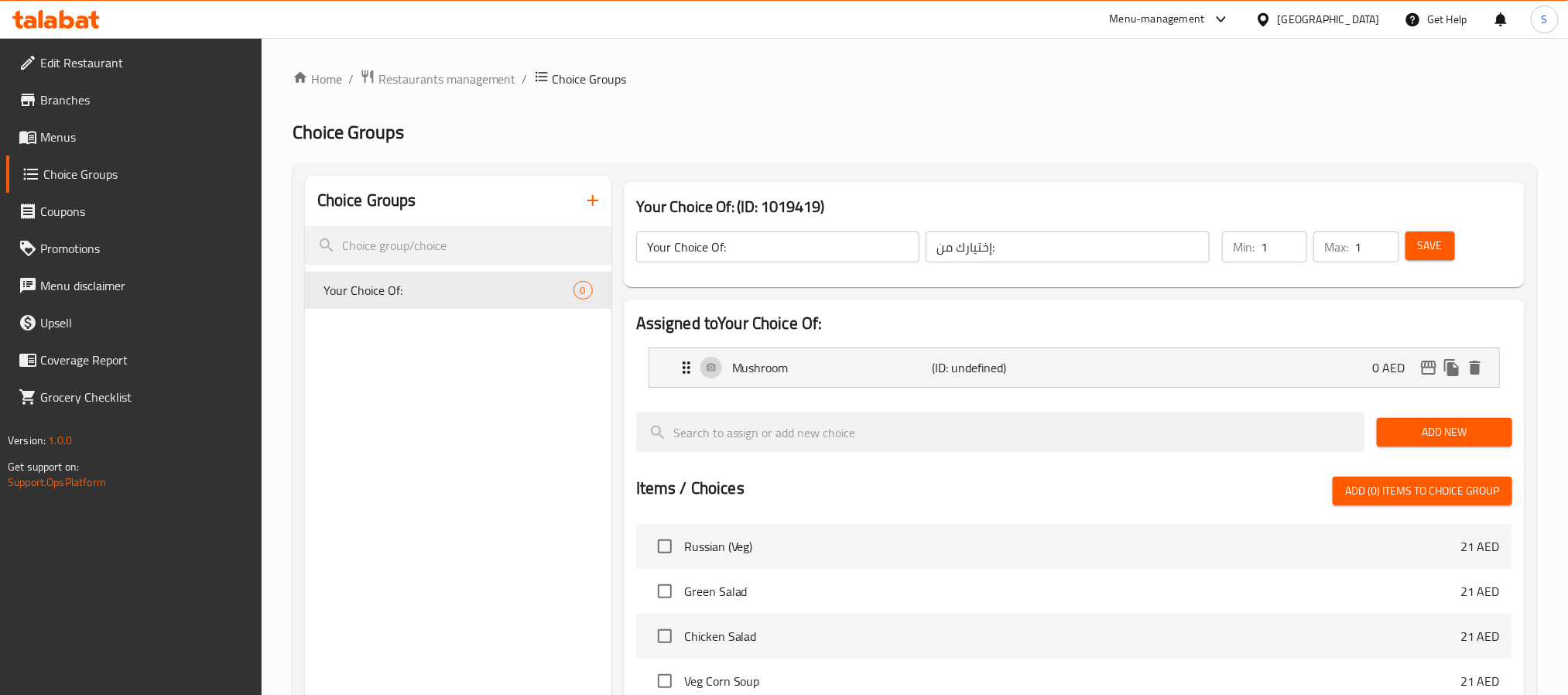
click at [1445, 428] on span "Add New" at bounding box center [1444, 431] width 111 height 19
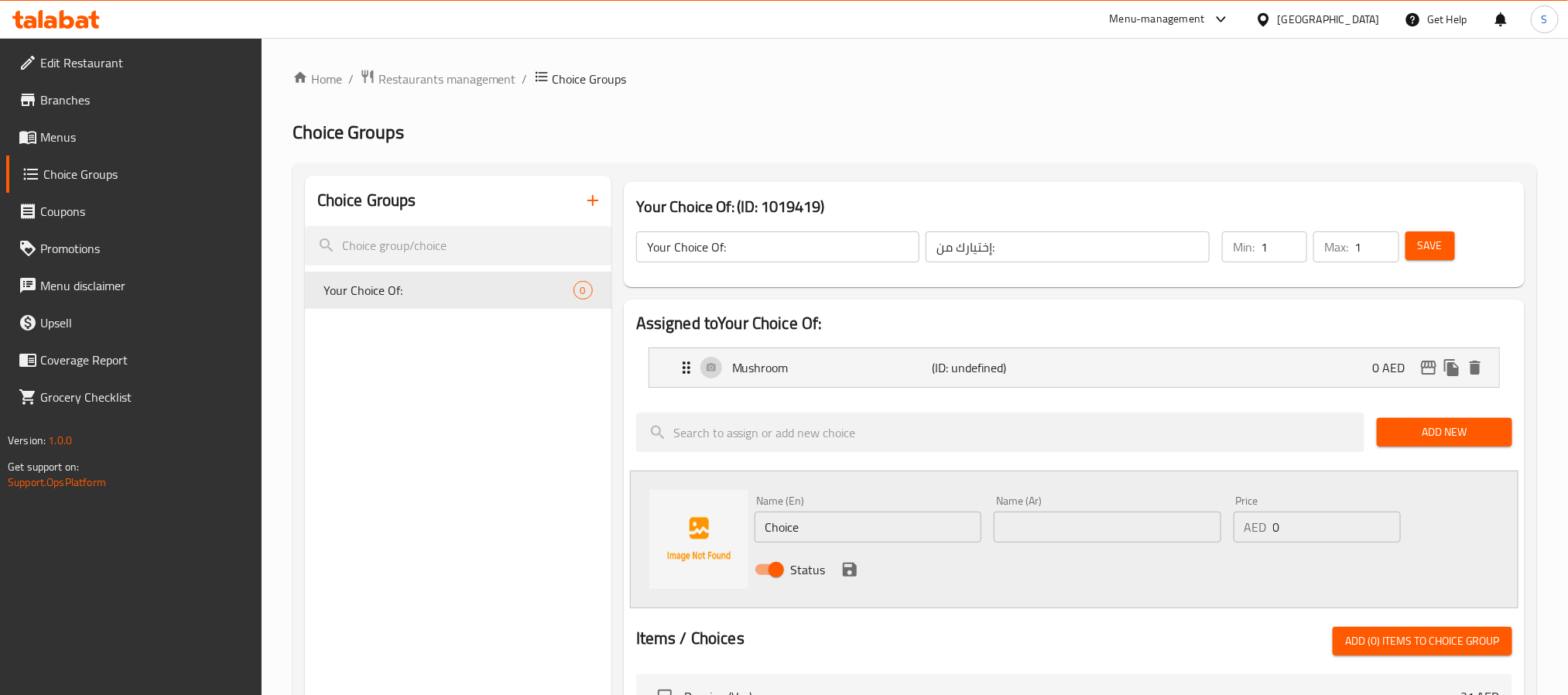
click at [926, 532] on input "Choice" at bounding box center [868, 527] width 228 height 31
paste input "Mushroom Or Tomato-basil Sau"
drag, startPoint x: 841, startPoint y: 527, endPoint x: 713, endPoint y: 528, distance: 128.0
click at [713, 528] on div "Name (En) Mushroom Or Tomato-basil Sauce Name (En) Name (Ar) Name (Ar) Price AE…" at bounding box center [1074, 538] width 889 height 137
click at [810, 527] on input "Tomato-basil Sauce" at bounding box center [868, 527] width 228 height 31
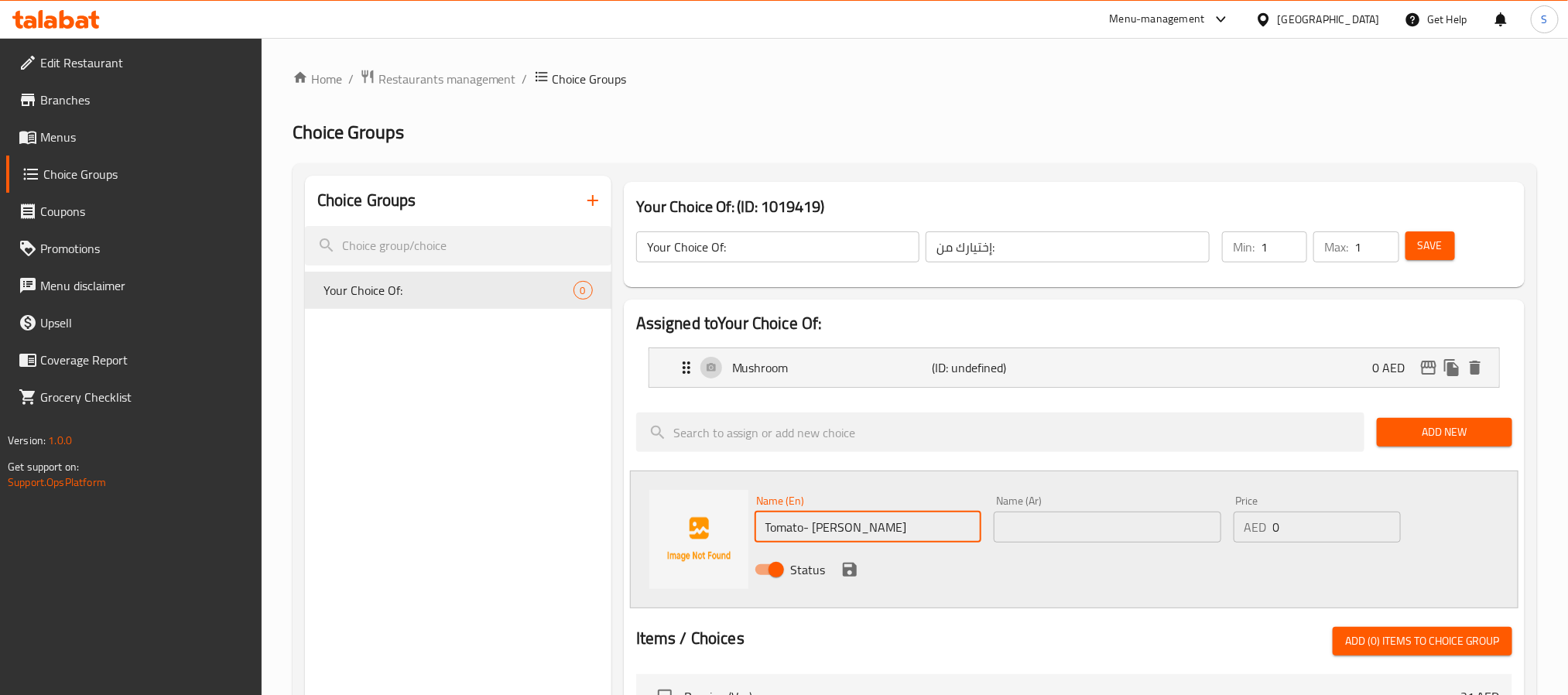
click at [813, 525] on input "Tomato- basil Sauce" at bounding box center [868, 527] width 228 height 31
type input "Tomato- Basil Sauce"
click at [1168, 528] on input "text" at bounding box center [1107, 527] width 228 height 31
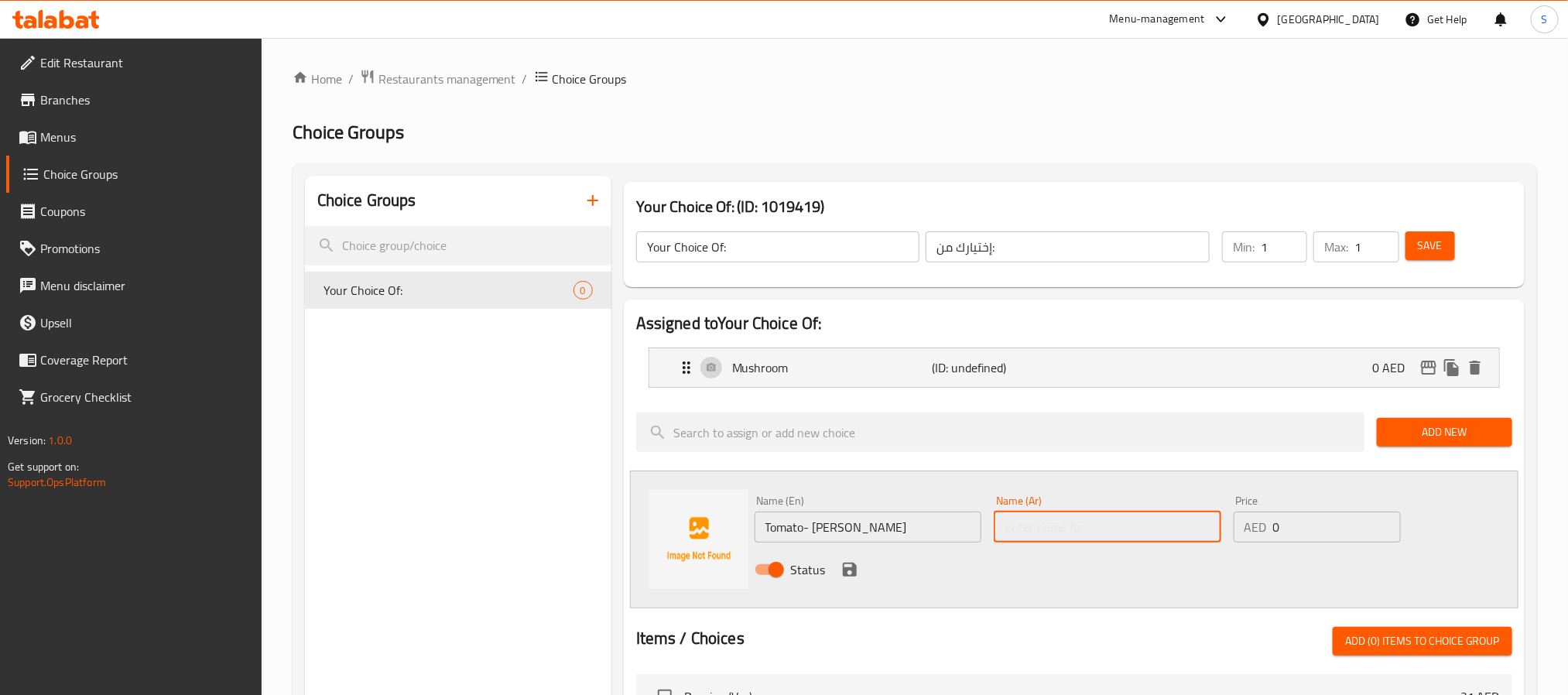
paste input "صلصة الطماطم والريحان"
type input "صلصة الطماطم والريحان"
click at [855, 570] on icon "save" at bounding box center [849, 569] width 14 height 14
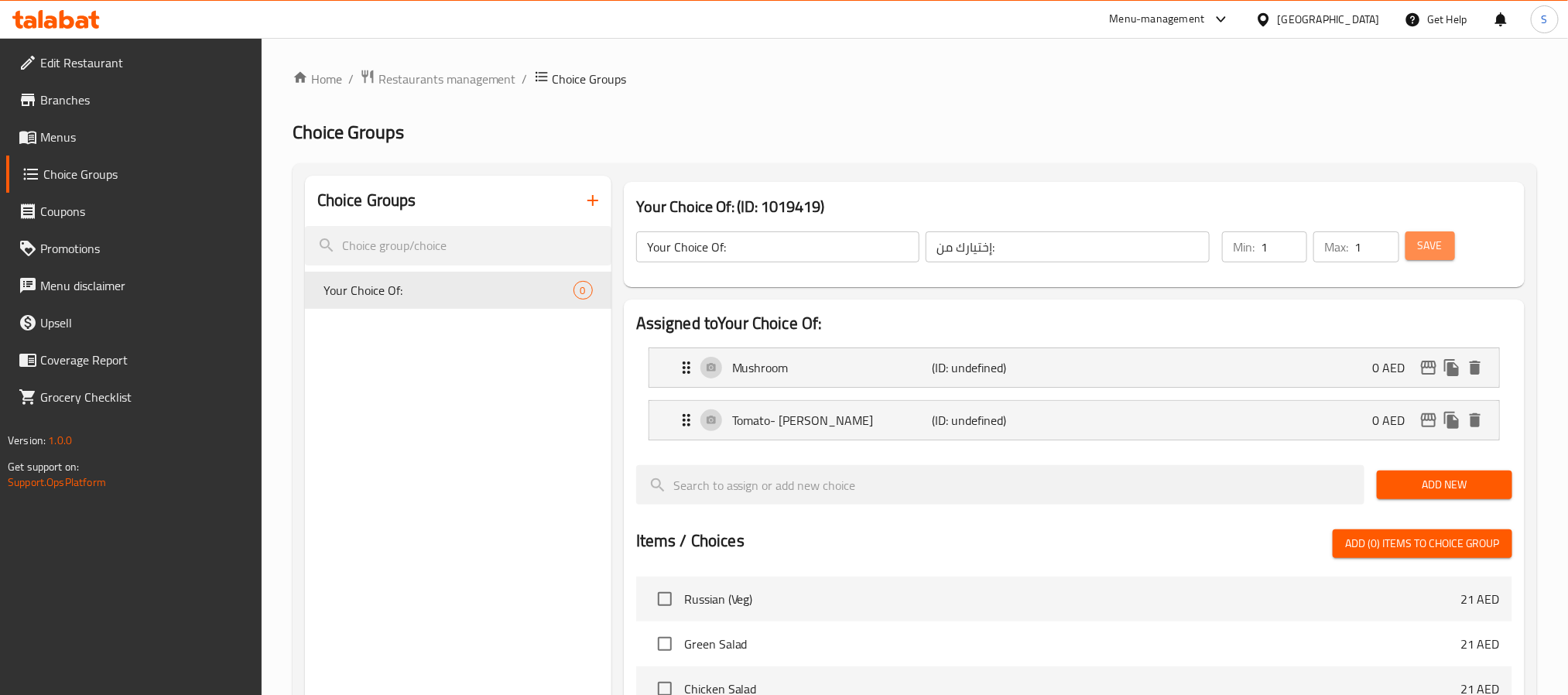
click at [1415, 247] on button "Save" at bounding box center [1431, 245] width 50 height 29
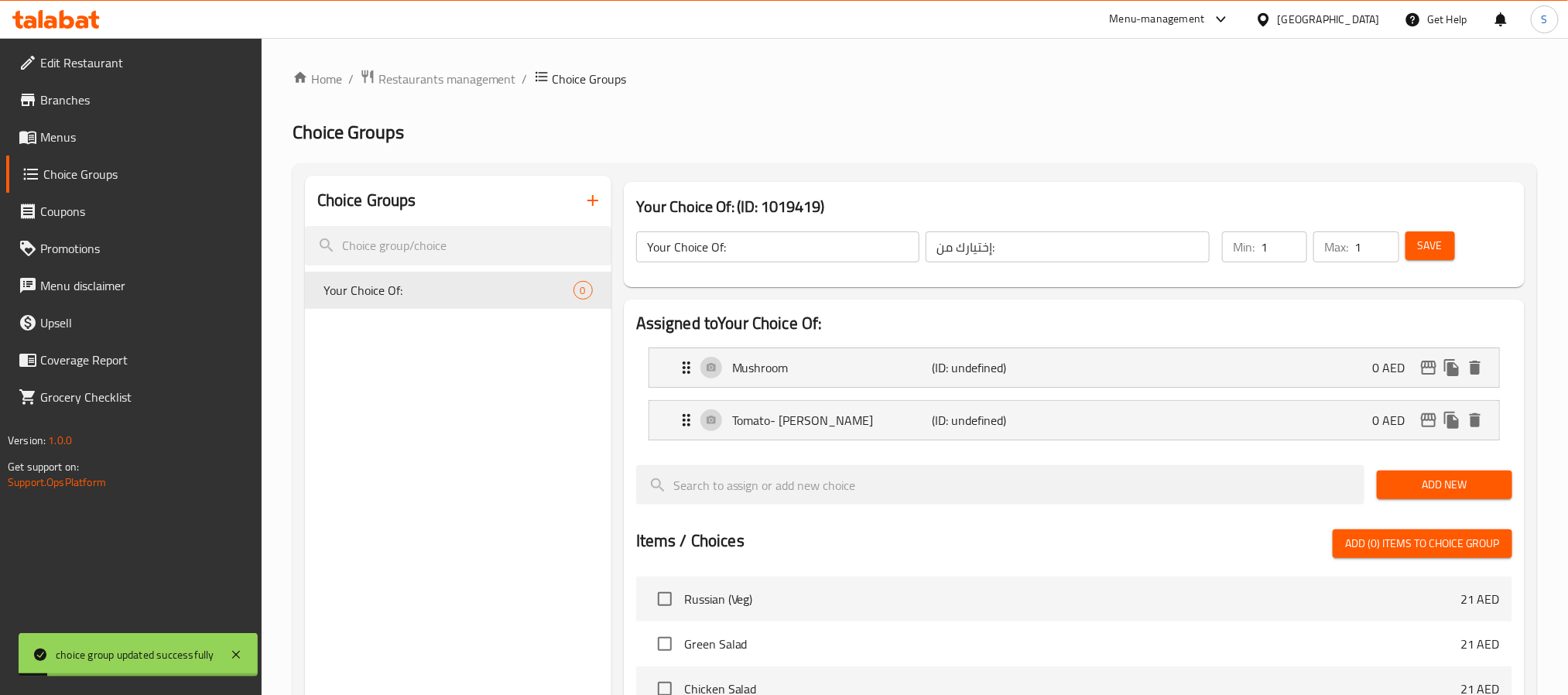
click at [1429, 251] on span "Save" at bounding box center [1430, 245] width 25 height 19
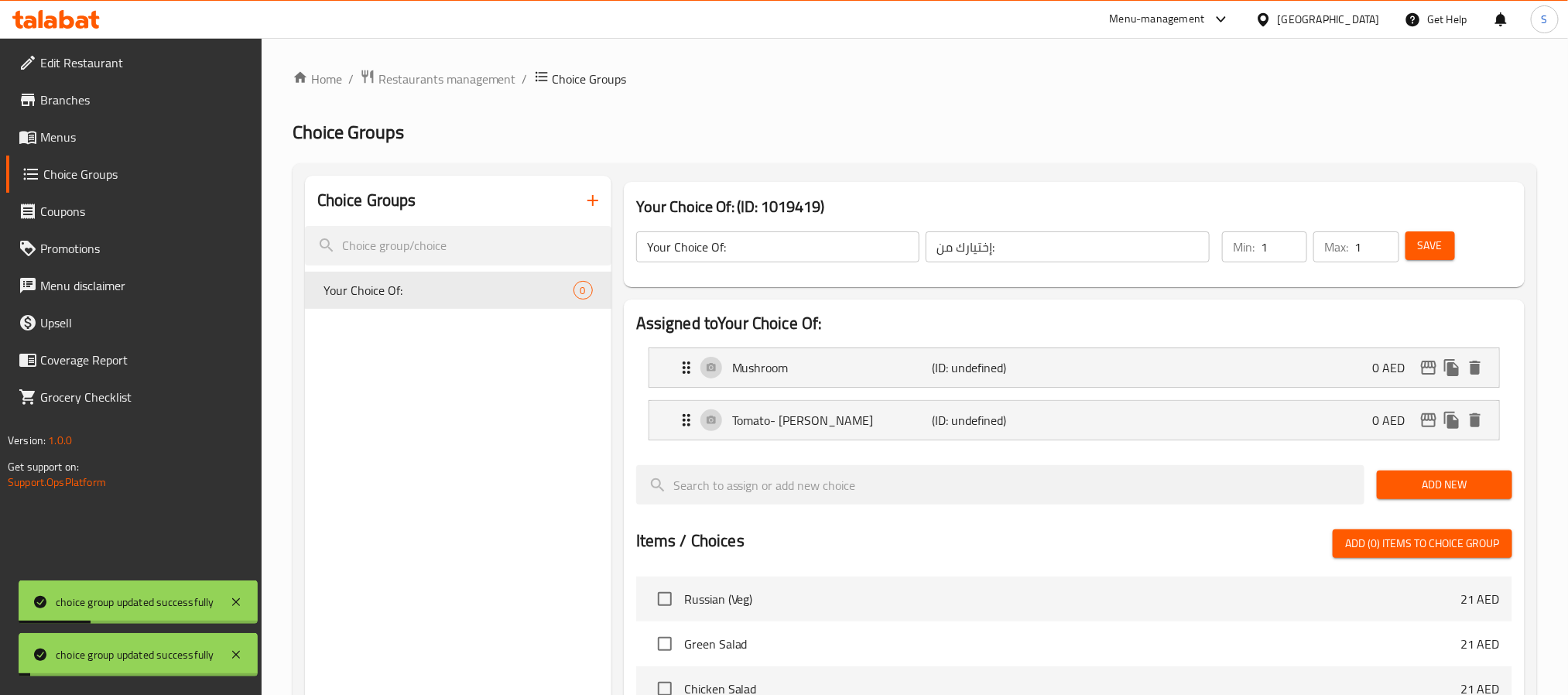
click at [1091, 432] on div "Tomato- Basil Sauce (ID: undefined) 0 AED" at bounding box center [1079, 420] width 804 height 39
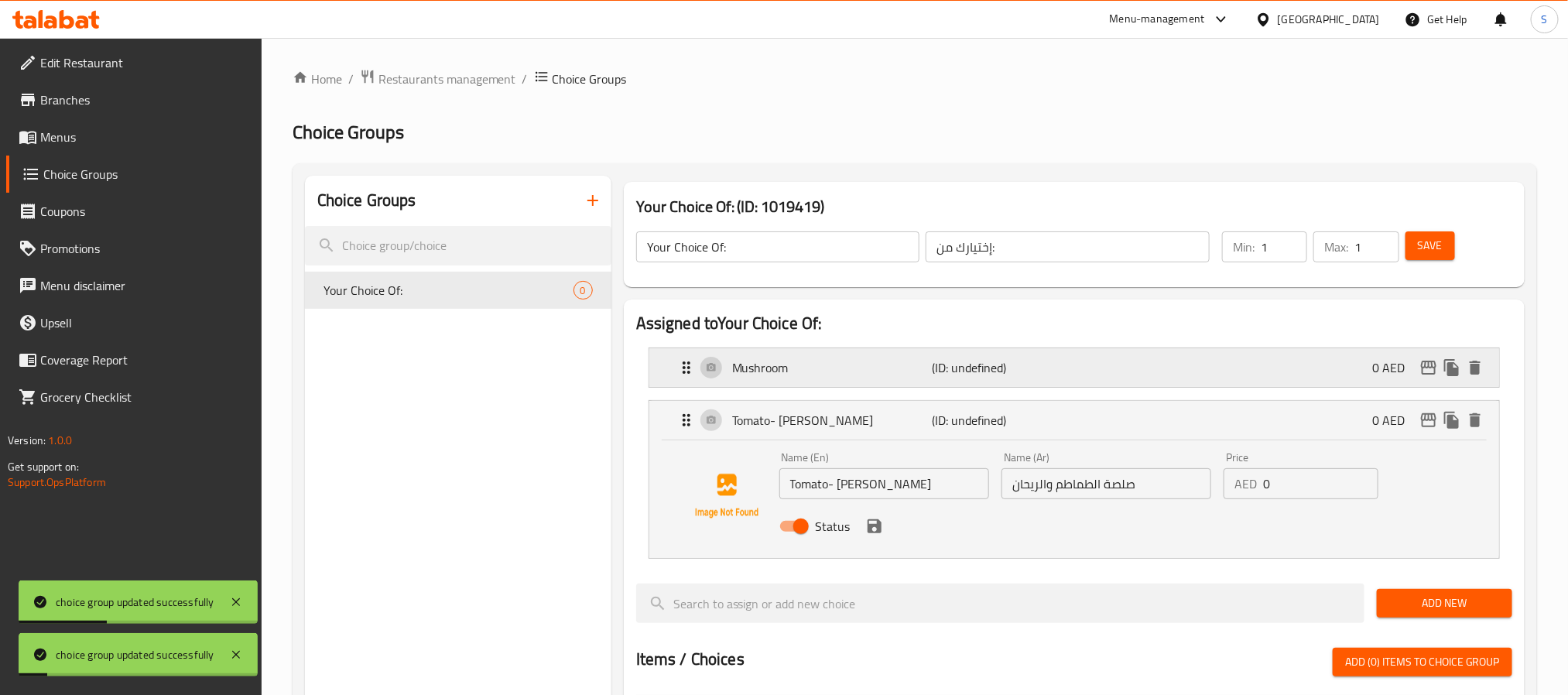
click at [1101, 364] on div "Mushroom (ID: undefined) 0 AED" at bounding box center [1079, 368] width 804 height 39
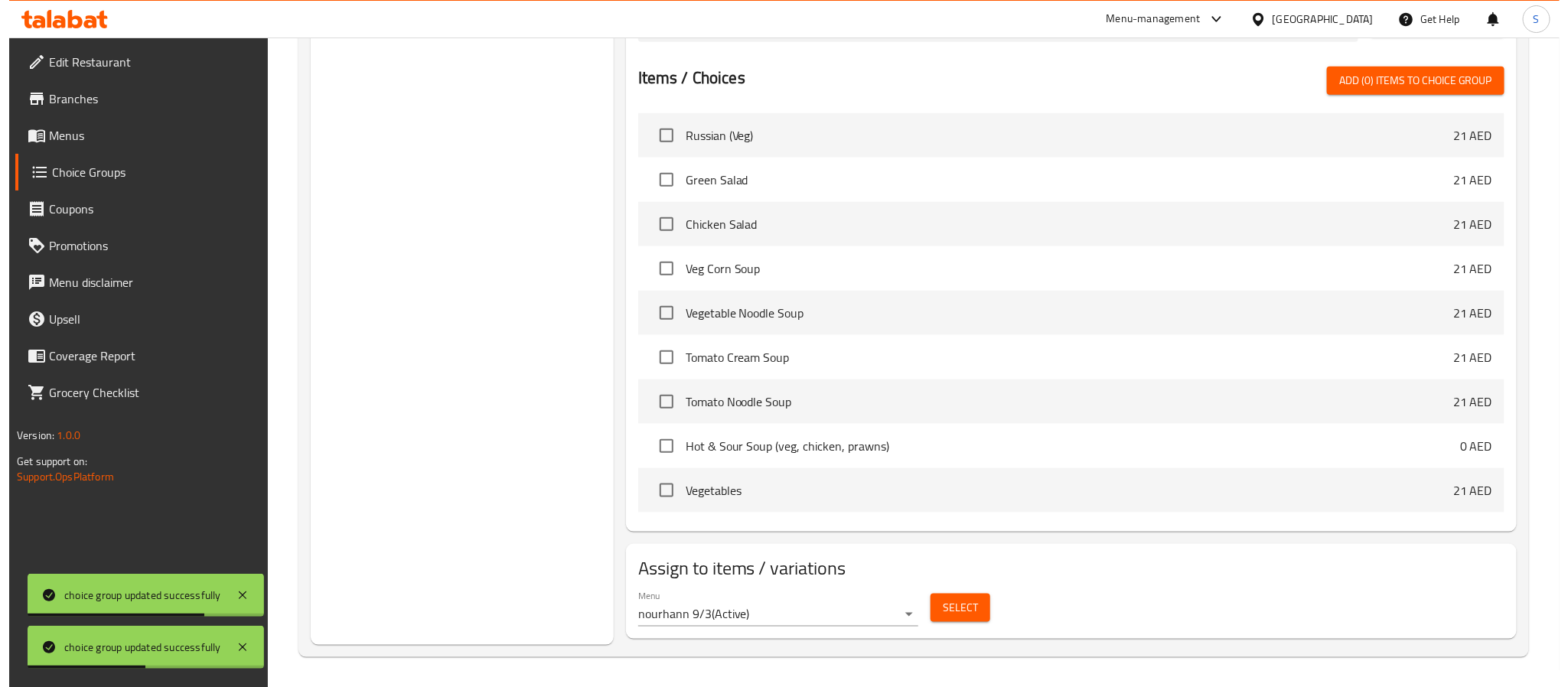
scroll to position [692, 0]
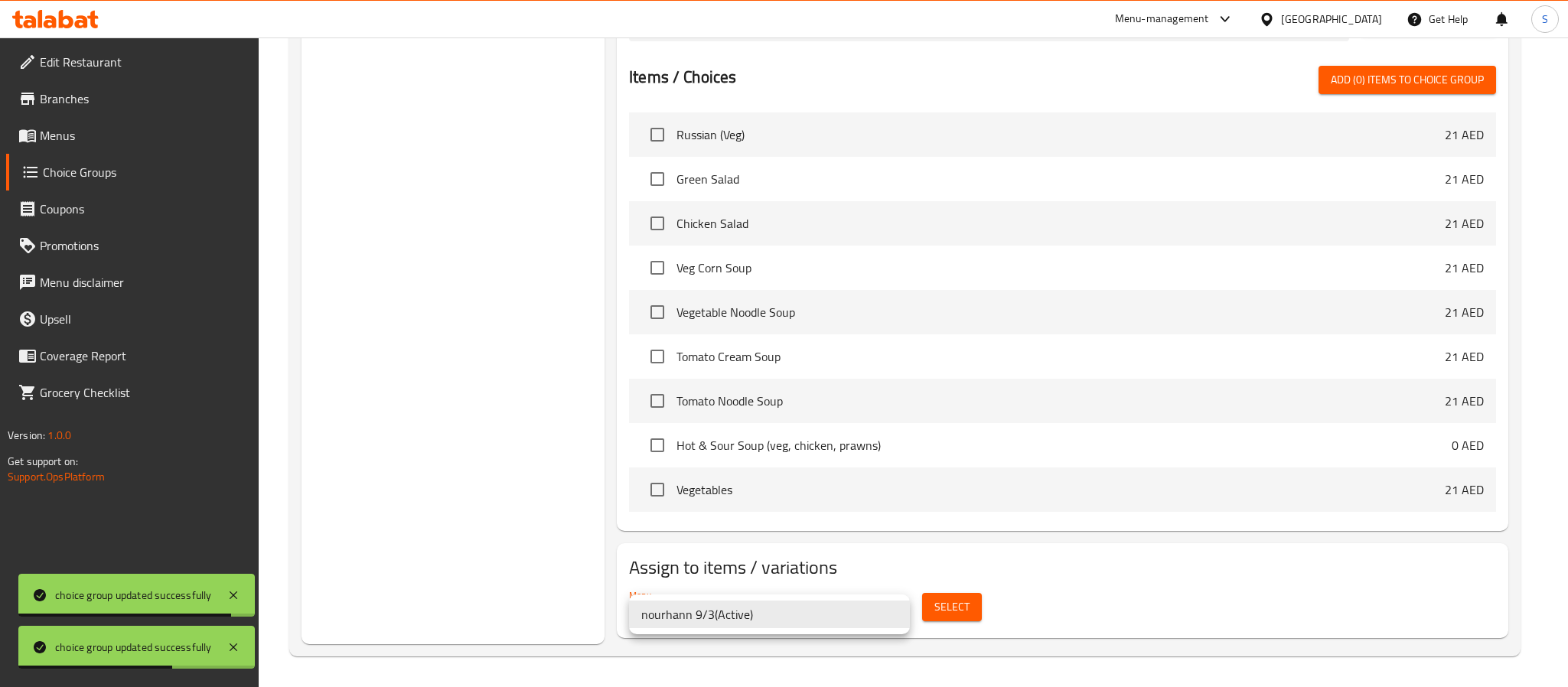
click at [752, 609] on li "nourhann 9/3 ( Active )" at bounding box center [769, 614] width 281 height 27
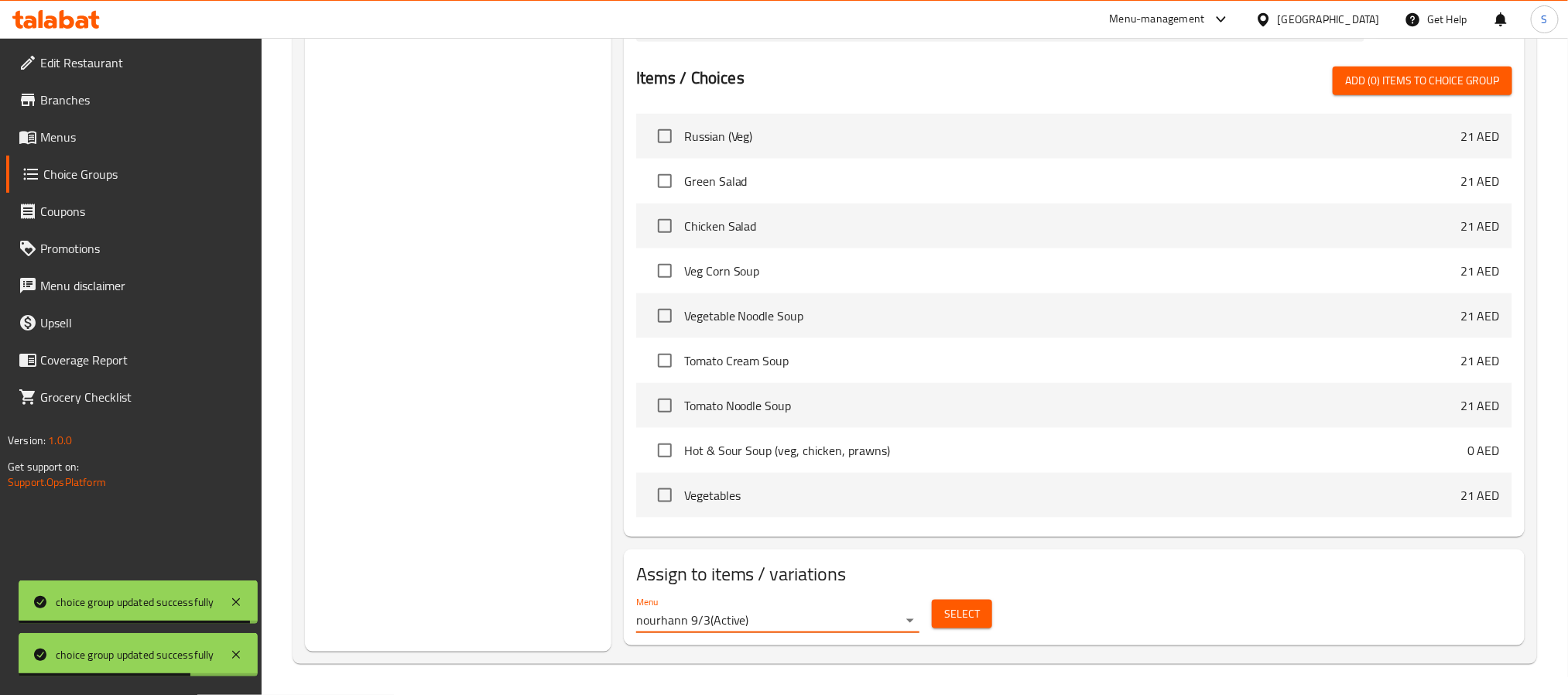
click at [952, 616] on span "Select" at bounding box center [961, 614] width 36 height 19
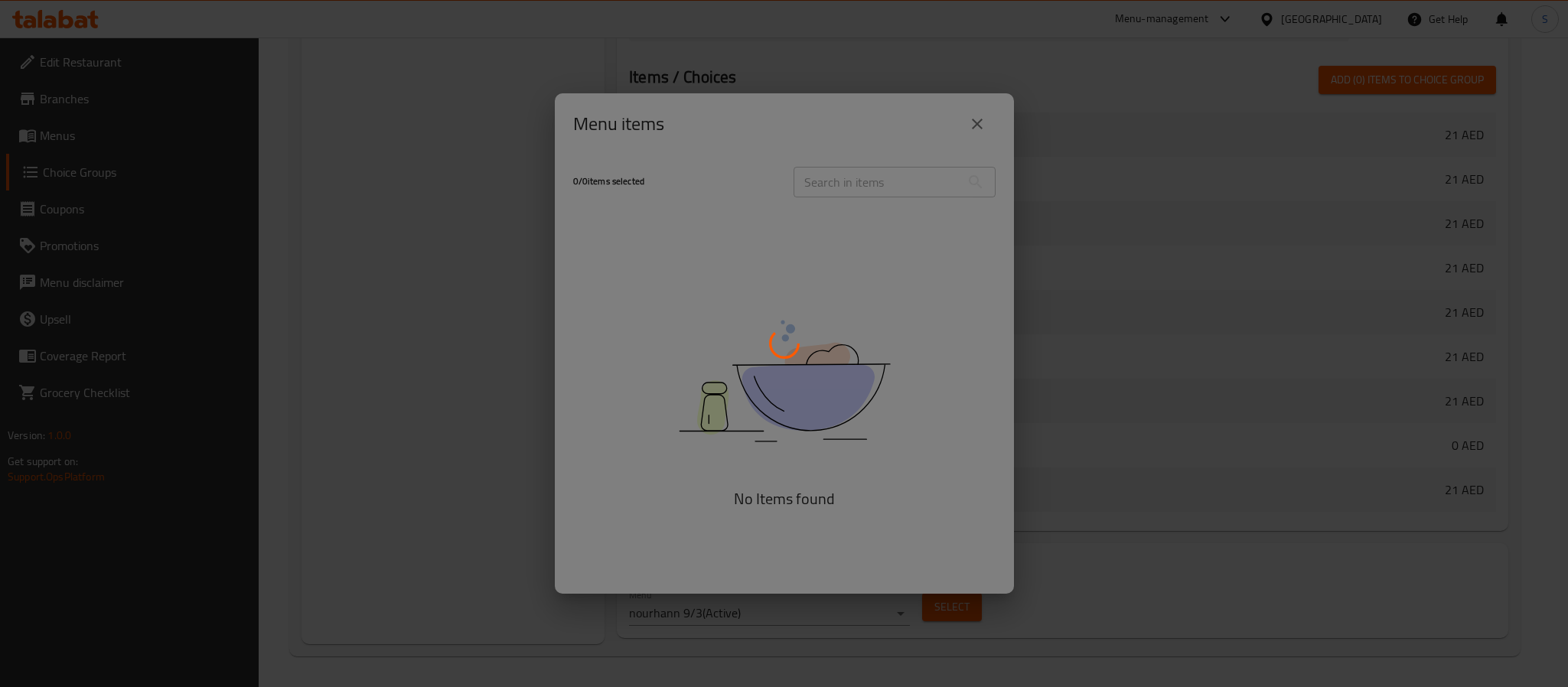
click at [388, 292] on div at bounding box center [784, 344] width 1568 height 687
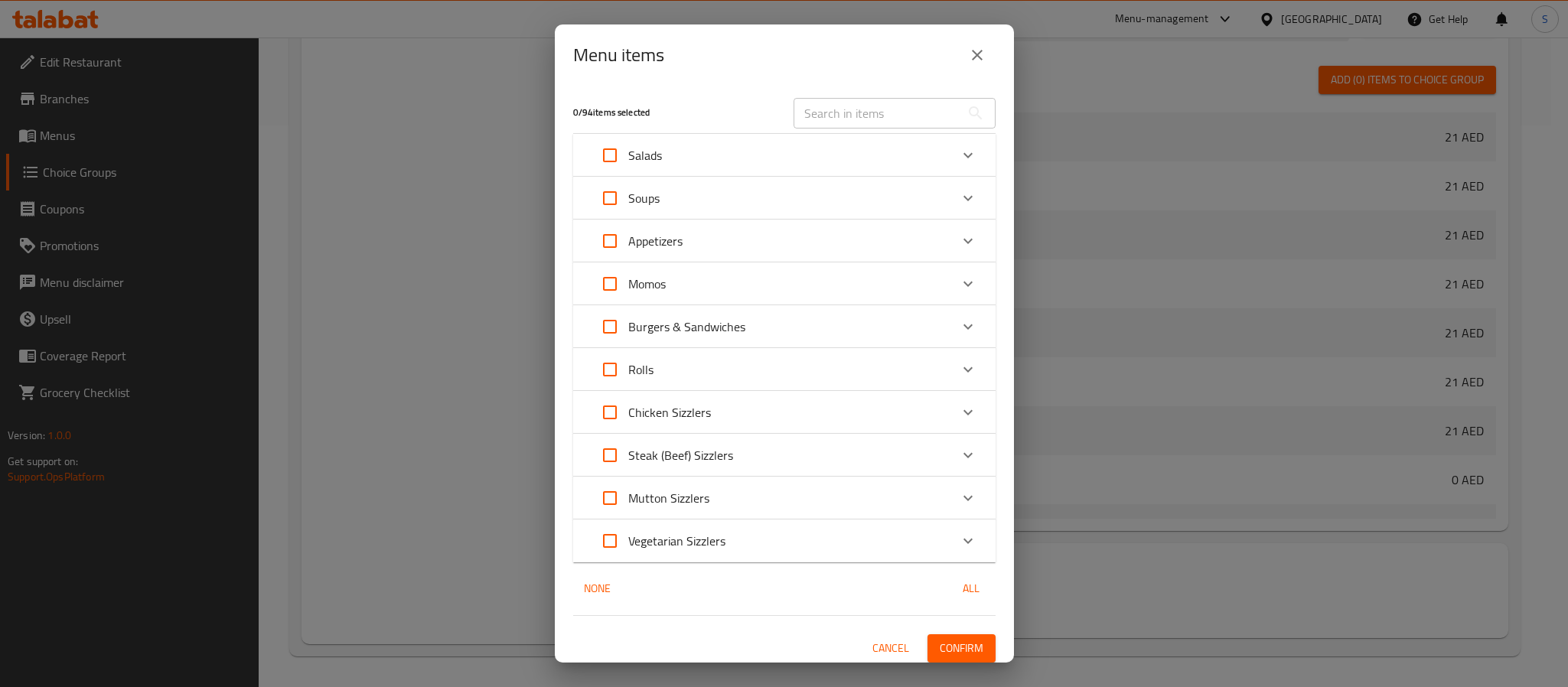
scroll to position [563, 0]
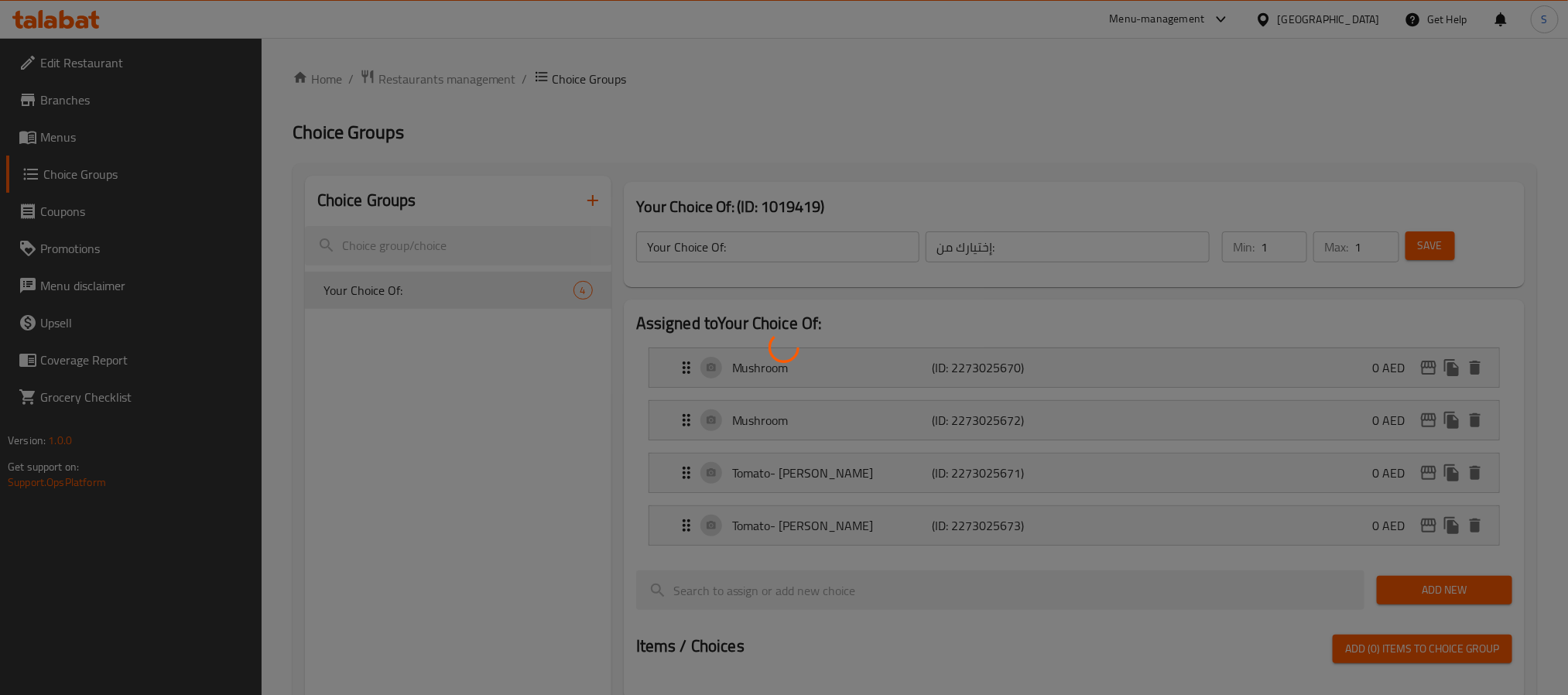
click at [460, 420] on div at bounding box center [784, 348] width 1568 height 695
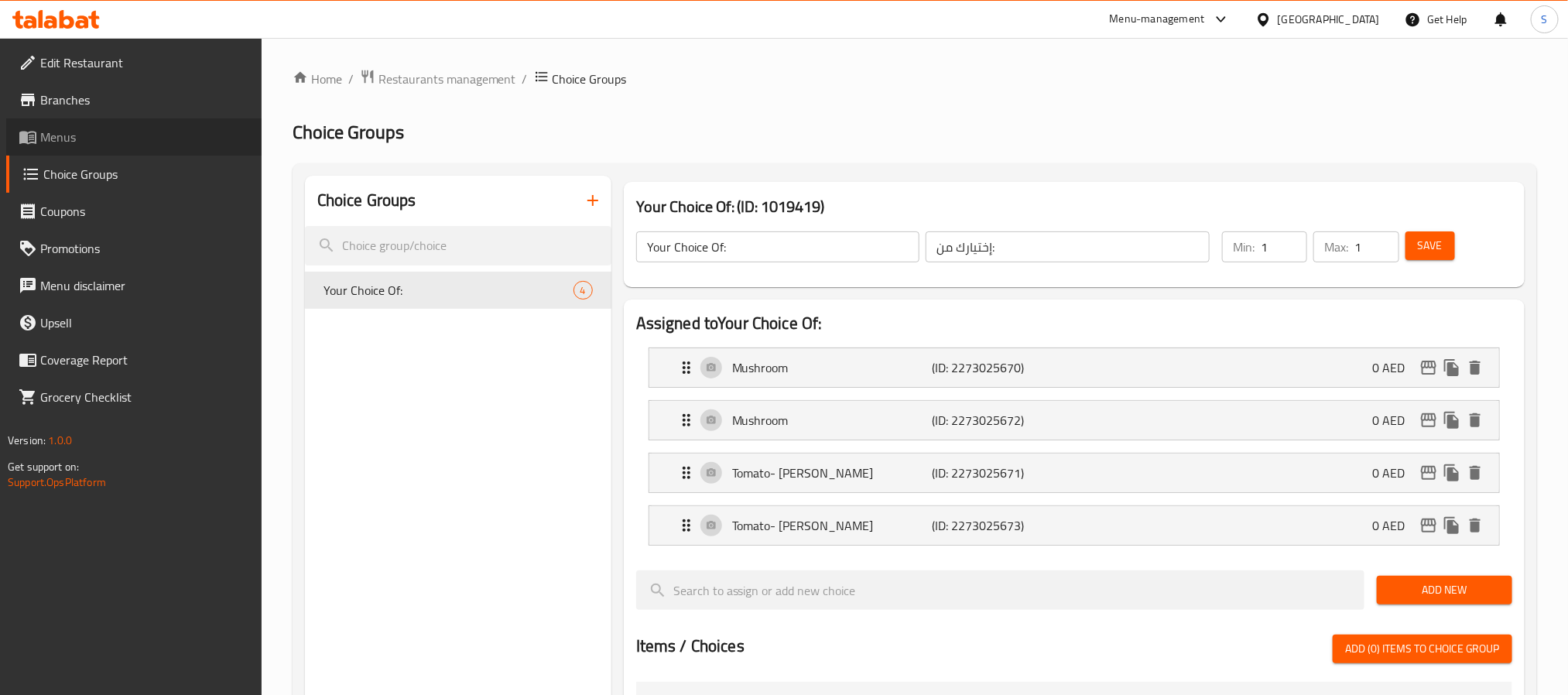
click at [77, 133] on span "Menus" at bounding box center [145, 137] width 209 height 18
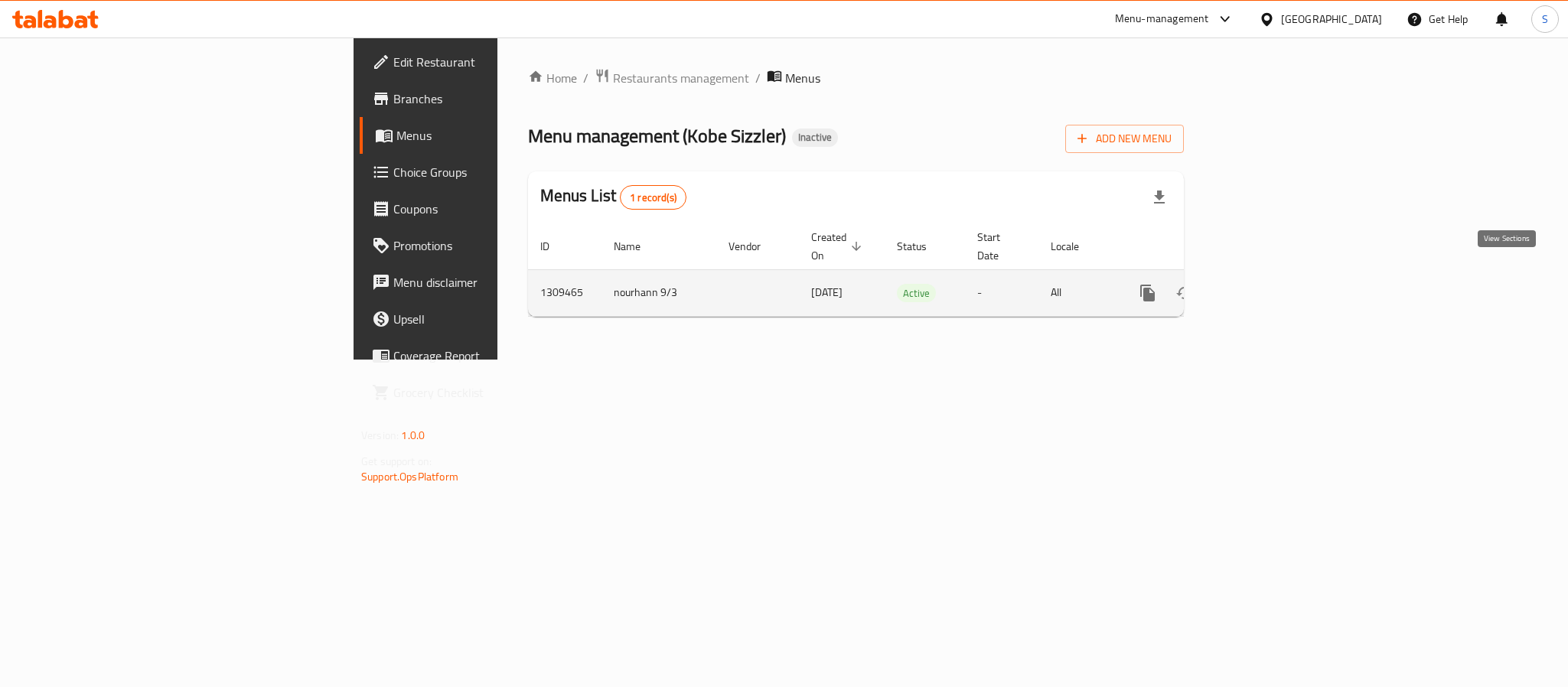
click at [1267, 284] on icon "enhanced table" at bounding box center [1258, 293] width 18 height 18
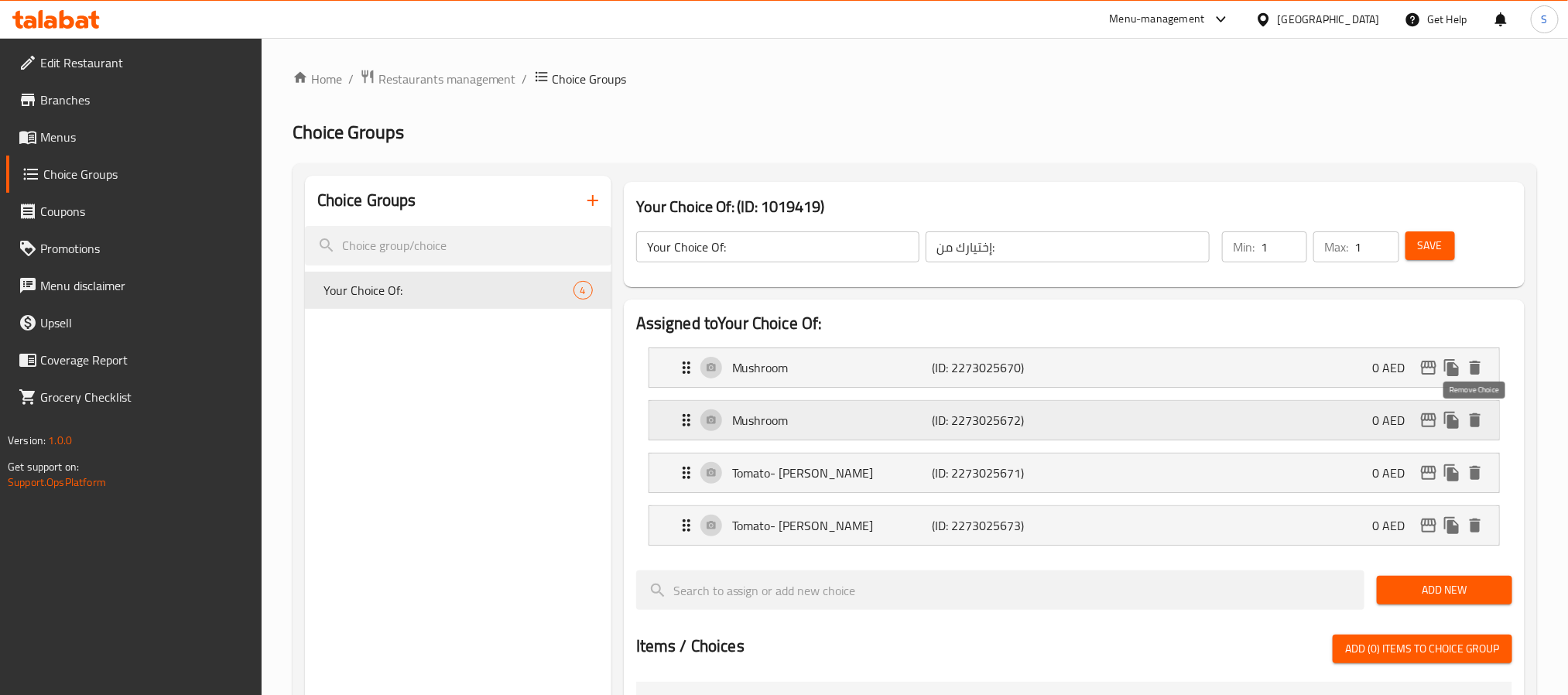
click at [1474, 430] on icon "delete" at bounding box center [1475, 420] width 18 height 18
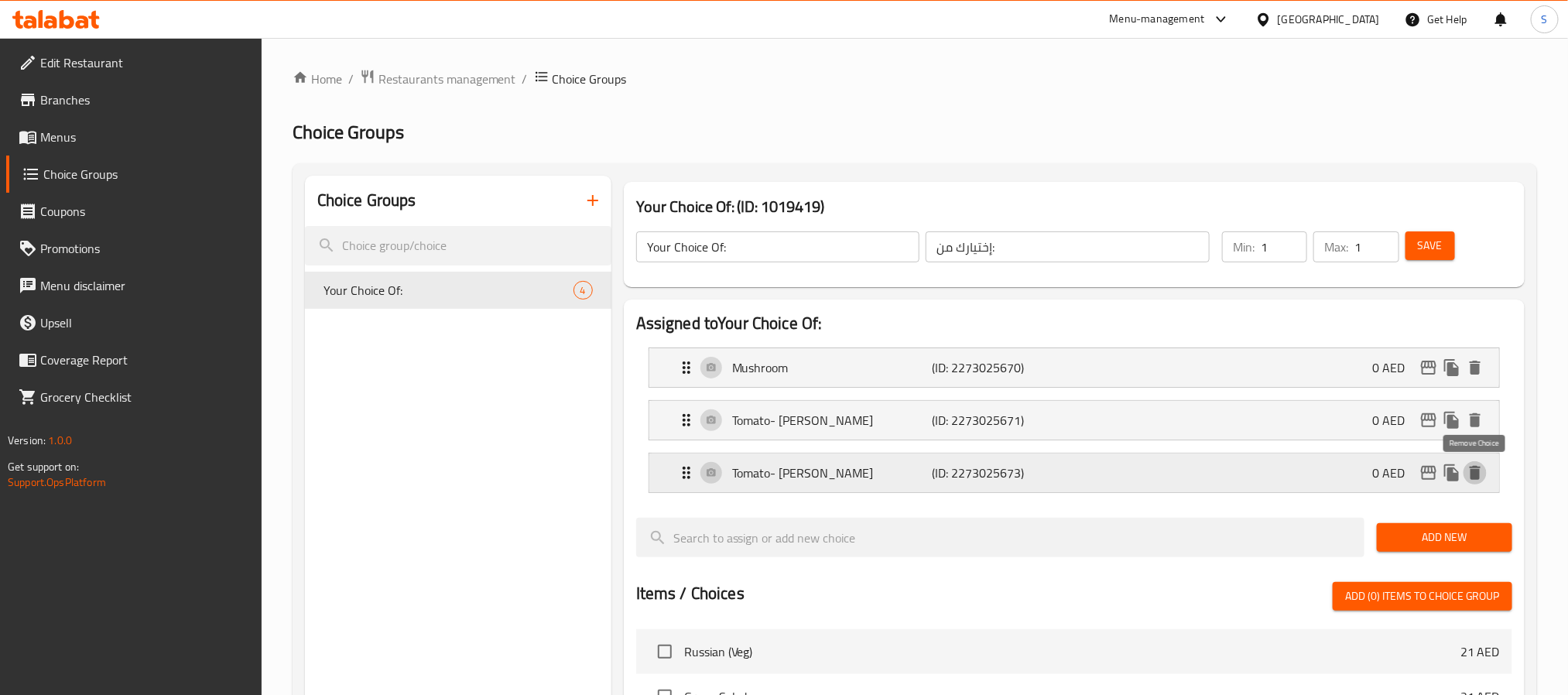
click at [1475, 471] on icon "delete" at bounding box center [1475, 472] width 11 height 14
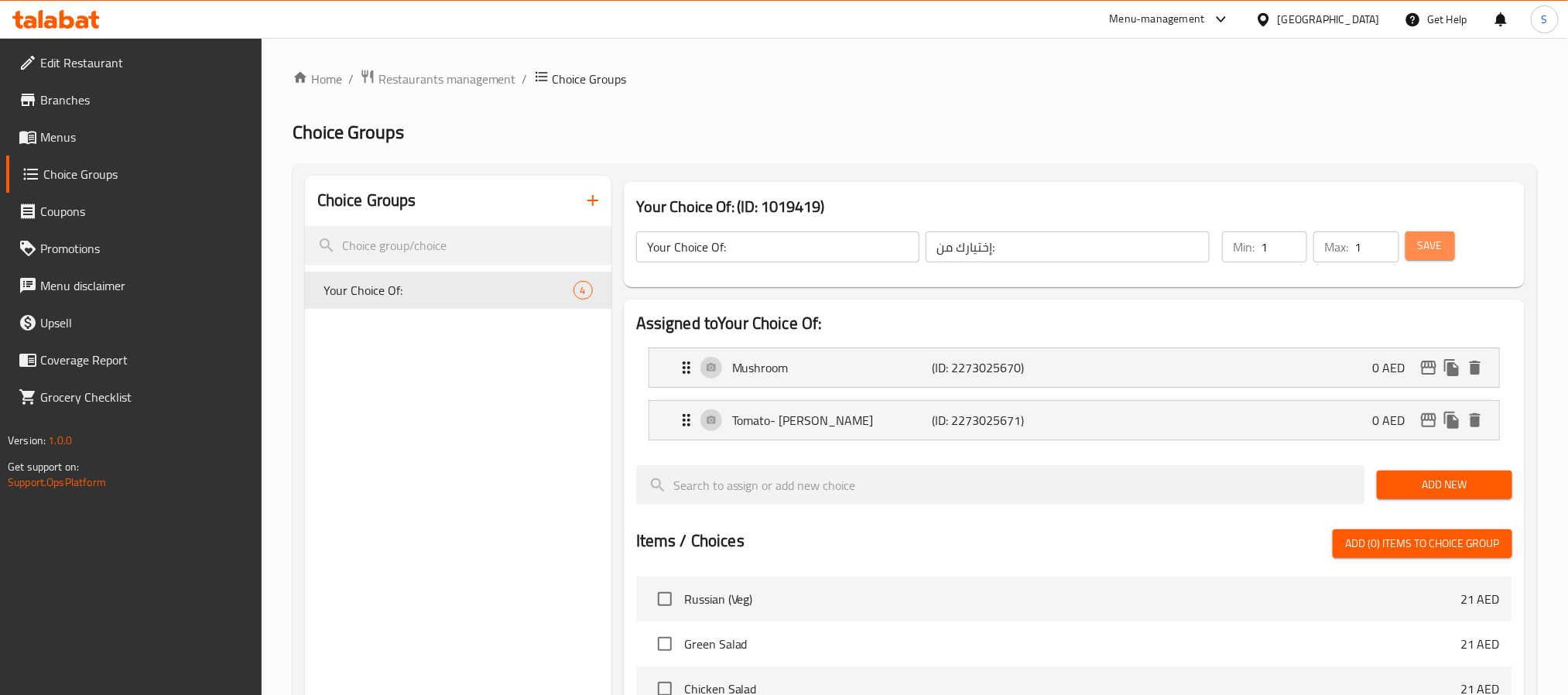
click at [1417, 258] on button "Save" at bounding box center [1431, 245] width 50 height 29
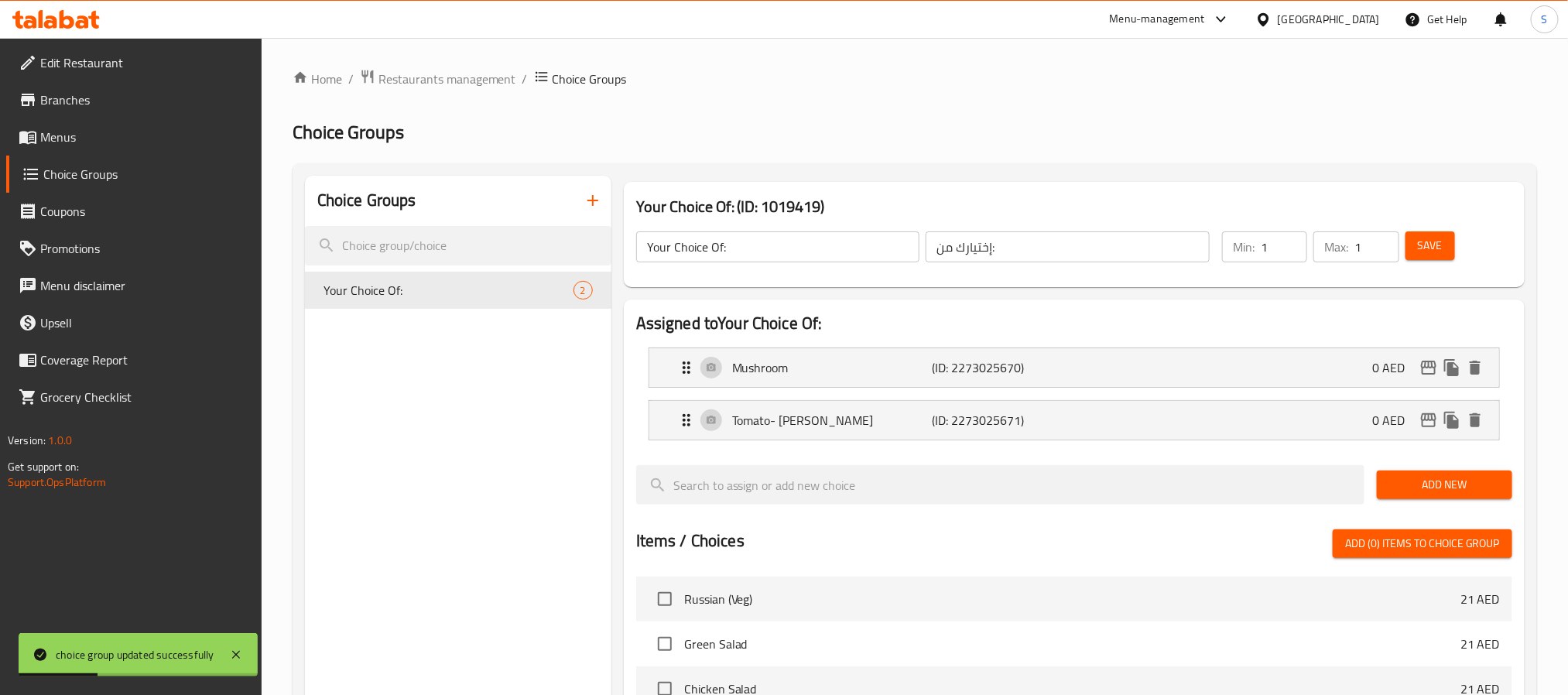
click at [41, 137] on span "Menus" at bounding box center [145, 137] width 209 height 18
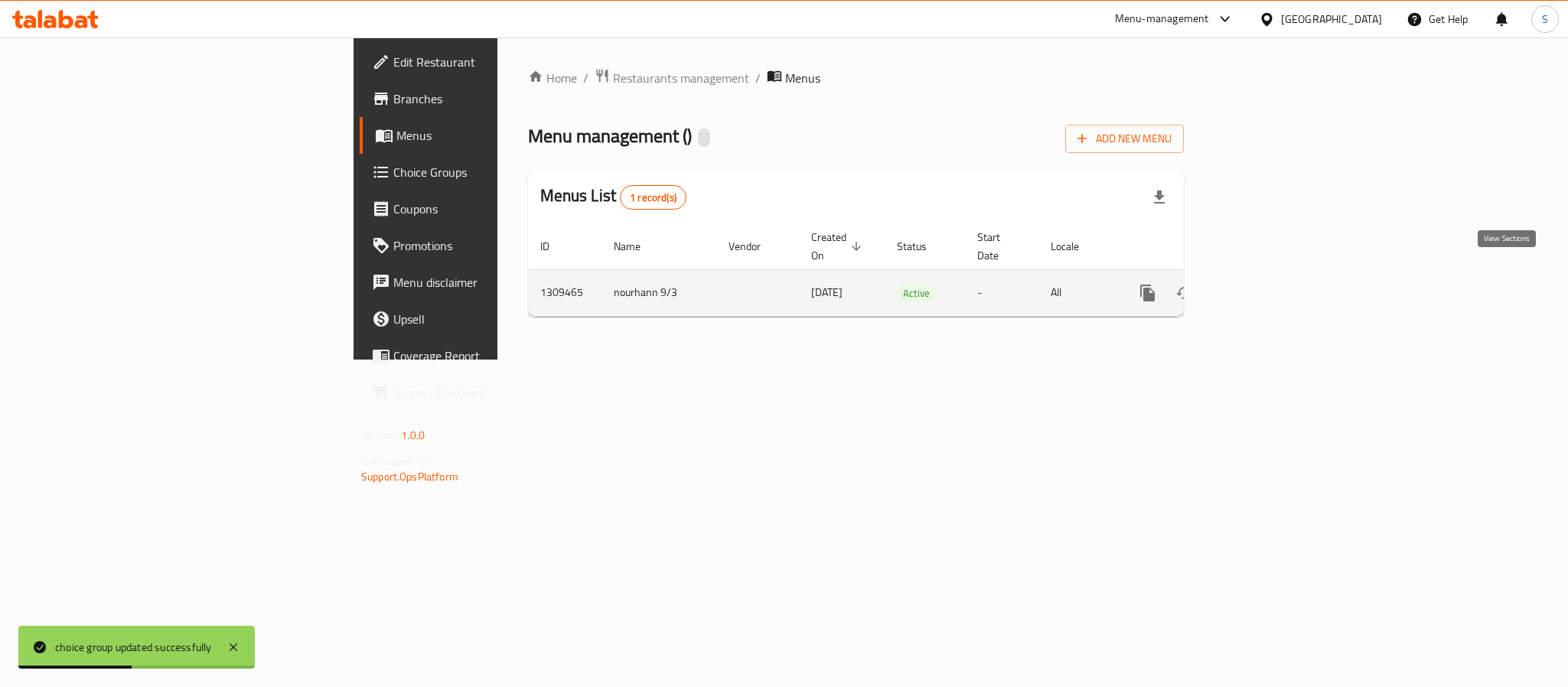
click at [1267, 284] on icon "enhanced table" at bounding box center [1258, 293] width 18 height 18
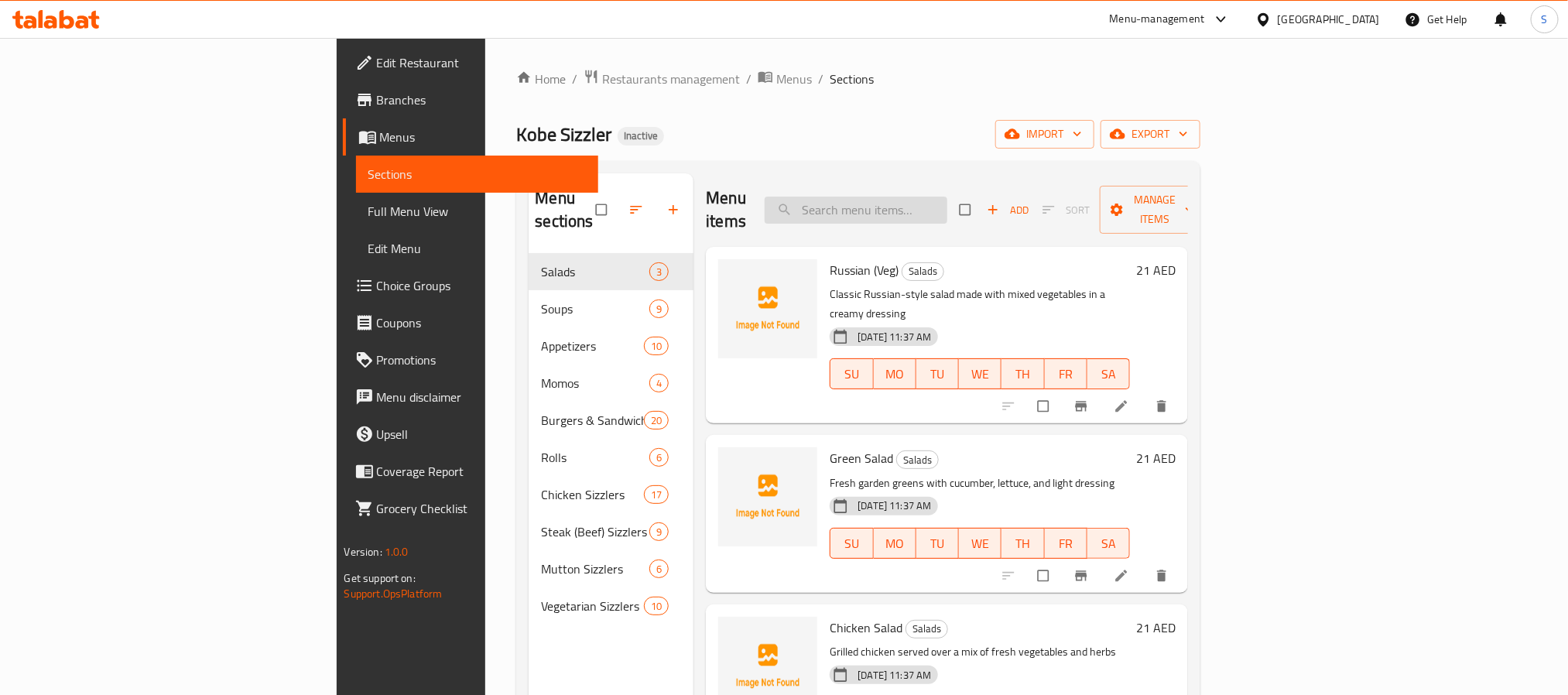
click at [948, 196] on input "search" at bounding box center [856, 209] width 183 height 27
paste input "Chicken Pasta Sizzler"
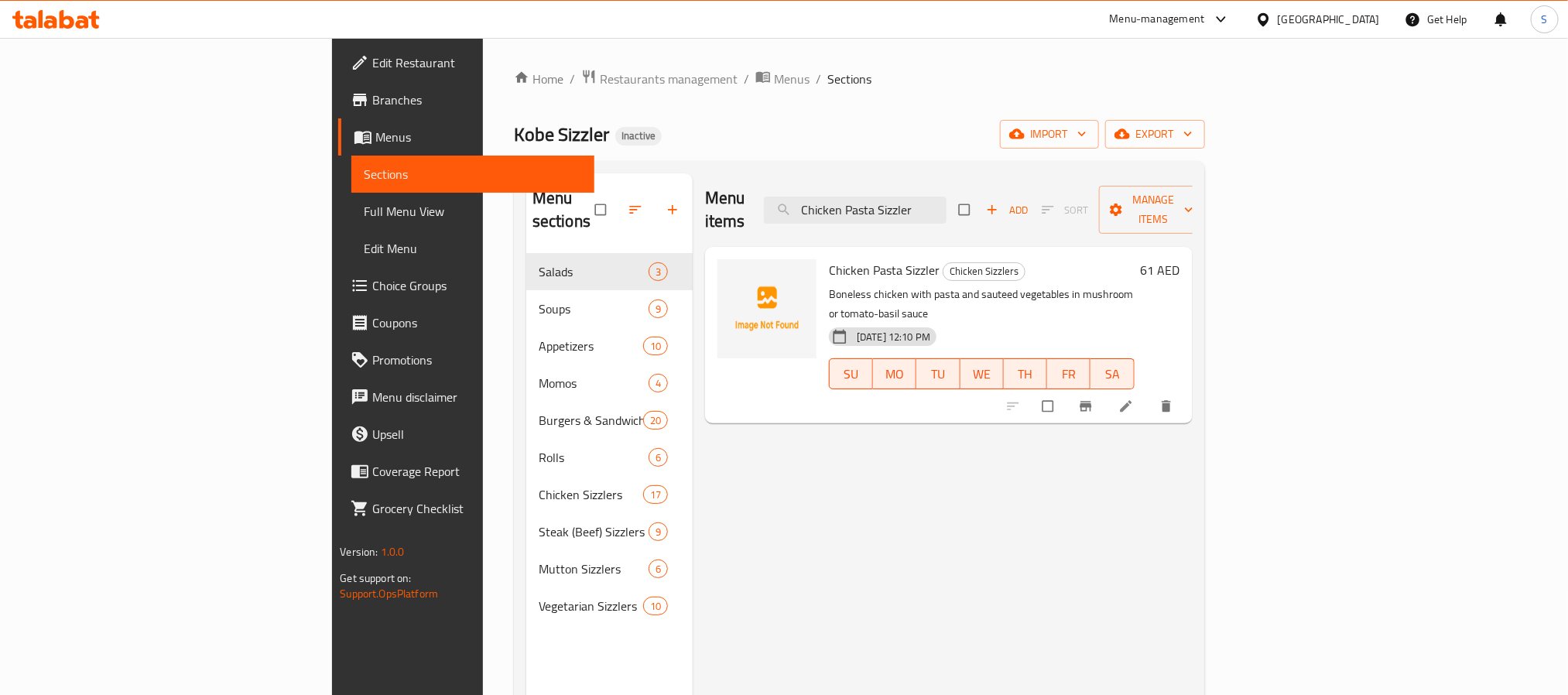
type input "Chicken Pasta Sizzler"
click at [1134, 398] on icon at bounding box center [1126, 406] width 16 height 16
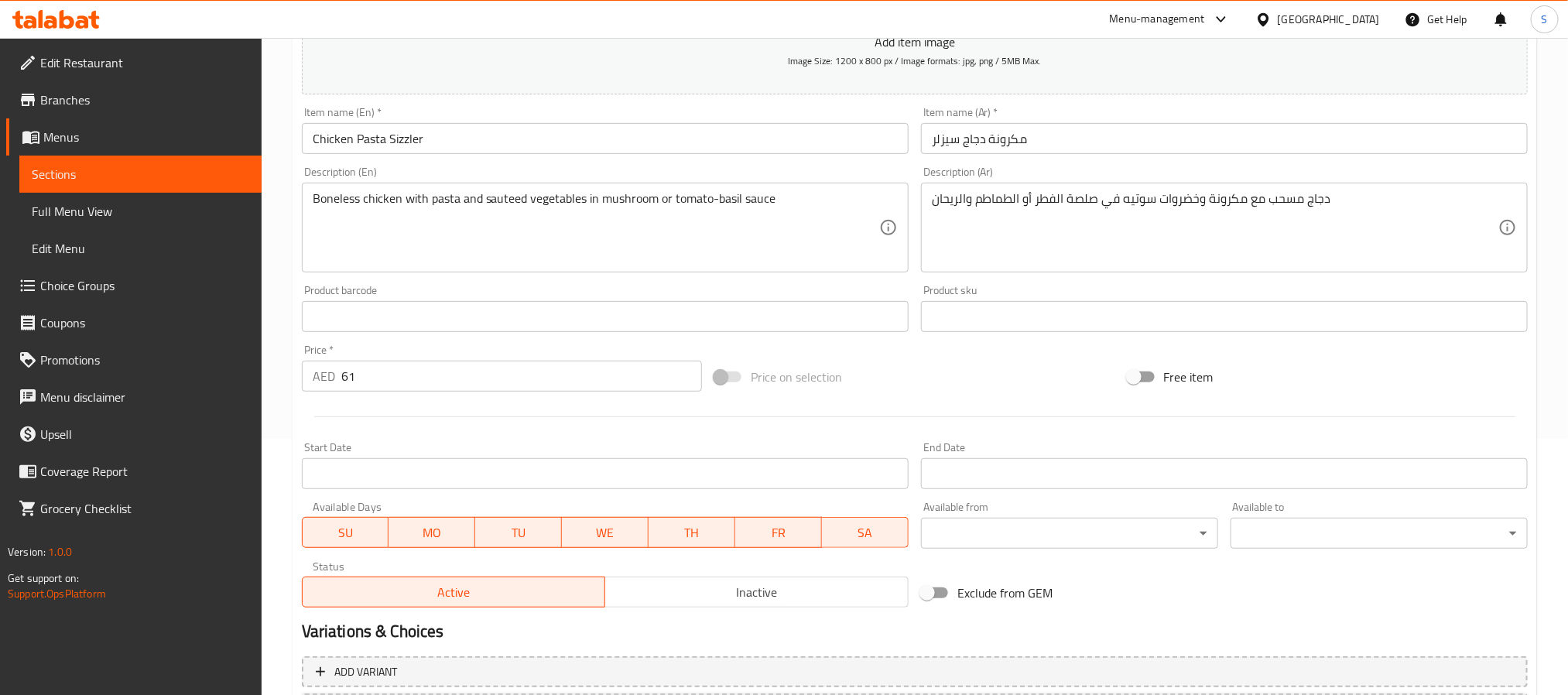
scroll to position [397, 0]
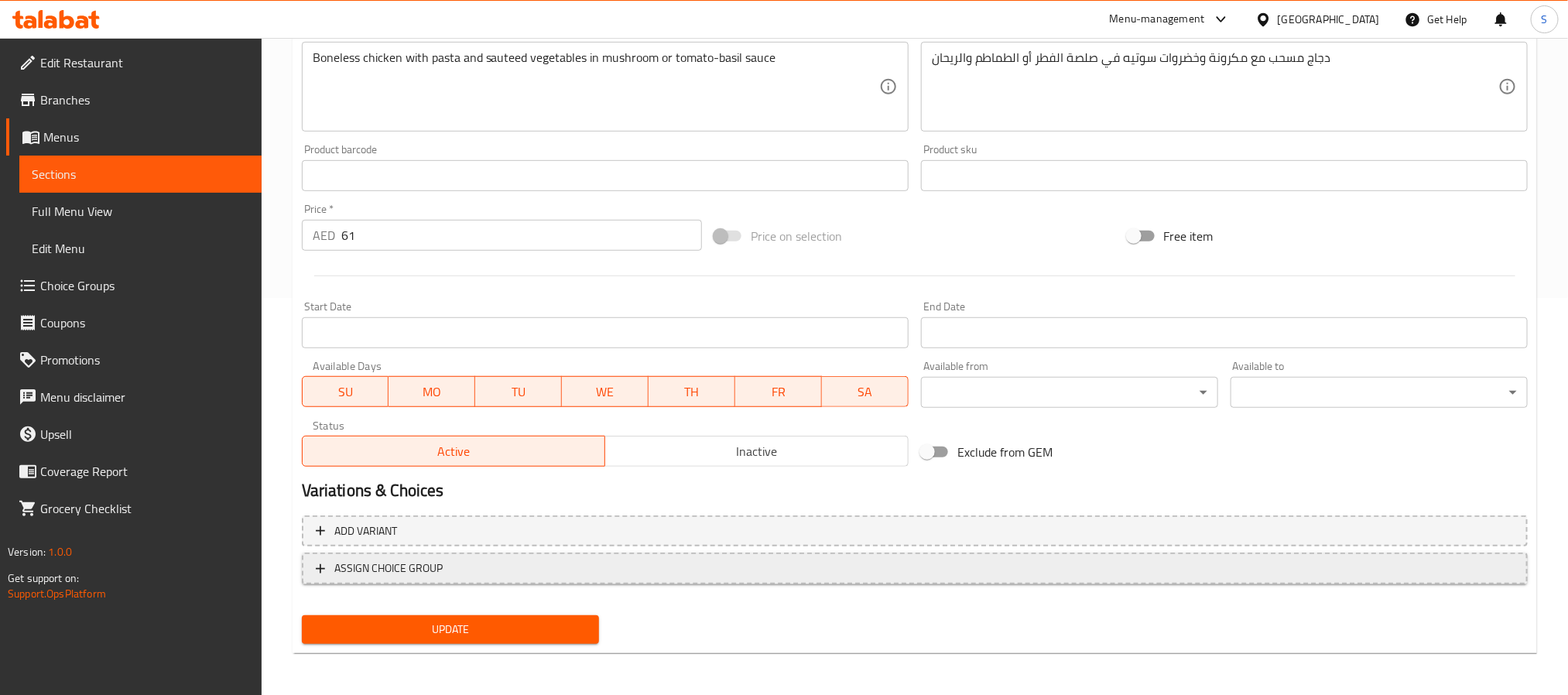
click at [609, 560] on span "ASSIGN CHOICE GROUP" at bounding box center [915, 568] width 1198 height 19
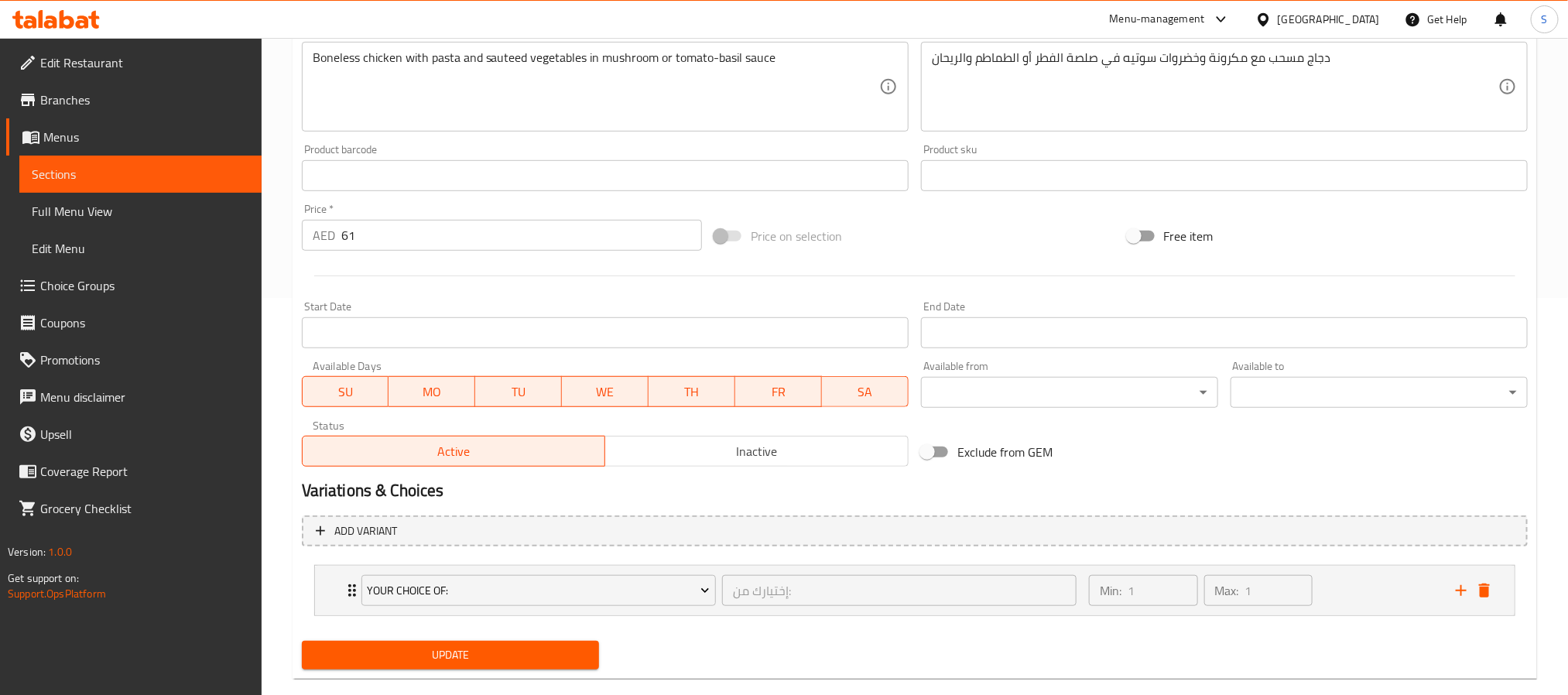
click at [536, 649] on span "Update" at bounding box center [451, 654] width 273 height 19
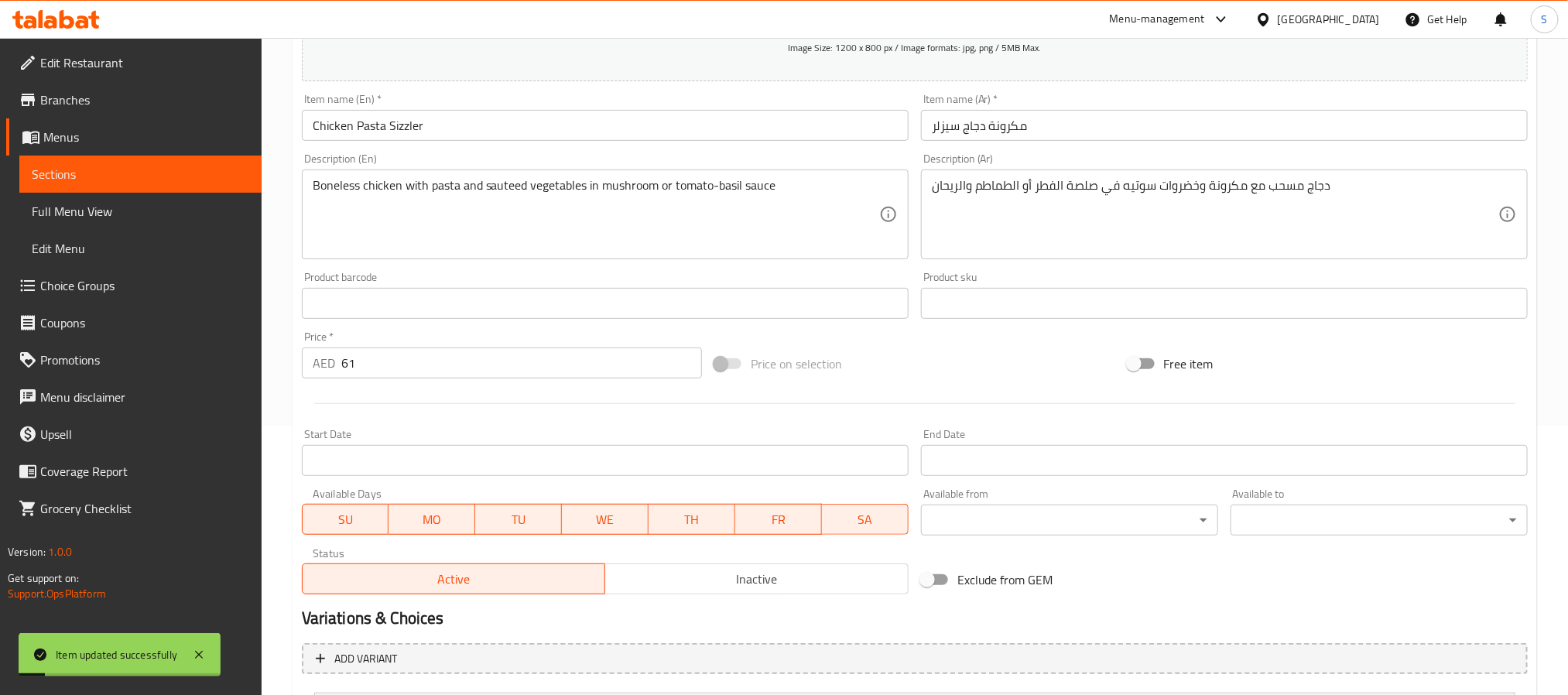
scroll to position [0, 0]
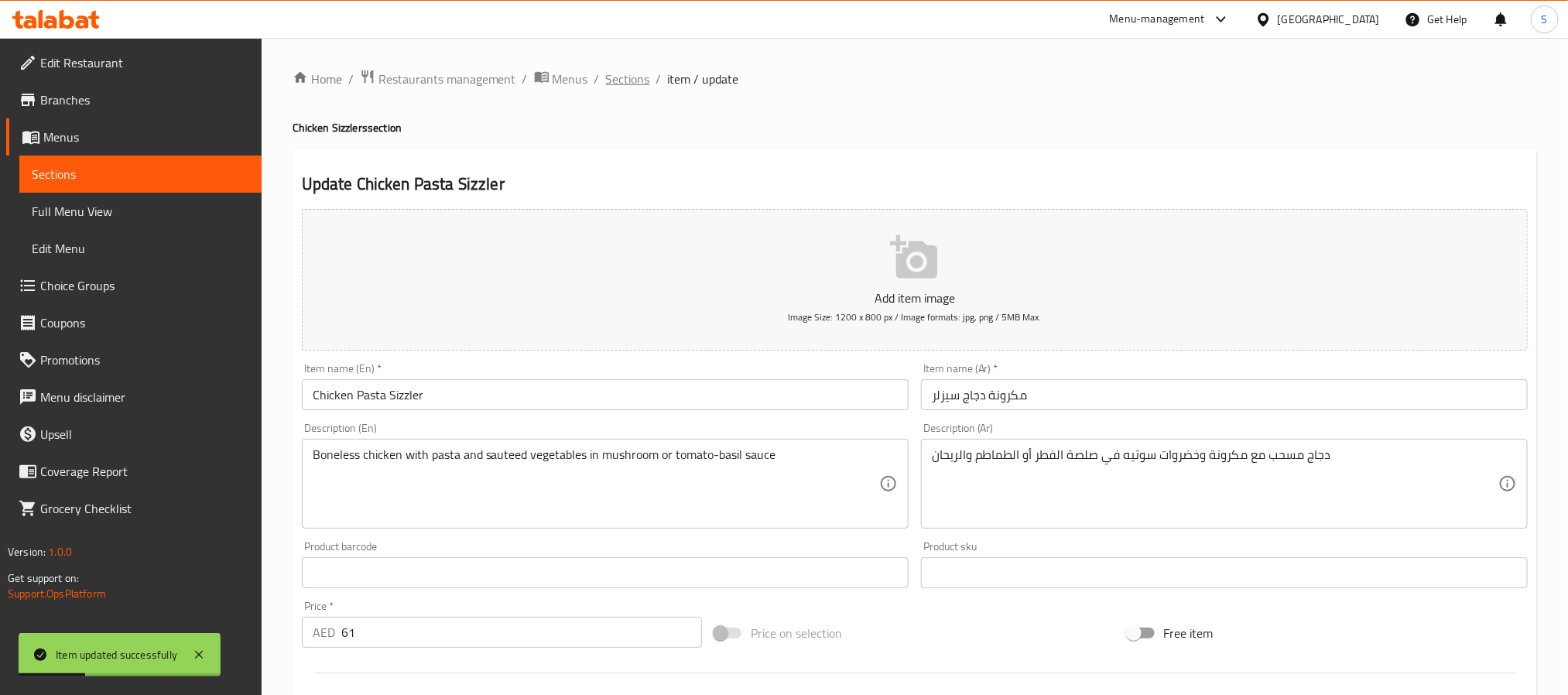
click at [625, 79] on span "Sections" at bounding box center [628, 79] width 44 height 18
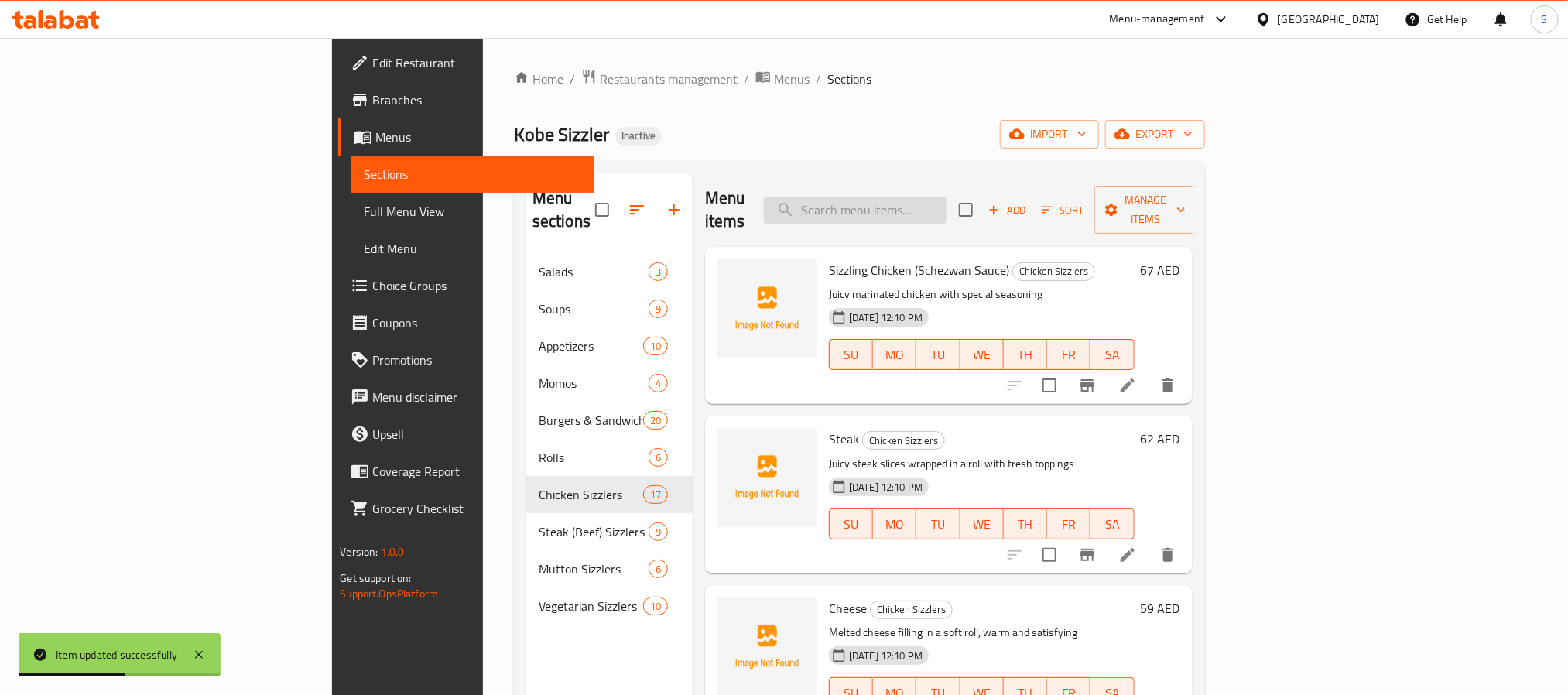
click at [947, 197] on input "search" at bounding box center [855, 209] width 183 height 27
paste input "Veg Pasta Sizzler"
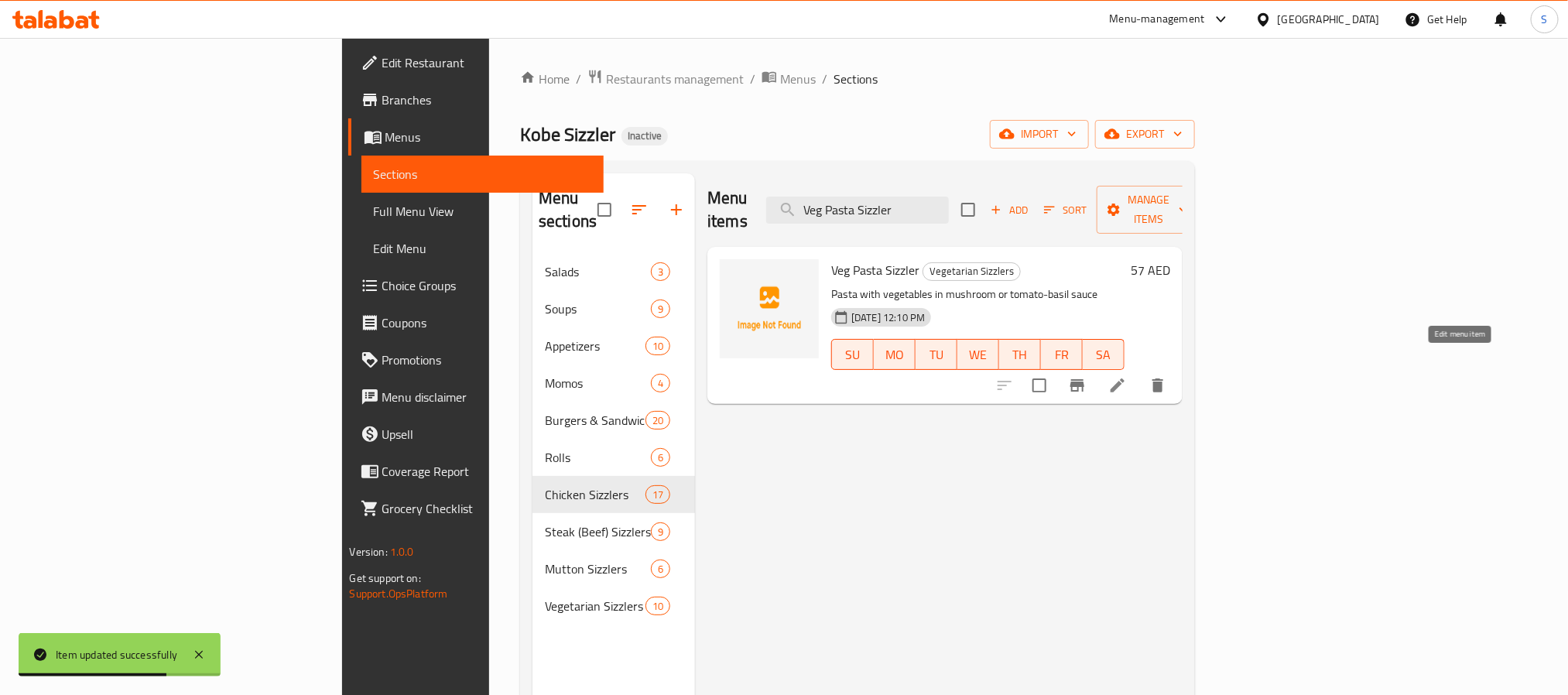
type input "Veg Pasta Sizzler"
click at [1125, 379] on icon at bounding box center [1117, 385] width 14 height 14
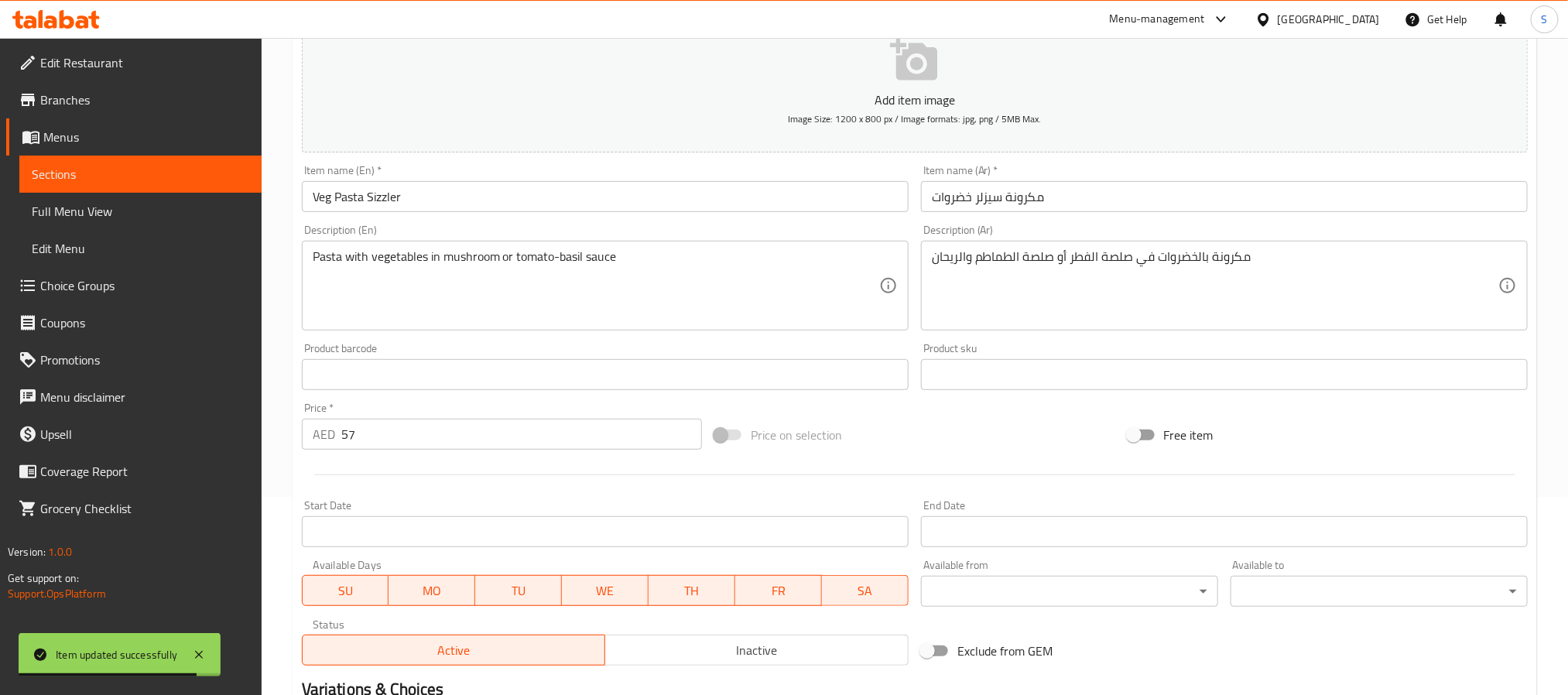
scroll to position [397, 0]
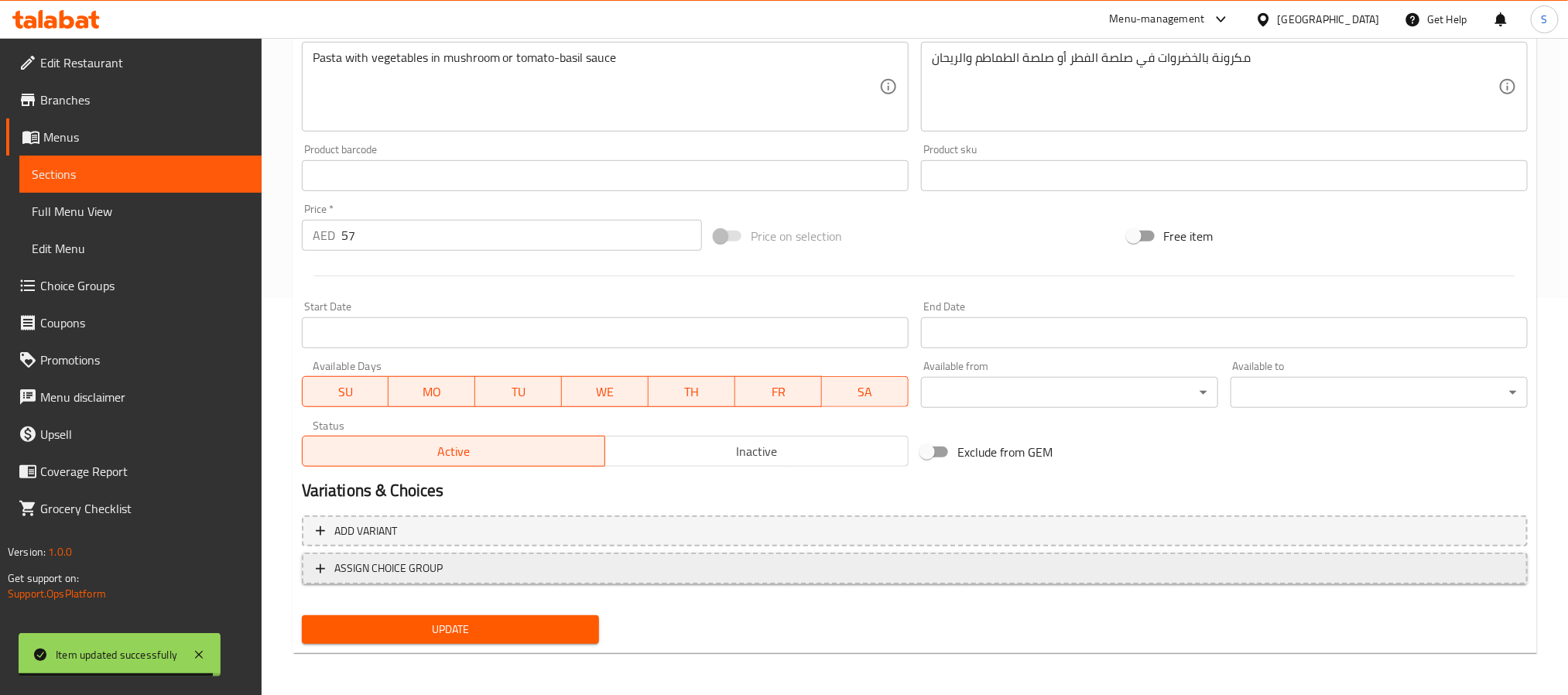
click at [683, 552] on button "ASSIGN CHOICE GROUP" at bounding box center [914, 568] width 1226 height 31
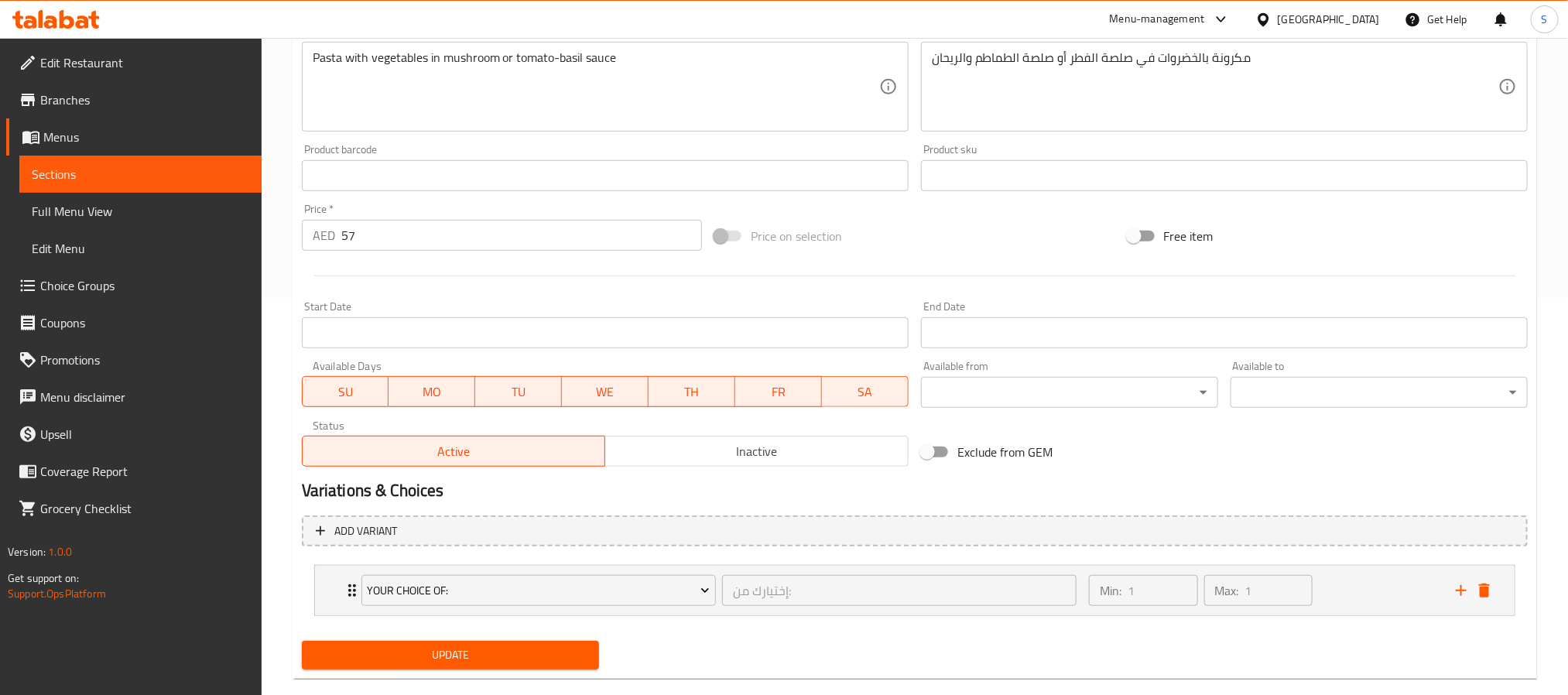
click at [541, 650] on span "Update" at bounding box center [451, 654] width 273 height 19
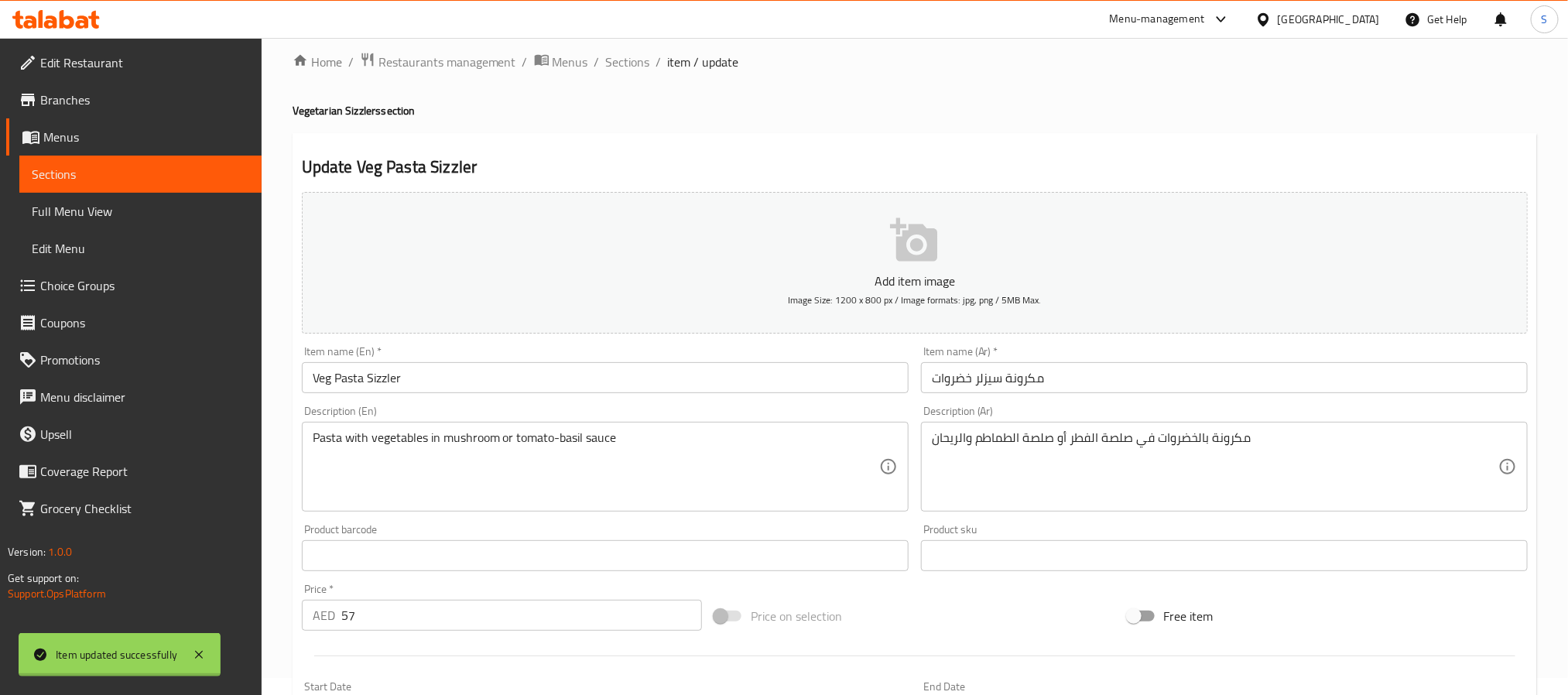
scroll to position [0, 0]
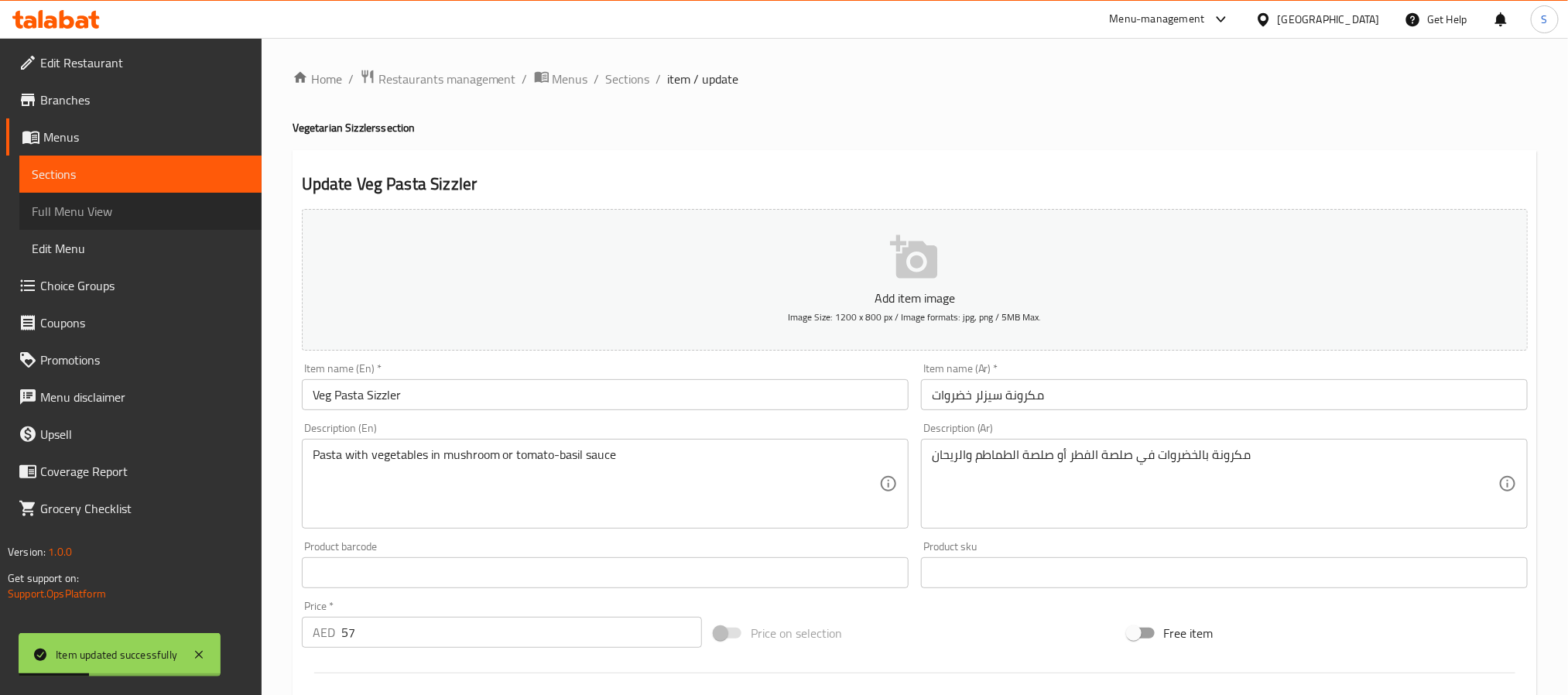
click at [103, 210] on span "Full Menu View" at bounding box center [140, 211] width 218 height 18
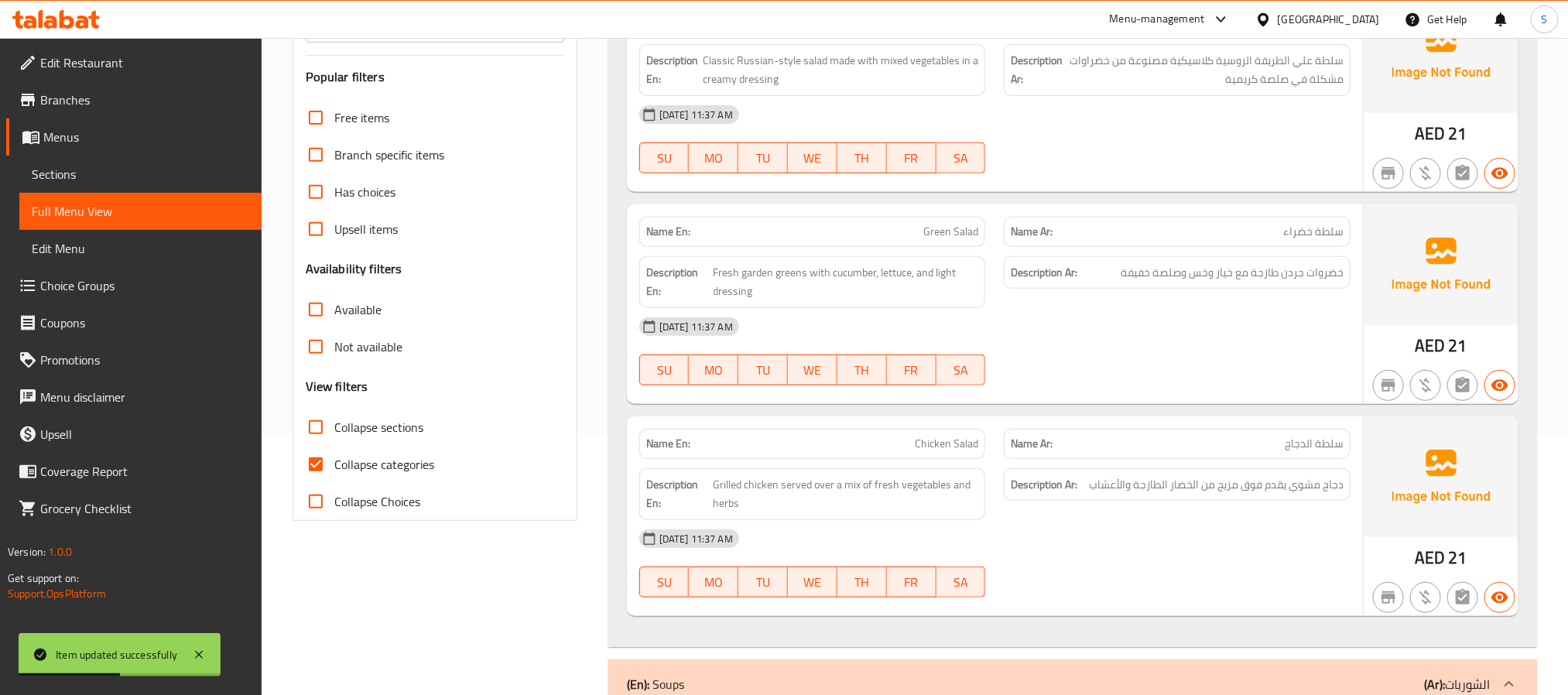
scroll to position [465, 0]
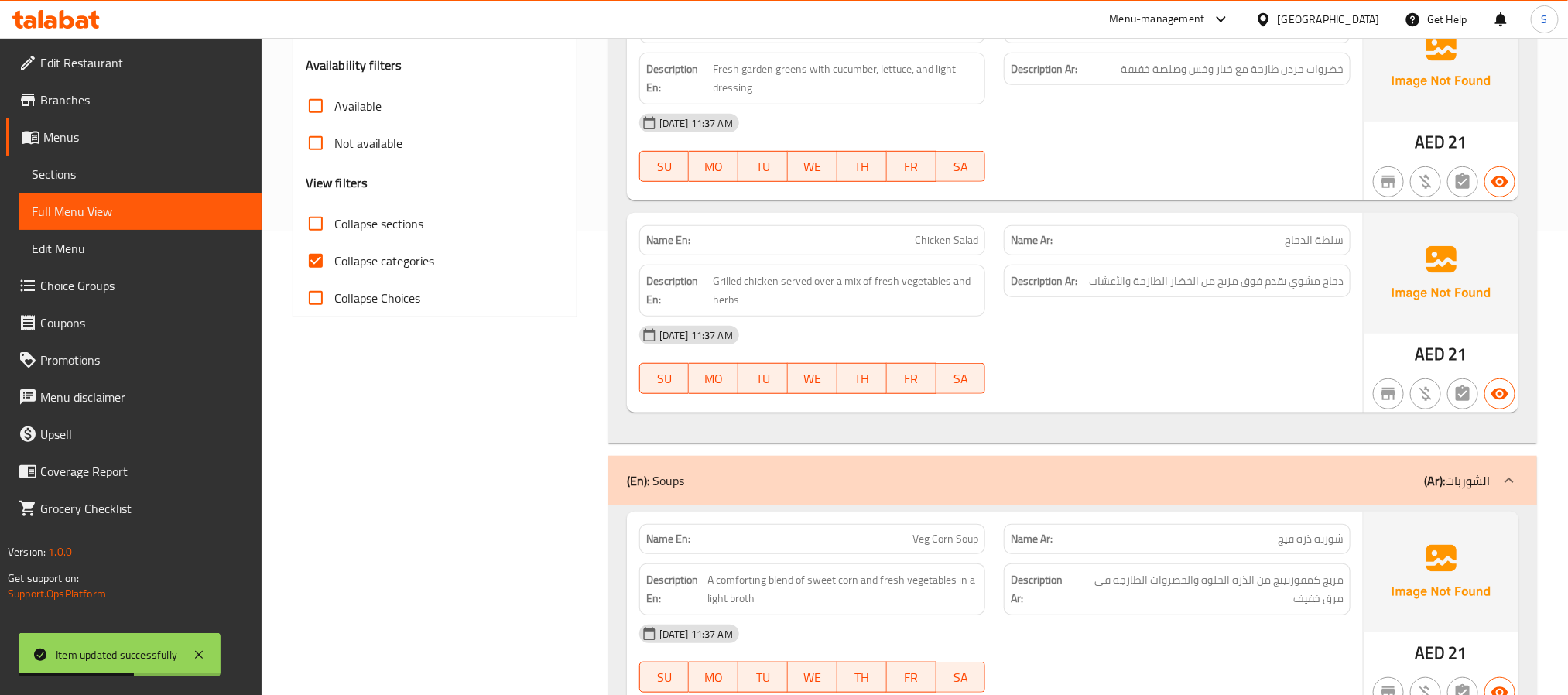
click at [312, 220] on input "Collapse sections" at bounding box center [315, 224] width 37 height 37
checkbox input "true"
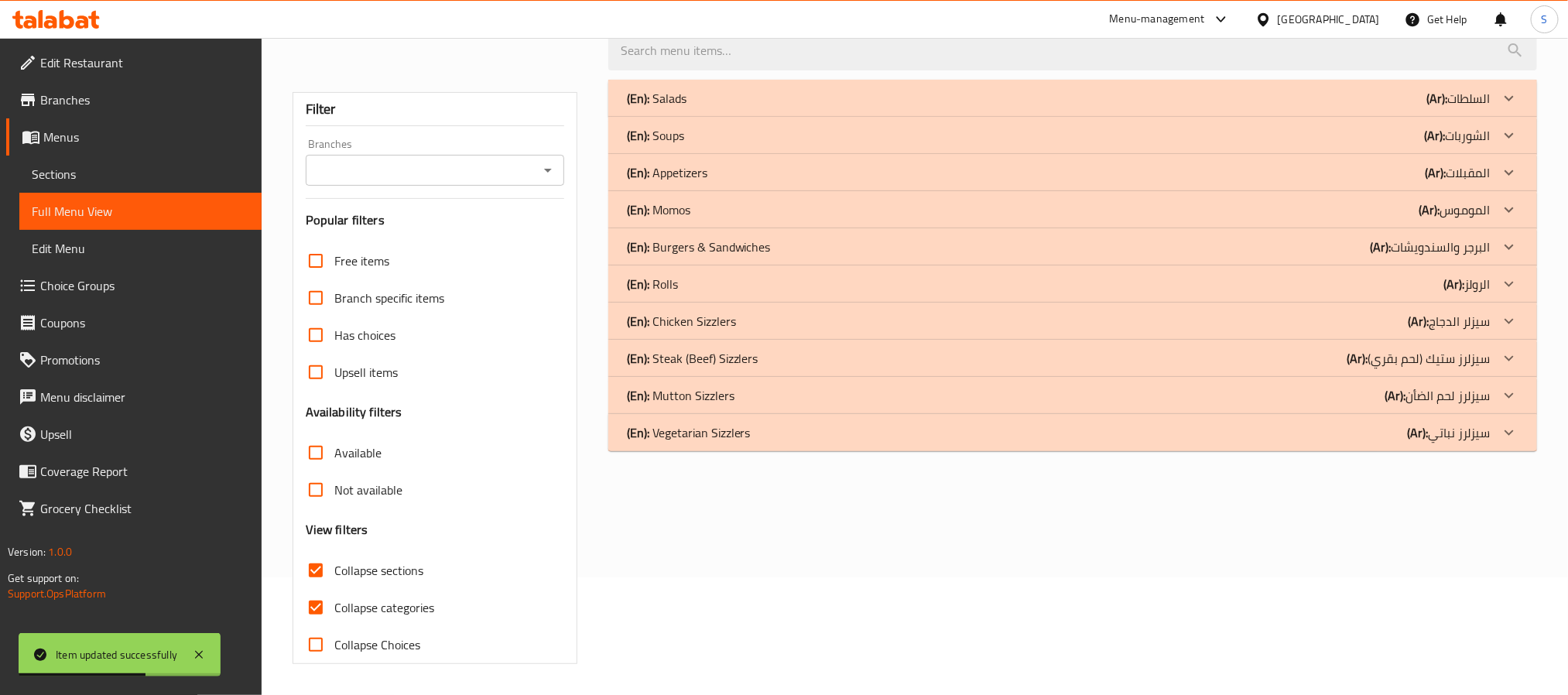
scroll to position [119, 0]
click at [738, 117] on div "(En): Vegetarian Sizzlers (Ar): سيزلرز نباتي" at bounding box center [1073, 98] width 929 height 37
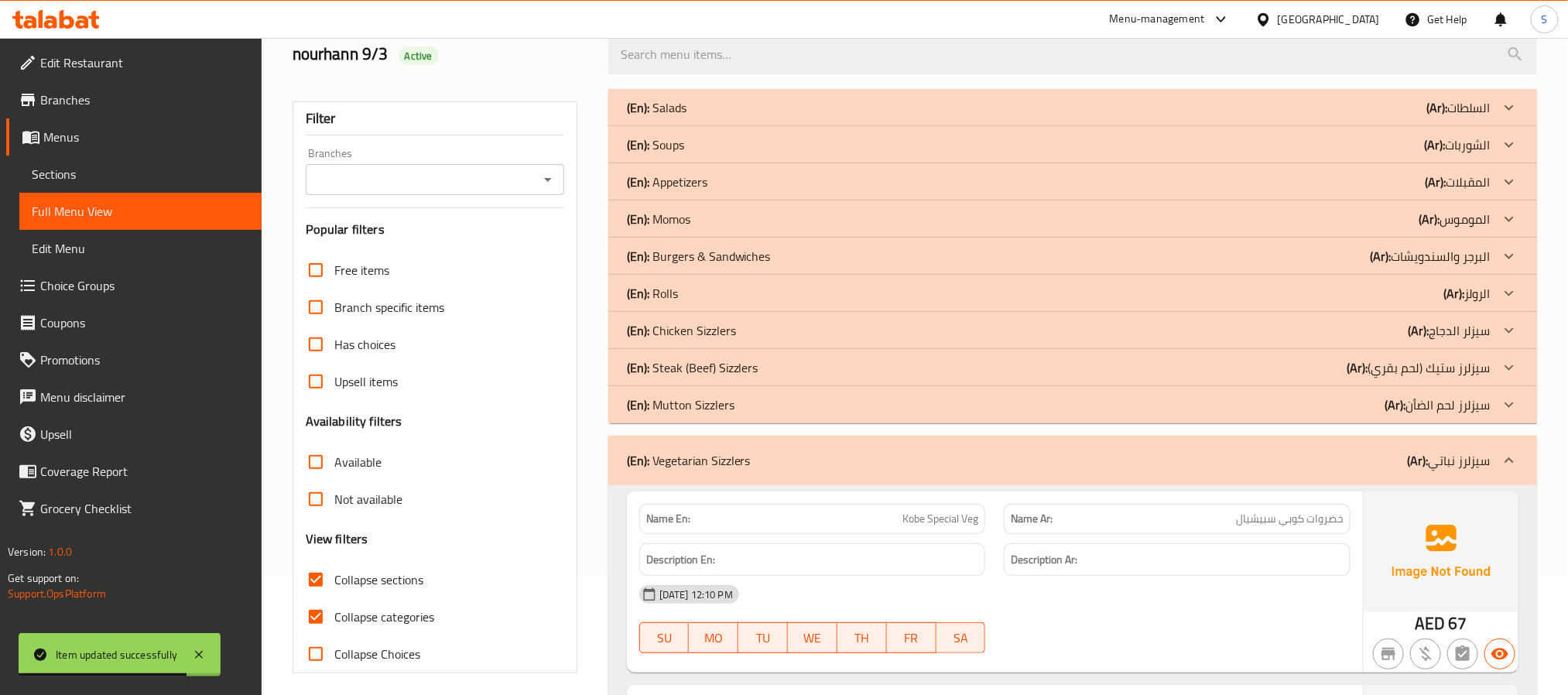
scroll to position [351, 0]
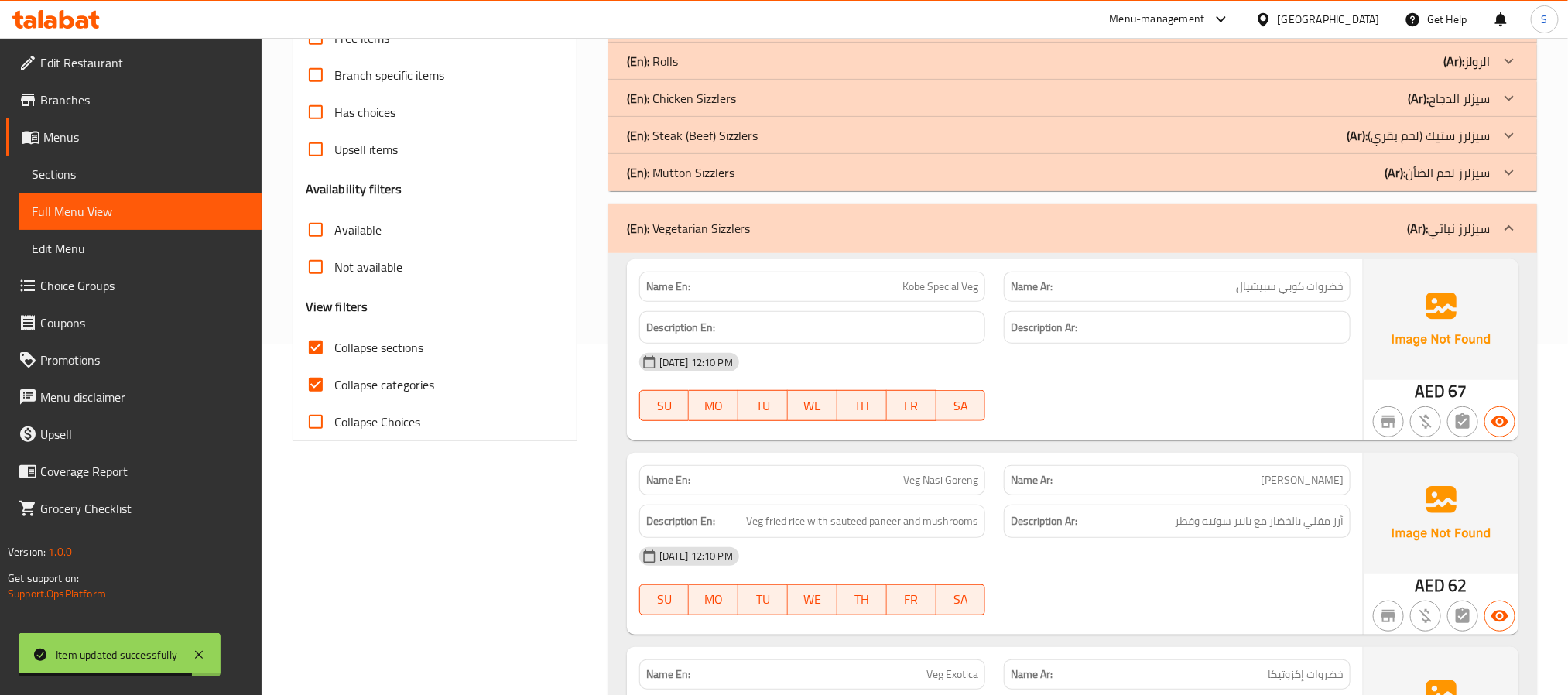
click at [305, 391] on input "Collapse categories" at bounding box center [315, 384] width 37 height 37
checkbox input "false"
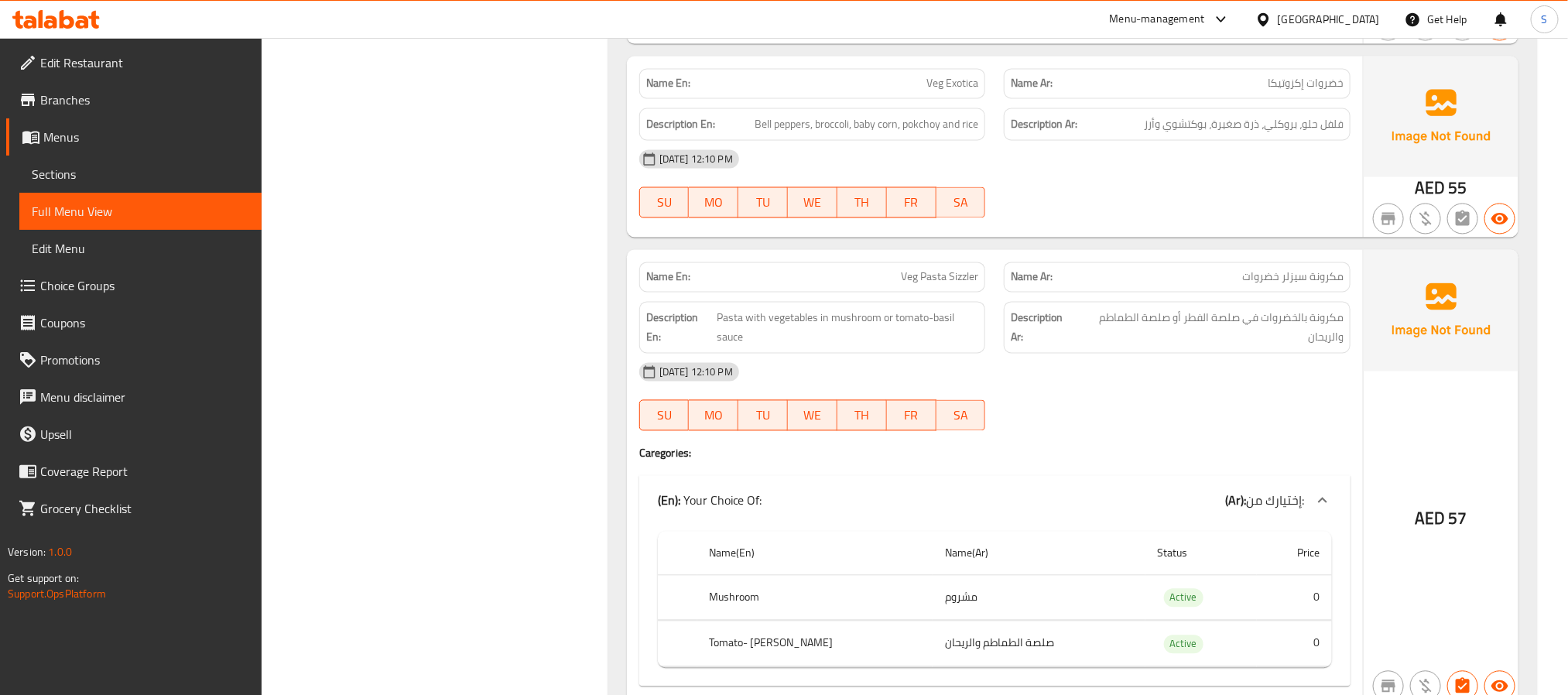
scroll to position [7926, 0]
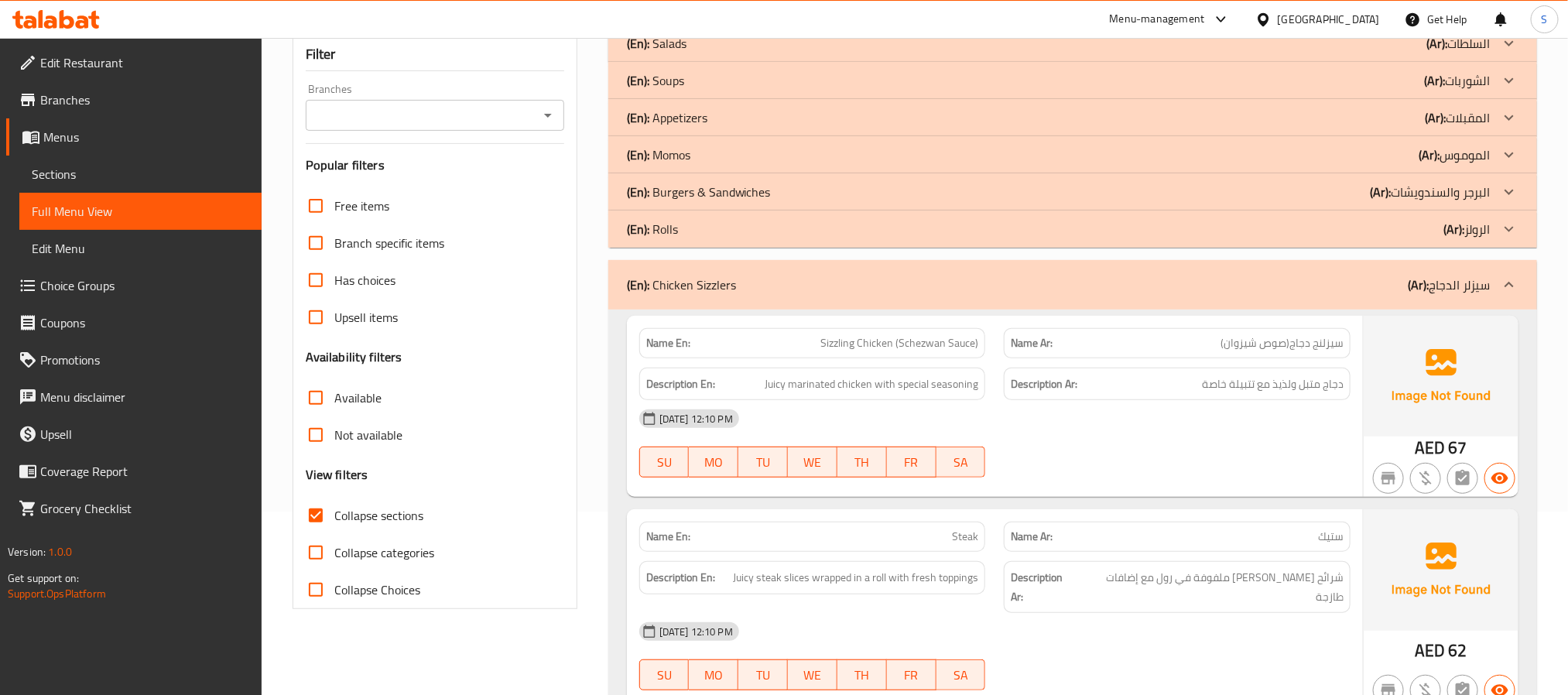
scroll to position [0, 0]
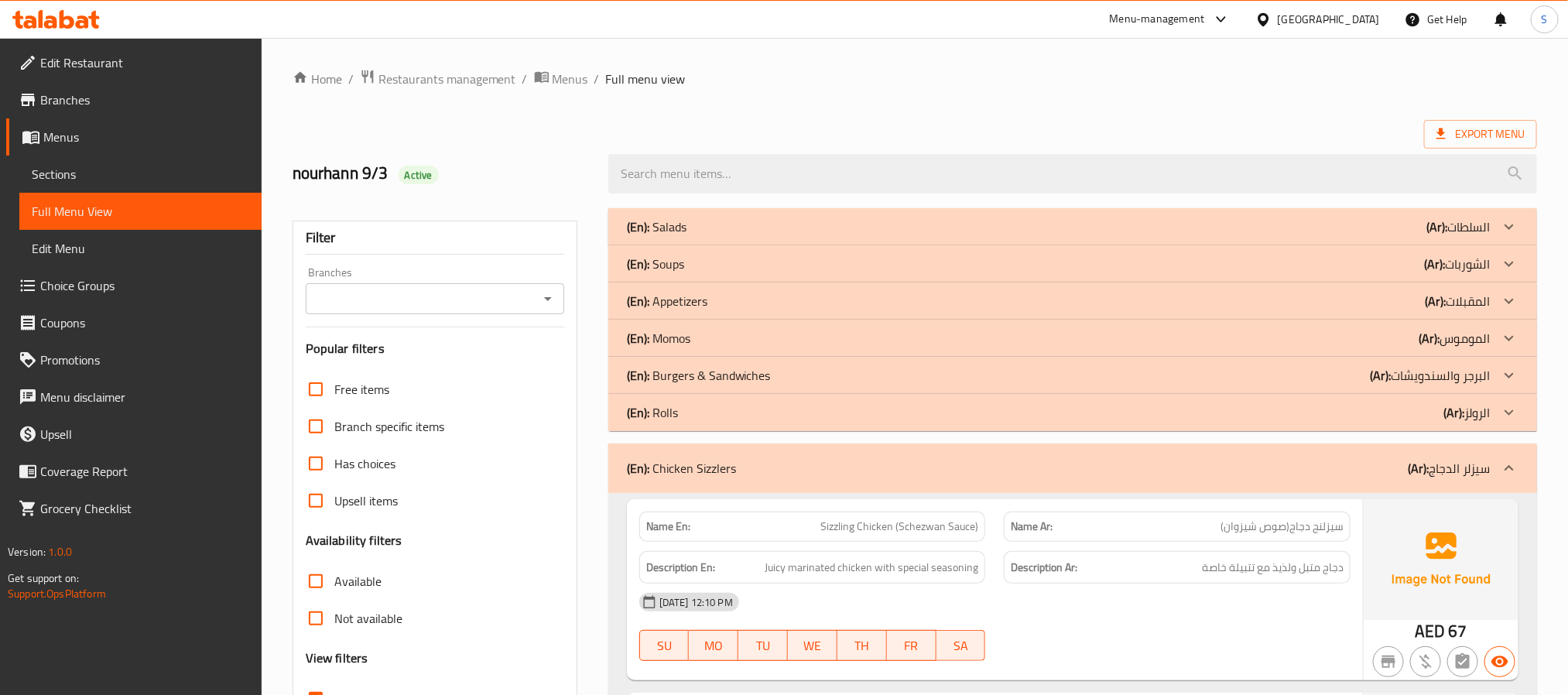
click at [1070, 124] on div "Export Menu" at bounding box center [914, 134] width 1244 height 29
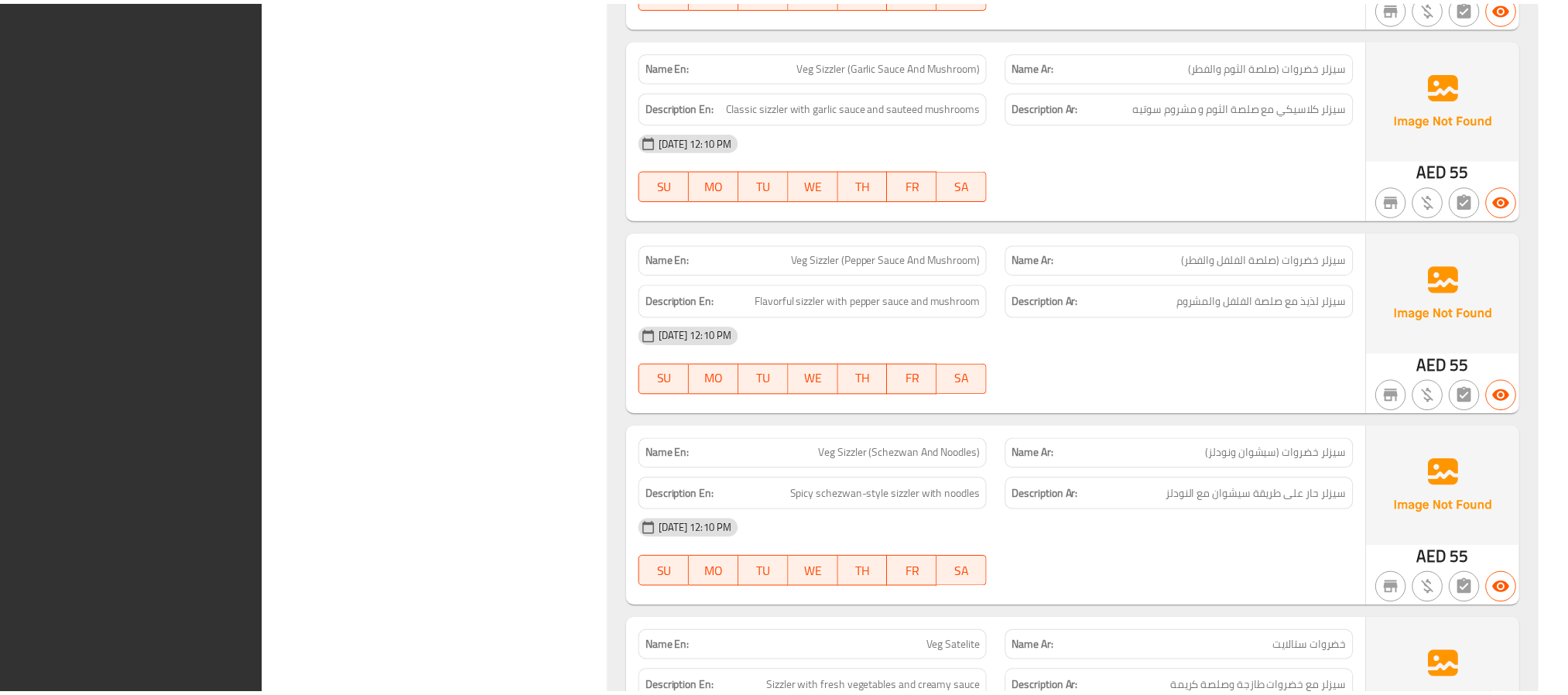
scroll to position [8985, 0]
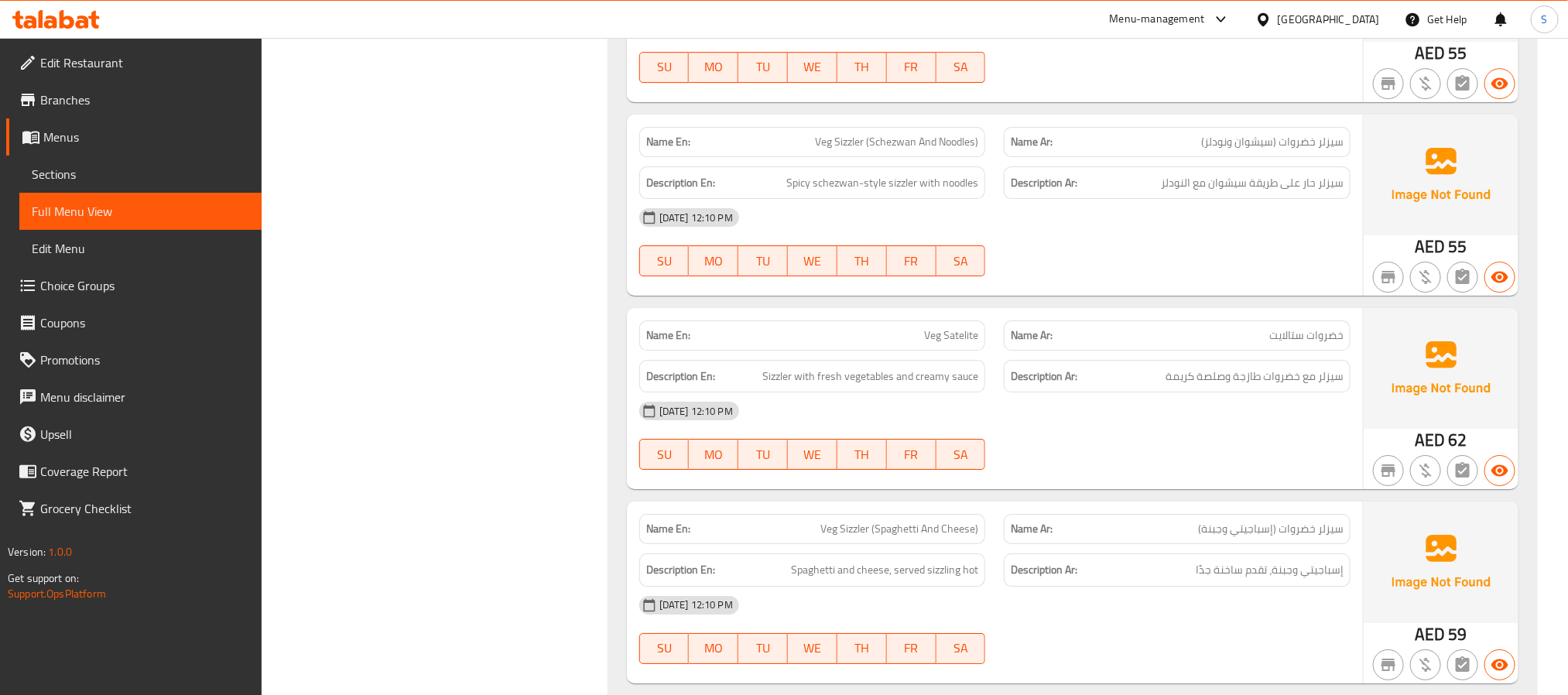
click at [75, 137] on span "Menus" at bounding box center [146, 137] width 206 height 18
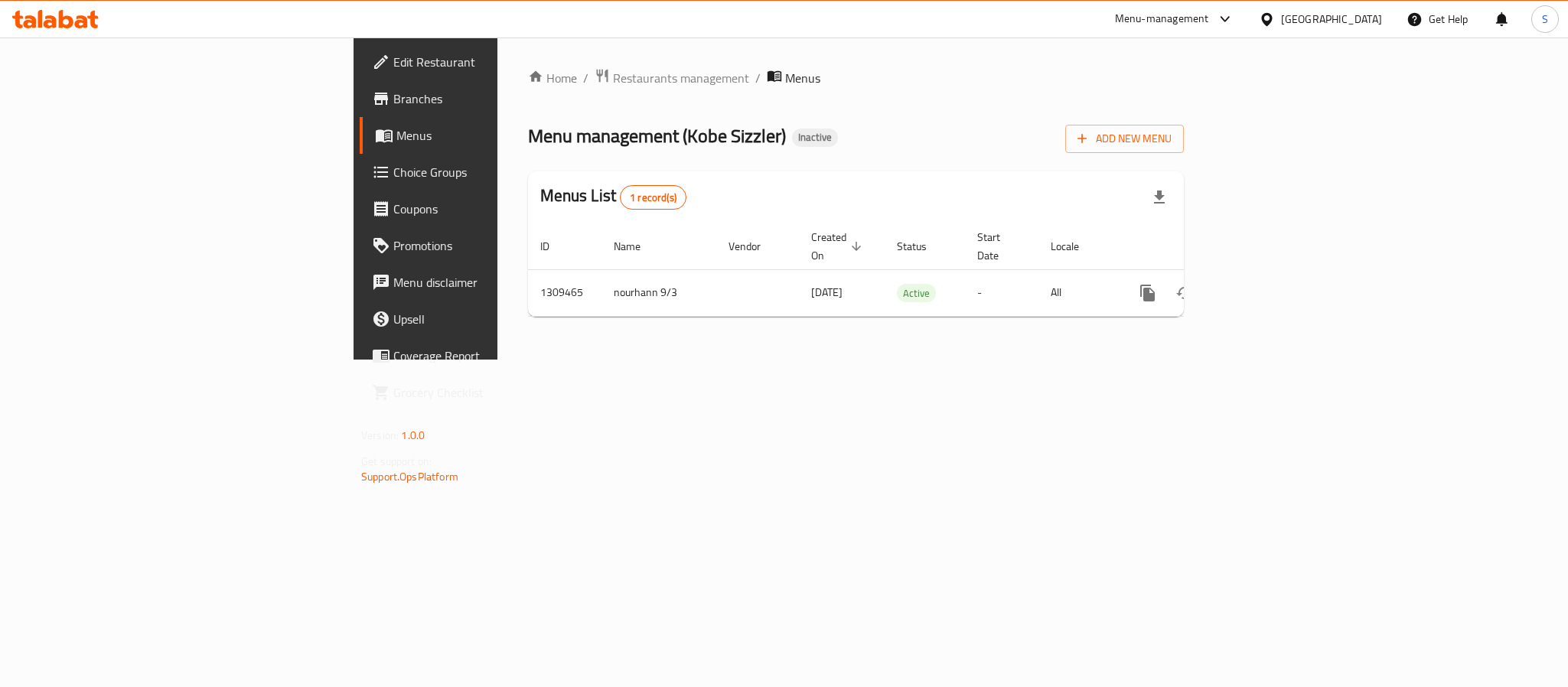
click at [568, 323] on div "Home / Restaurants management / Menus Menu management ( Kobe Sizzler ) Inactive…" at bounding box center [856, 198] width 717 height 322
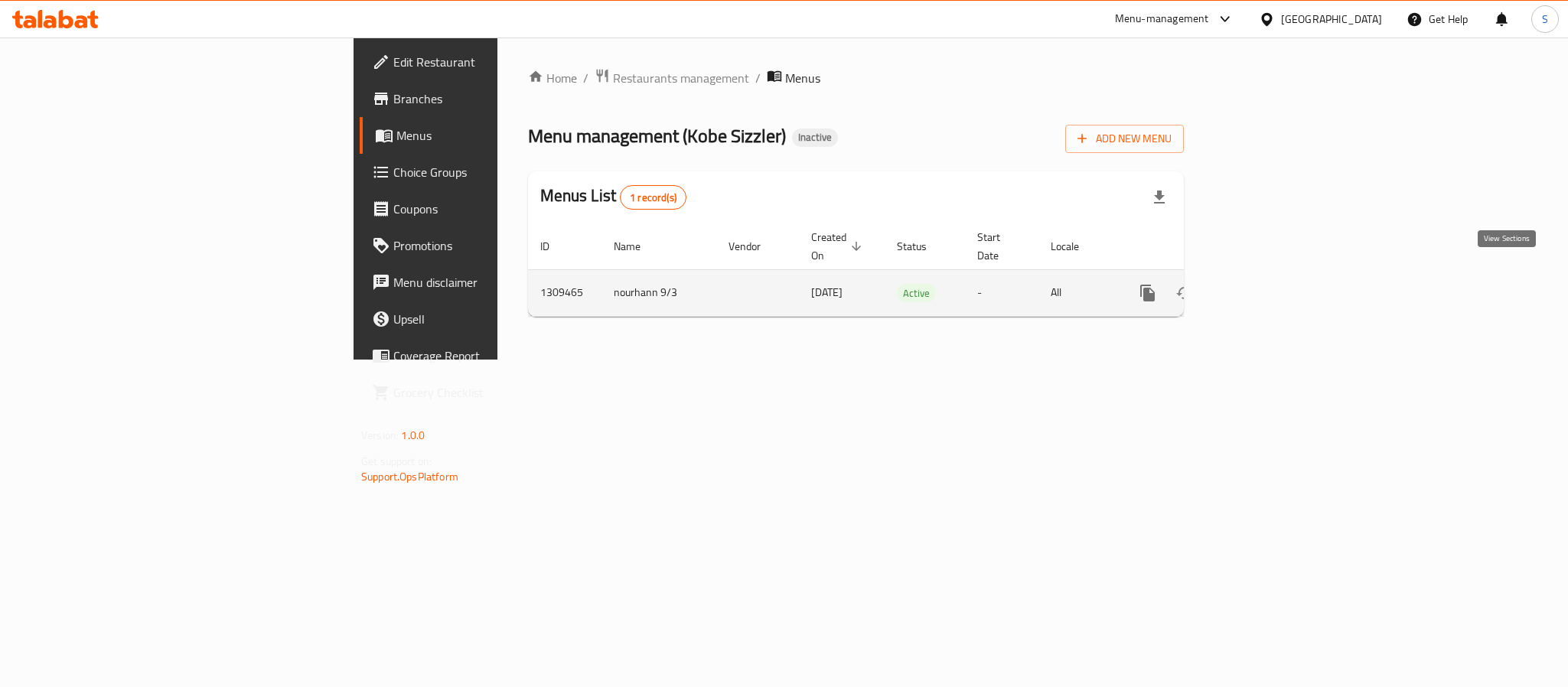
click at [1267, 284] on icon "enhanced table" at bounding box center [1258, 293] width 18 height 18
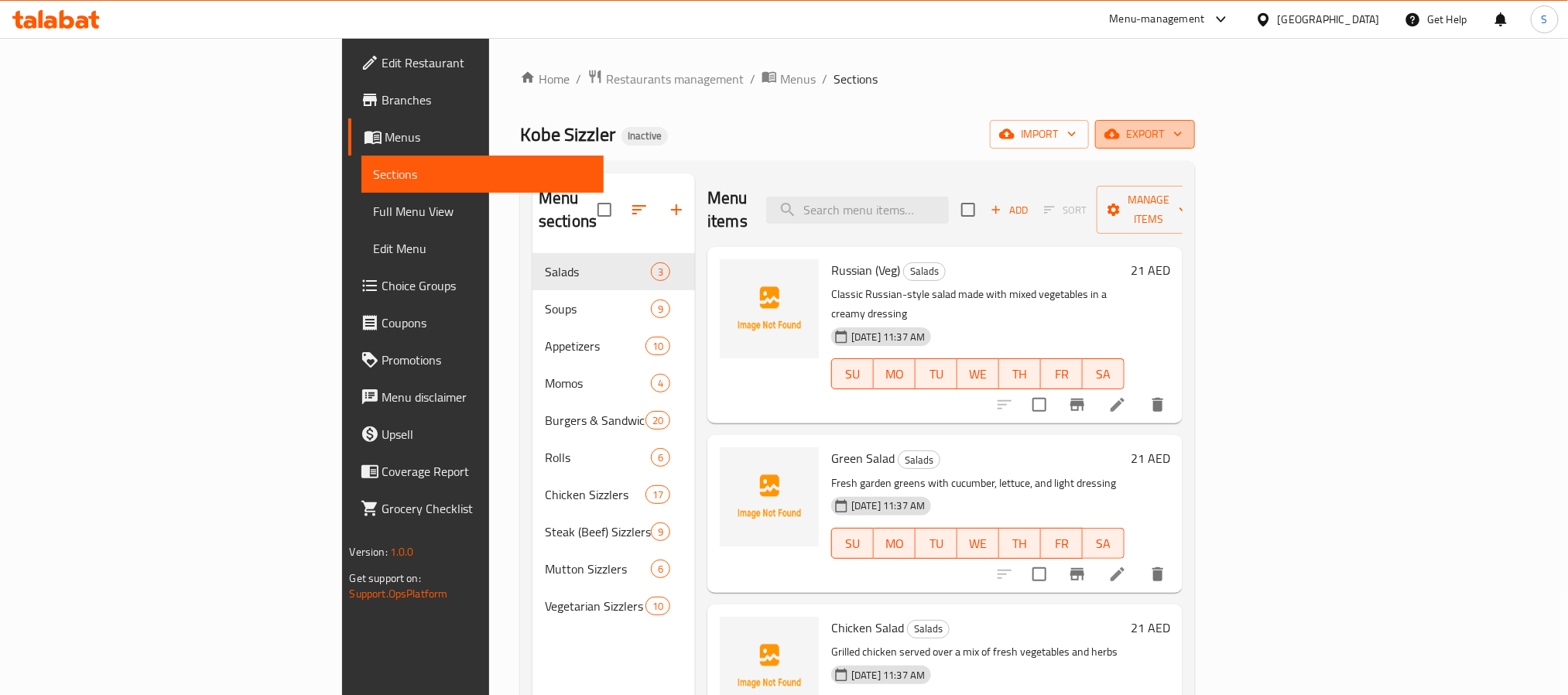
click at [1183, 130] on span "export" at bounding box center [1145, 134] width 75 height 19
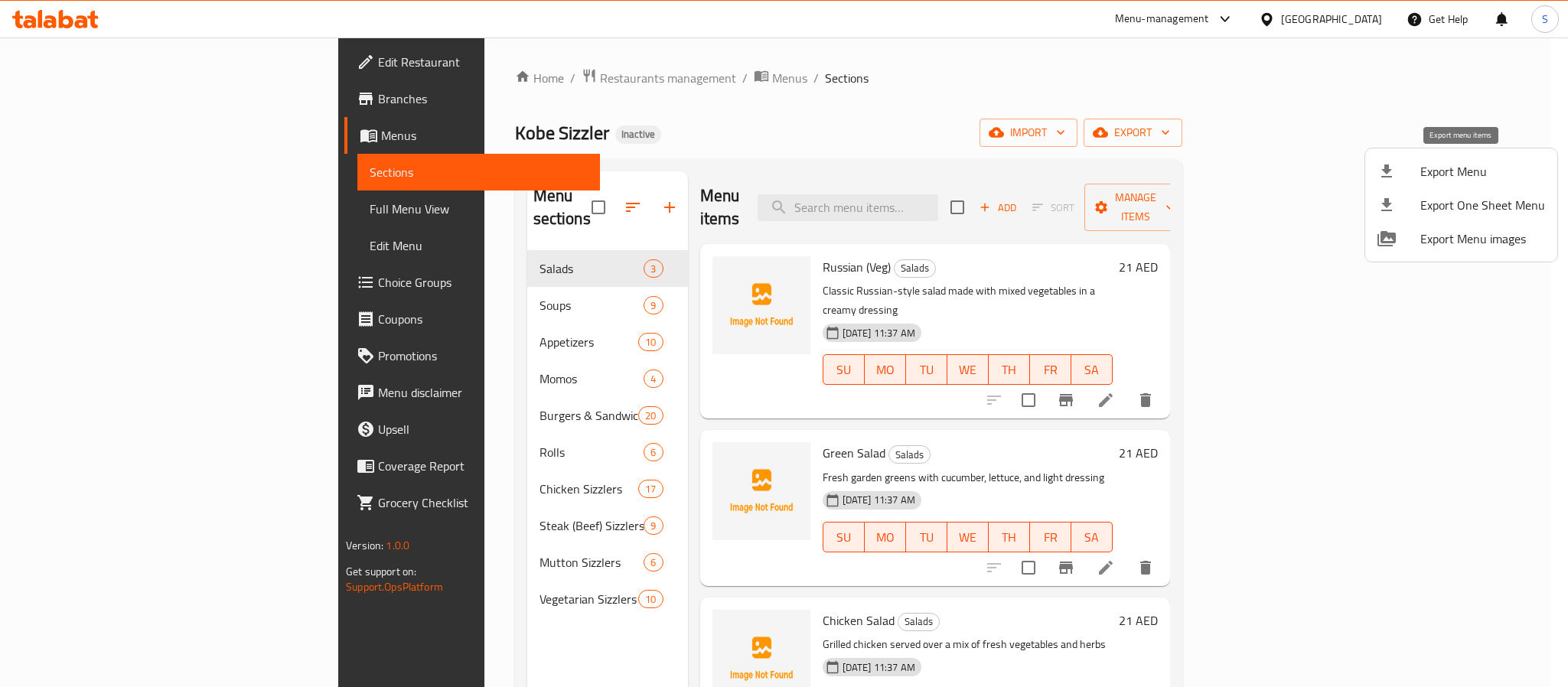
click at [1463, 162] on span "Export Menu" at bounding box center [1482, 171] width 125 height 18
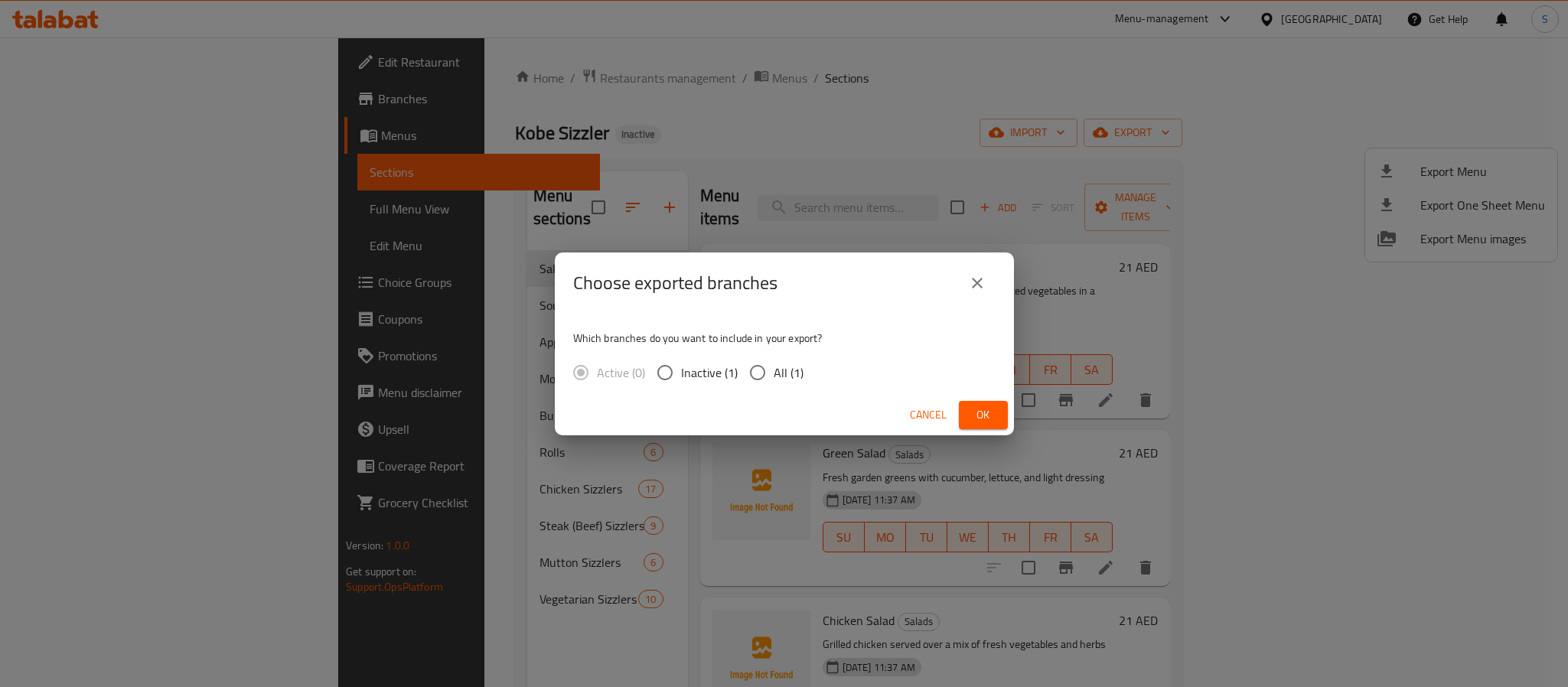
click at [779, 376] on span "All (1)" at bounding box center [789, 373] width 30 height 18
click at [774, 376] on input "All (1)" at bounding box center [758, 372] width 32 height 32
radio input "true"
click at [992, 406] on span "Ok" at bounding box center [983, 415] width 25 height 19
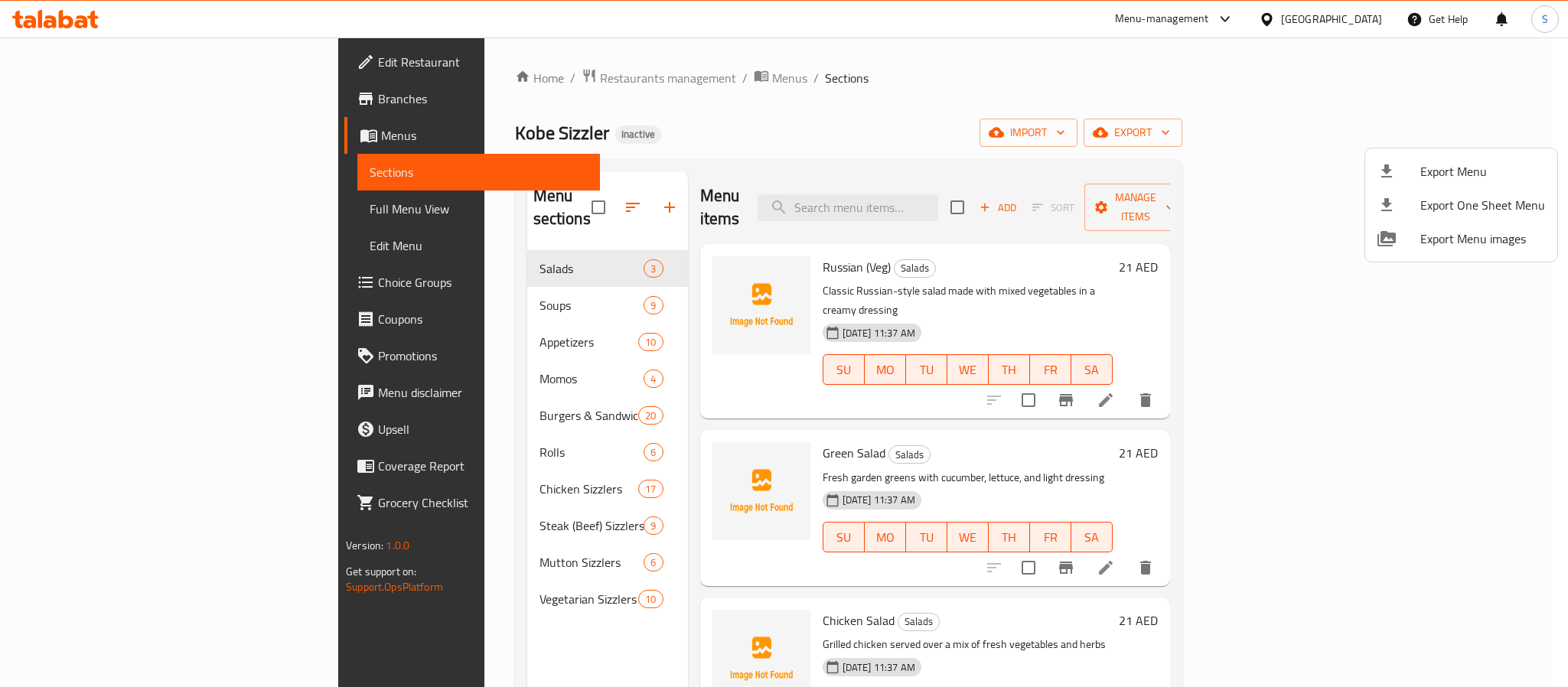
click at [1005, 134] on div at bounding box center [784, 344] width 1568 height 687
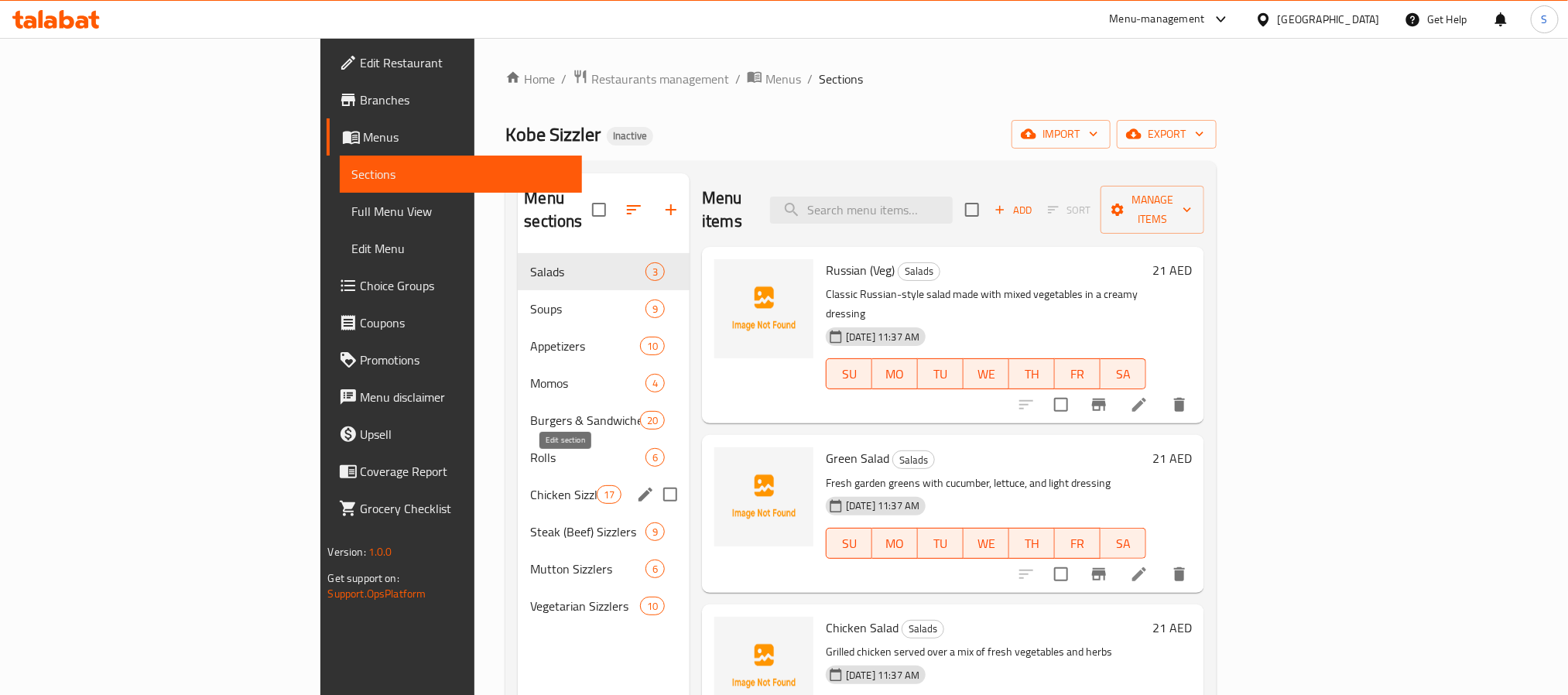
click at [639, 488] on icon "edit" at bounding box center [645, 494] width 14 height 14
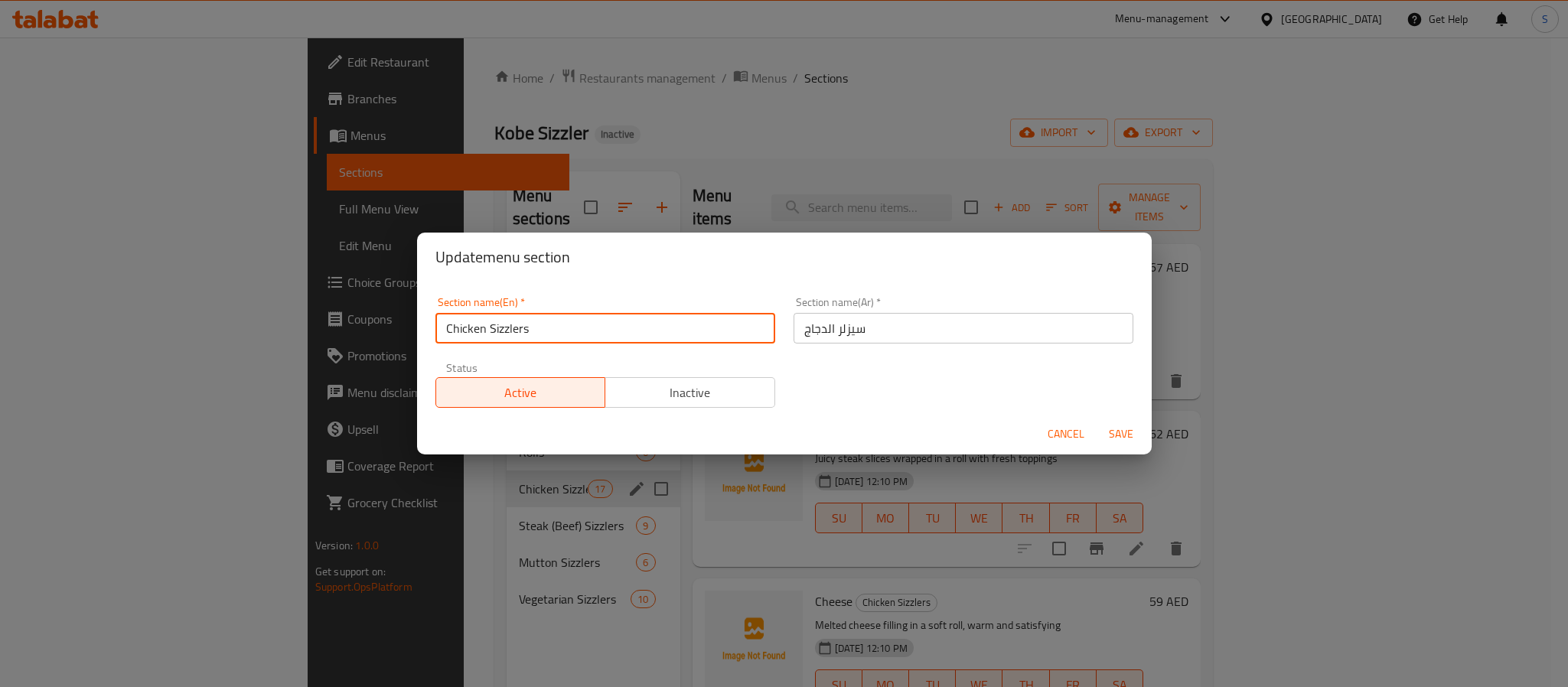
click at [547, 328] on input "Chicken Sizzlers" at bounding box center [605, 328] width 340 height 31
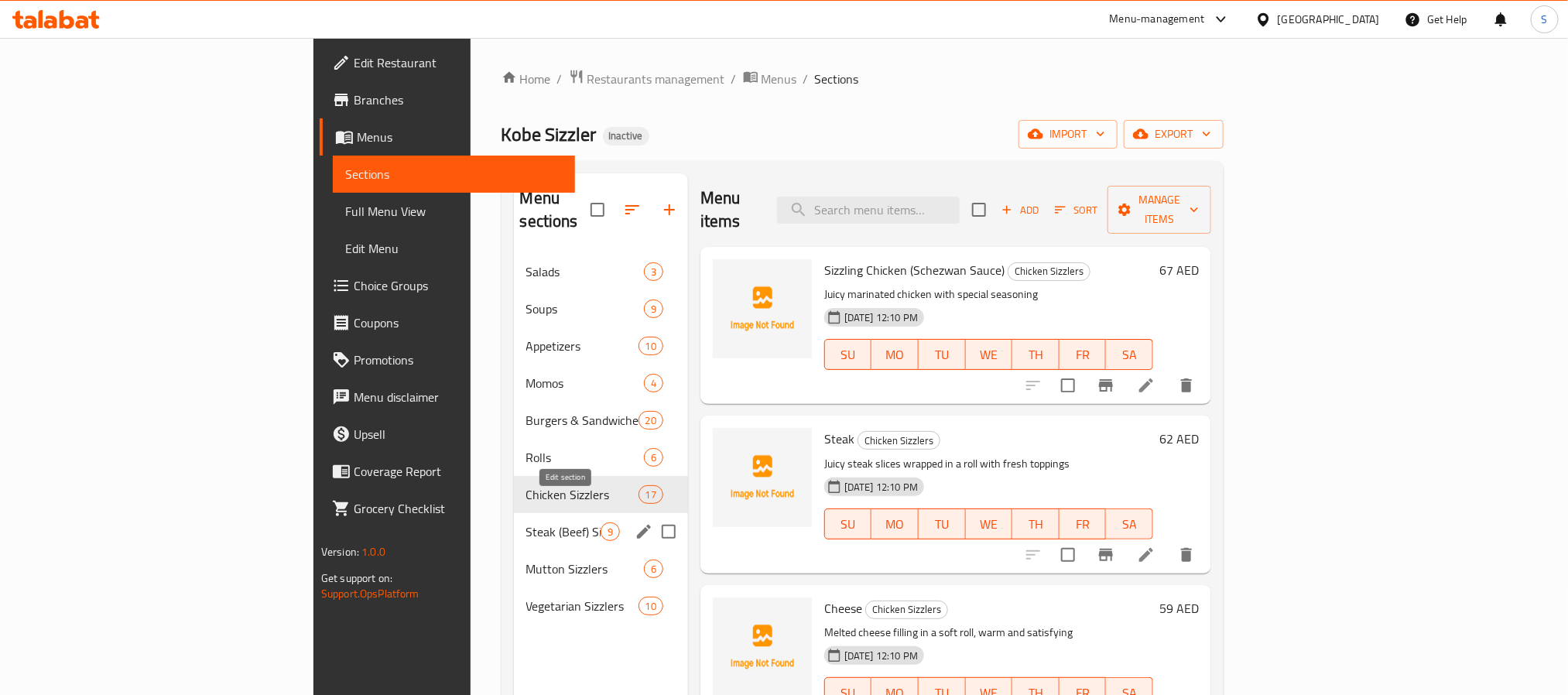
click at [634, 523] on icon "edit" at bounding box center [643, 532] width 18 height 18
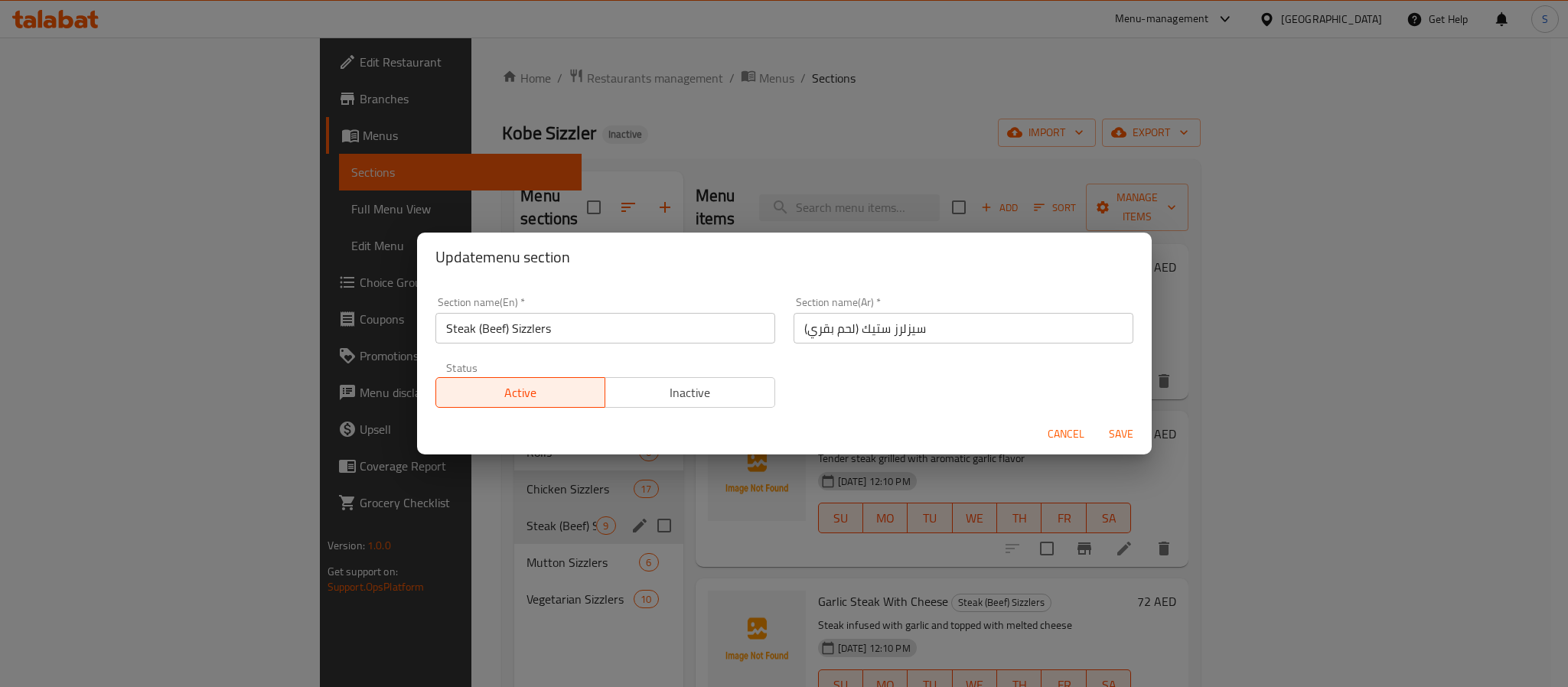
click at [552, 338] on input "Steak (Beef) Sizzlers" at bounding box center [605, 328] width 340 height 31
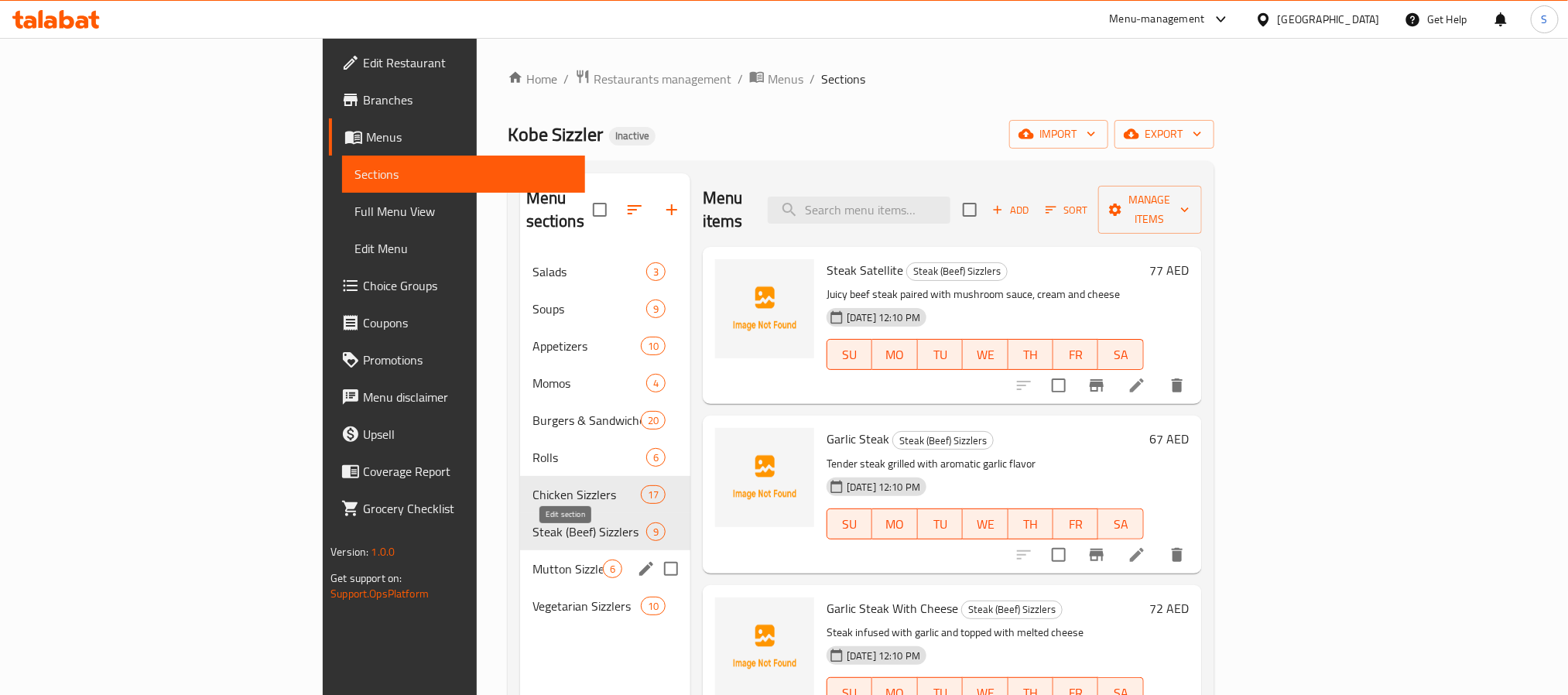
click at [640, 562] on icon "edit" at bounding box center [646, 569] width 14 height 14
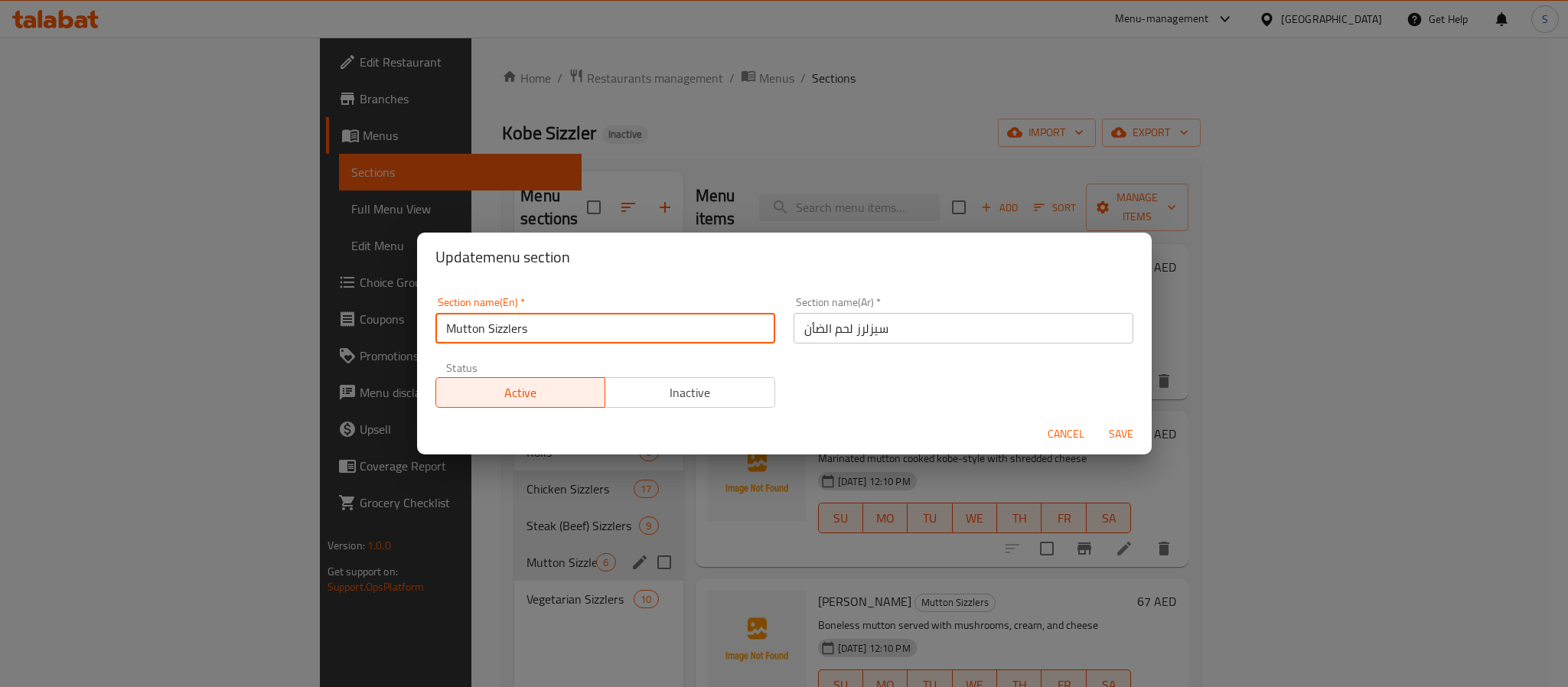
click at [538, 329] on input "Mutton Sizzlers" at bounding box center [605, 328] width 340 height 31
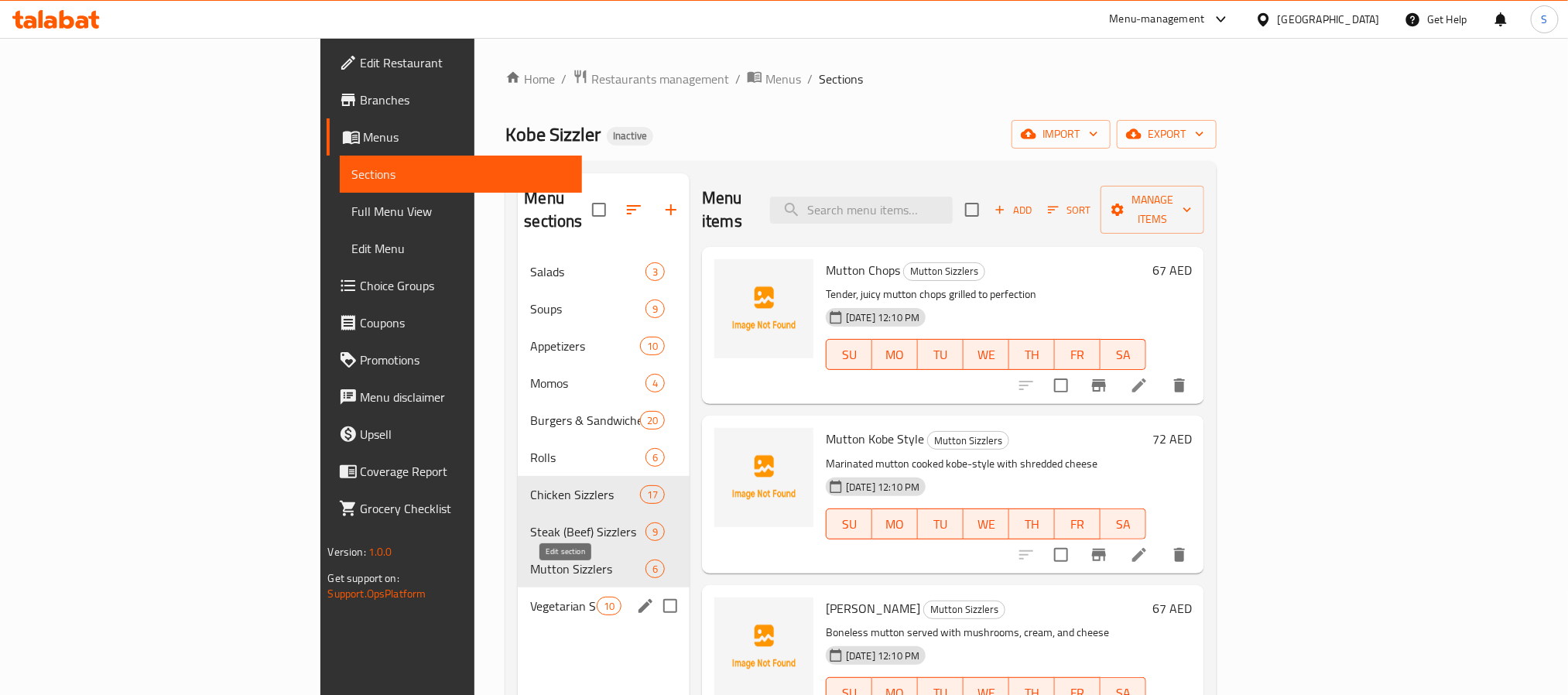
click at [636, 596] on icon "edit" at bounding box center [645, 606] width 18 height 18
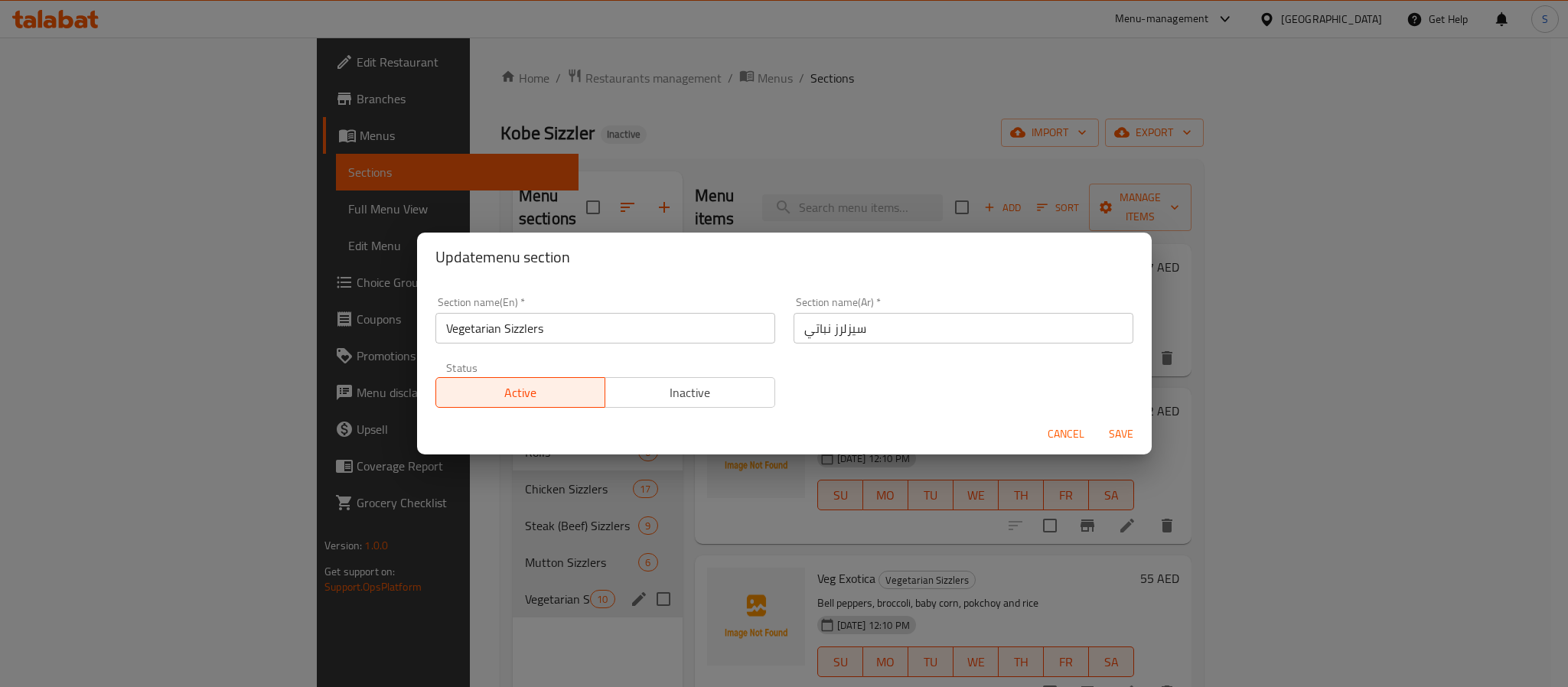
click at [561, 333] on input "Vegetarian Sizzlers" at bounding box center [605, 328] width 340 height 31
